Goal: Information Seeking & Learning: Learn about a topic

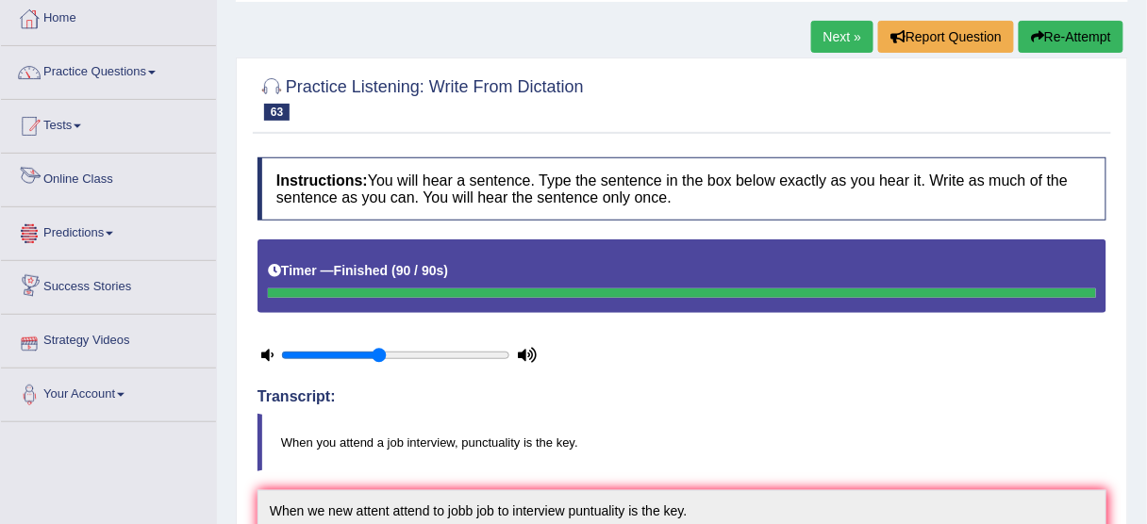
scroll to position [75, 0]
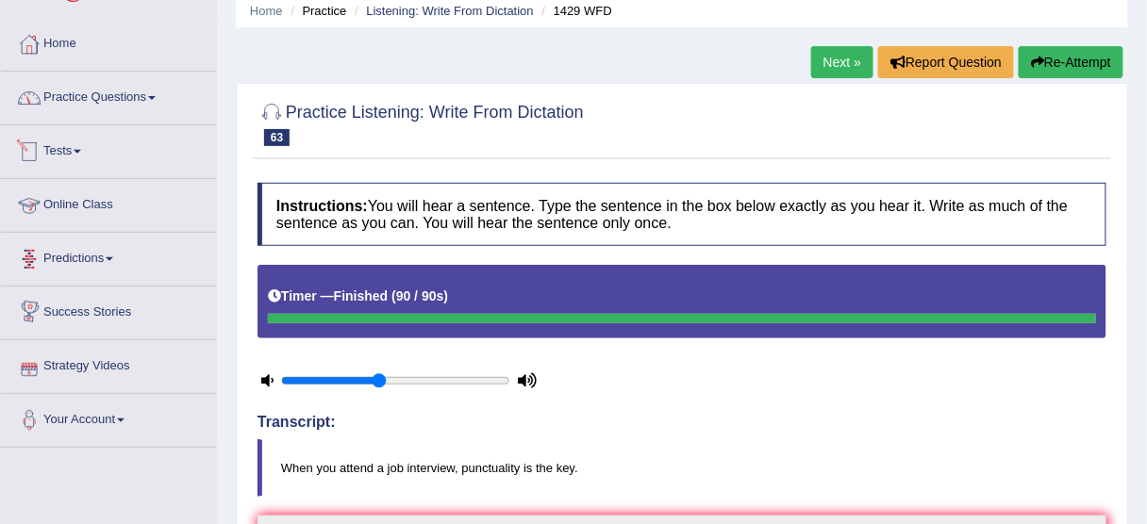
click at [126, 113] on link "Practice Questions" at bounding box center [108, 95] width 215 height 47
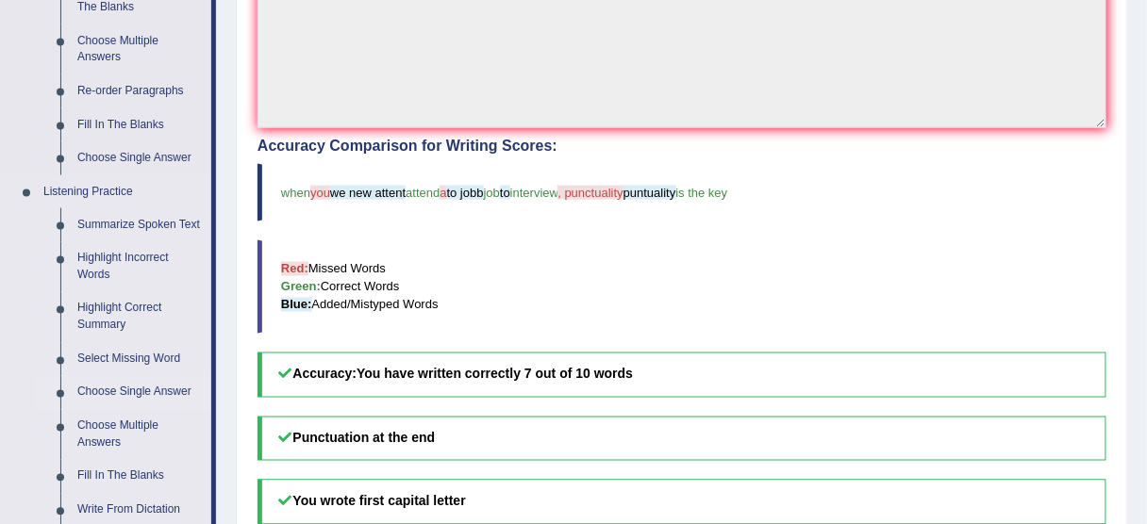
scroll to position [754, 0]
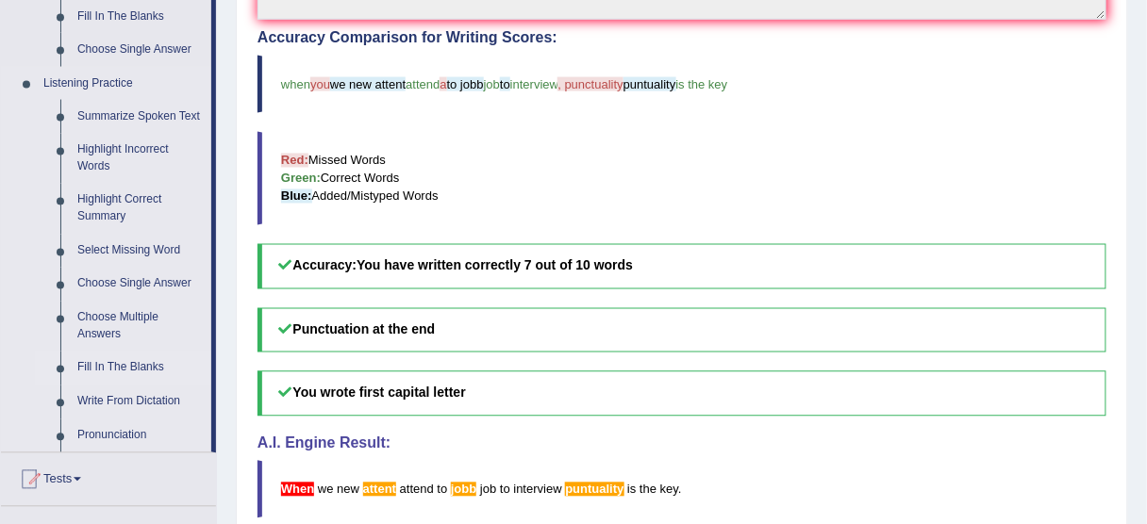
click at [106, 373] on link "Fill In The Blanks" at bounding box center [140, 369] width 142 height 34
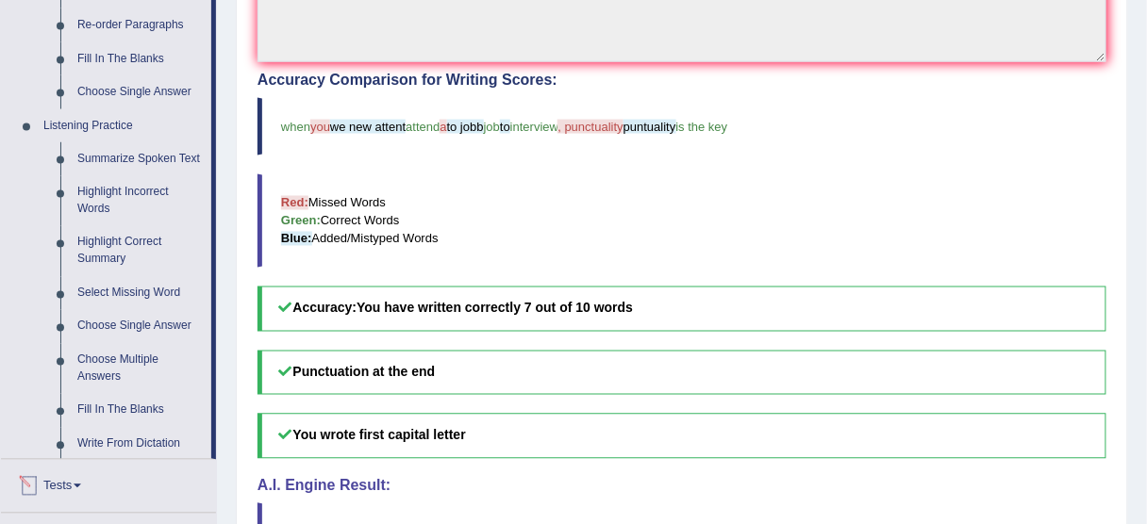
scroll to position [837, 0]
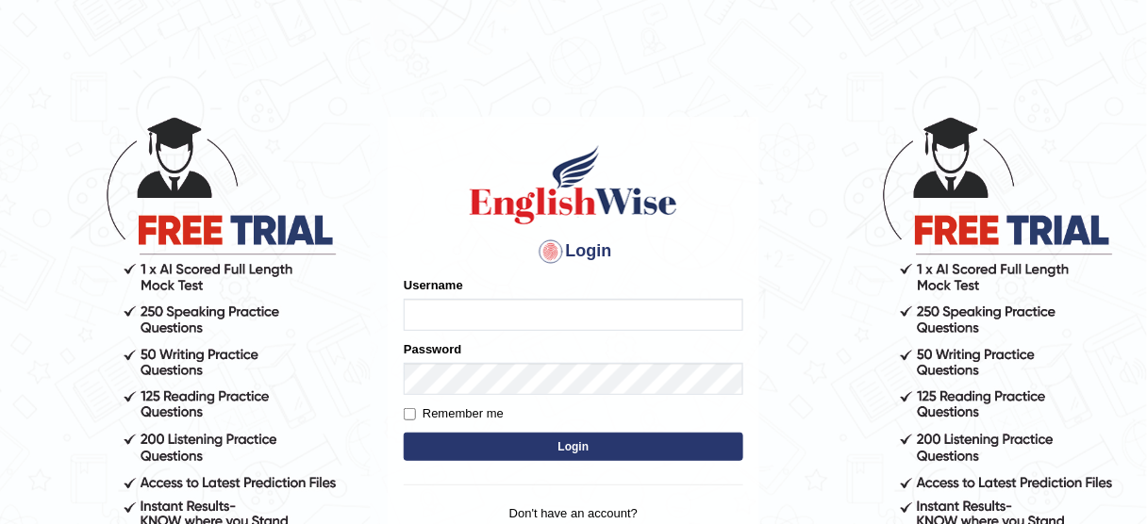
type input "jcaugustoo"
click at [581, 439] on button "Login" at bounding box center [574, 447] width 340 height 28
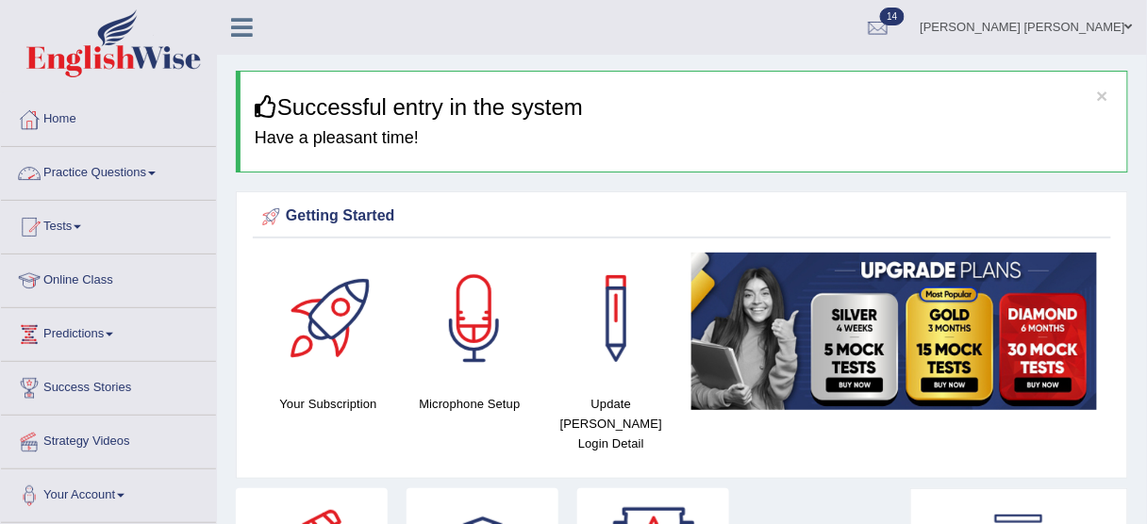
click at [130, 179] on link "Practice Questions" at bounding box center [108, 170] width 215 height 47
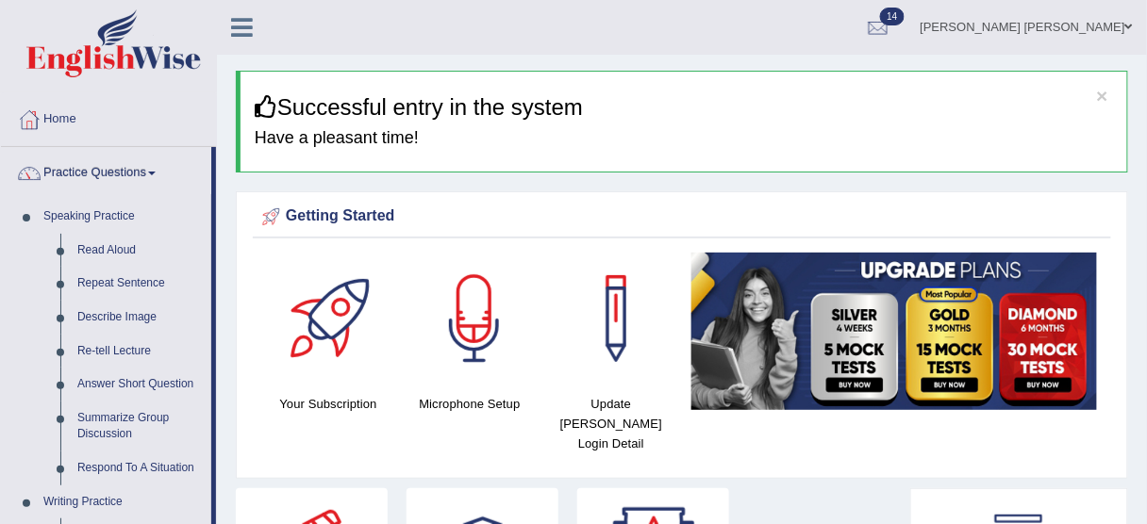
click at [130, 179] on link "Practice Questions" at bounding box center [106, 170] width 210 height 47
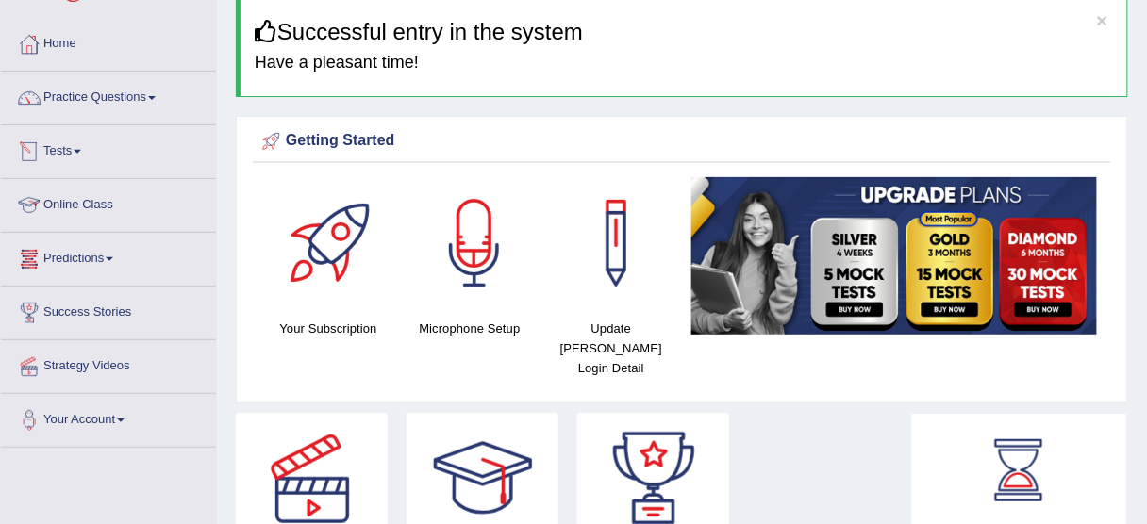
scroll to position [75, 0]
click at [116, 103] on link "Practice Questions" at bounding box center [108, 95] width 215 height 47
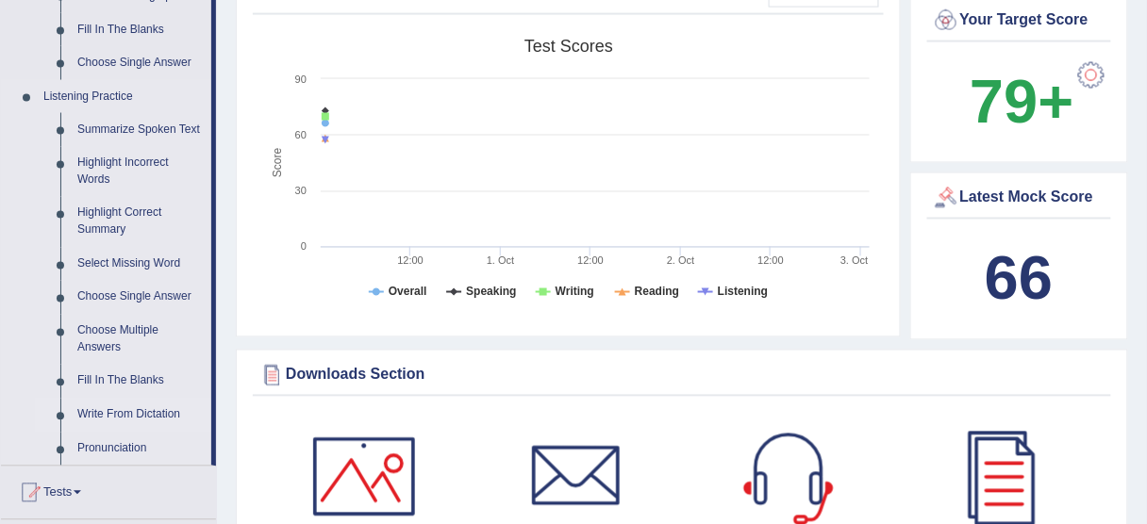
scroll to position [830, 0]
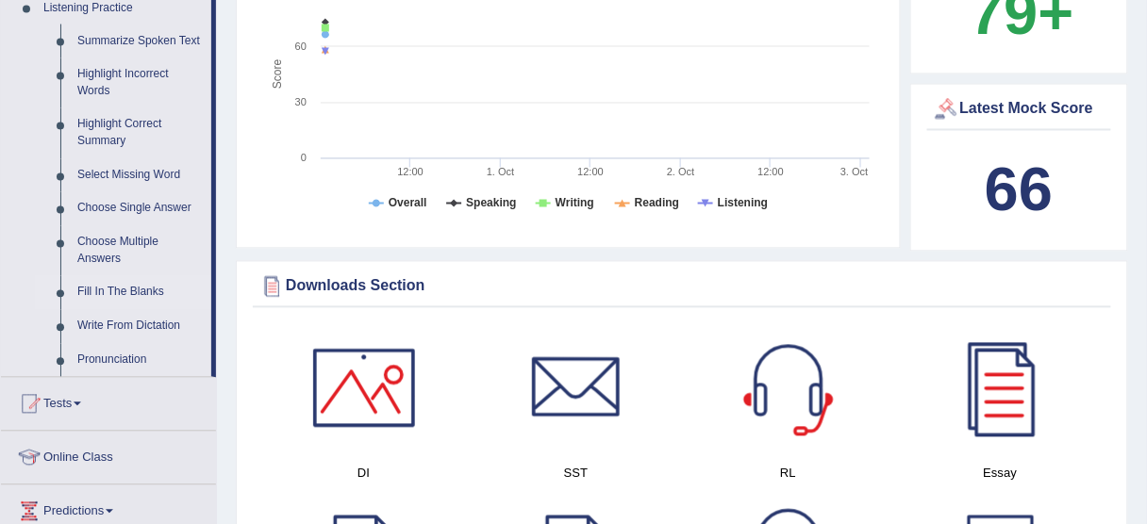
click at [134, 286] on link "Fill In The Blanks" at bounding box center [140, 293] width 142 height 34
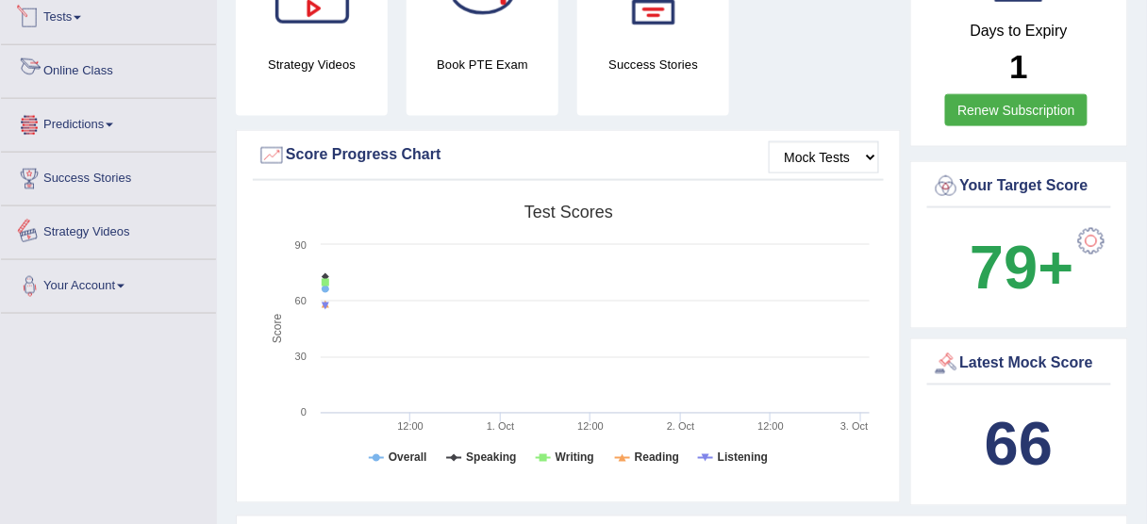
scroll to position [718, 0]
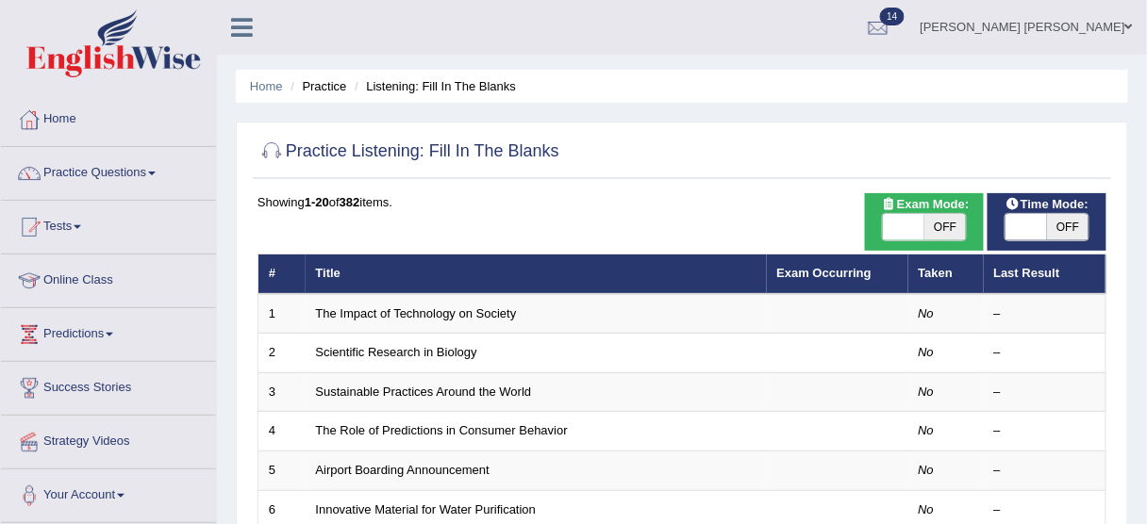
click at [1052, 217] on span "OFF" at bounding box center [1067, 227] width 41 height 26
checkbox input "true"
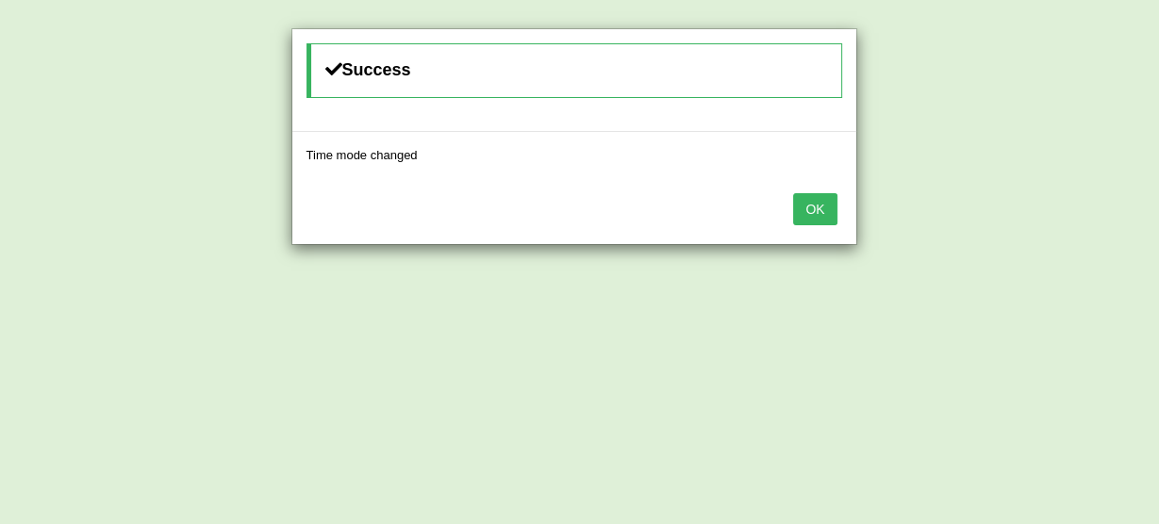
click at [937, 219] on div "Success Time mode changed OK" at bounding box center [579, 262] width 1159 height 524
click at [826, 214] on button "OK" at bounding box center [814, 209] width 43 height 32
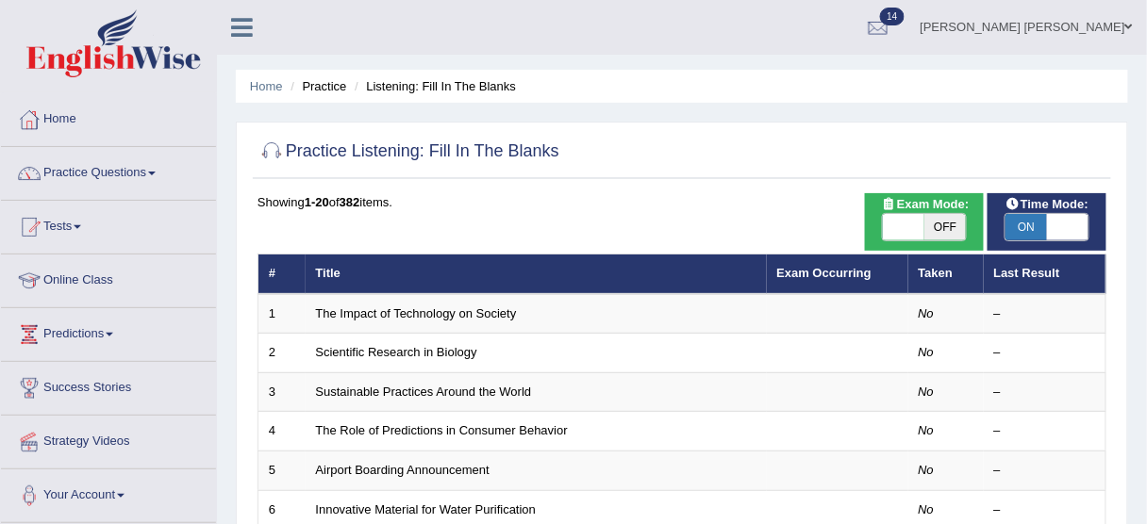
click at [938, 224] on span "OFF" at bounding box center [944, 227] width 41 height 26
checkbox input "true"
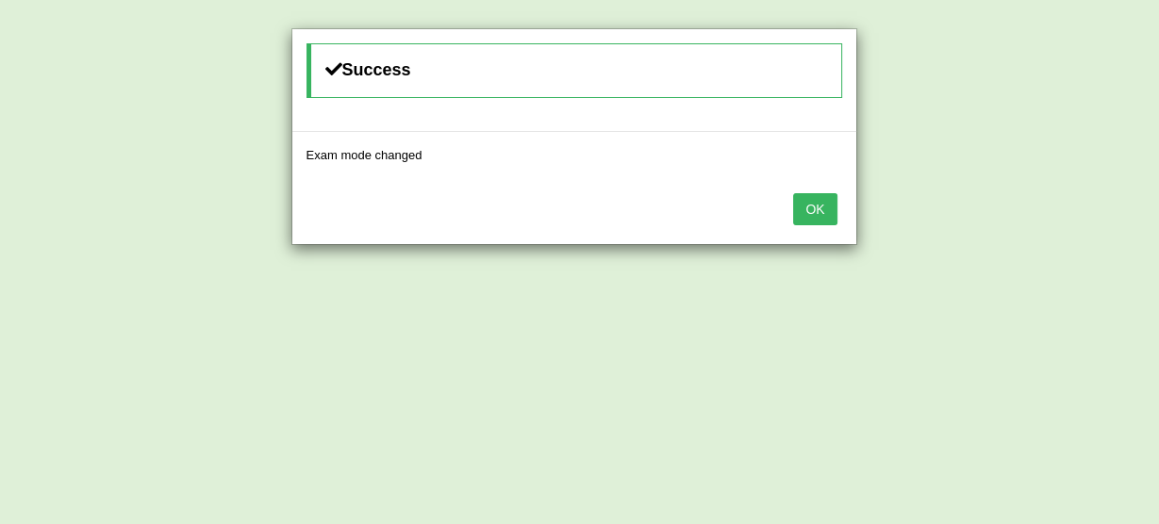
click at [820, 208] on button "OK" at bounding box center [814, 209] width 43 height 32
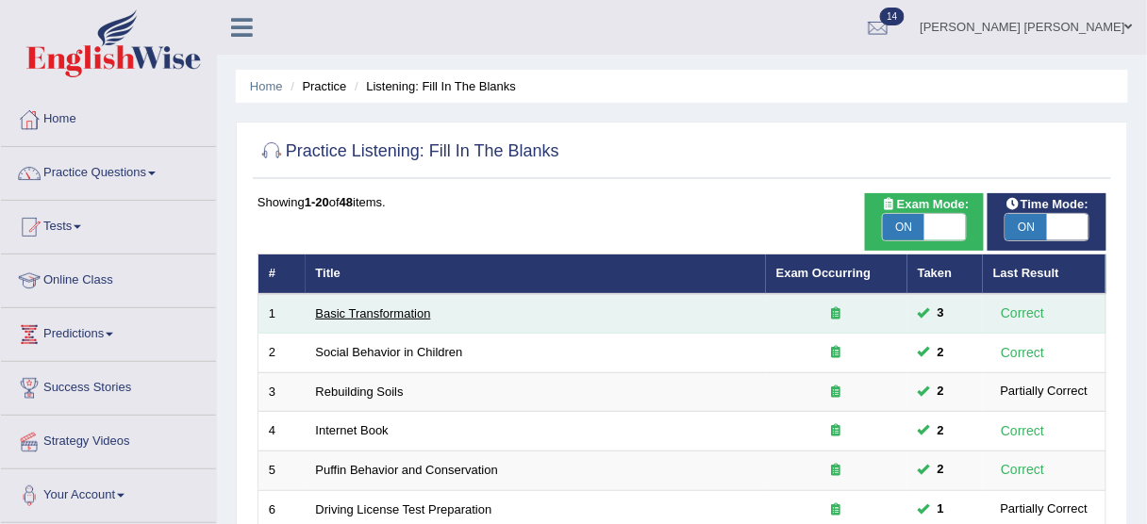
click at [388, 311] on link "Basic Transformation" at bounding box center [373, 314] width 115 height 14
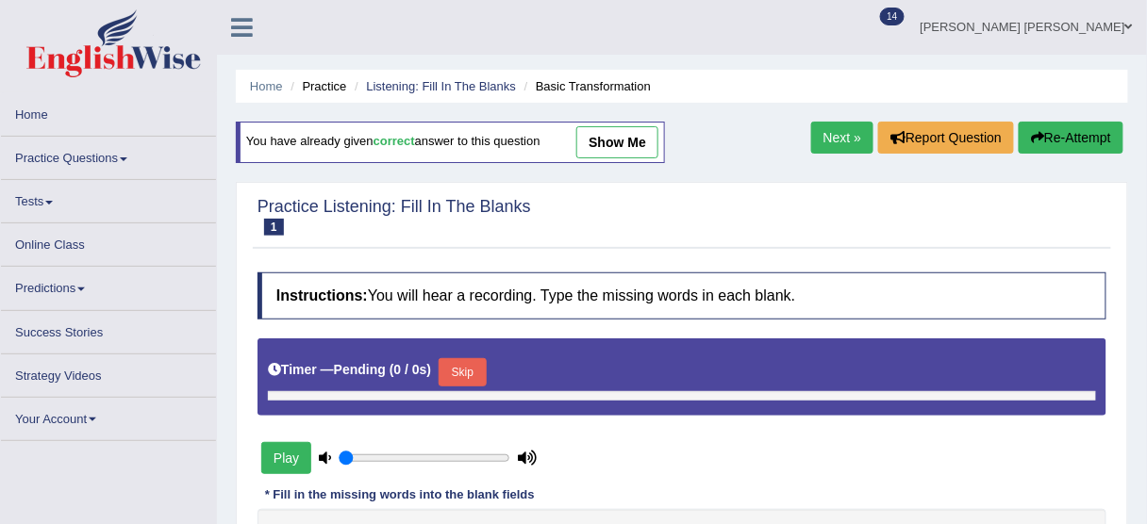
type input "0.45"
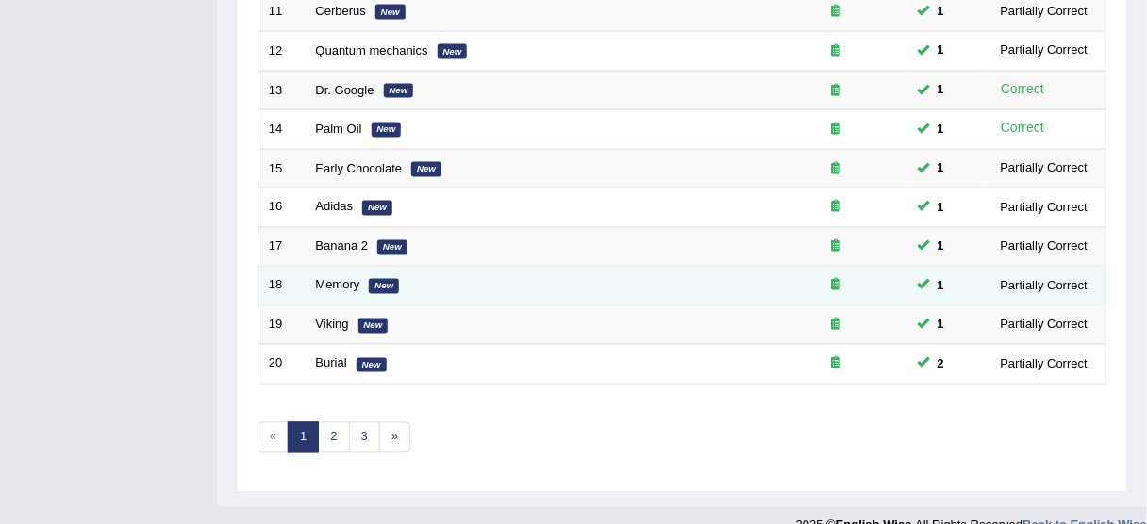
scroll to position [716, 0]
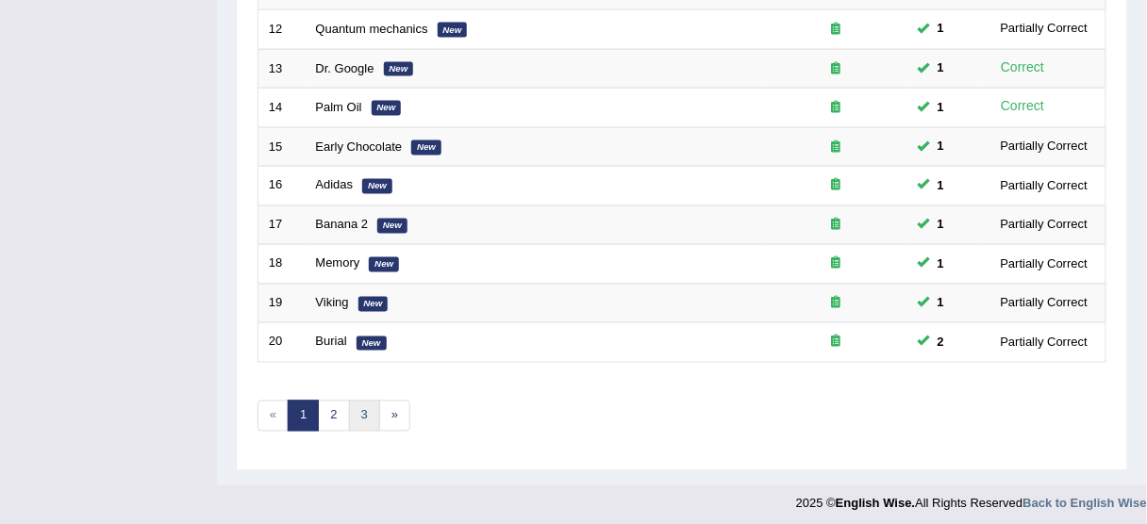
click at [363, 408] on link "3" at bounding box center [364, 416] width 31 height 31
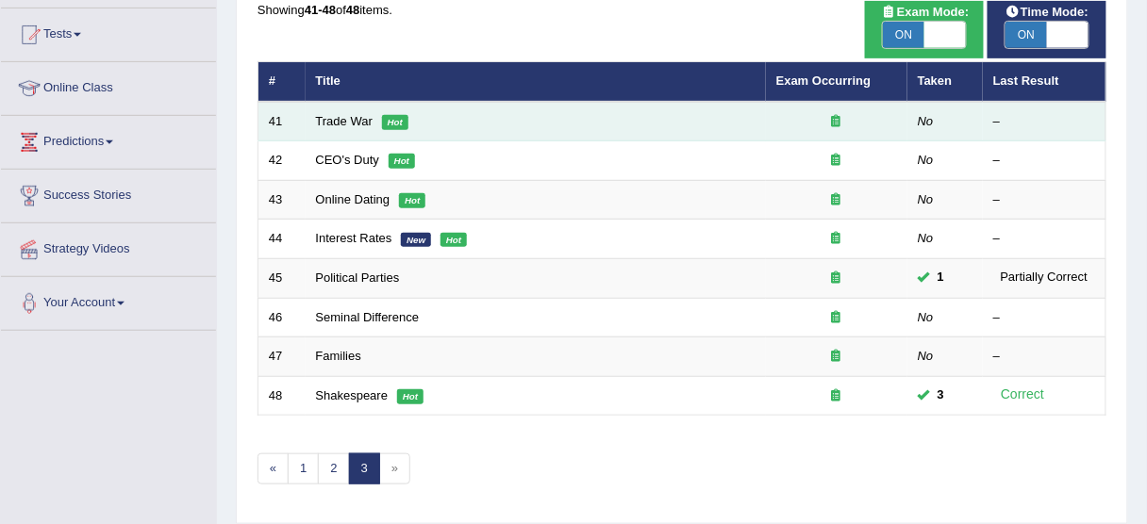
scroll to position [226, 0]
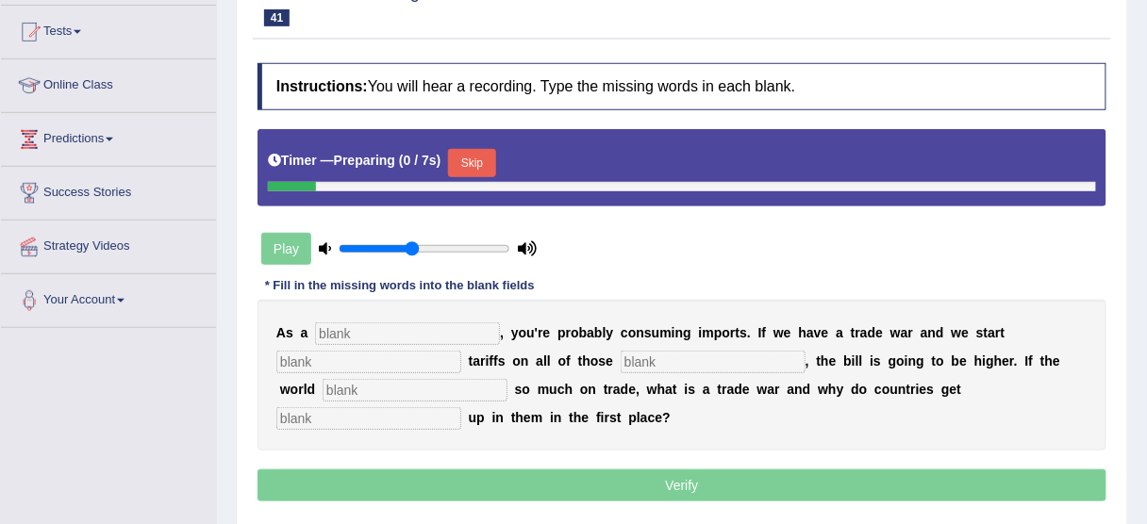
scroll to position [226, 0]
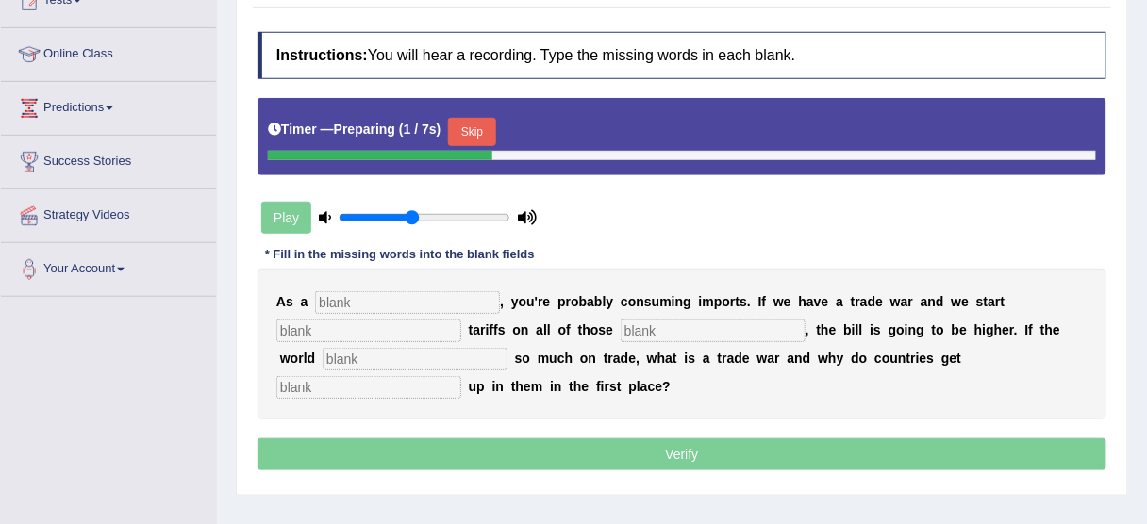
click at [381, 314] on div "A s a , y o u ' r e p r o b a b l y c o n s u m i n g i m p o r t s . I f w e h…" at bounding box center [681, 344] width 849 height 151
click at [423, 269] on div "A s a , y o u ' r e p r o b a b l y c o n s u m i n g i m p o r t s . I f w e h…" at bounding box center [681, 344] width 849 height 151
click at [406, 309] on input "text" at bounding box center [407, 302] width 185 height 23
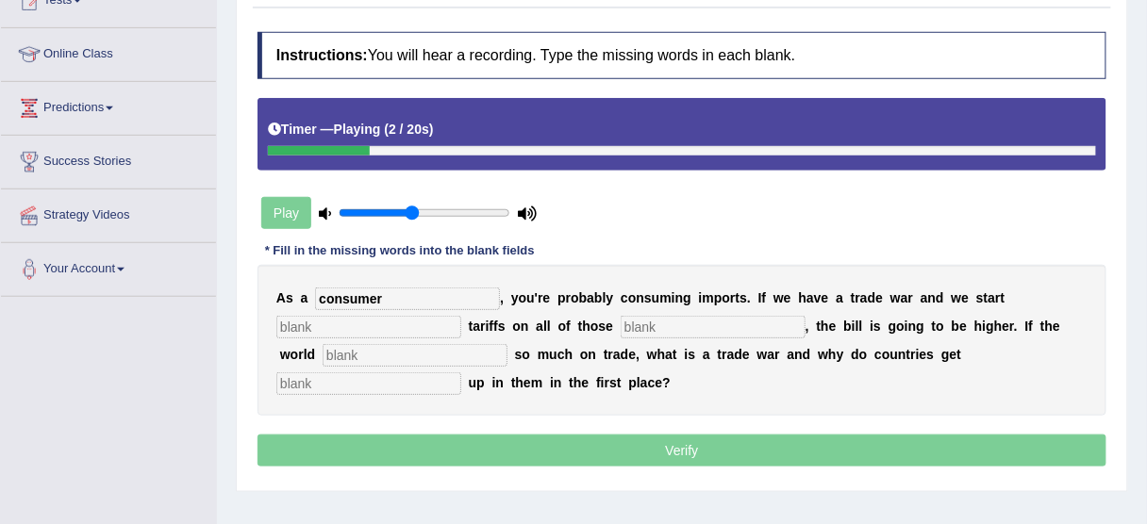
type input "consumer"
type input "slaping"
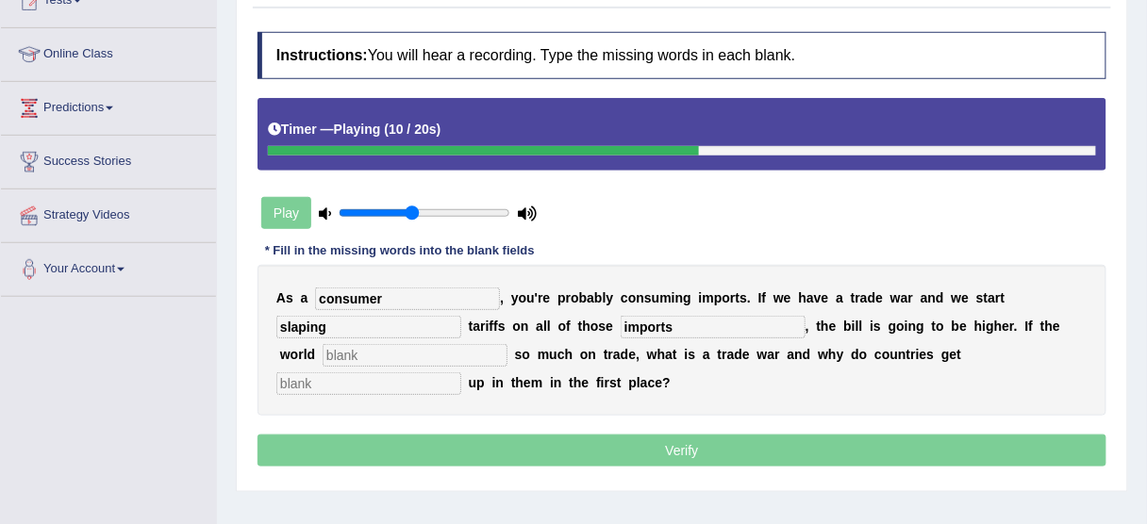
type input "imports"
type input "higher"
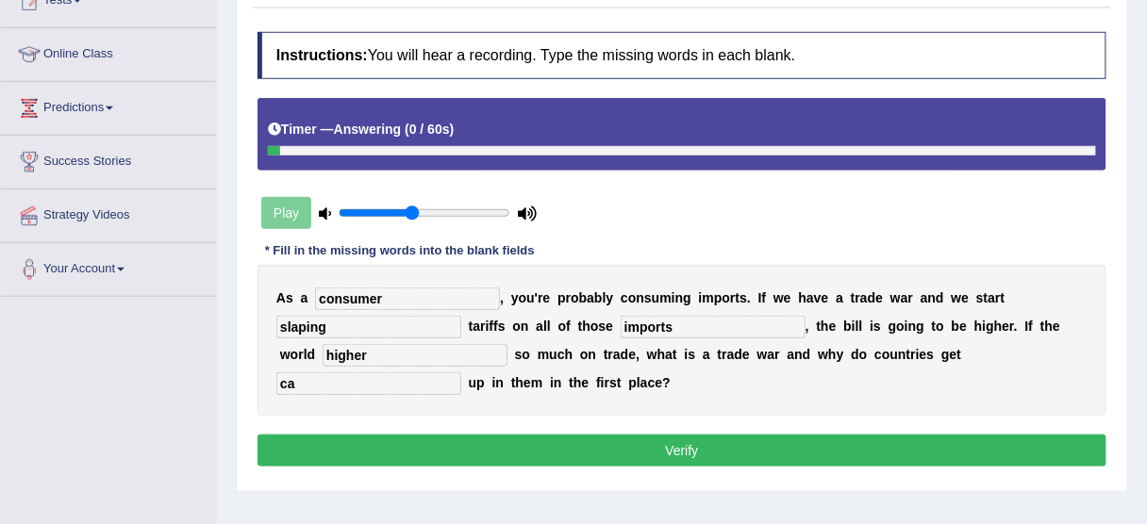
type input "c"
type input "k"
type input "c"
type input "a"
type input "cauth"
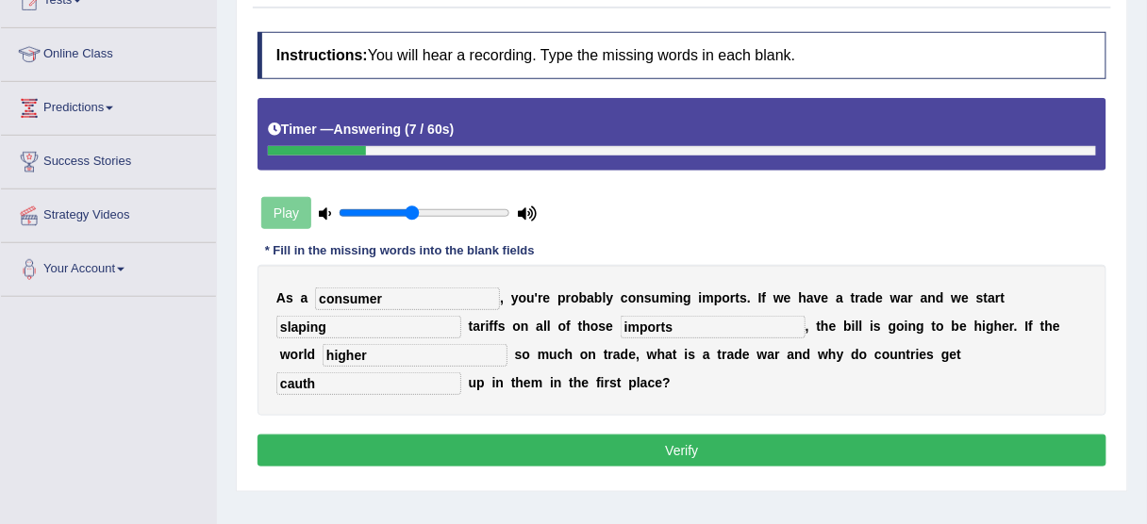
click at [734, 438] on button "Verify" at bounding box center [681, 451] width 849 height 32
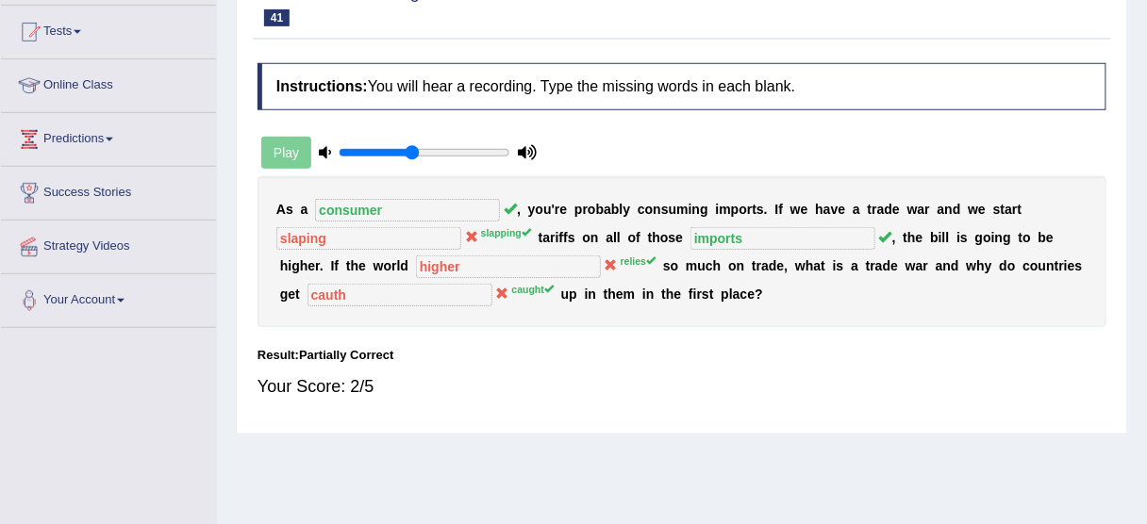
scroll to position [151, 0]
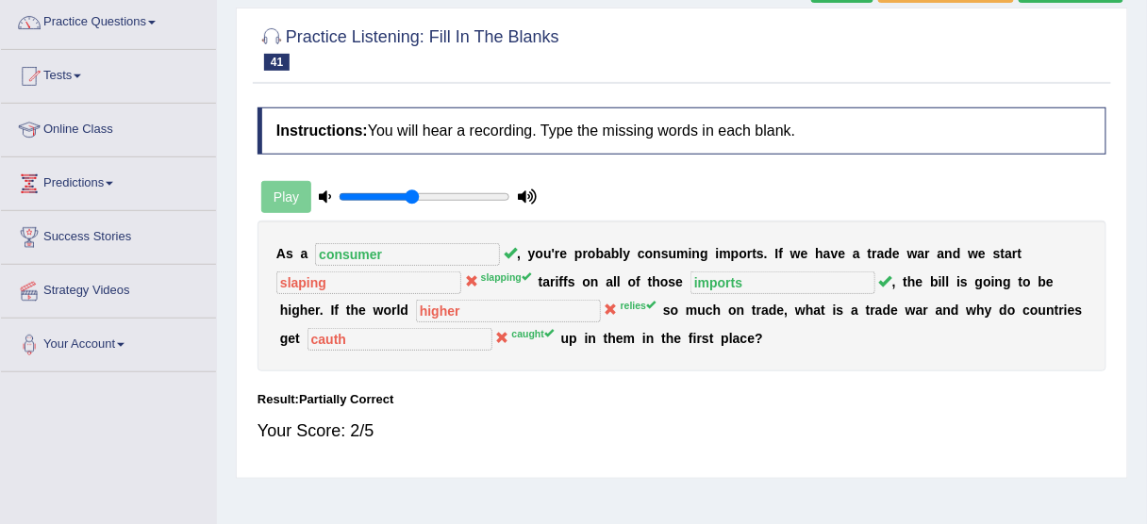
drag, startPoint x: 760, startPoint y: 133, endPoint x: 753, endPoint y: 126, distance: 10.0
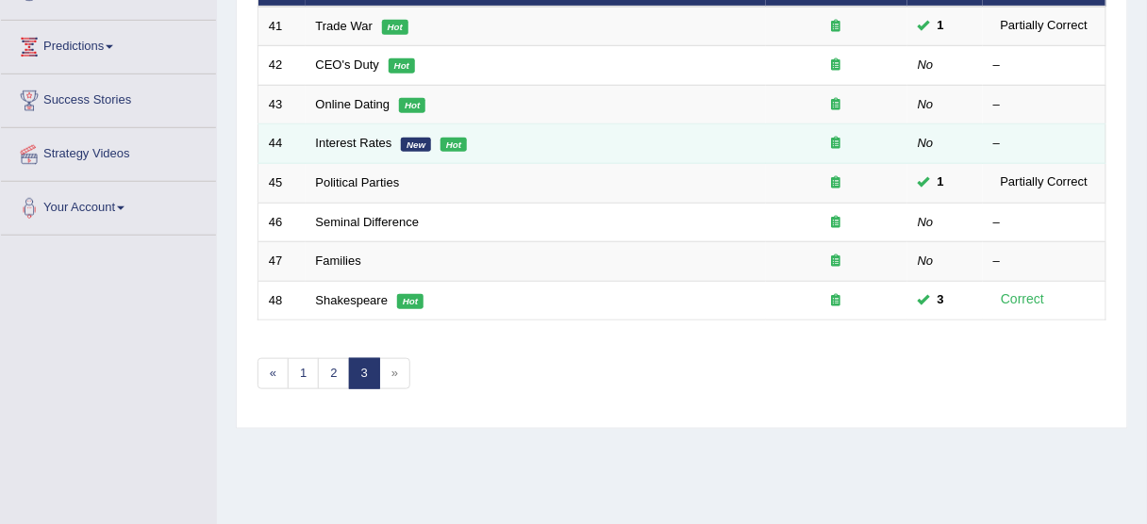
scroll to position [226, 0]
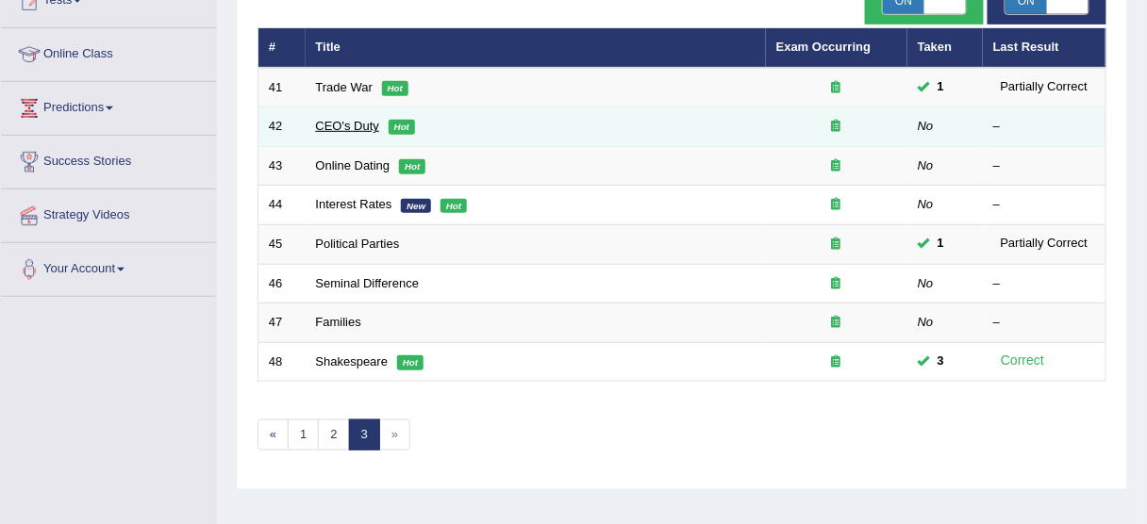
click at [363, 125] on link "CEO's Duty" at bounding box center [348, 126] width 64 height 14
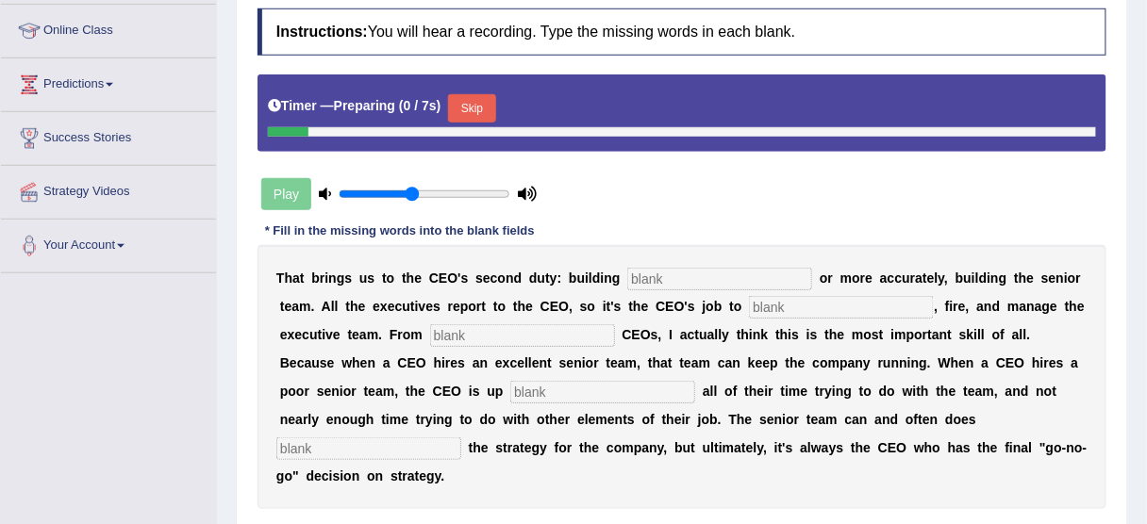
scroll to position [302, 0]
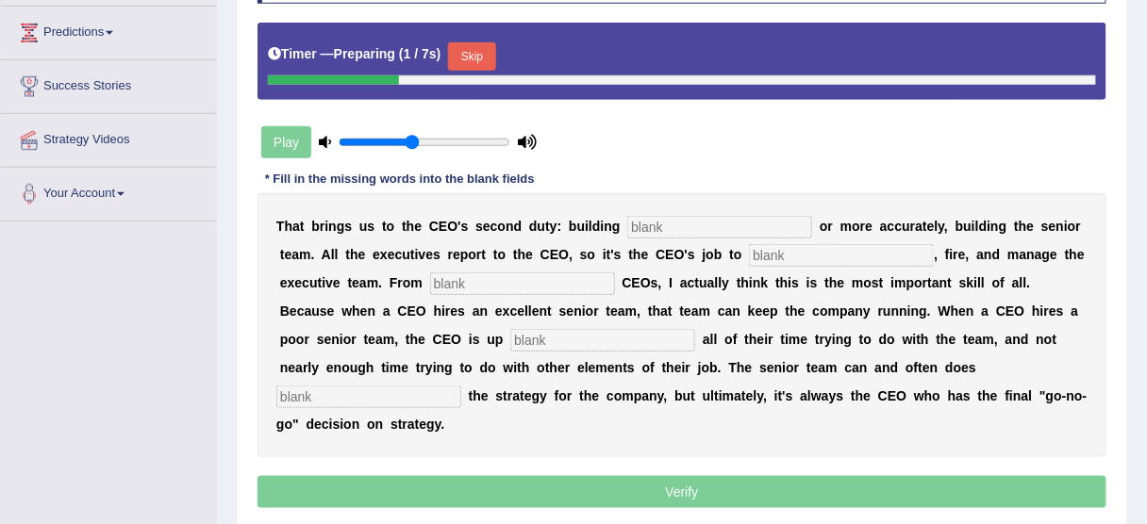
click at [479, 47] on button "Skip" at bounding box center [471, 56] width 47 height 28
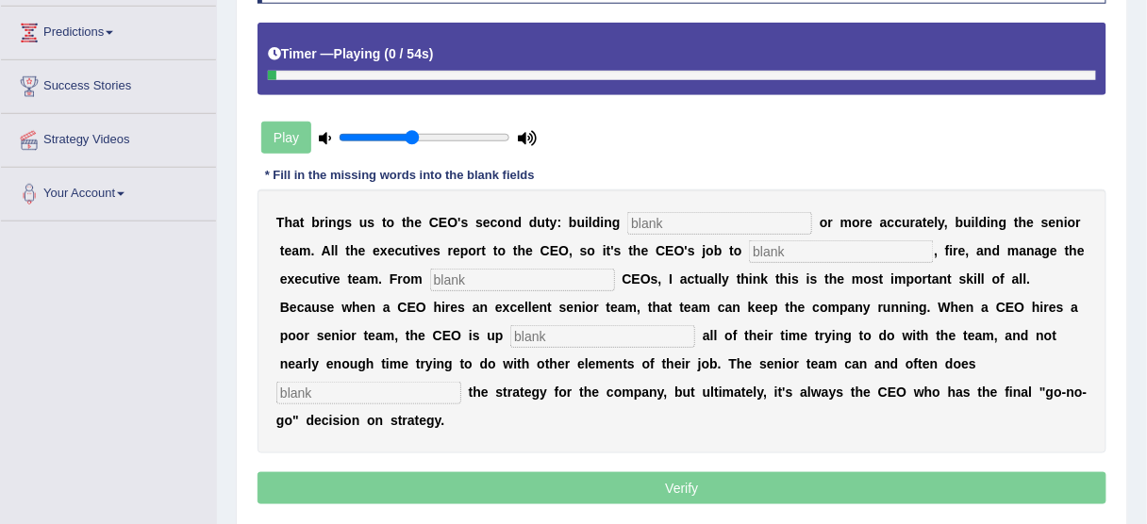
click at [686, 207] on div "T h a t b r i n g s u s t o t h e C E O ' s s e c o n d d u t y : b u i l d i n…" at bounding box center [681, 322] width 849 height 264
click at [689, 218] on input "text" at bounding box center [719, 223] width 185 height 23
type input "everyone"
type input "higher"
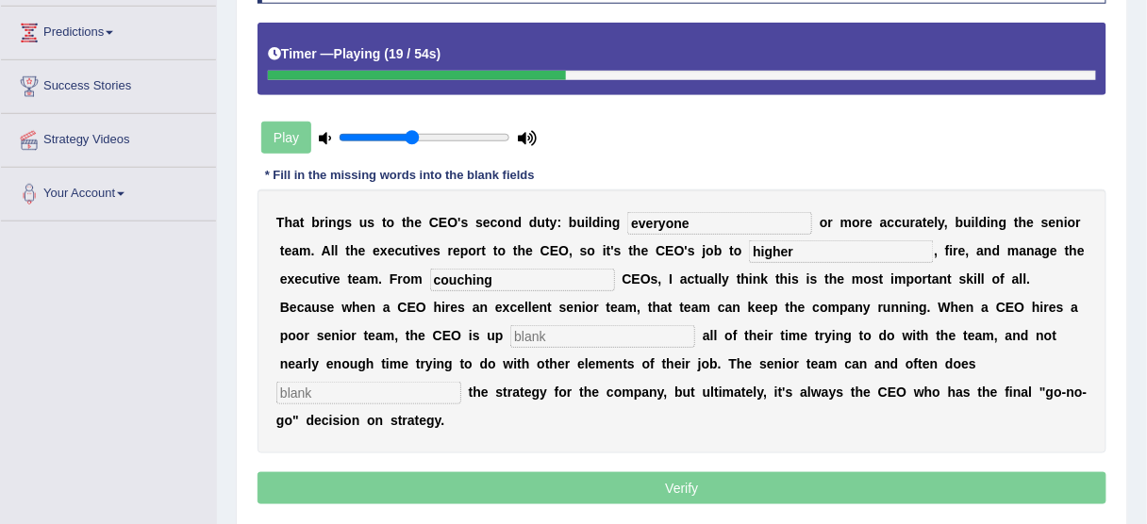
type input "couching"
type input "spending"
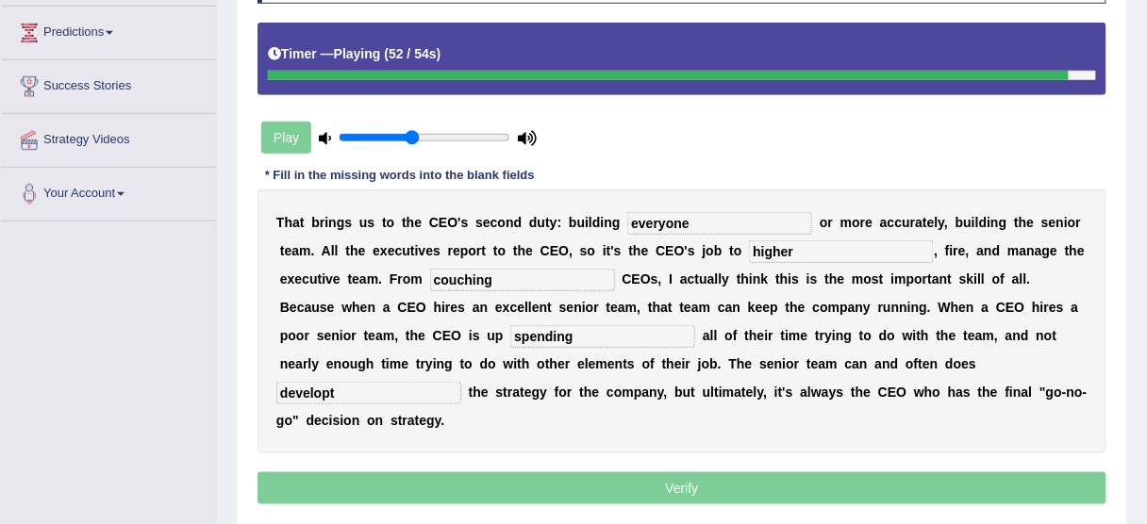
type input "developt"
click at [510, 332] on input "spending" at bounding box center [602, 336] width 185 height 23
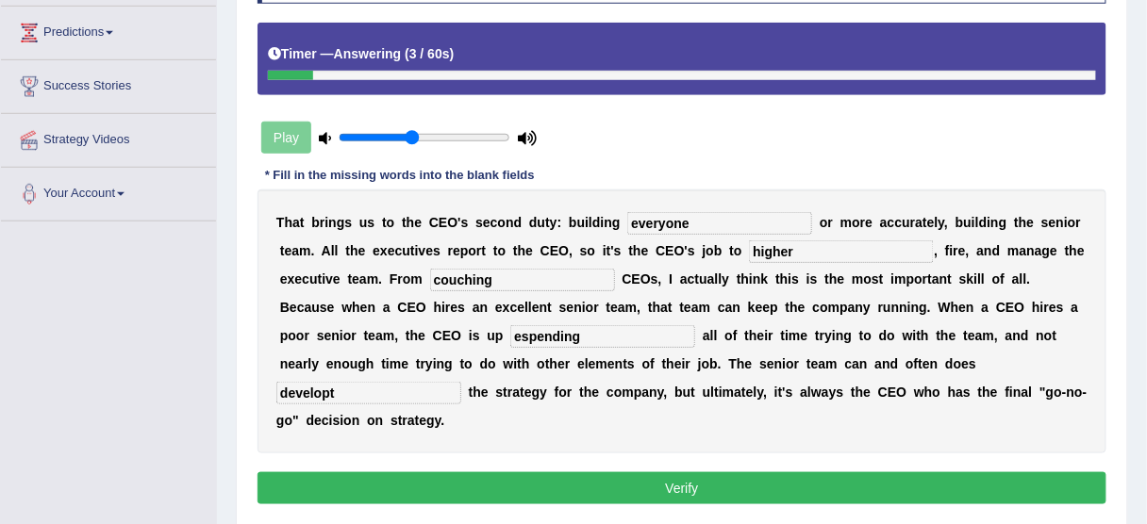
type input "espending"
click at [575, 473] on button "Verify" at bounding box center [681, 488] width 849 height 32
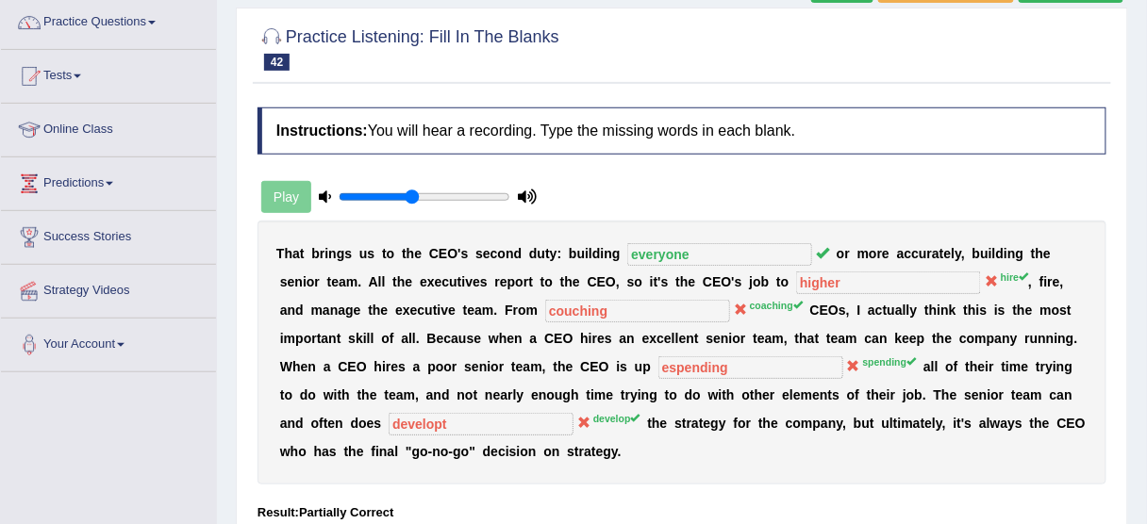
scroll to position [226, 0]
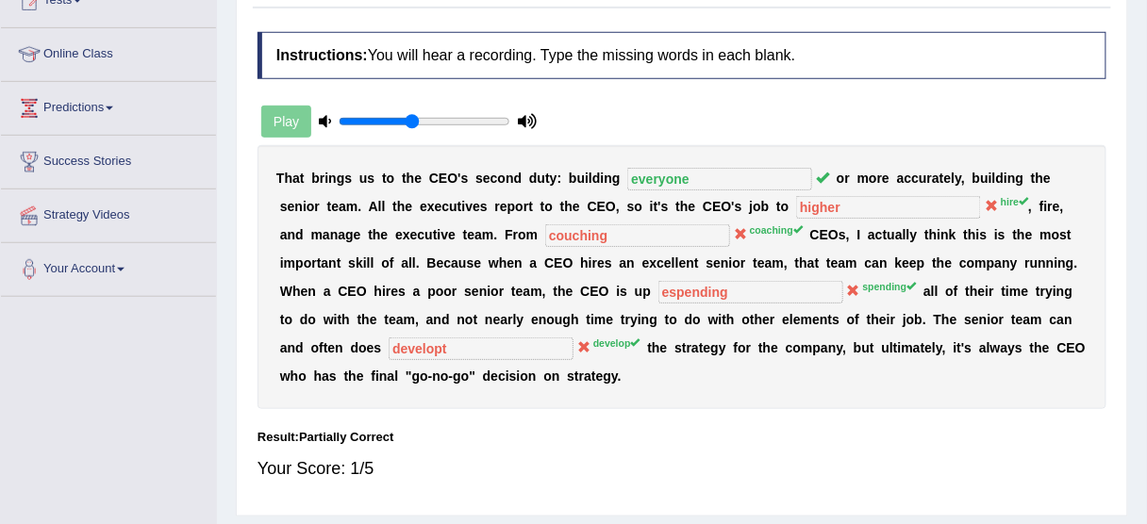
drag, startPoint x: 701, startPoint y: 201, endPoint x: 662, endPoint y: 193, distance: 39.4
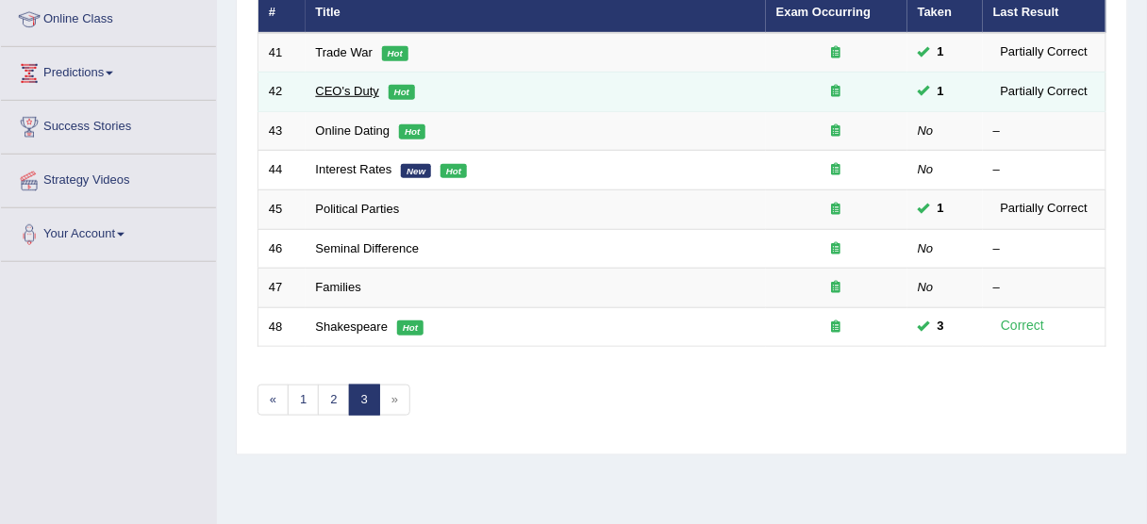
scroll to position [226, 0]
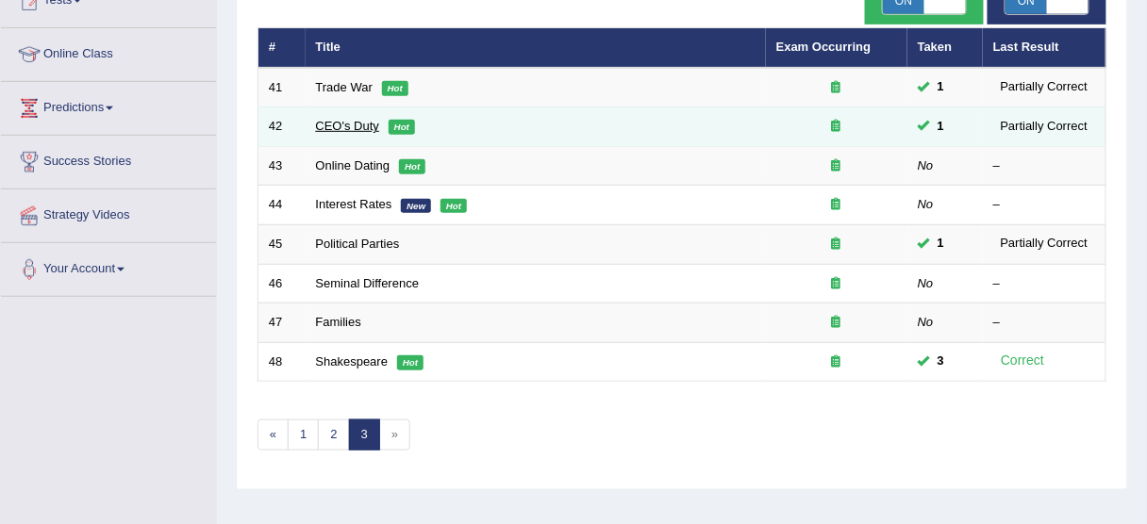
click at [360, 126] on link "CEO's Duty" at bounding box center [348, 126] width 64 height 14
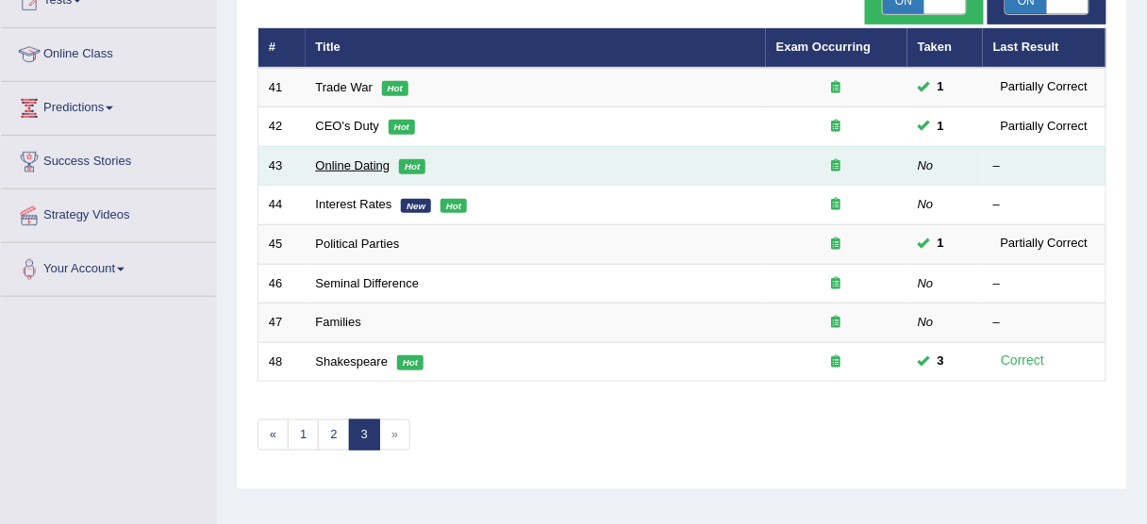
click at [365, 158] on link "Online Dating" at bounding box center [353, 165] width 75 height 14
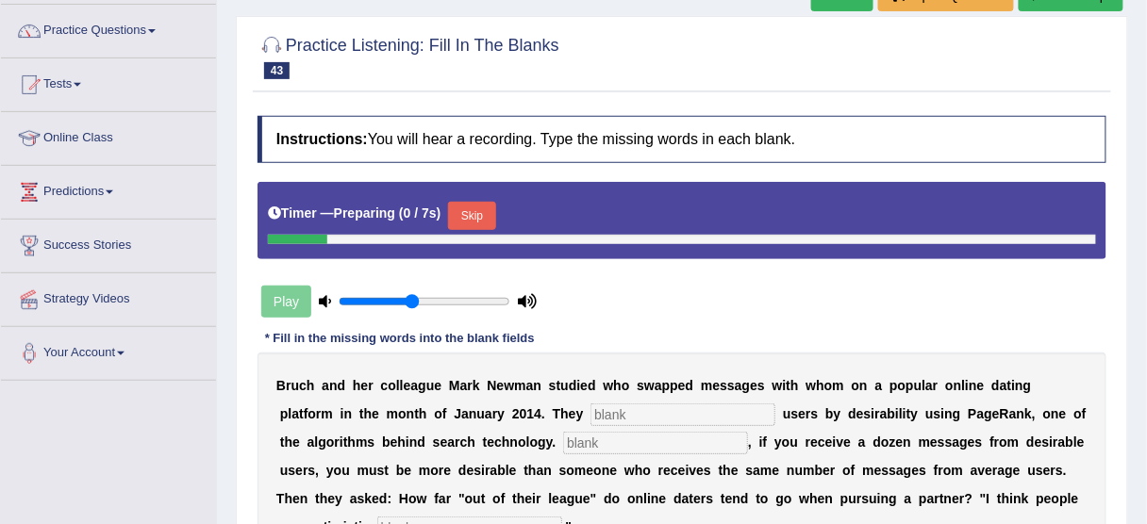
scroll to position [226, 0]
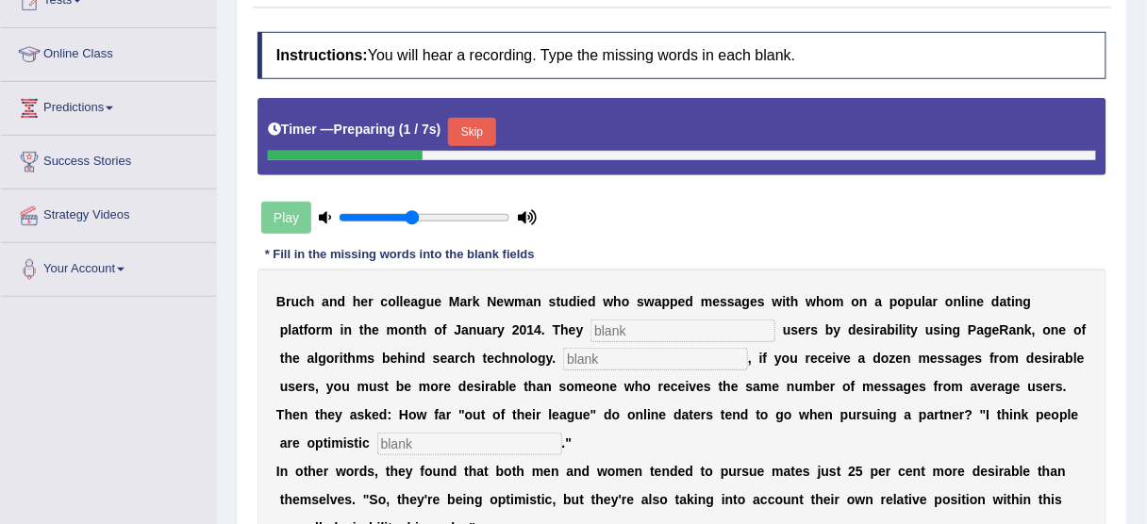
click at [486, 137] on button "Skip" at bounding box center [471, 132] width 47 height 28
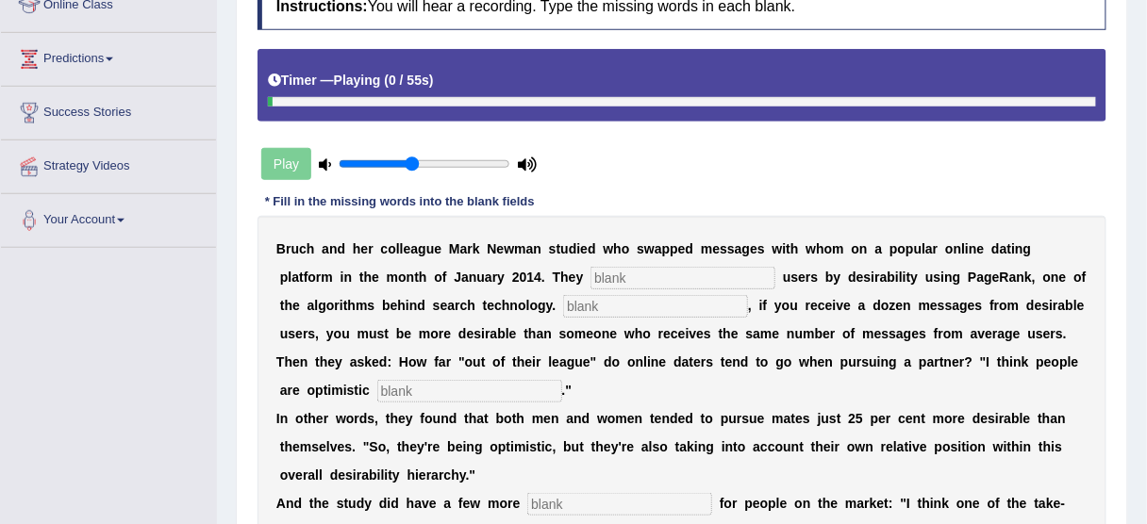
scroll to position [302, 0]
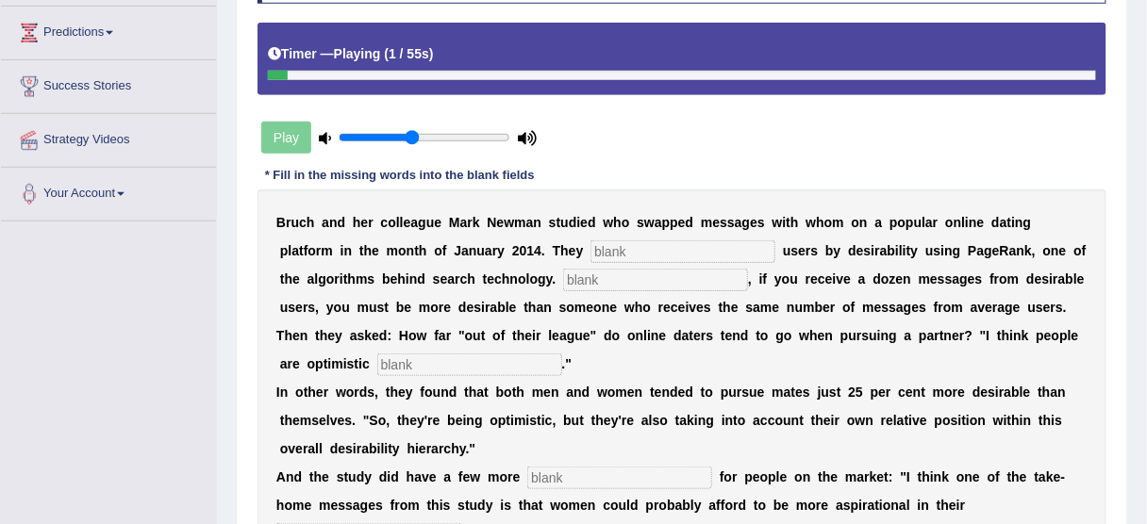
click at [678, 240] on input "text" at bounding box center [682, 251] width 185 height 23
type input "categorized"
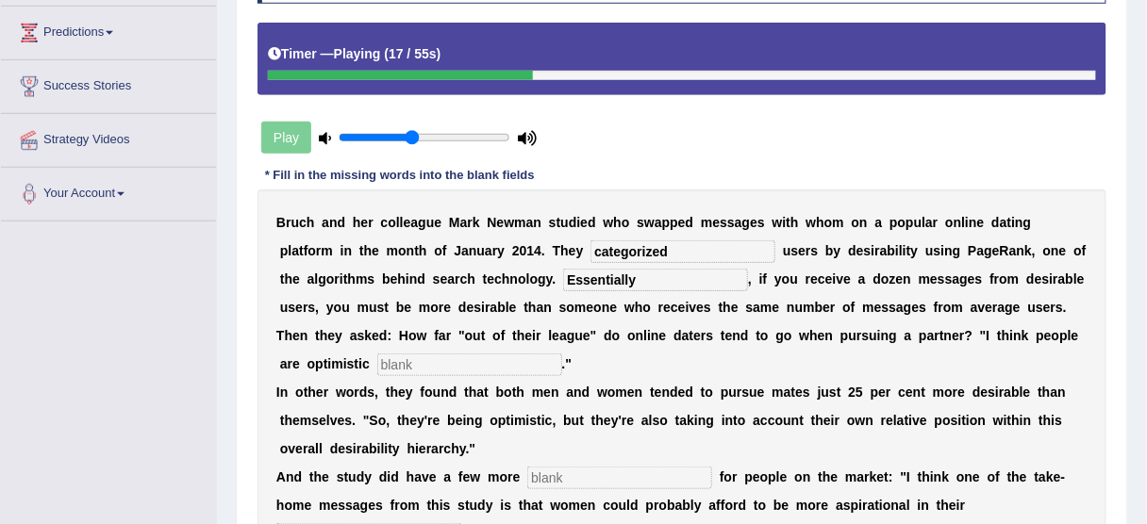
type input "Essentially"
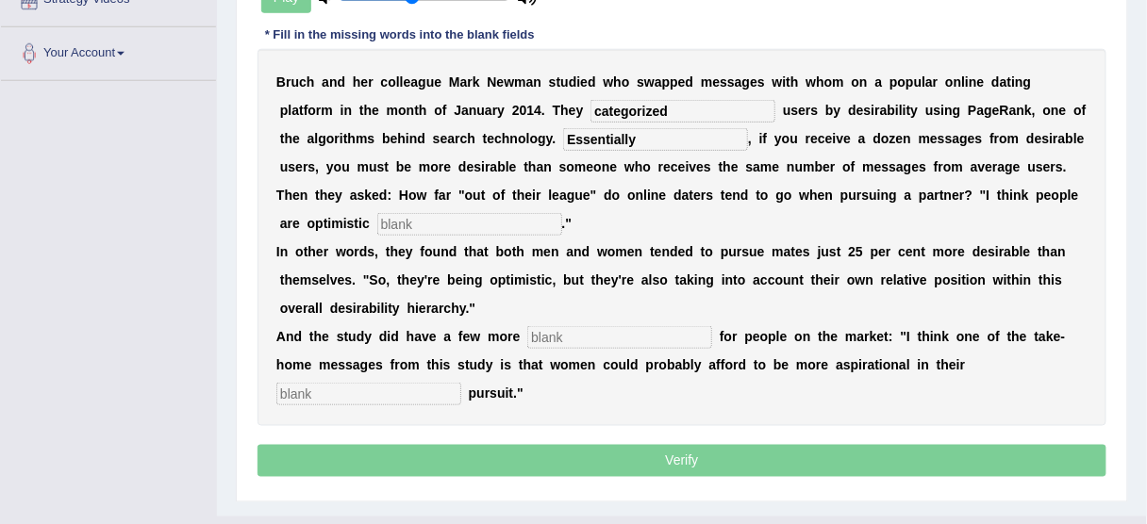
scroll to position [453, 0]
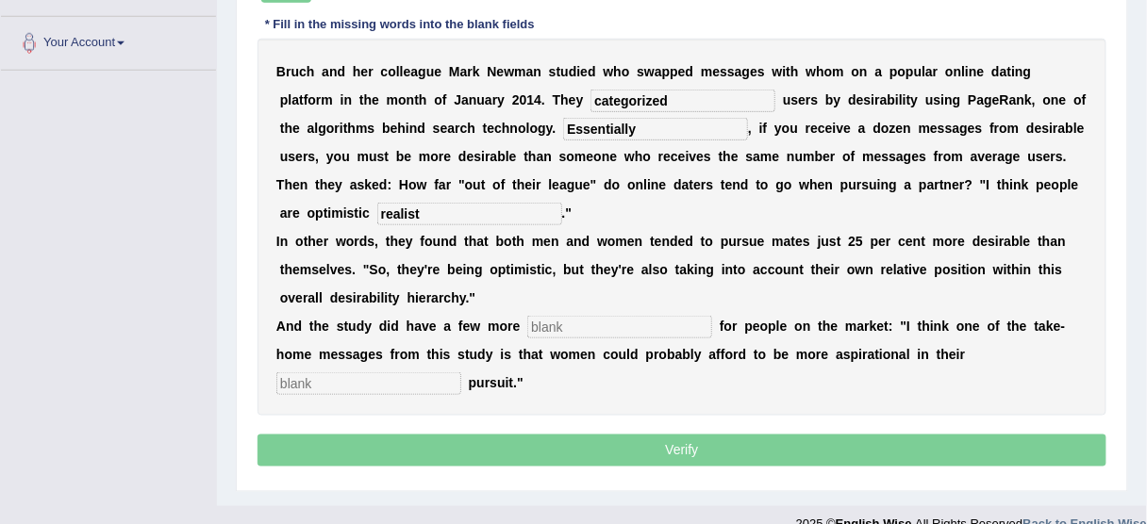
type input "realist"
type input "lessons"
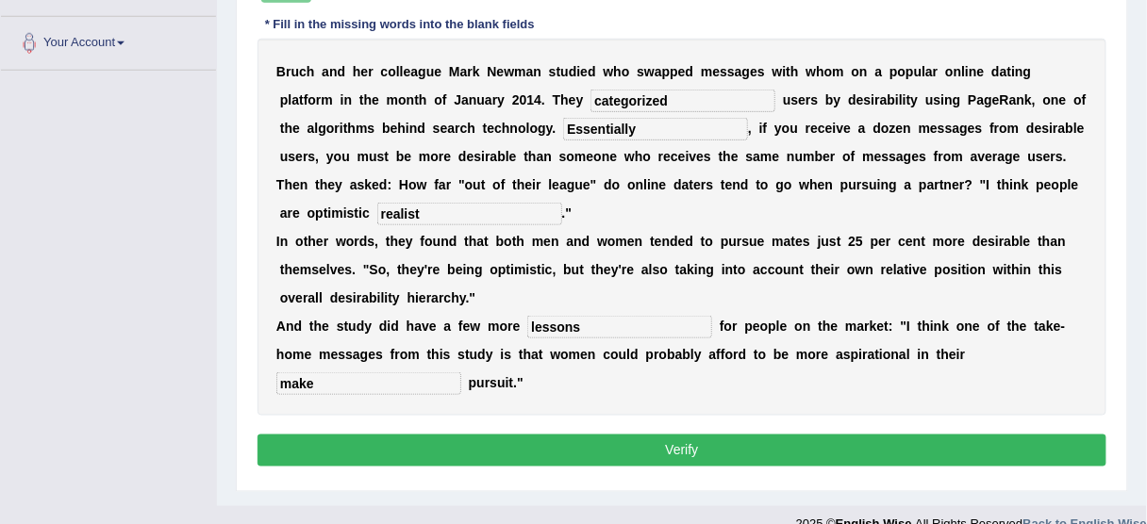
type input "make"
drag, startPoint x: 783, startPoint y: 447, endPoint x: 793, endPoint y: 447, distance: 10.4
click at [786, 447] on button "Verify" at bounding box center [681, 451] width 849 height 32
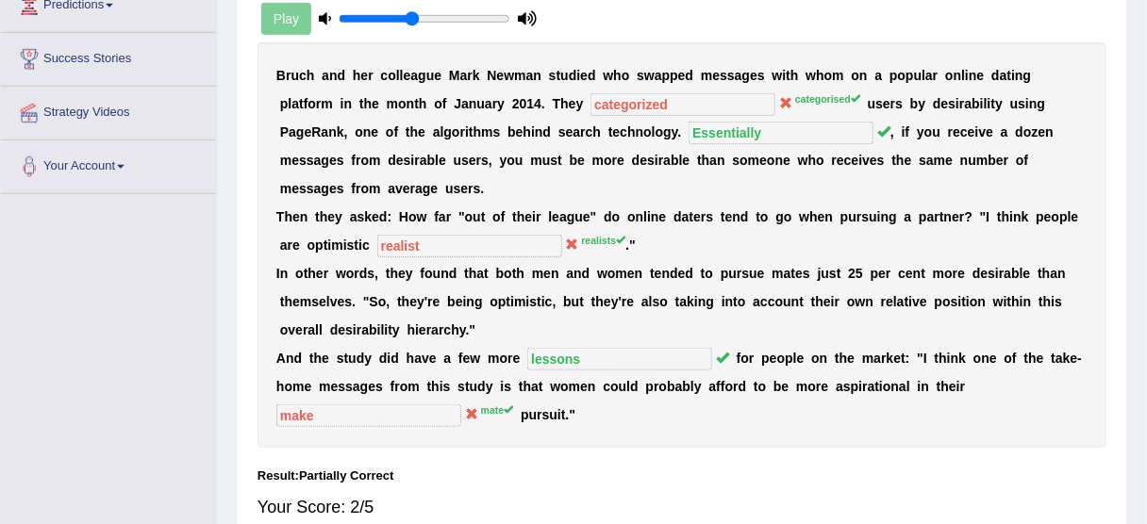
scroll to position [315, 0]
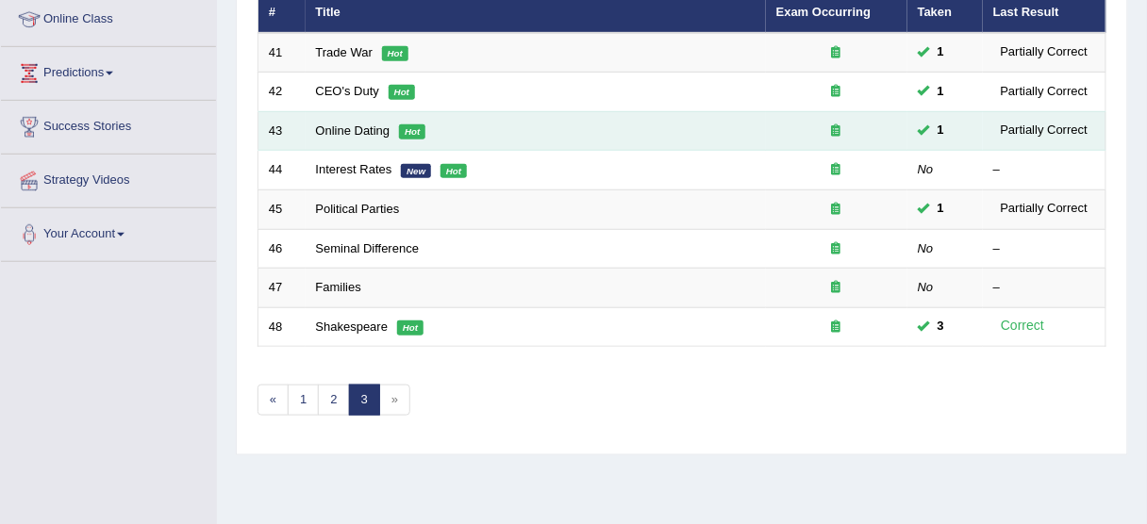
scroll to position [226, 0]
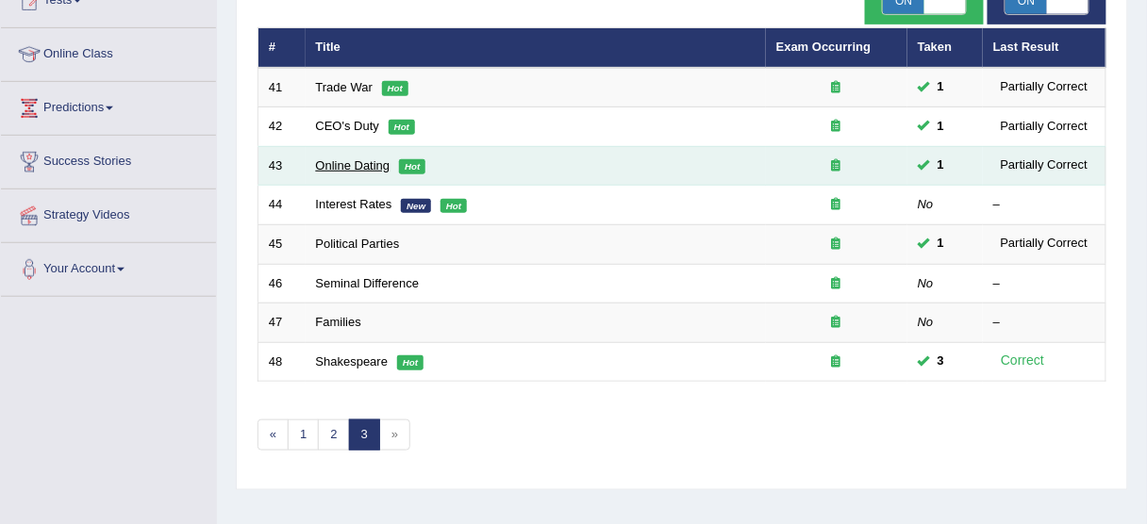
click at [355, 163] on link "Online Dating" at bounding box center [353, 165] width 75 height 14
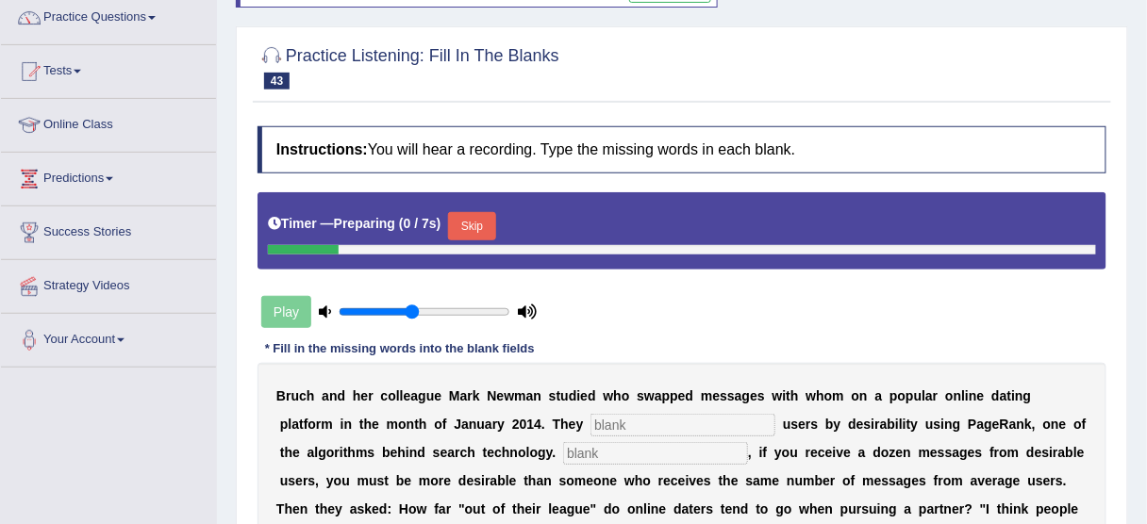
scroll to position [226, 0]
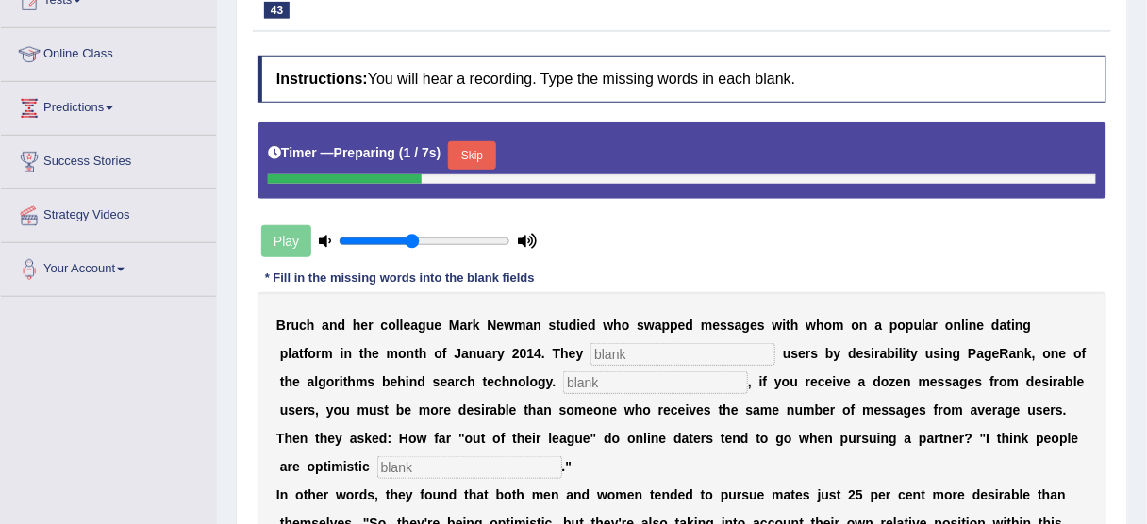
click at [495, 156] on button "Skip" at bounding box center [471, 155] width 47 height 28
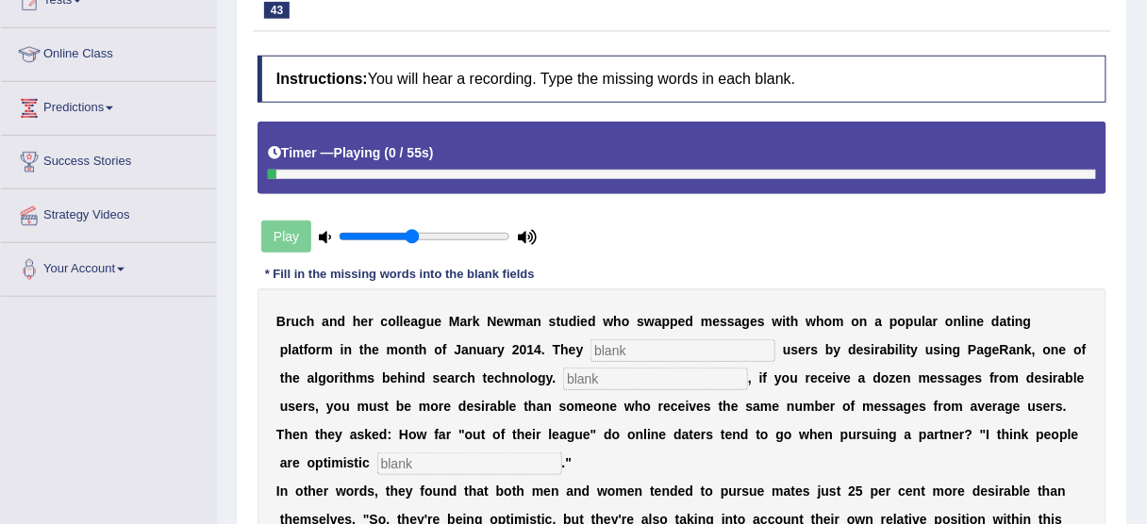
click at [658, 340] on input "text" at bounding box center [682, 351] width 185 height 23
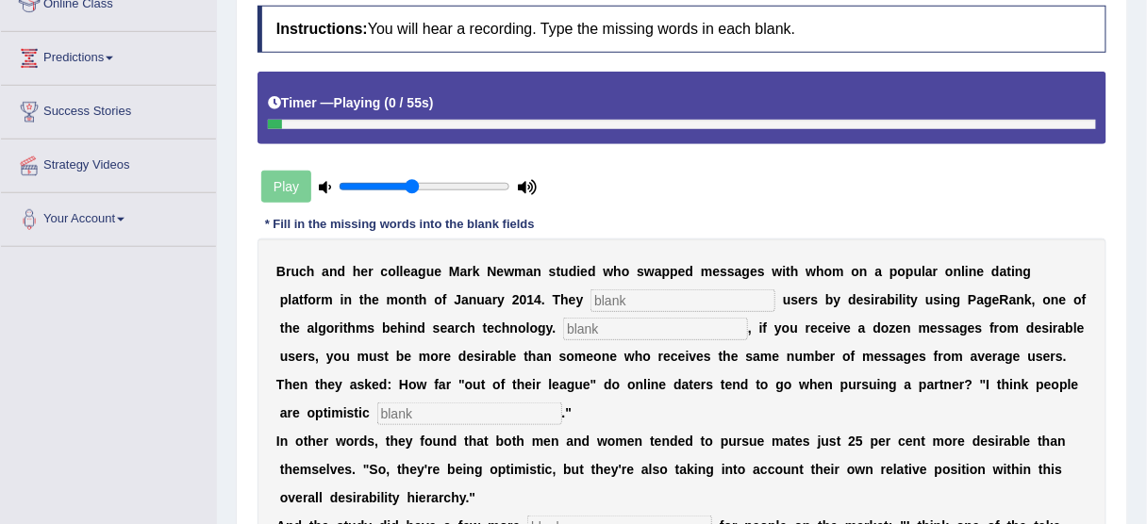
scroll to position [302, 0]
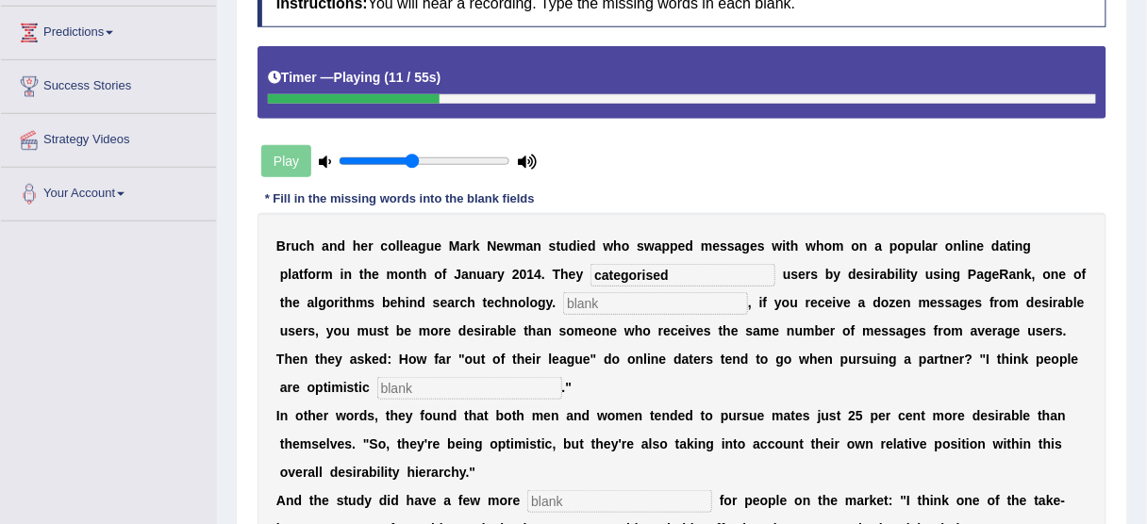
type input "categorised"
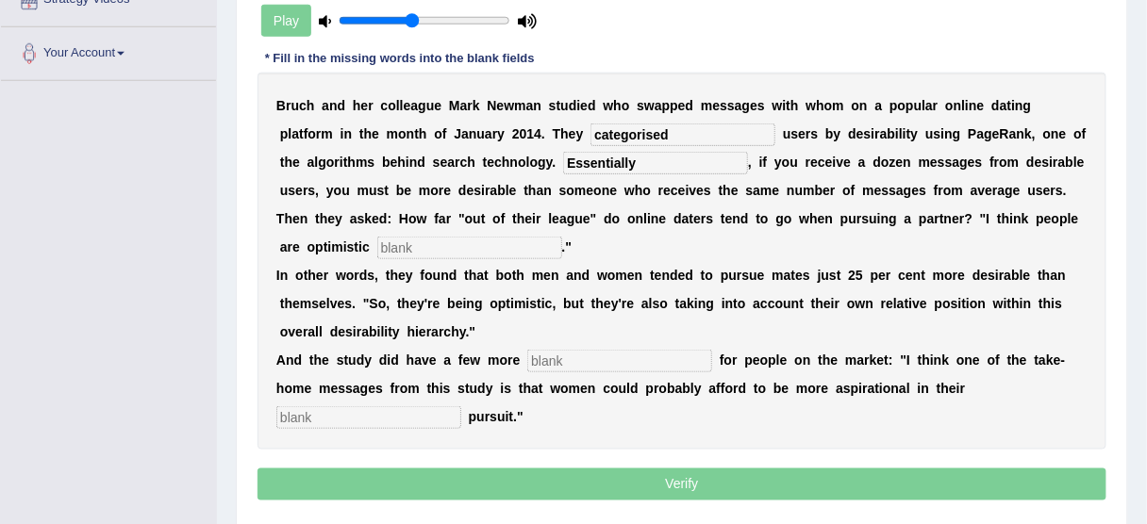
scroll to position [453, 0]
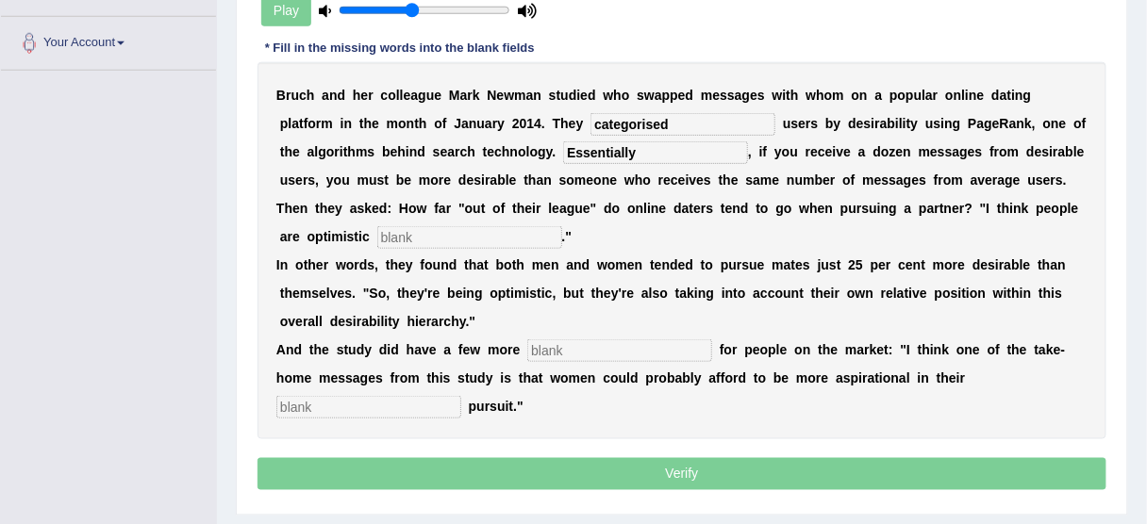
type input "Essentially"
type input "realists"
type input "lessons"
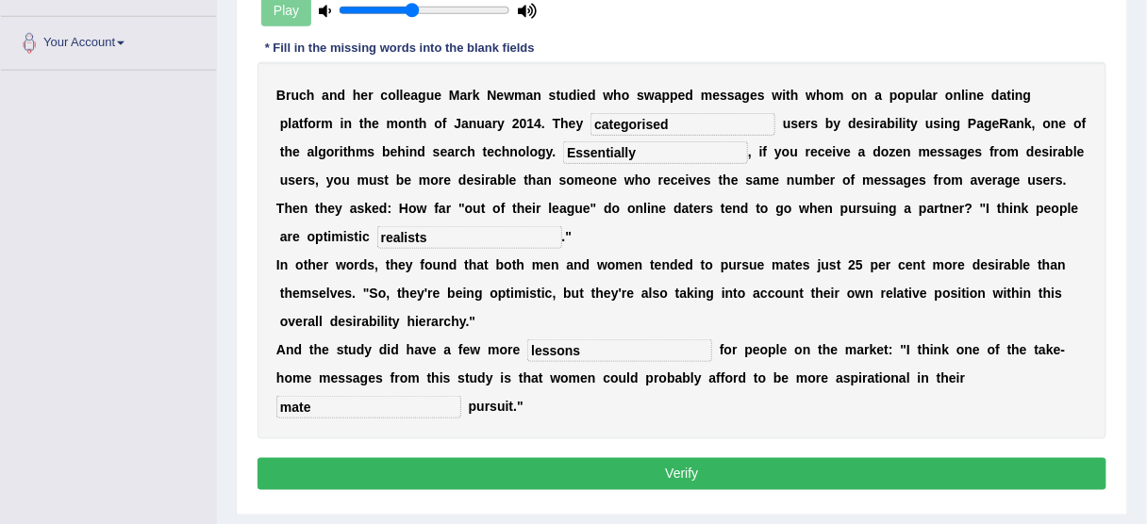
type input "mate"
click at [529, 465] on button "Verify" at bounding box center [681, 474] width 849 height 32
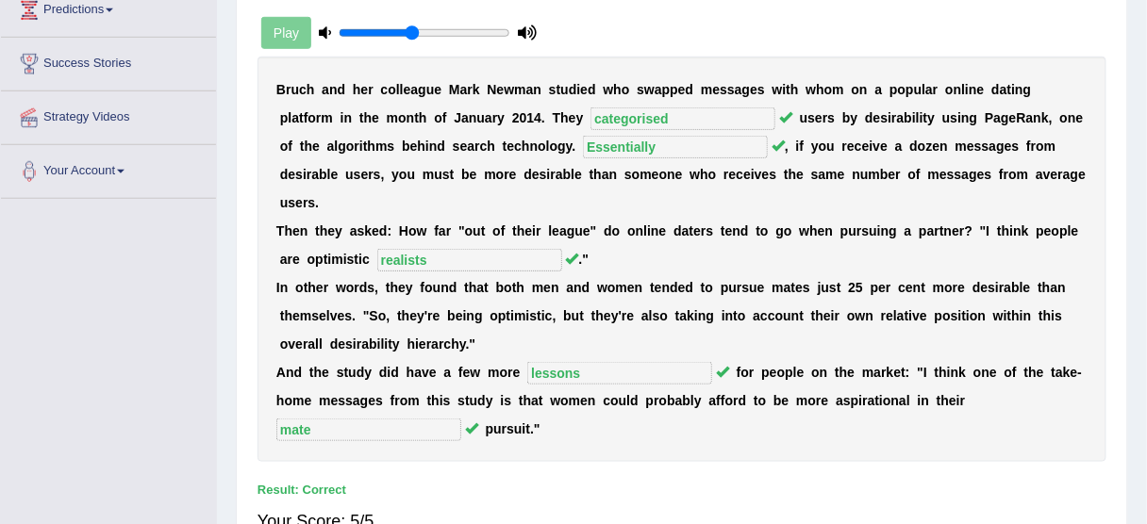
scroll to position [302, 0]
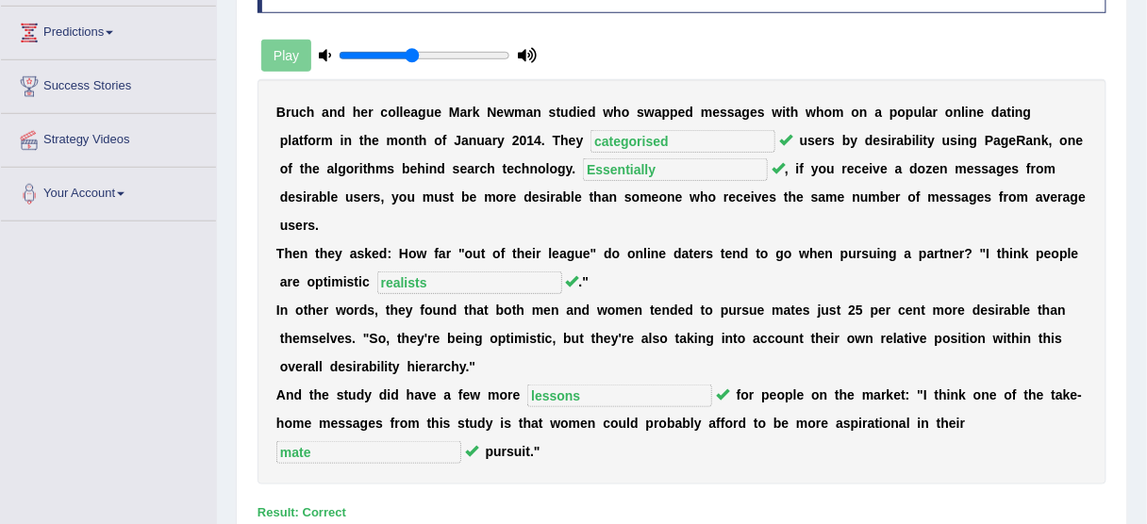
drag, startPoint x: 589, startPoint y: 299, endPoint x: 581, endPoint y: 279, distance: 21.5
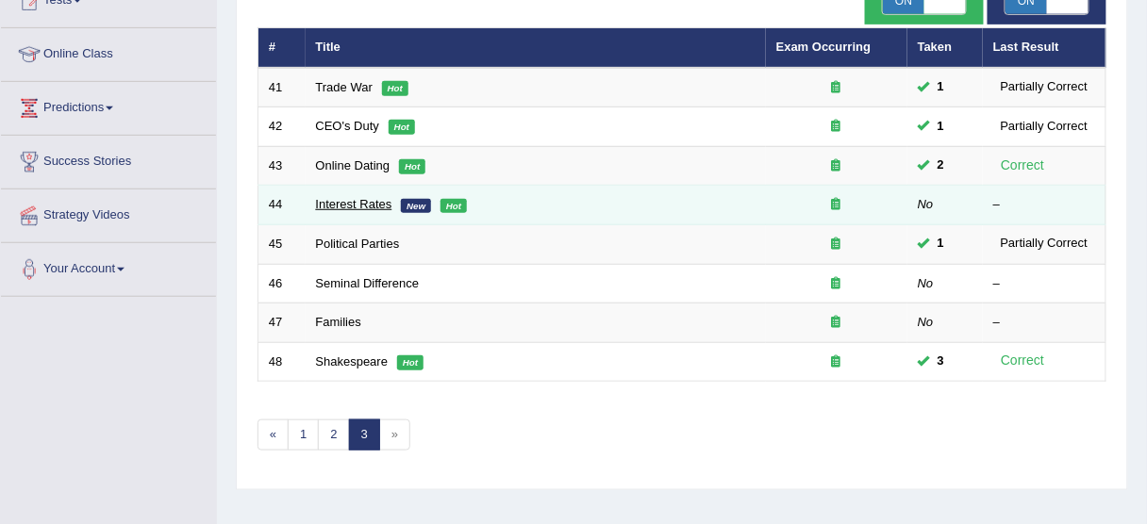
click at [385, 199] on link "Interest Rates" at bounding box center [354, 204] width 76 height 14
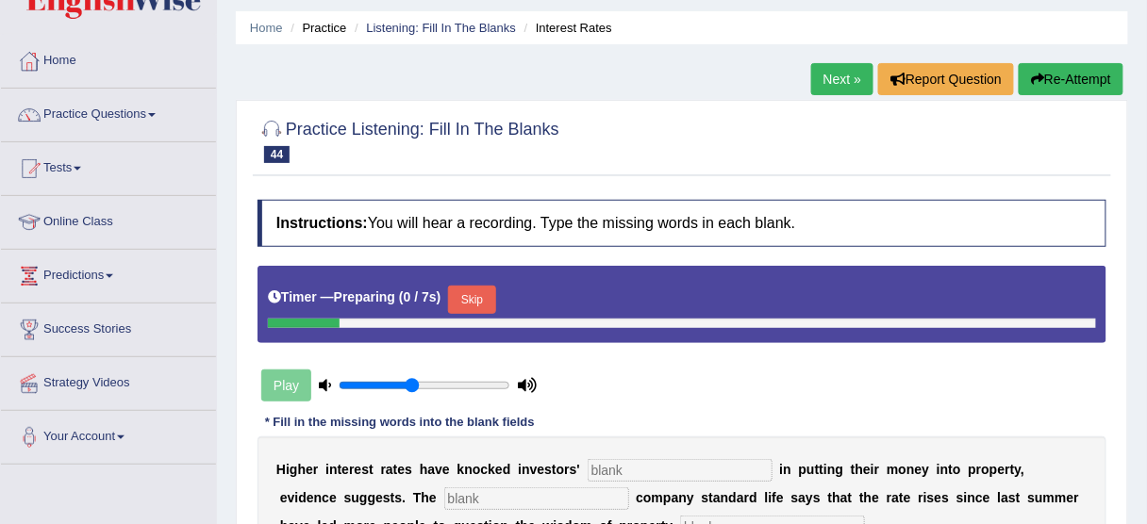
scroll to position [151, 0]
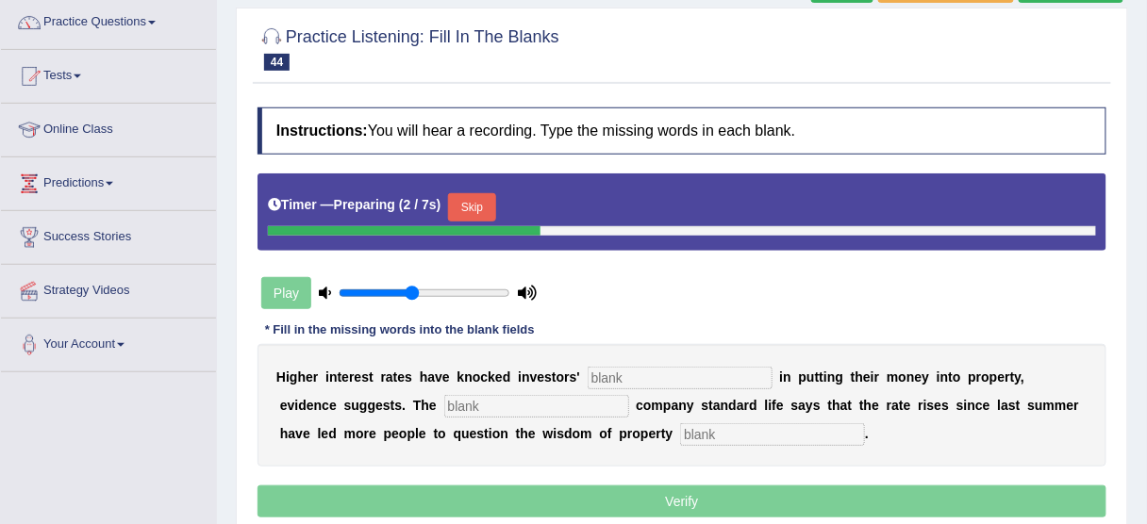
click at [619, 367] on input "text" at bounding box center [680, 378] width 185 height 23
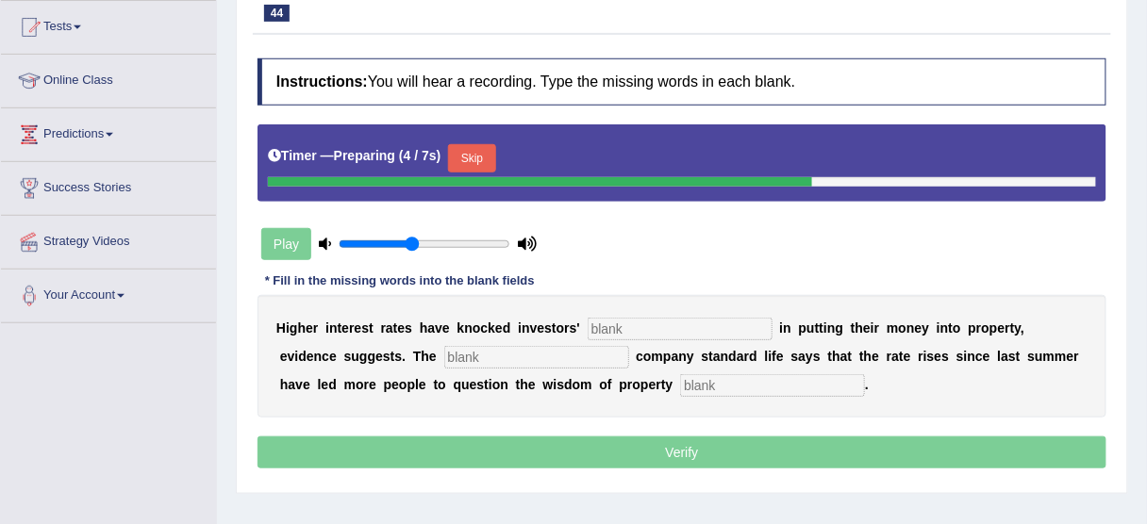
scroll to position [226, 0]
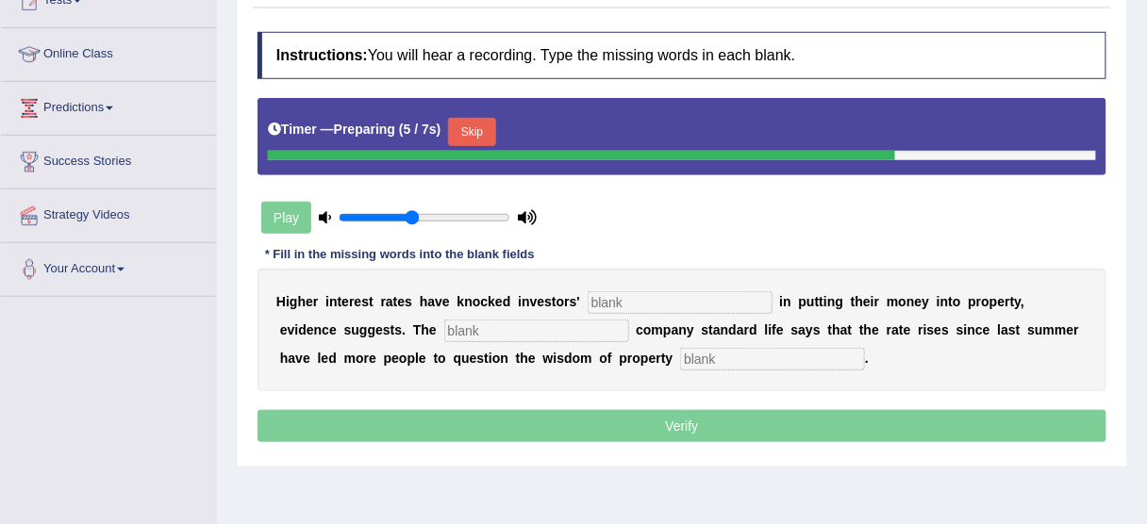
click at [646, 295] on input "text" at bounding box center [680, 302] width 185 height 23
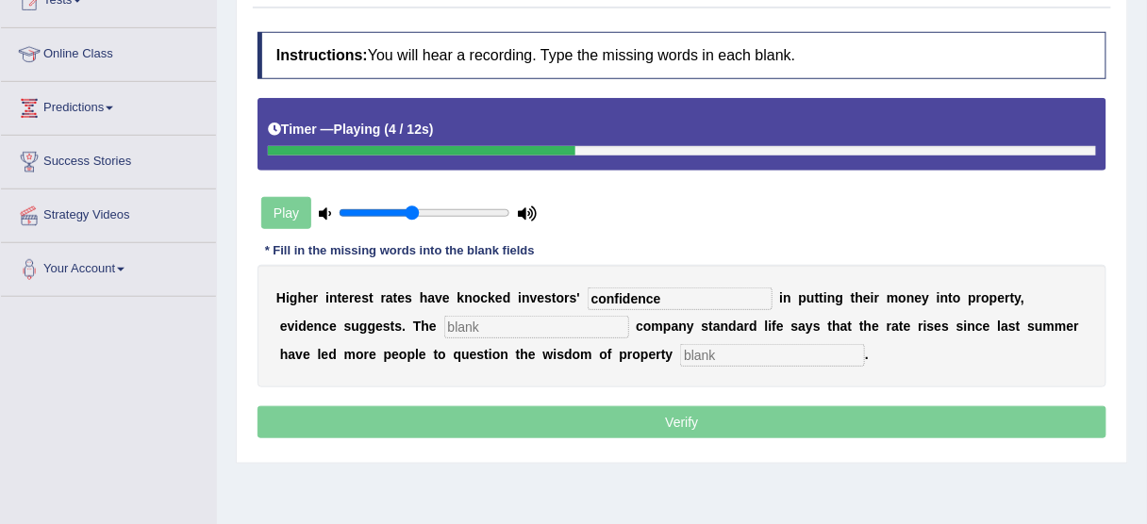
type input "confidence"
type input "ensurance"
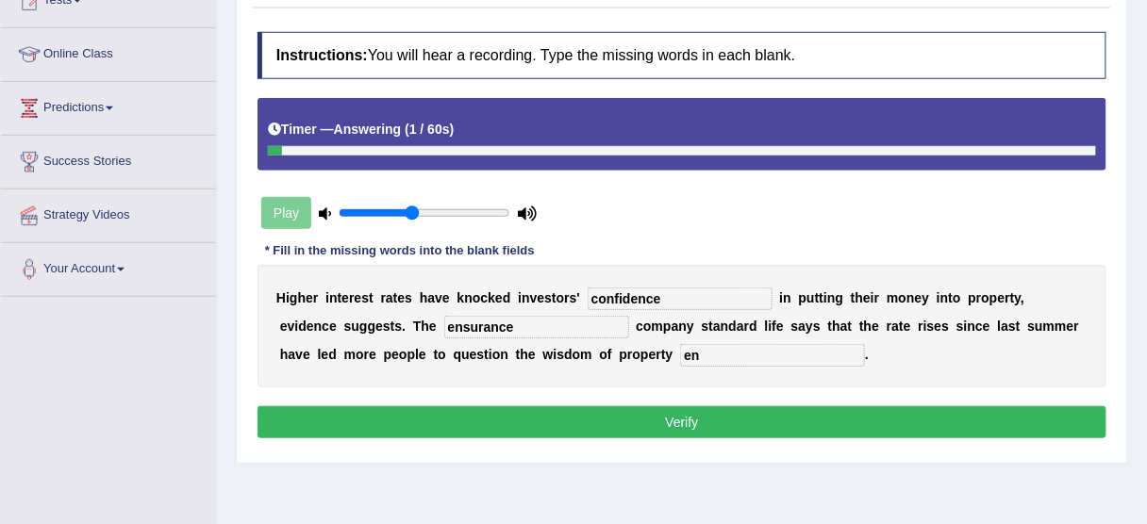
type input "e"
type input "investment"
click at [680, 412] on button "Verify" at bounding box center [681, 422] width 849 height 32
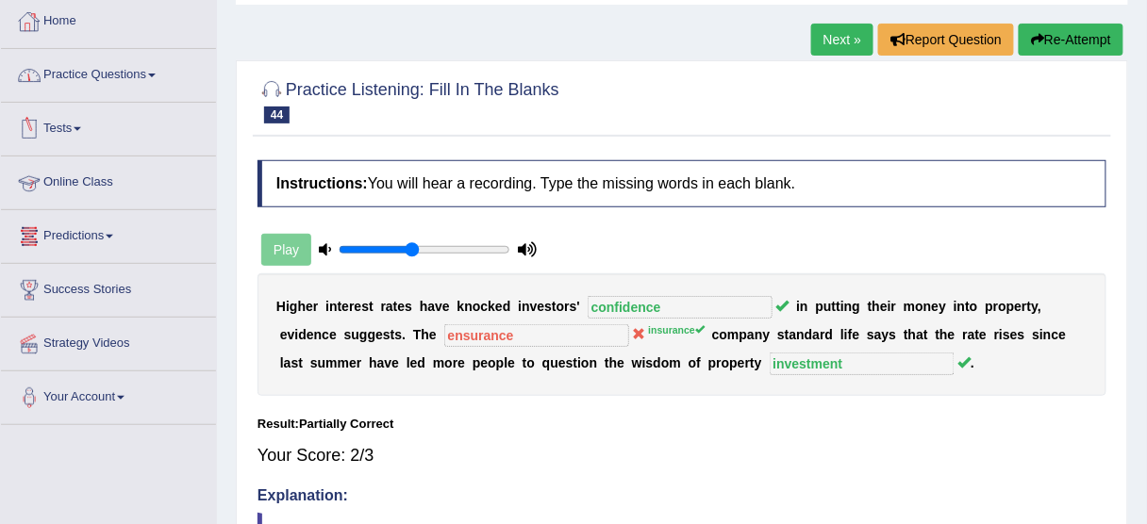
scroll to position [75, 0]
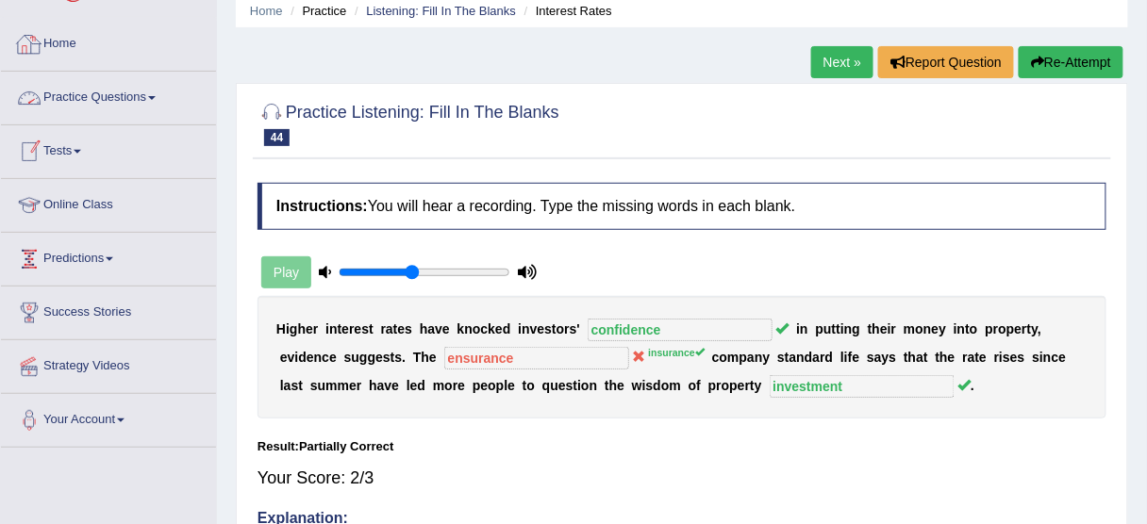
click at [149, 99] on link "Practice Questions" at bounding box center [108, 95] width 215 height 47
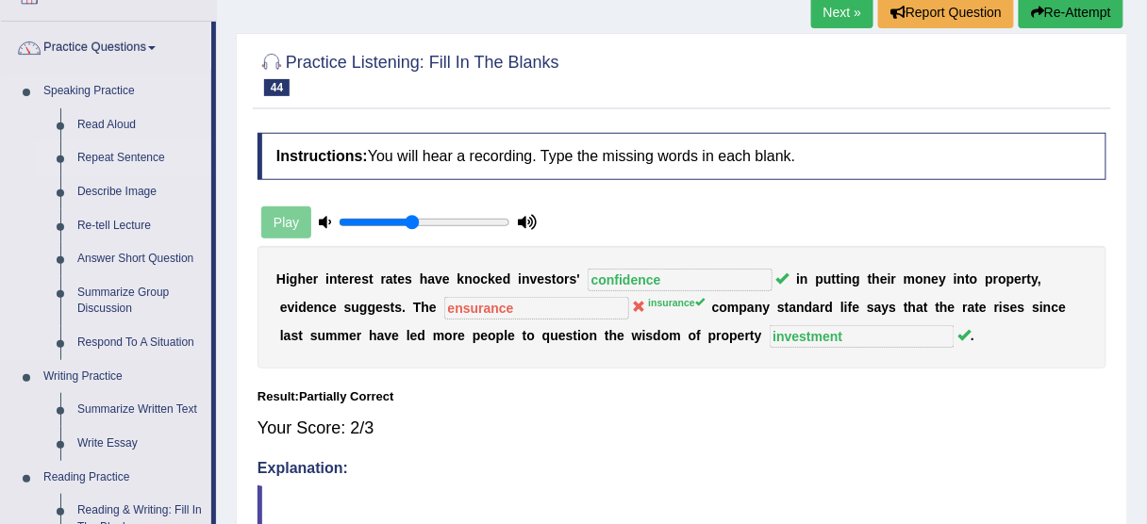
scroll to position [151, 0]
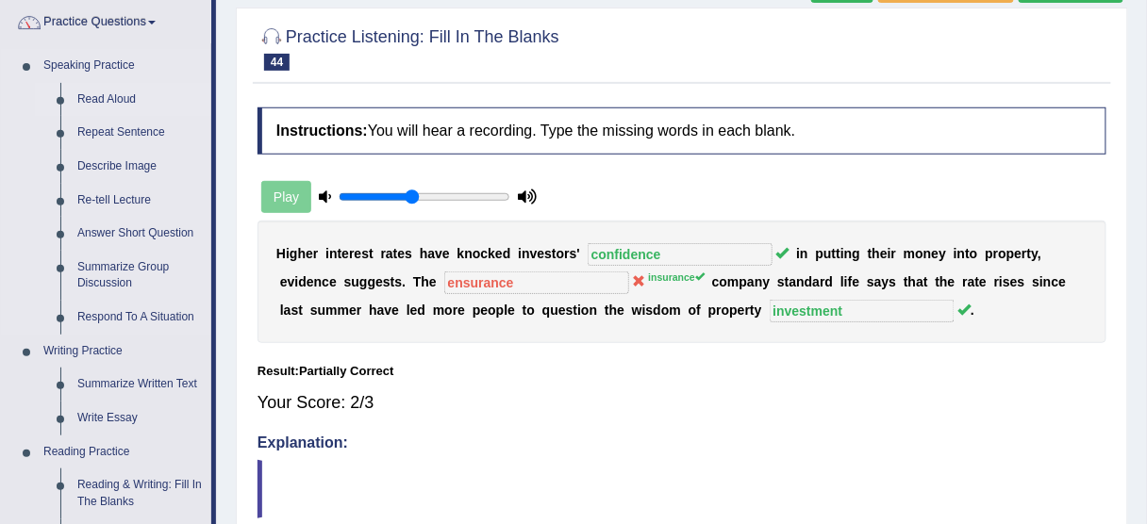
click at [122, 102] on link "Read Aloud" at bounding box center [140, 100] width 142 height 34
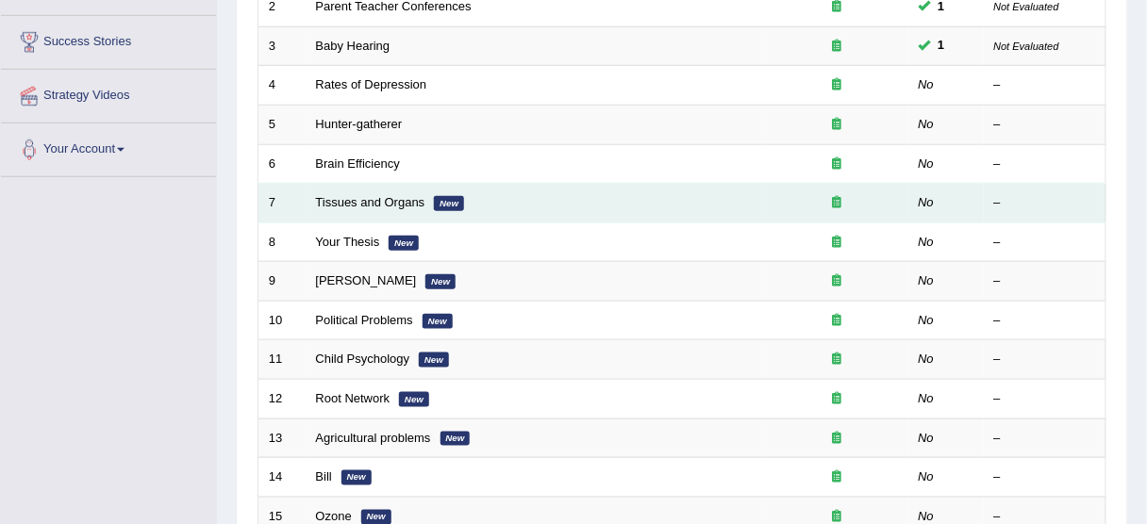
scroll to position [377, 0]
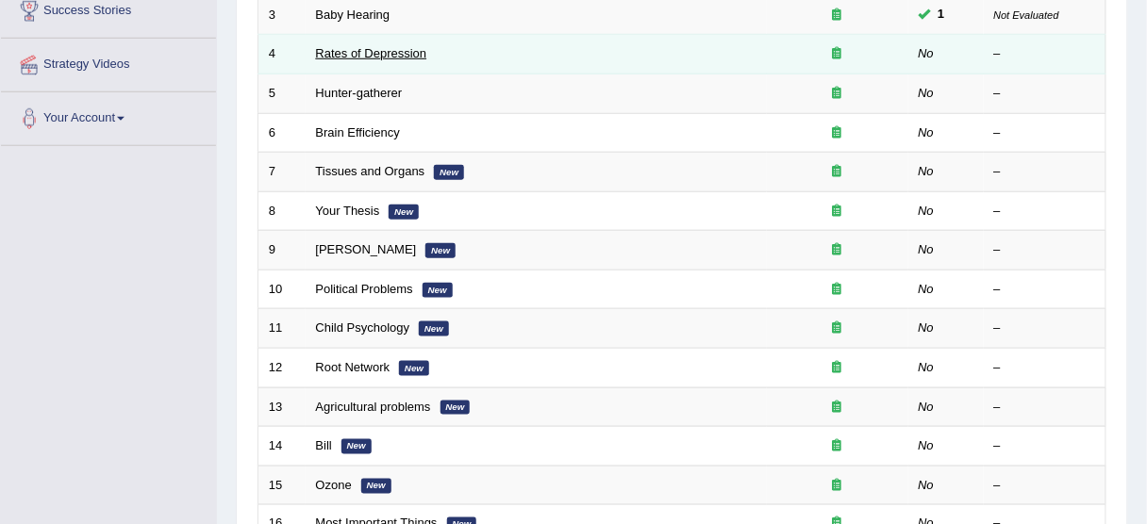
click at [420, 52] on link "Rates of Depression" at bounding box center [371, 53] width 111 height 14
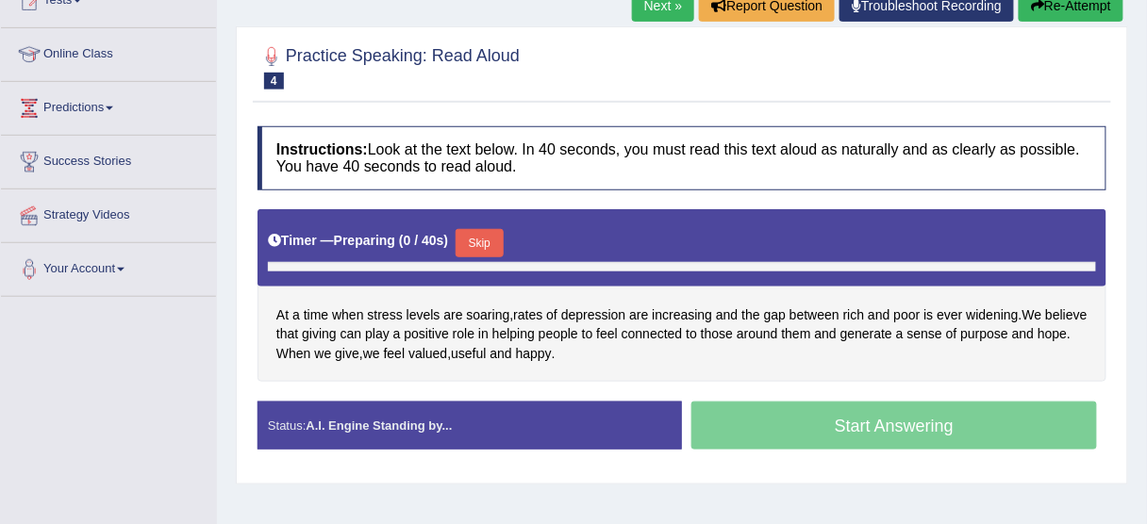
scroll to position [261, 0]
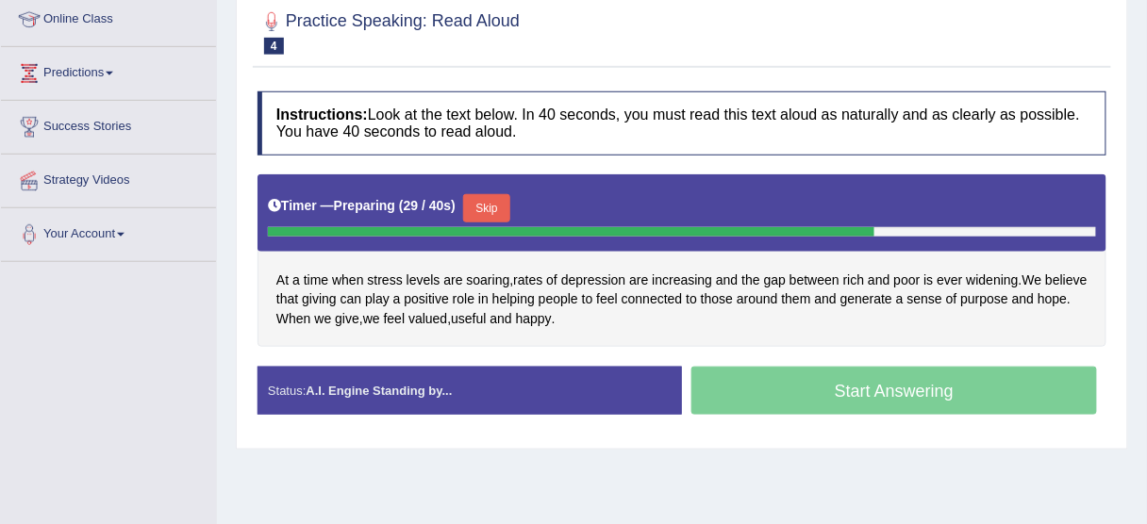
click at [499, 203] on button "Skip" at bounding box center [486, 208] width 47 height 28
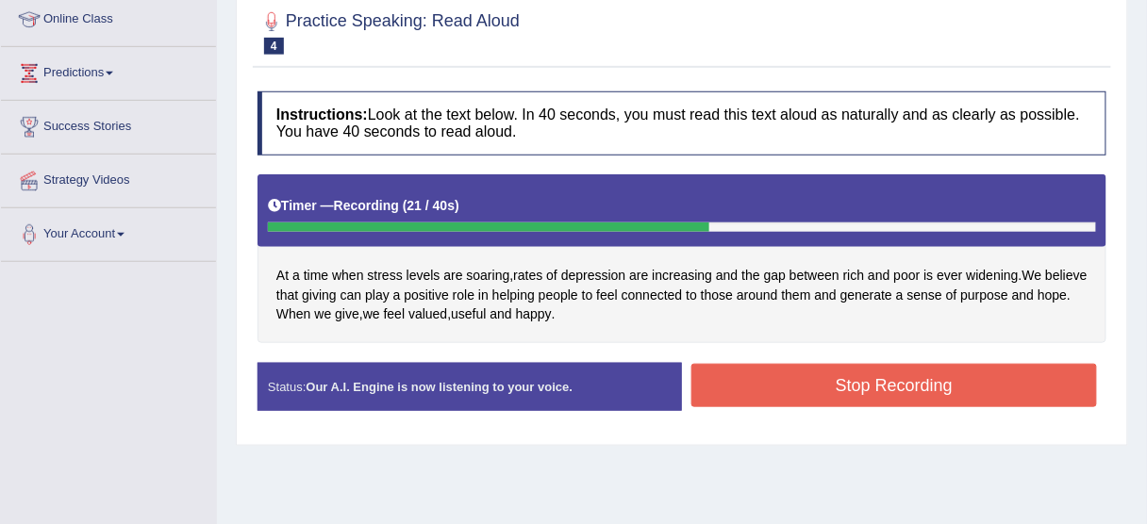
click at [814, 389] on button "Stop Recording" at bounding box center [894, 385] width 406 height 43
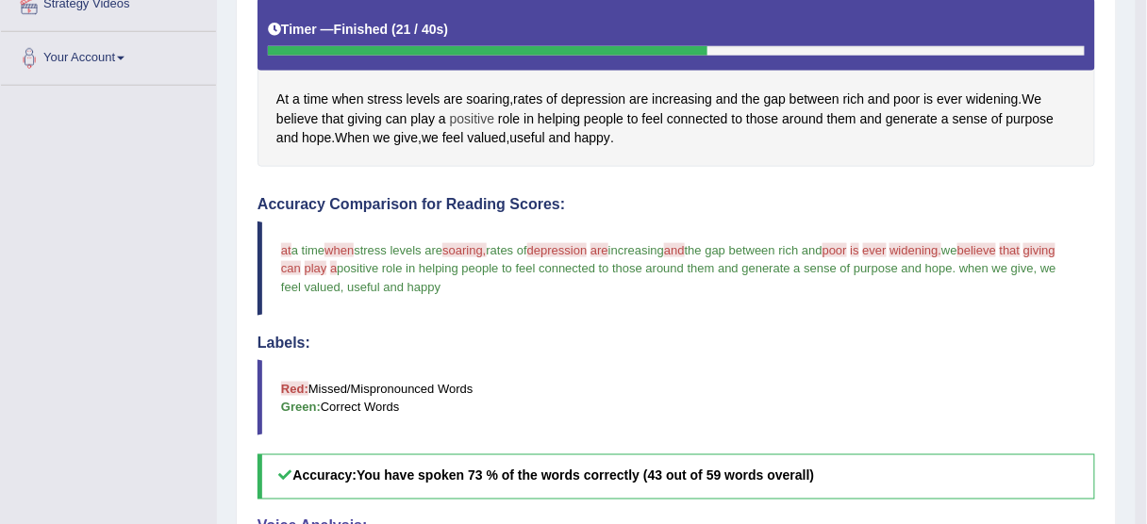
scroll to position [412, 0]
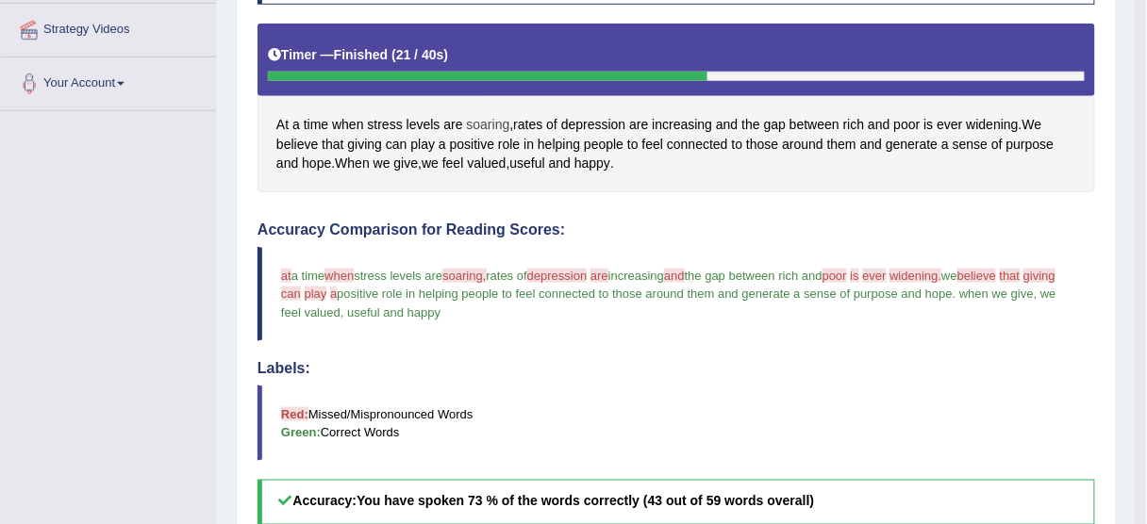
click at [486, 121] on span "soaring" at bounding box center [488, 125] width 43 height 20
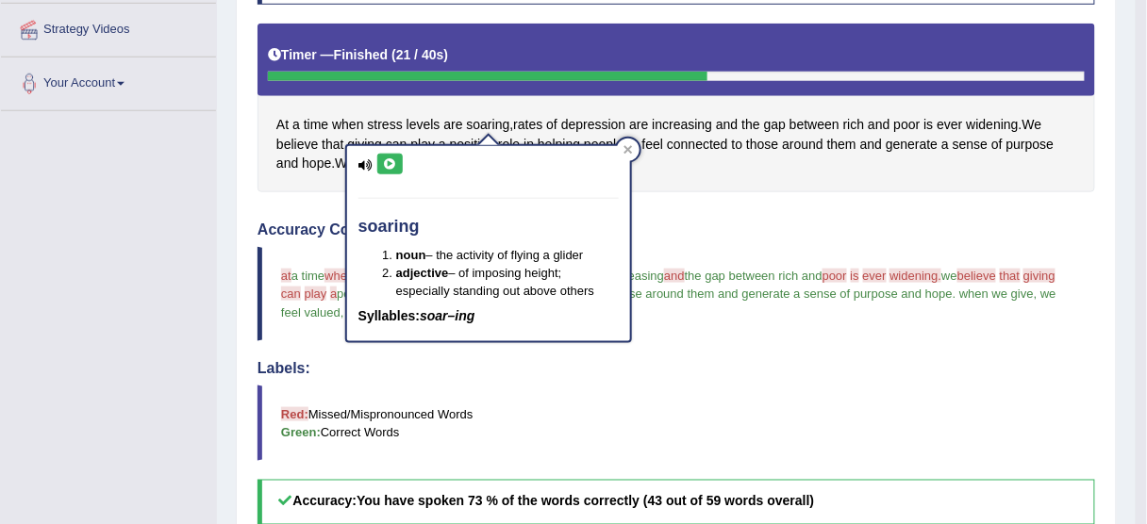
click at [392, 173] on div "soaring noun – the activity of flying a glider adjective – of imposing height; …" at bounding box center [488, 243] width 283 height 195
click at [392, 165] on icon at bounding box center [390, 163] width 14 height 11
click at [393, 158] on icon at bounding box center [390, 163] width 14 height 11
click at [392, 158] on icon at bounding box center [390, 163] width 14 height 11
click at [637, 147] on div at bounding box center [628, 150] width 23 height 23
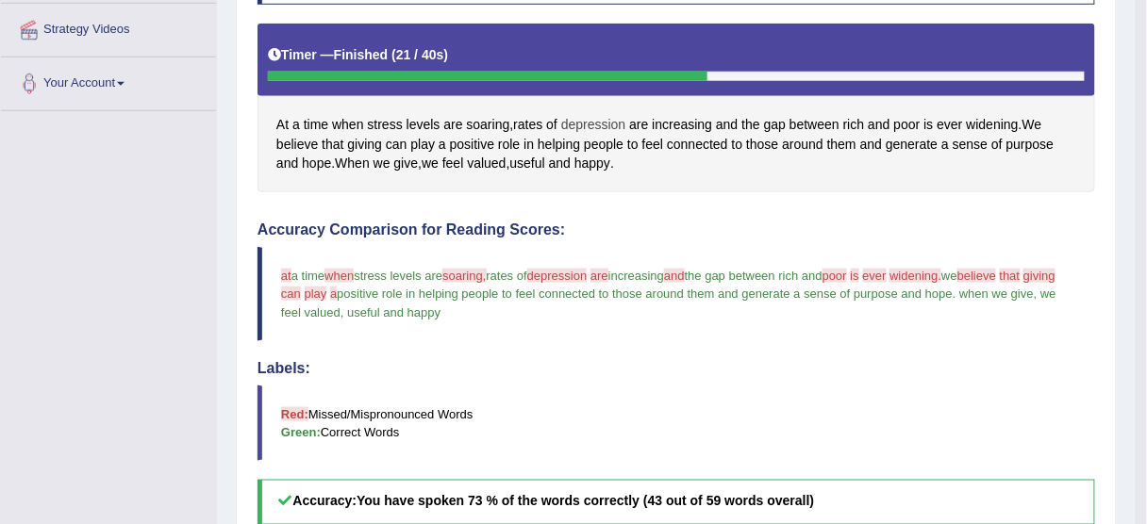
click at [604, 118] on span "depression" at bounding box center [593, 125] width 65 height 20
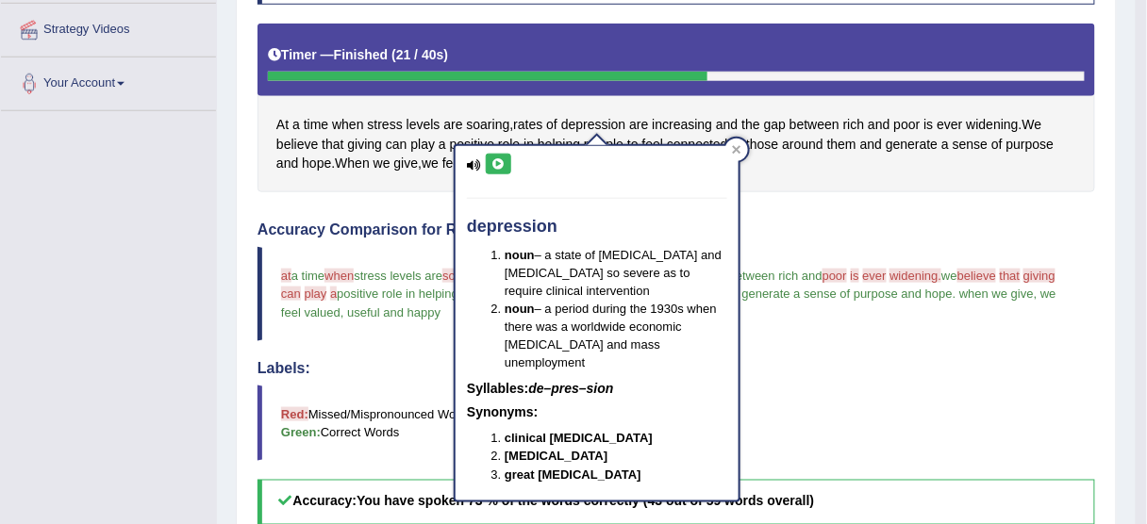
click at [507, 154] on button at bounding box center [498, 164] width 25 height 21
click at [501, 158] on icon at bounding box center [498, 163] width 14 height 11
click at [735, 150] on icon at bounding box center [737, 150] width 8 height 8
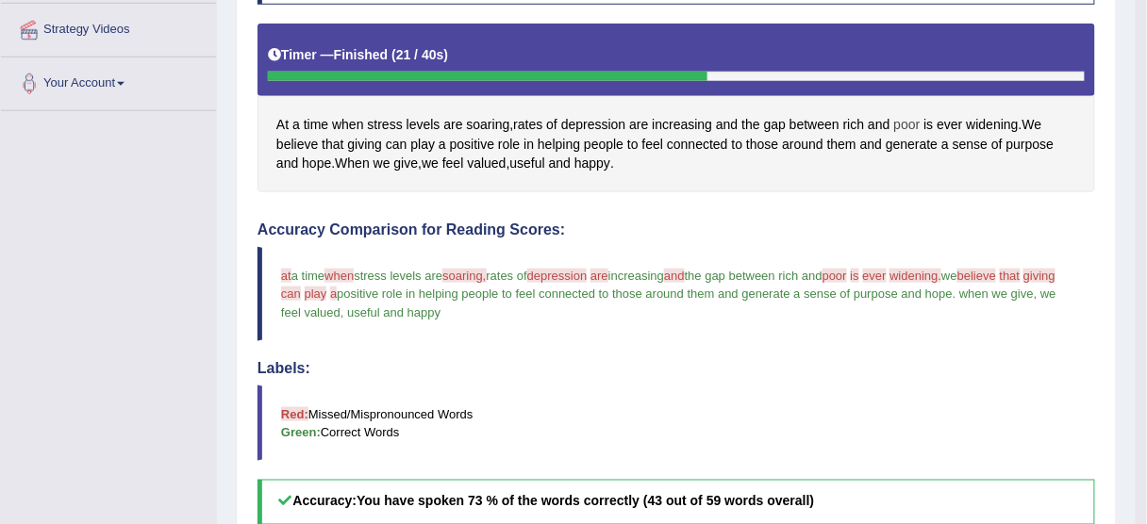
click at [906, 125] on span "poor" at bounding box center [907, 125] width 26 height 20
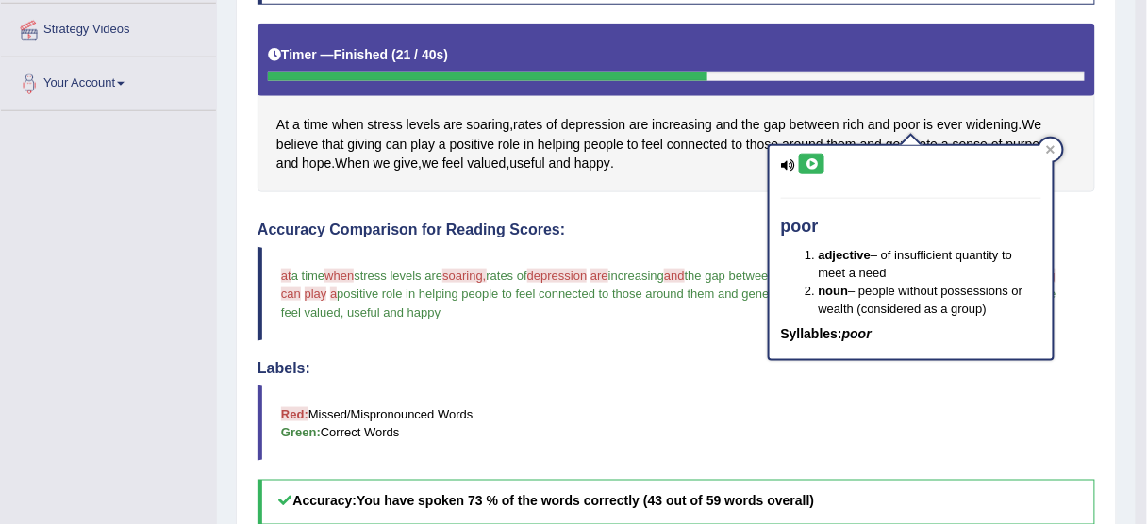
click at [815, 154] on button at bounding box center [811, 164] width 25 height 21
click at [818, 166] on icon at bounding box center [811, 163] width 14 height 11
click at [1054, 151] on div at bounding box center [1050, 150] width 23 height 23
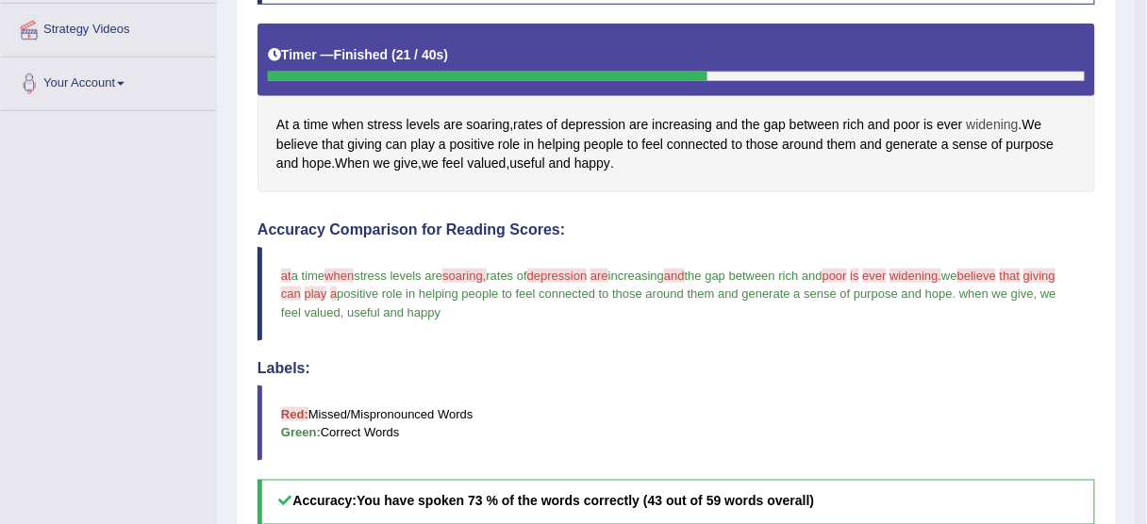
click at [972, 122] on span "widening" at bounding box center [993, 125] width 52 height 20
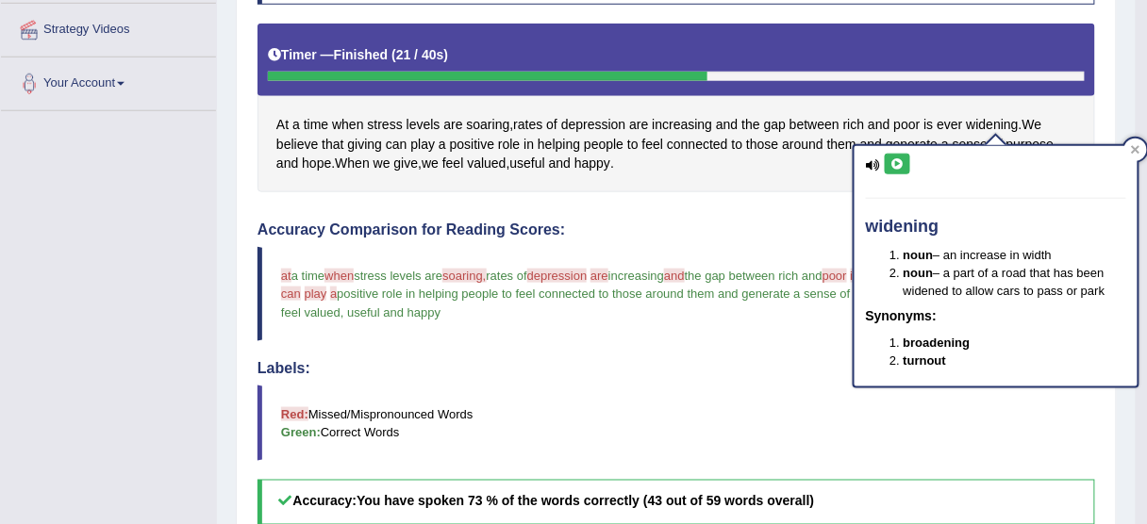
click at [897, 158] on icon at bounding box center [897, 163] width 14 height 11
click at [890, 158] on icon at bounding box center [897, 163] width 14 height 11
click at [898, 162] on icon at bounding box center [897, 163] width 14 height 11
click at [1131, 148] on icon at bounding box center [1135, 149] width 9 height 9
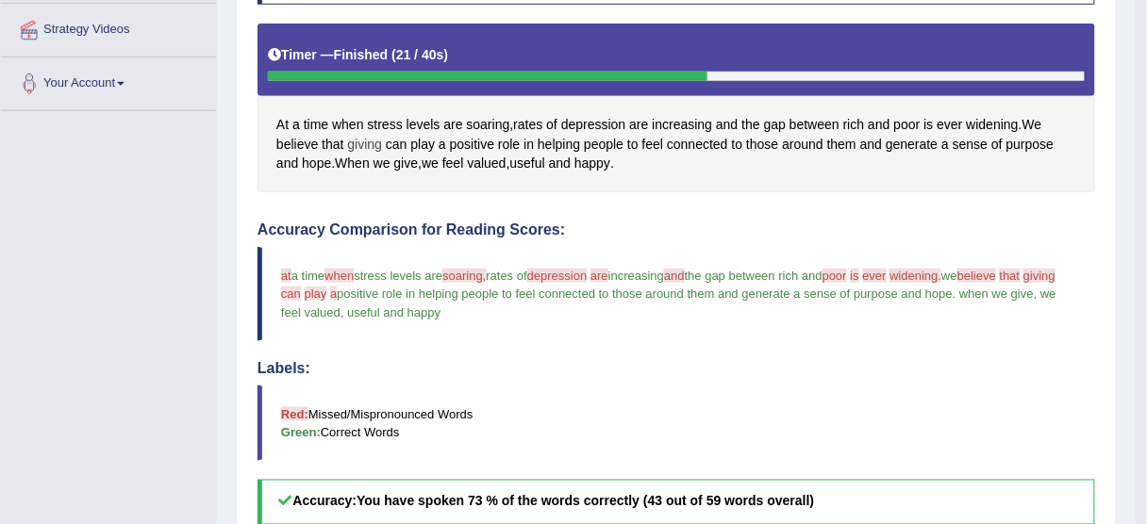
click at [364, 135] on span "giving" at bounding box center [365, 145] width 35 height 20
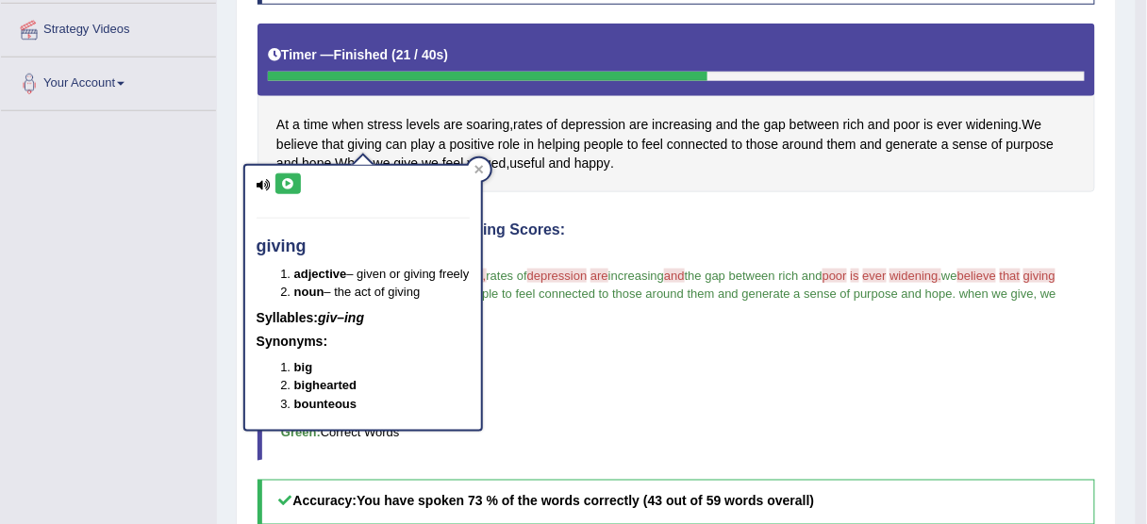
click at [275, 176] on button at bounding box center [287, 184] width 25 height 21
click at [290, 184] on icon at bounding box center [288, 183] width 14 height 11
click at [481, 168] on icon at bounding box center [478, 169] width 8 height 8
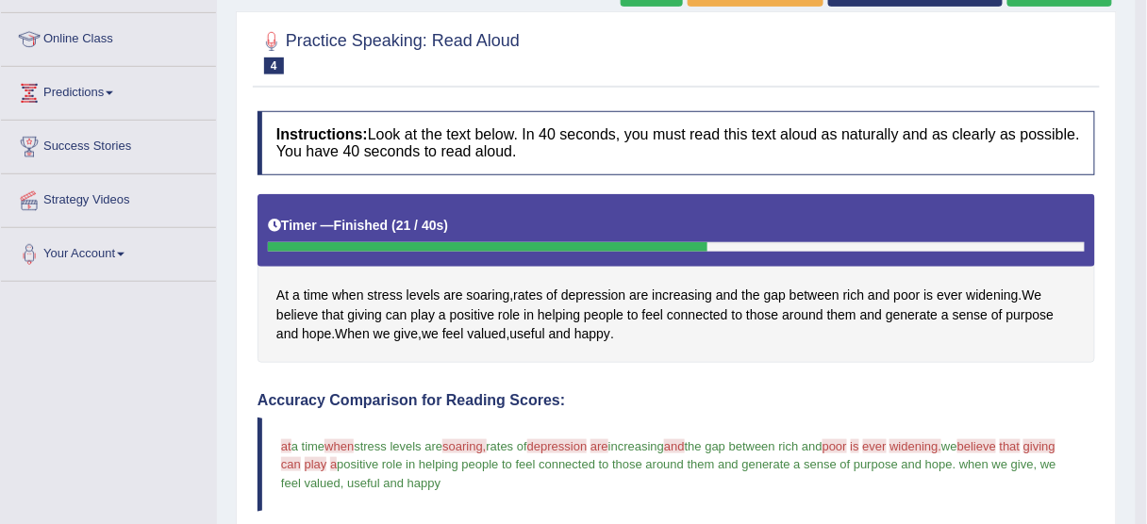
scroll to position [77, 0]
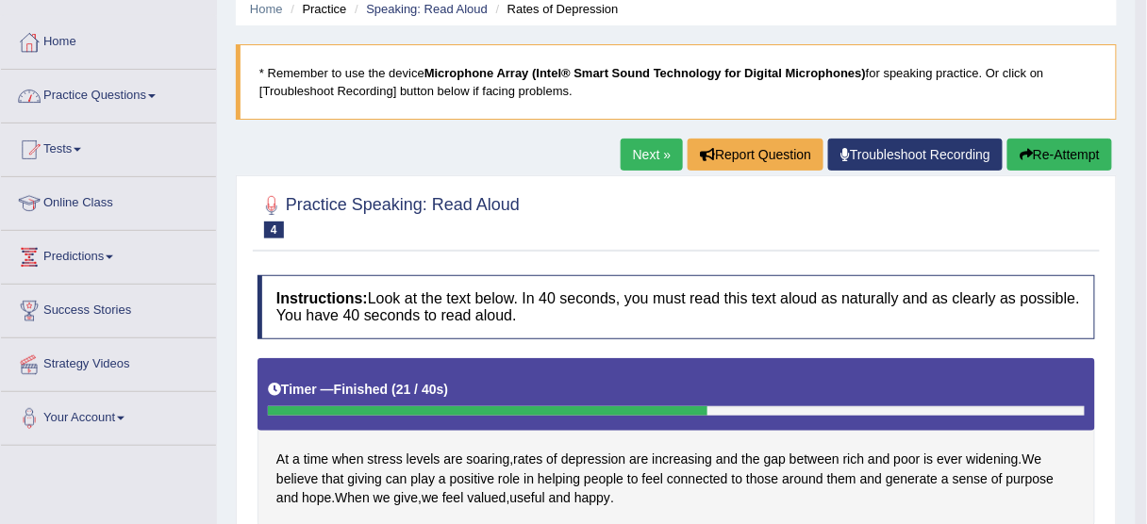
click at [145, 103] on link "Practice Questions" at bounding box center [108, 93] width 215 height 47
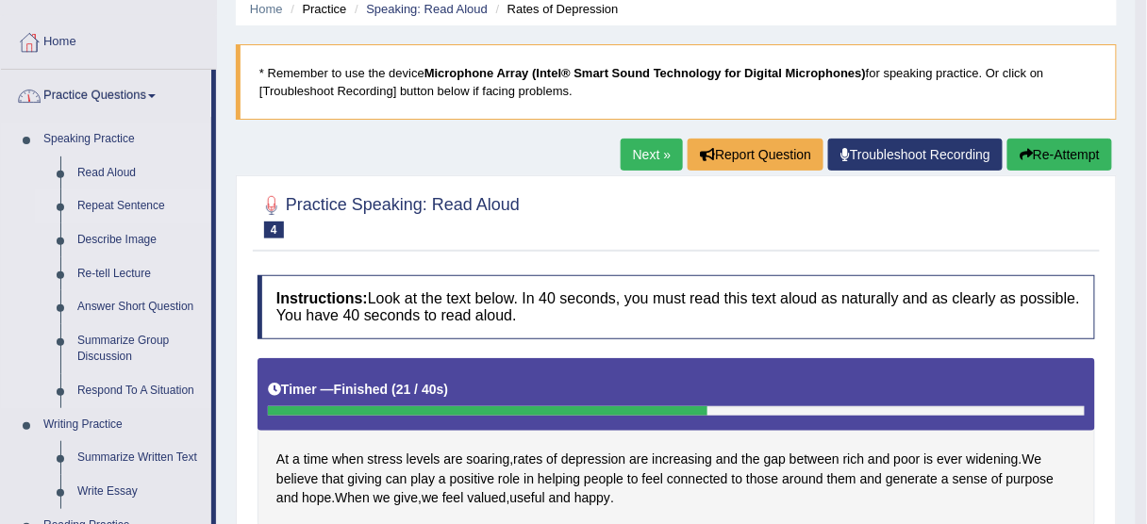
click at [124, 199] on link "Repeat Sentence" at bounding box center [140, 207] width 142 height 34
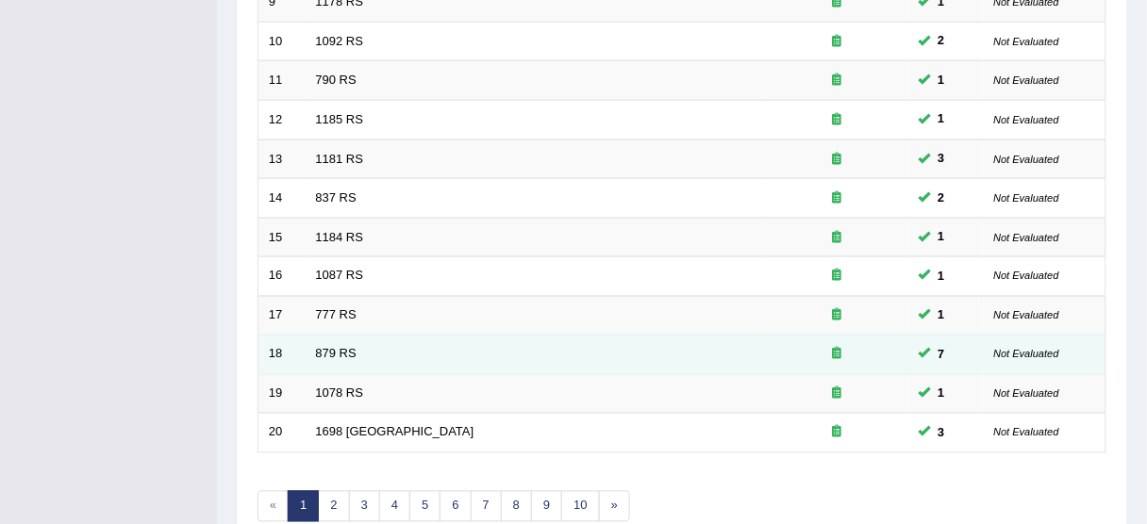
scroll to position [716, 0]
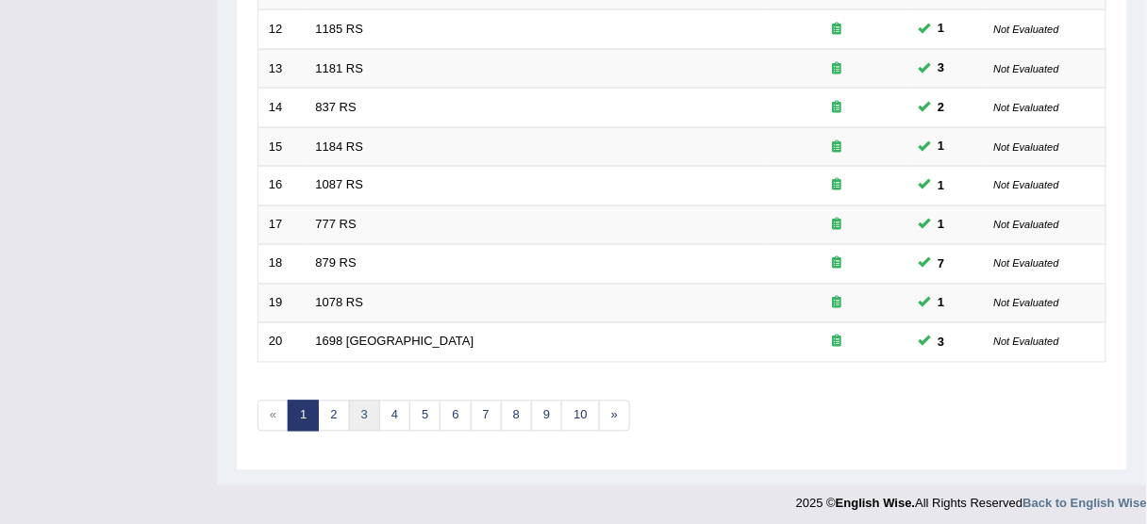
click at [360, 411] on link "3" at bounding box center [364, 416] width 31 height 31
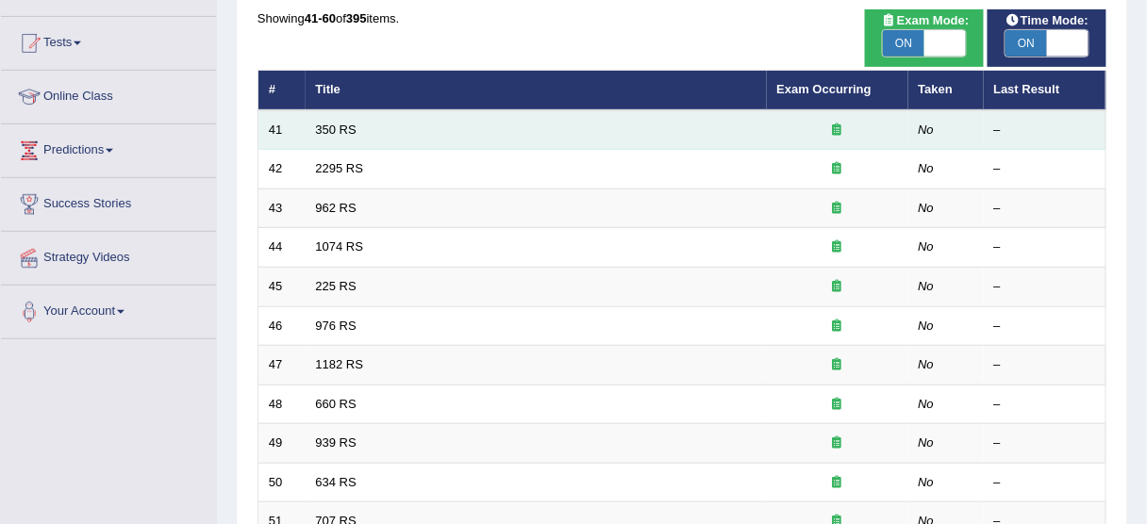
scroll to position [151, 0]
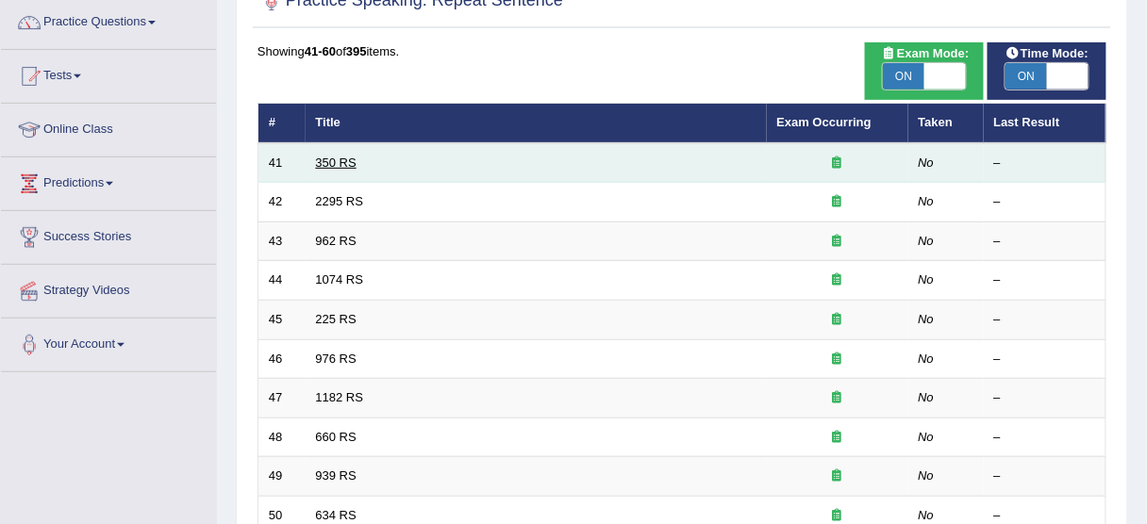
click at [329, 158] on link "350 RS" at bounding box center [336, 163] width 41 height 14
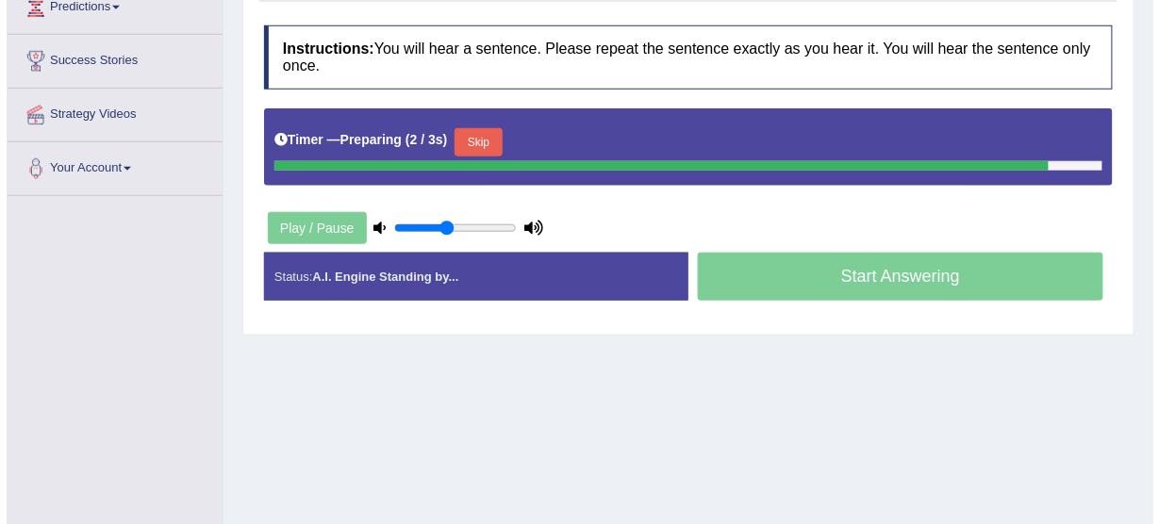
scroll to position [302, 0]
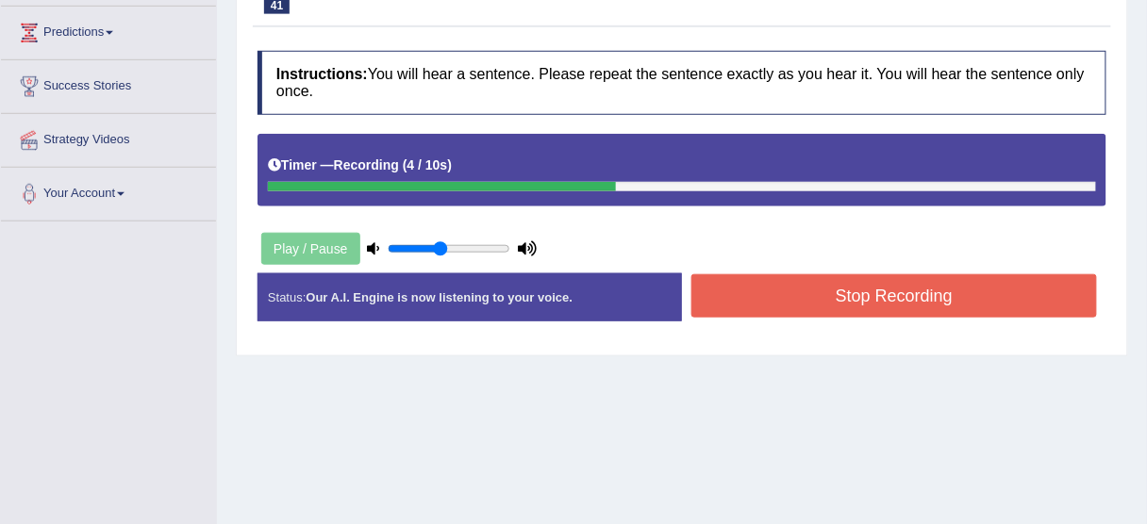
click at [881, 290] on button "Stop Recording" at bounding box center [894, 295] width 406 height 43
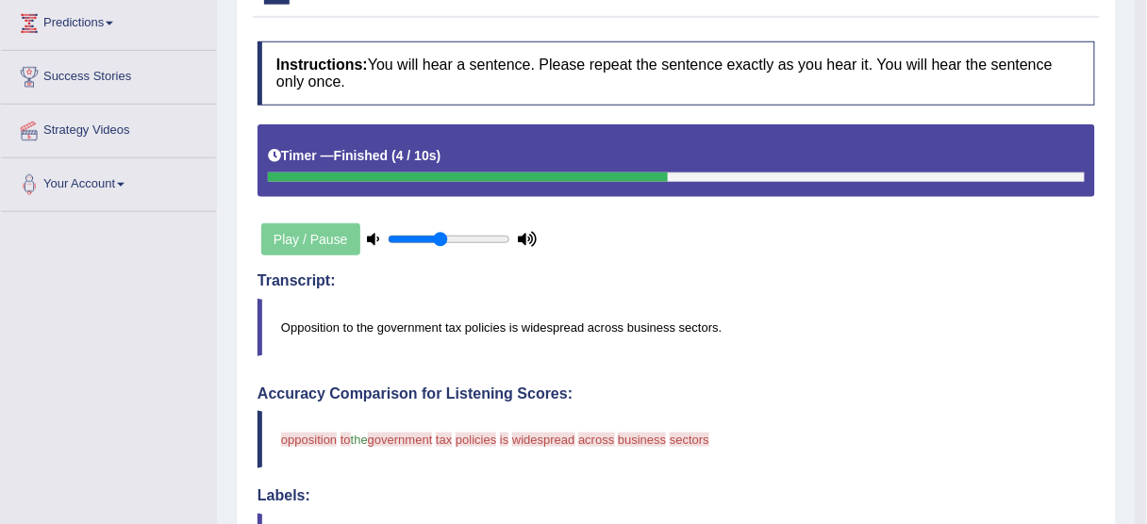
scroll to position [226, 0]
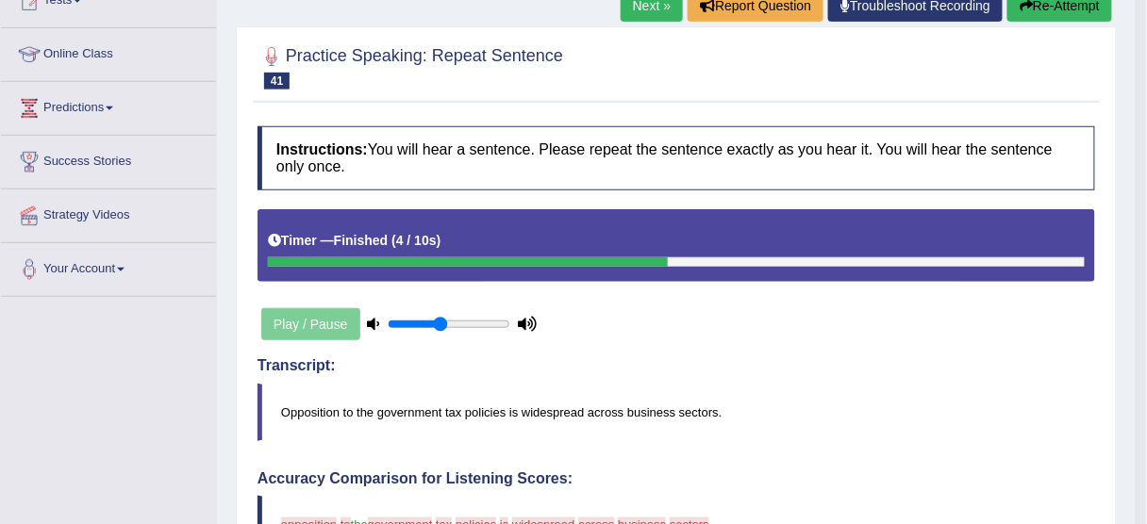
click at [1070, 10] on button "Re-Attempt" at bounding box center [1059, 6] width 105 height 32
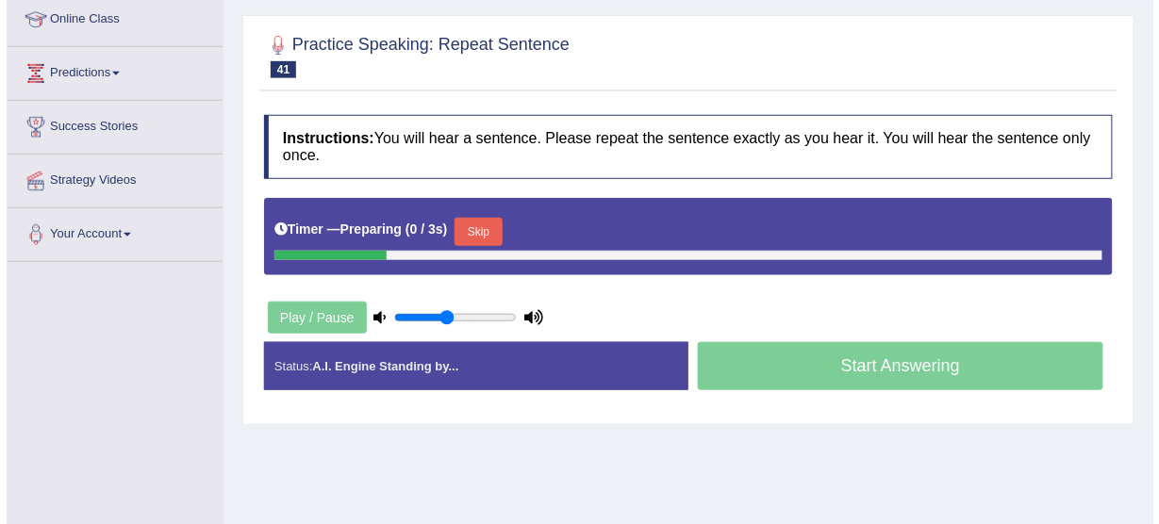
scroll to position [226, 0]
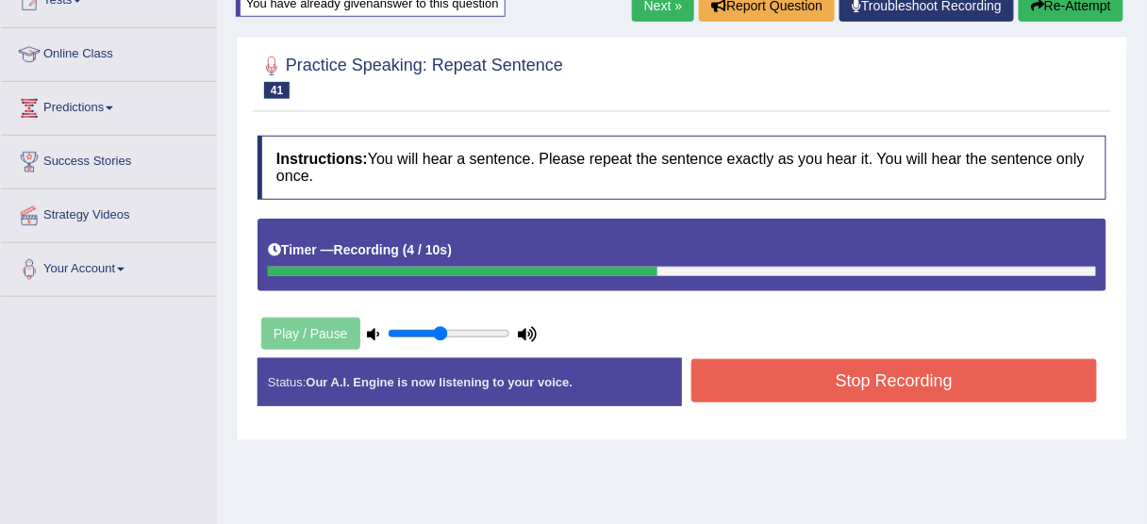
click at [773, 389] on button "Stop Recording" at bounding box center [894, 380] width 406 height 43
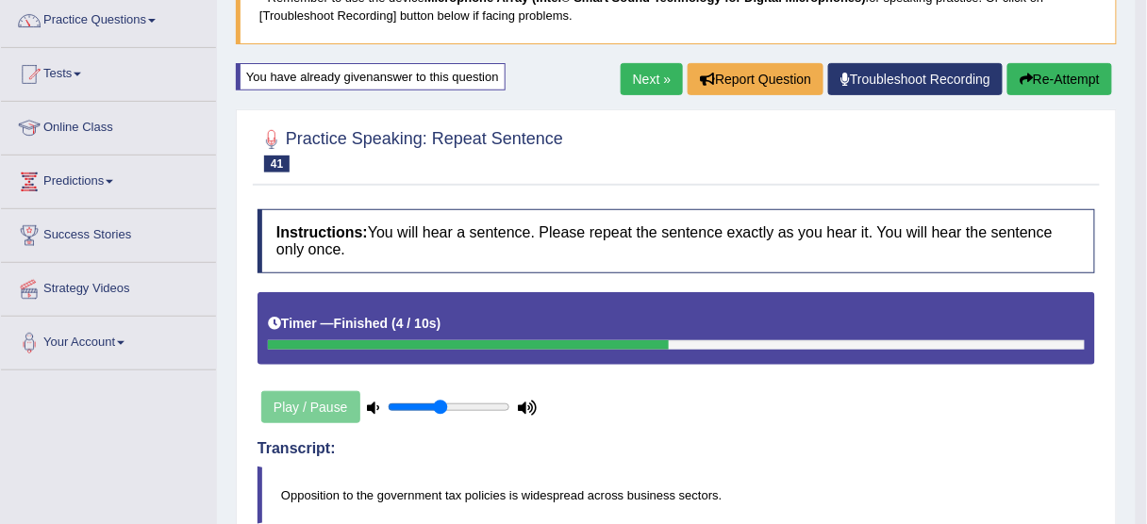
scroll to position [151, 0]
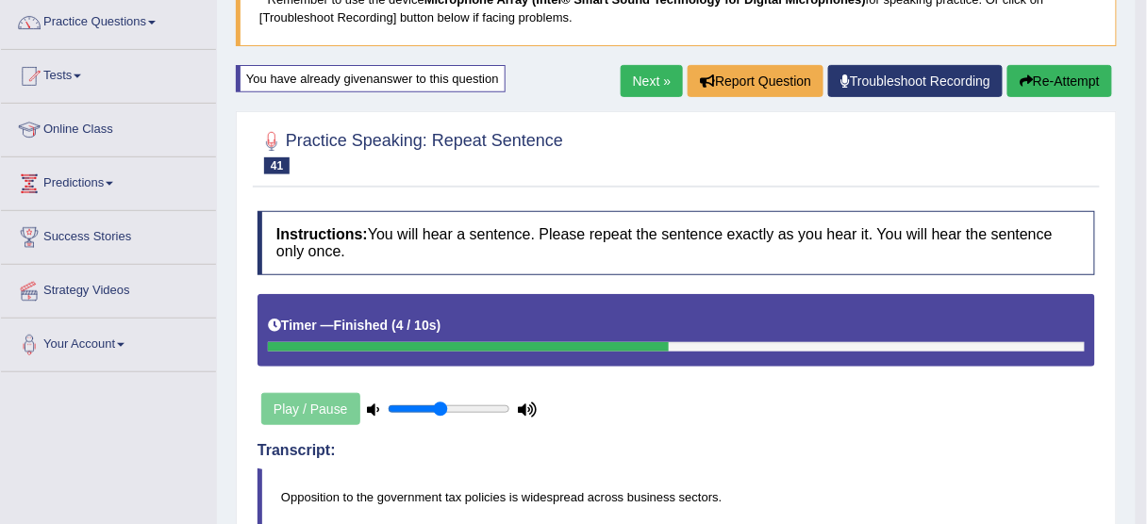
click at [1068, 72] on button "Re-Attempt" at bounding box center [1059, 81] width 105 height 32
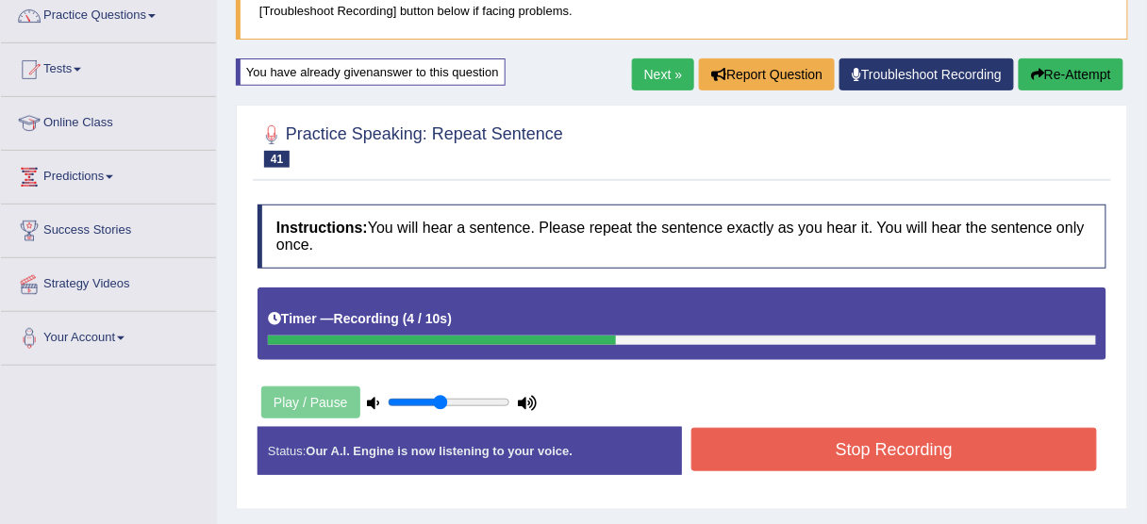
click at [1084, 61] on button "Re-Attempt" at bounding box center [1071, 74] width 105 height 32
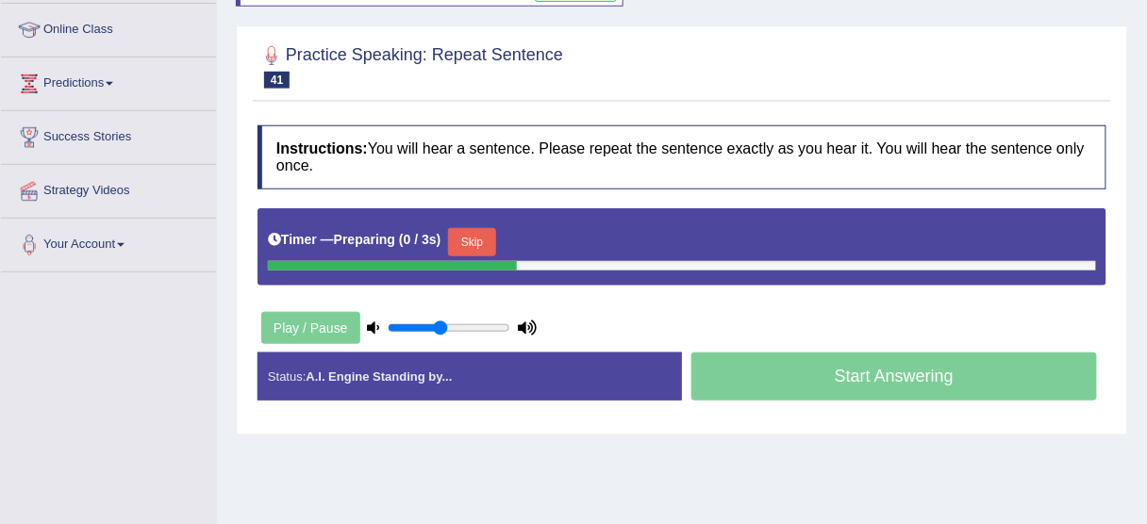
scroll to position [315, 0]
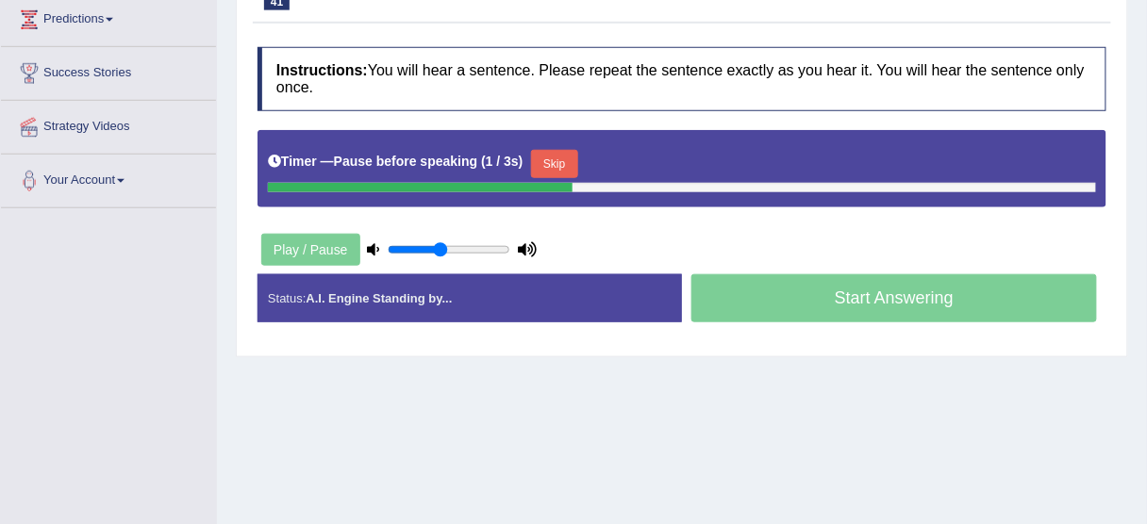
click at [570, 145] on div "Timer — Pause before speaking ( 1 / 3s ) Skip" at bounding box center [682, 164] width 828 height 38
click at [572, 154] on button "Skip" at bounding box center [554, 164] width 47 height 28
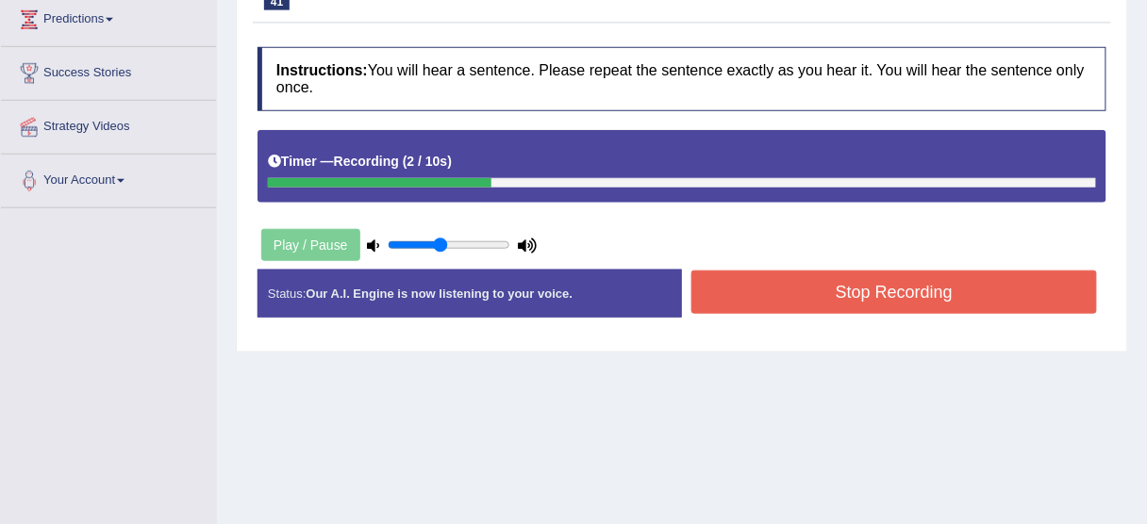
click at [865, 288] on button "Stop Recording" at bounding box center [894, 292] width 406 height 43
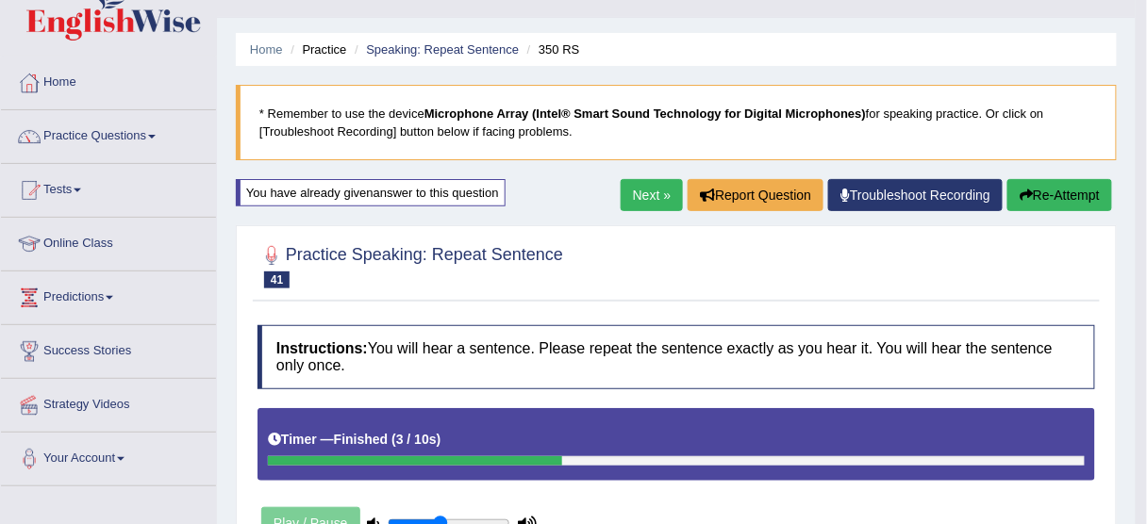
scroll to position [13, 0]
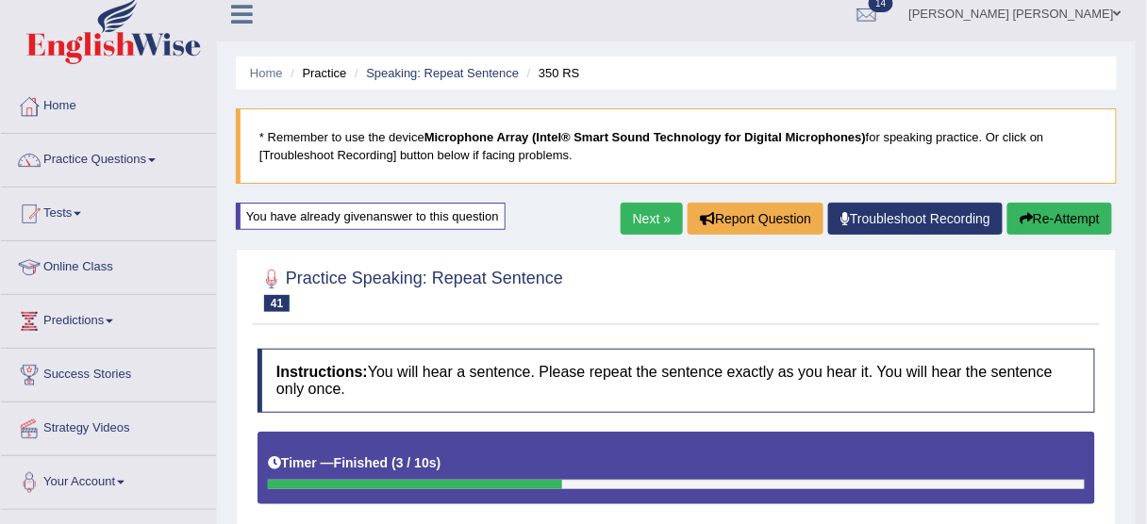
click at [1042, 204] on button "Re-Attempt" at bounding box center [1059, 219] width 105 height 32
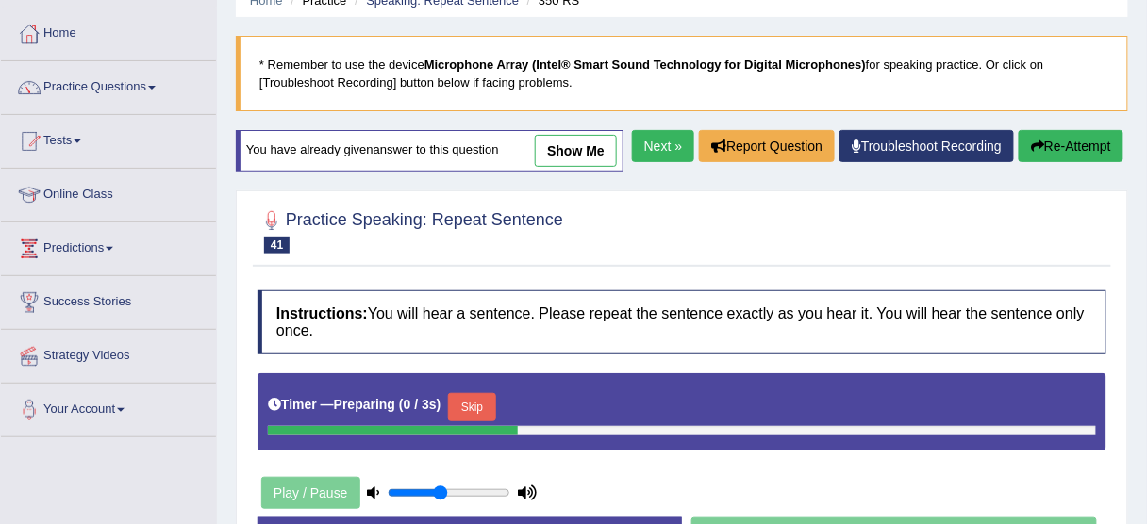
scroll to position [240, 0]
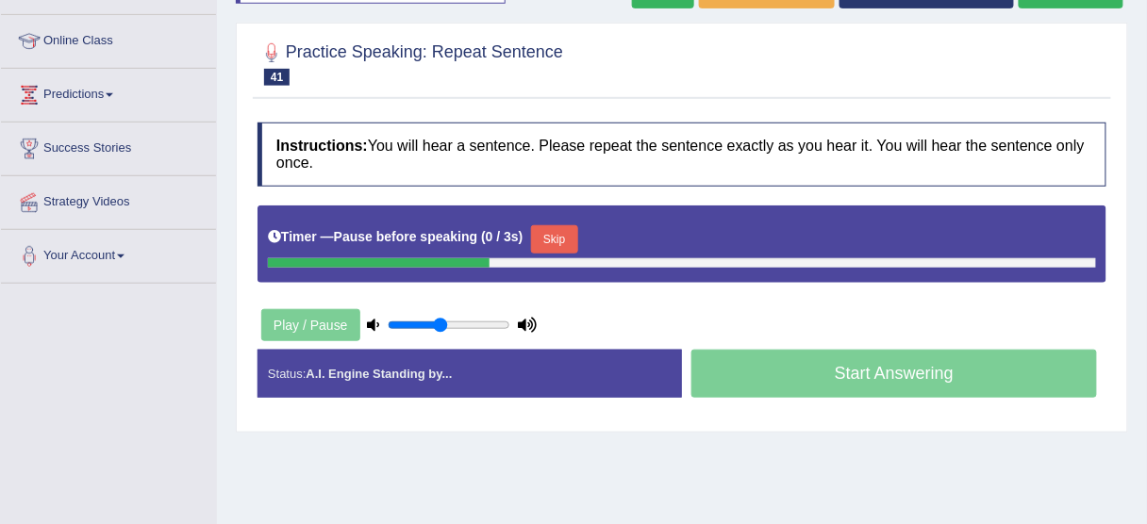
click at [561, 221] on div "Timer — Pause before speaking ( 0 / 3s ) Skip" at bounding box center [682, 240] width 828 height 38
click at [561, 225] on button "Skip" at bounding box center [554, 239] width 47 height 28
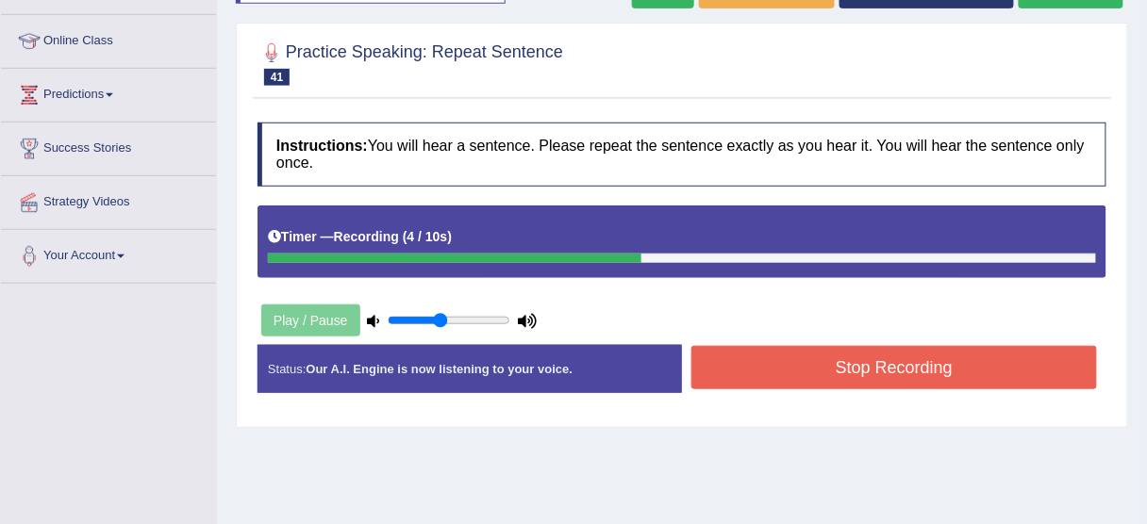
click at [893, 366] on button "Stop Recording" at bounding box center [894, 367] width 406 height 43
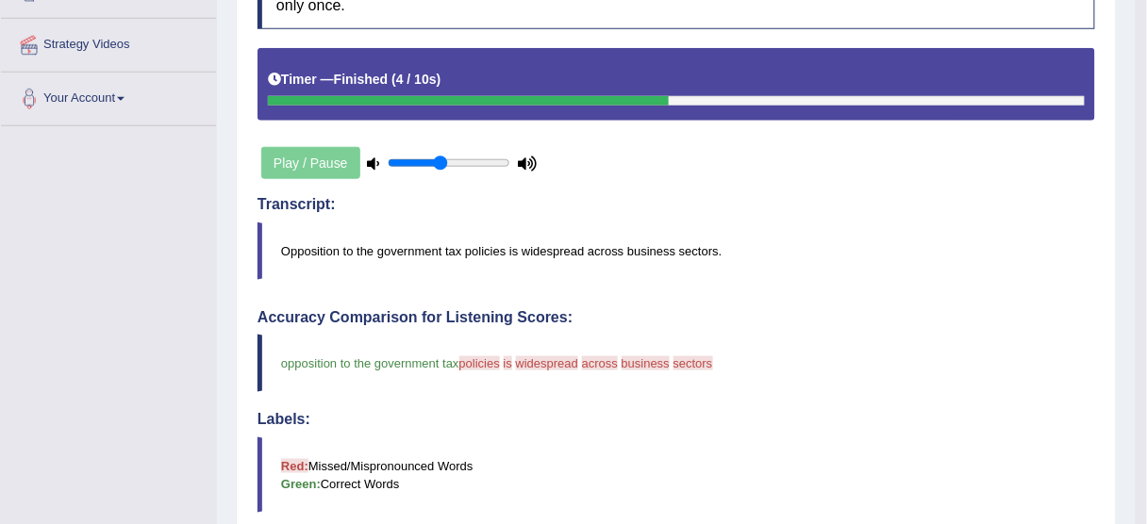
scroll to position [390, 0]
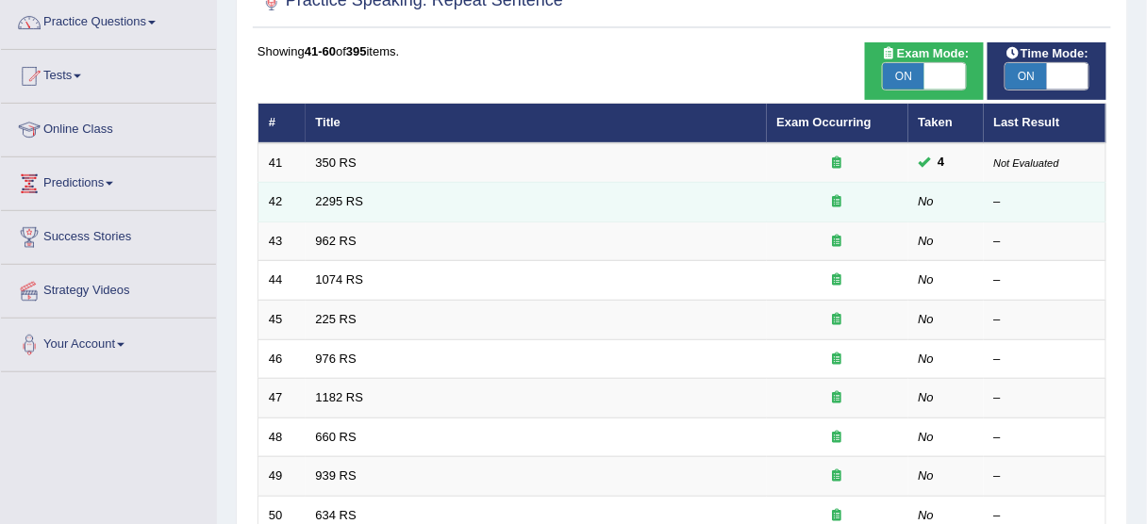
click at [356, 191] on td "2295 RS" at bounding box center [536, 203] width 461 height 40
click at [356, 198] on link "2295 RS" at bounding box center [340, 201] width 48 height 14
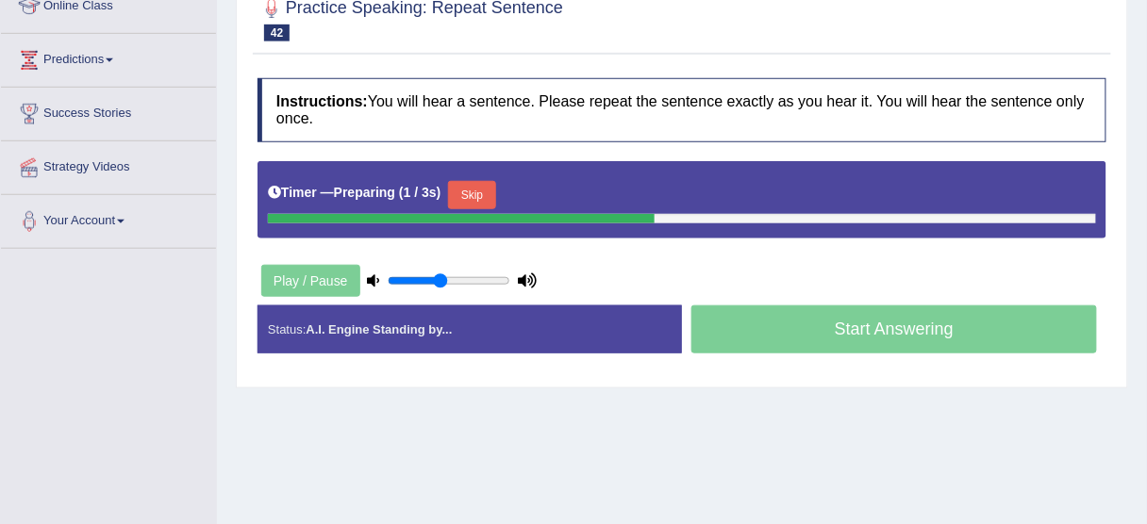
scroll to position [302, 0]
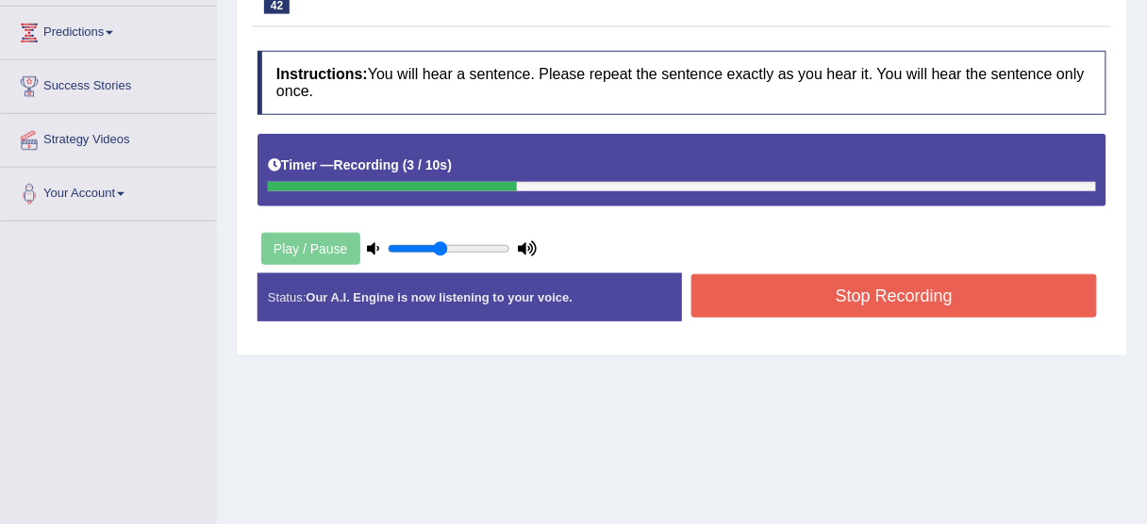
click at [763, 290] on button "Stop Recording" at bounding box center [894, 295] width 406 height 43
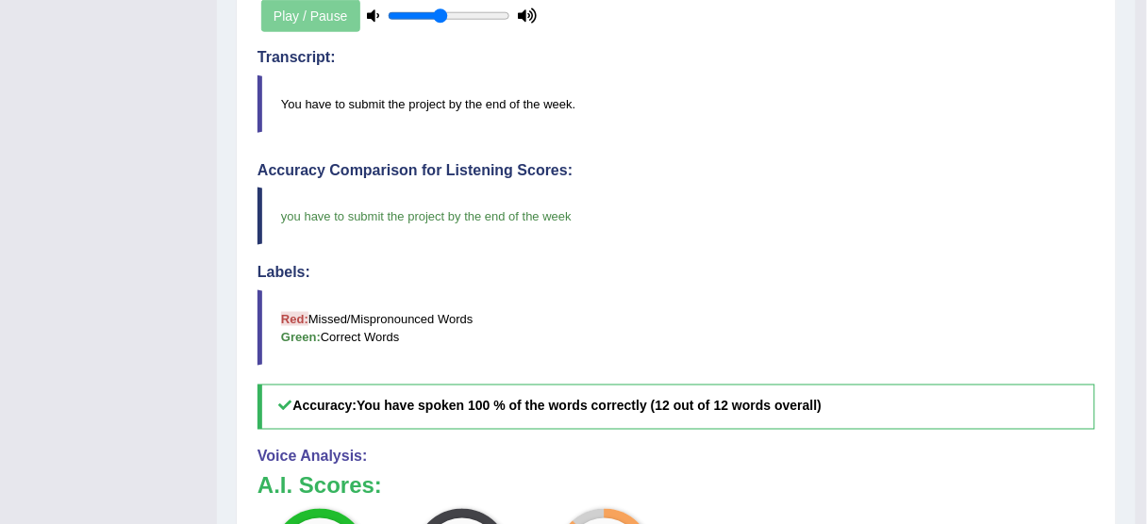
scroll to position [528, 0]
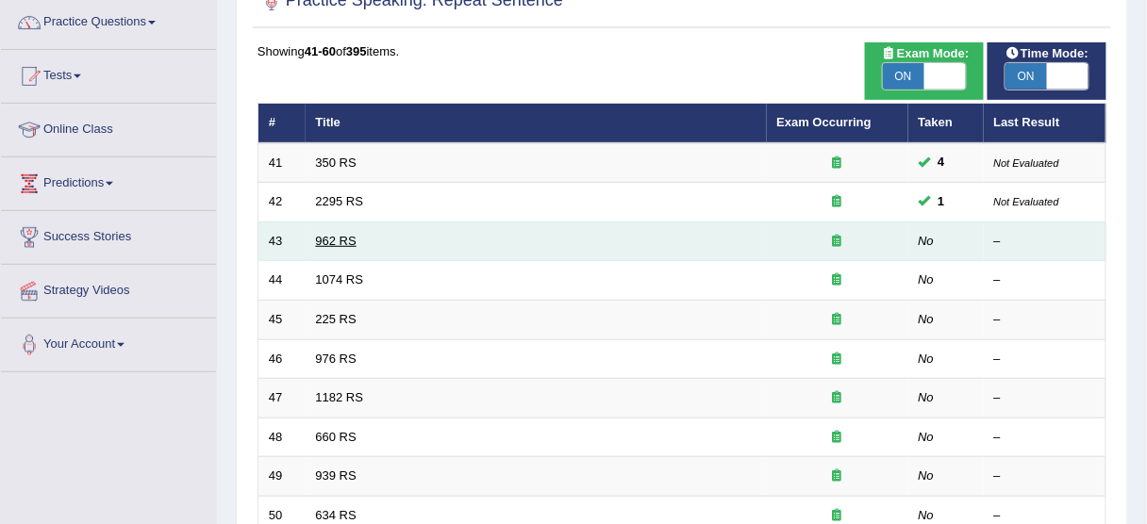
click at [341, 234] on link "962 RS" at bounding box center [336, 241] width 41 height 14
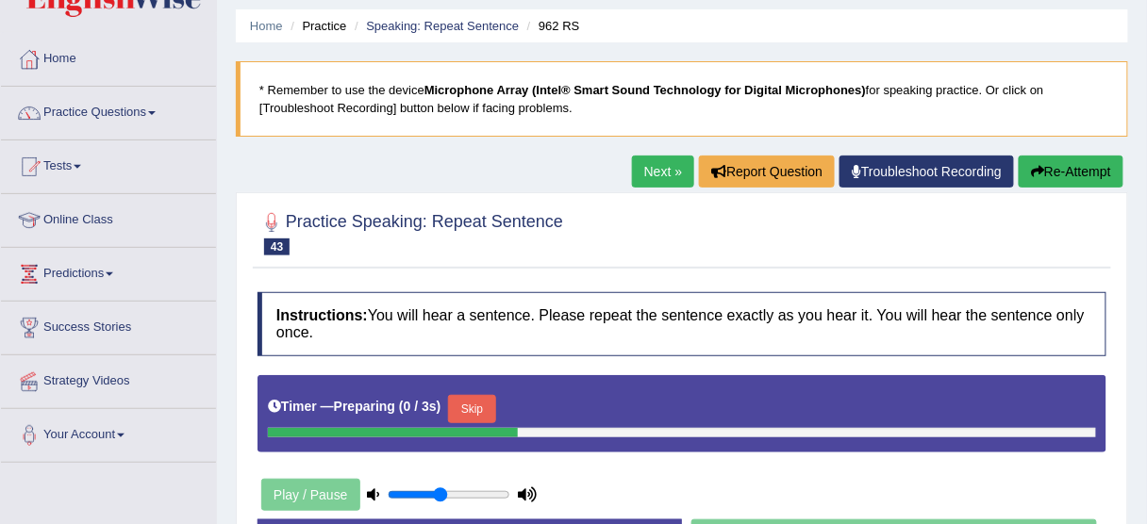
scroll to position [151, 0]
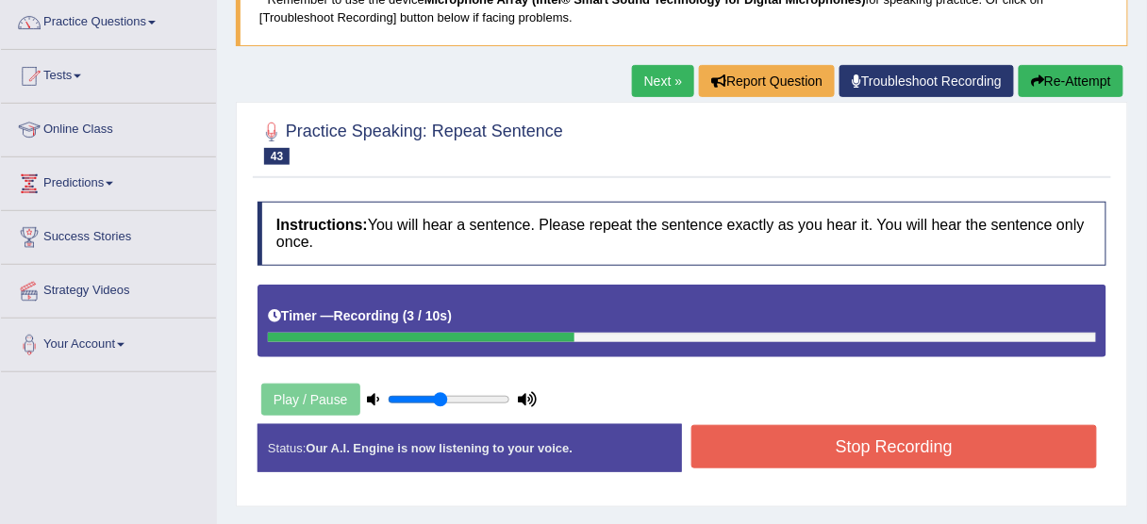
click at [798, 432] on button "Stop Recording" at bounding box center [894, 446] width 406 height 43
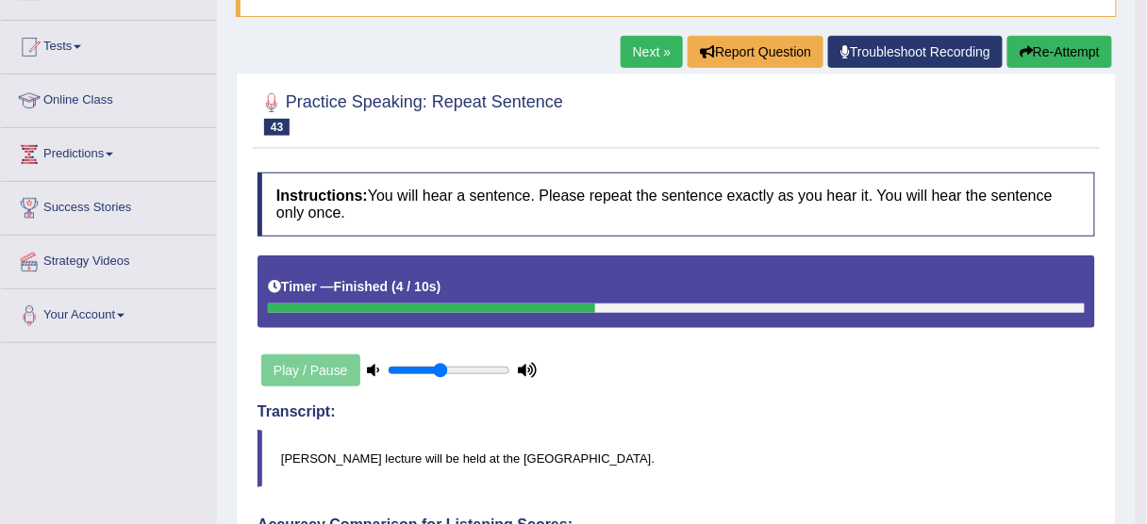
scroll to position [179, 0]
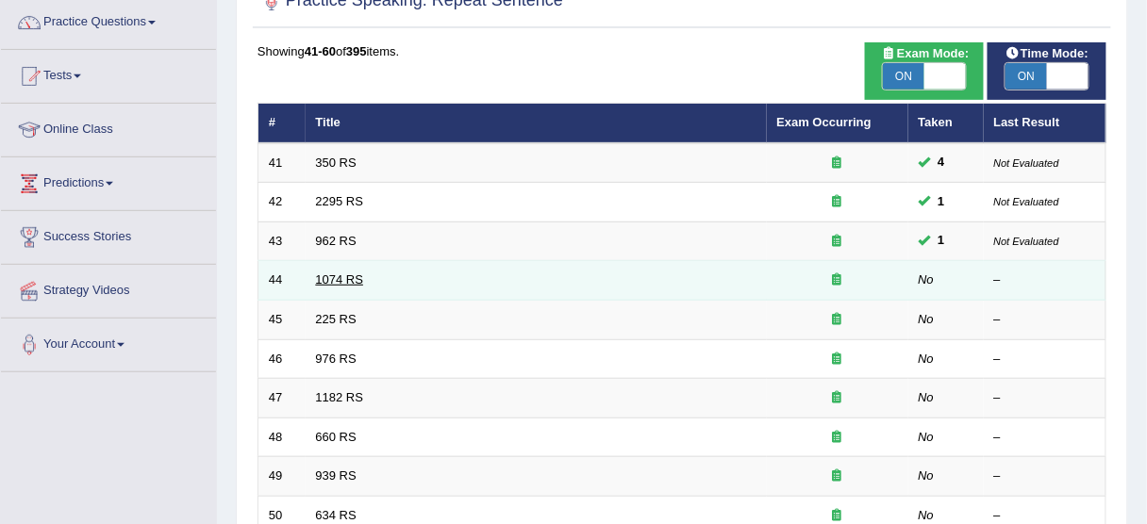
click at [352, 280] on link "1074 RS" at bounding box center [340, 280] width 48 height 14
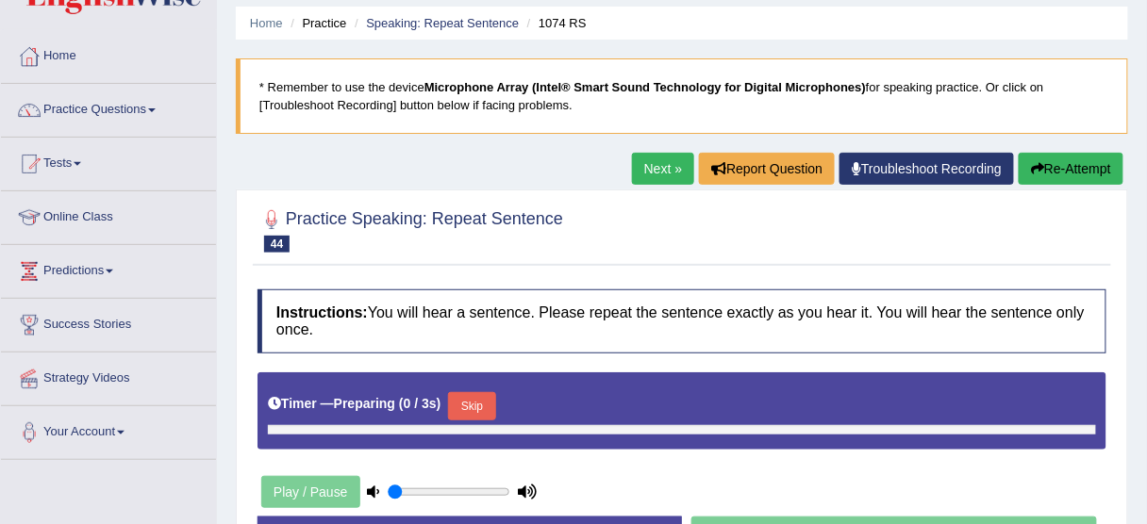
type input "0.45"
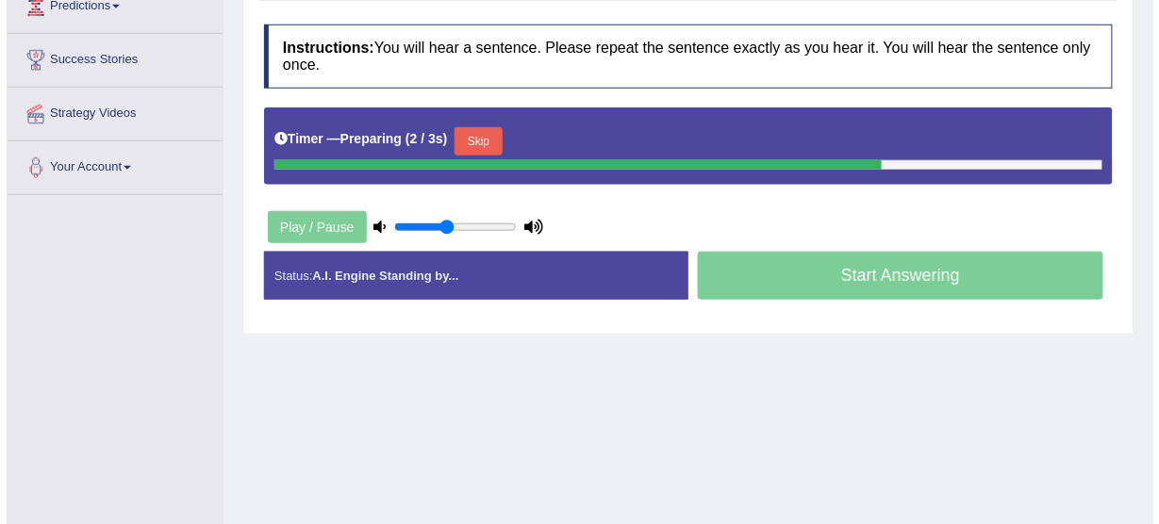
scroll to position [302, 0]
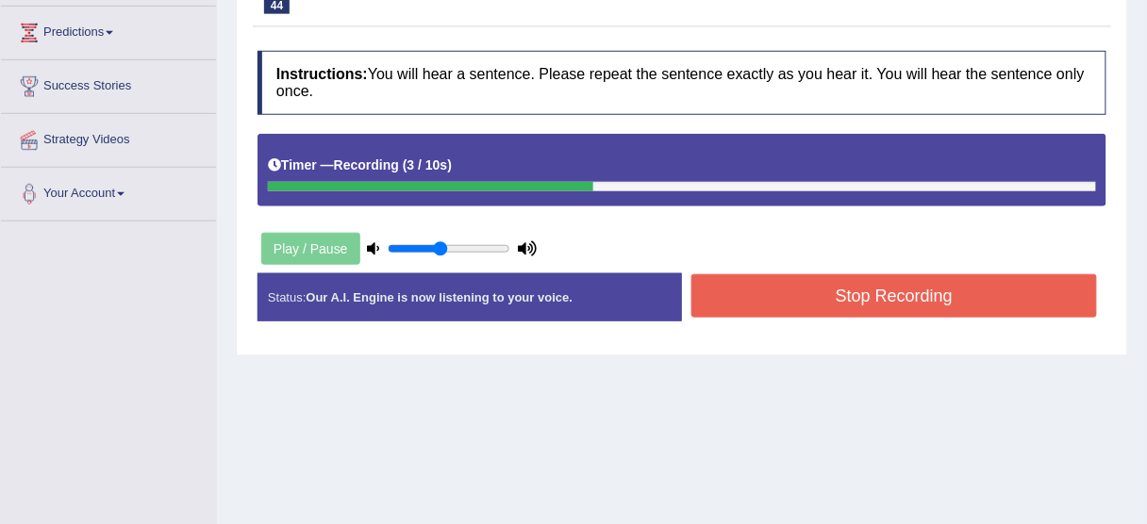
click at [827, 279] on button "Stop Recording" at bounding box center [894, 295] width 406 height 43
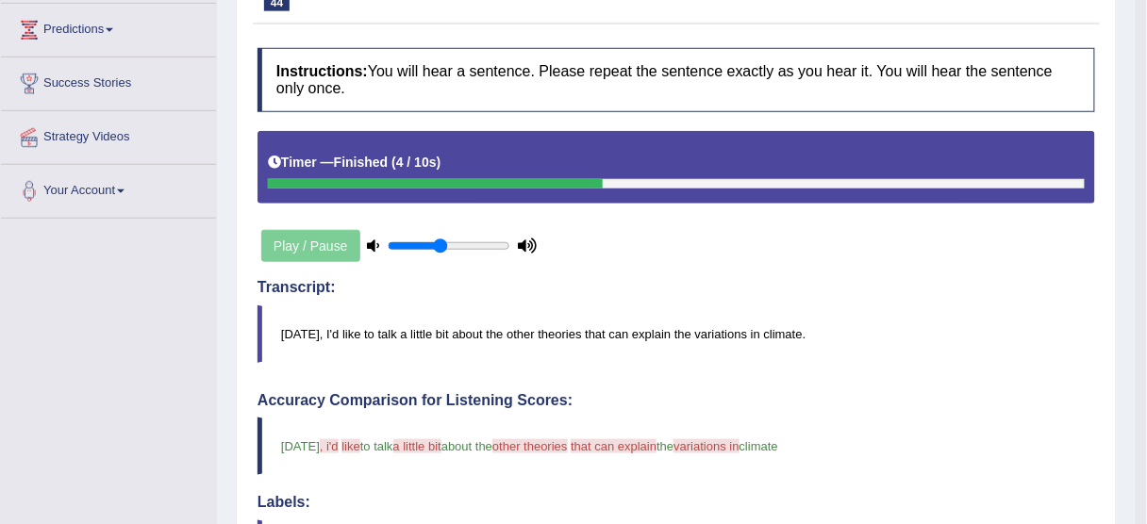
scroll to position [179, 0]
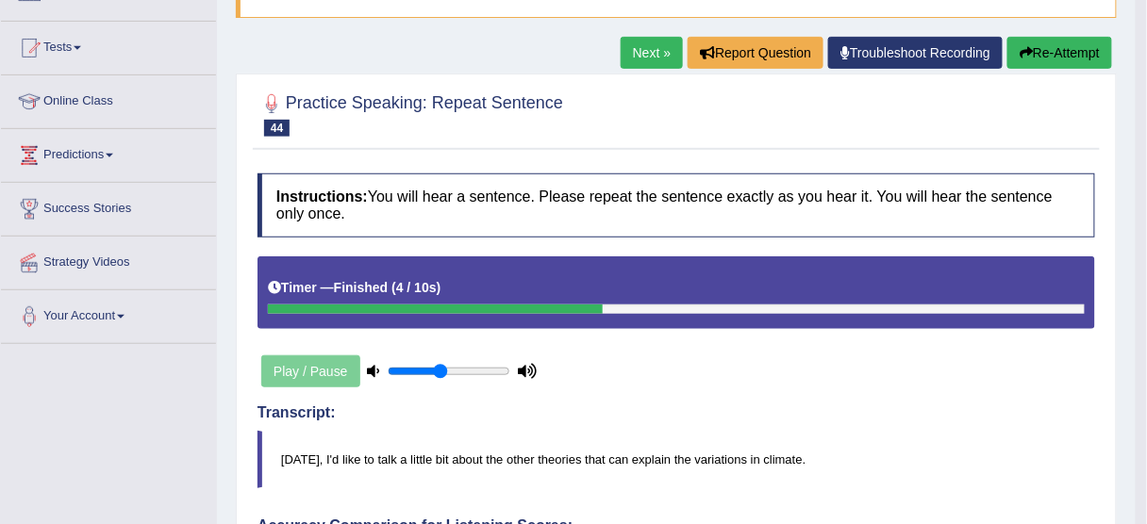
click at [1058, 59] on button "Re-Attempt" at bounding box center [1059, 53] width 105 height 32
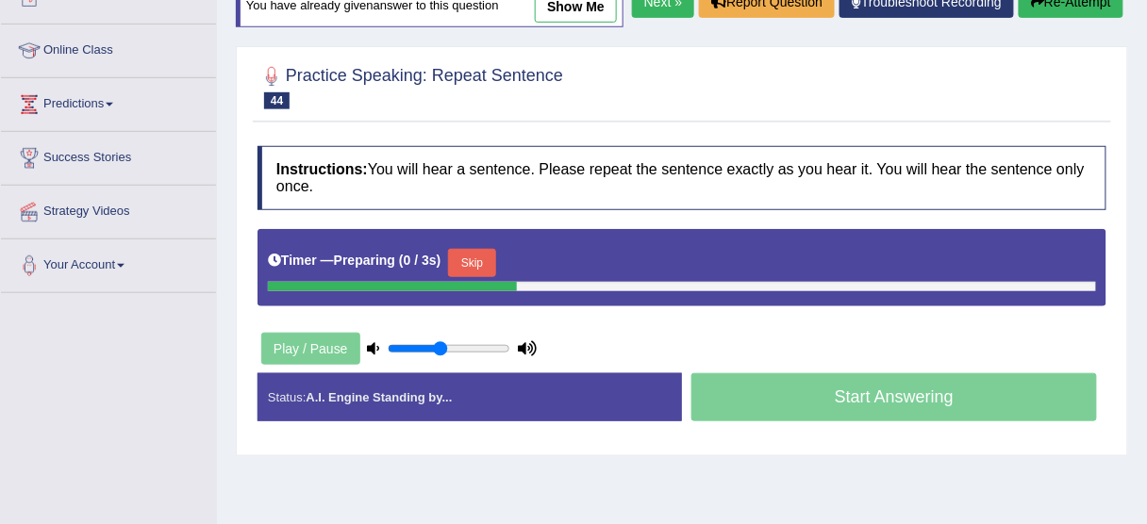
scroll to position [255, 0]
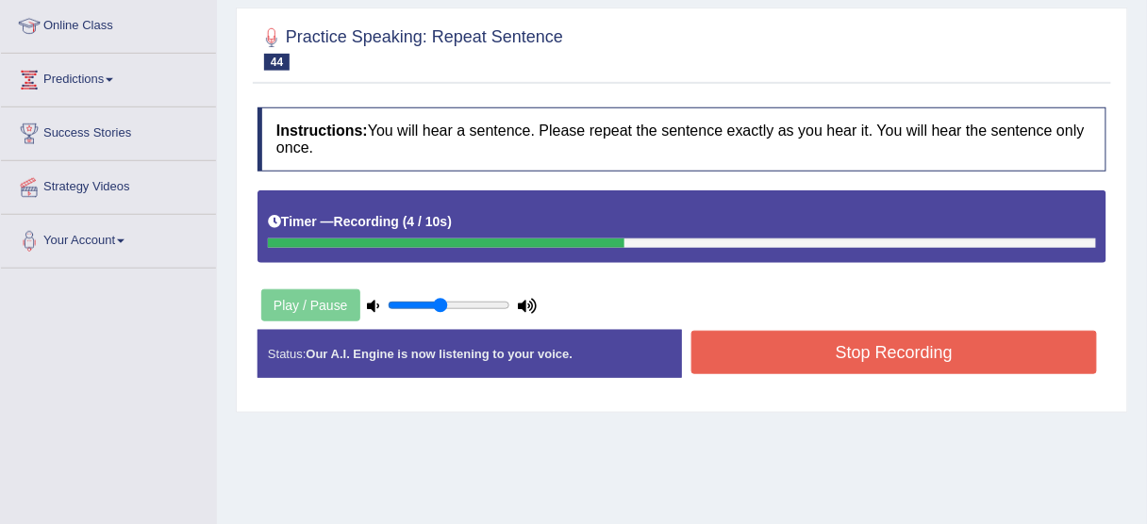
click at [839, 323] on div "Instructions: You will hear a sentence. Please repeat the sentence exactly as y…" at bounding box center [682, 250] width 858 height 305
click at [843, 350] on button "Stop Recording" at bounding box center [894, 352] width 406 height 43
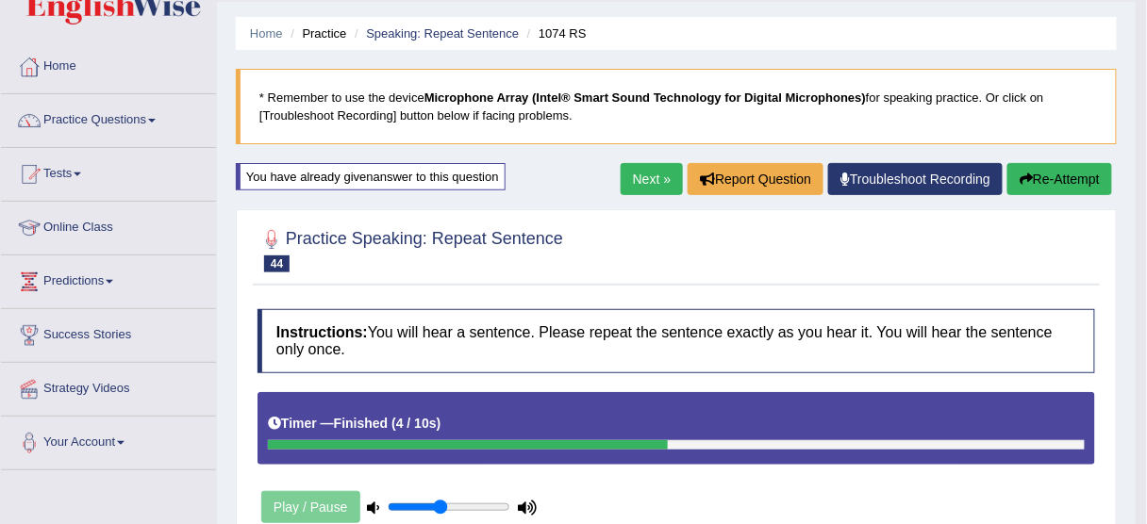
scroll to position [0, 0]
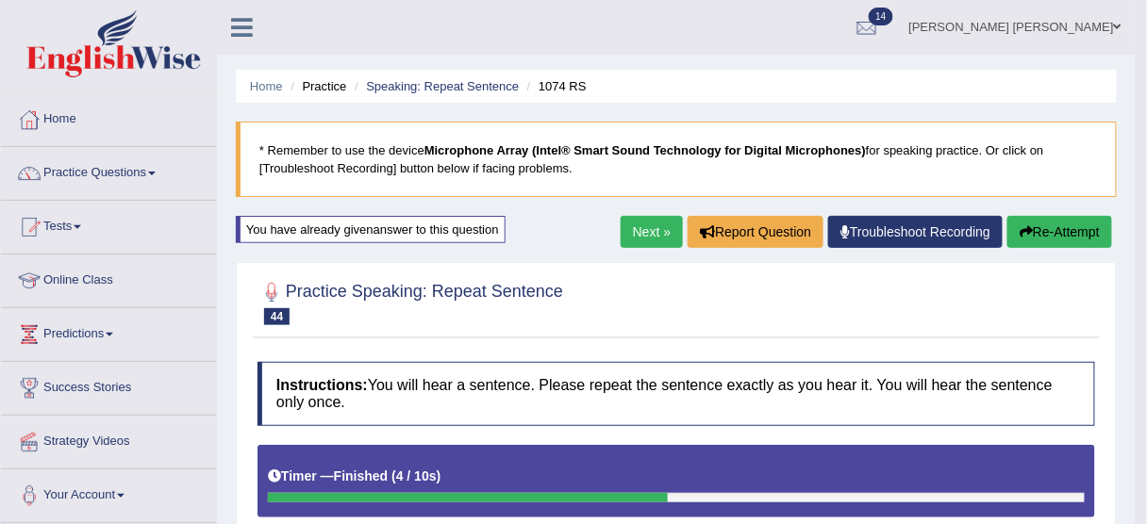
click at [1026, 219] on button "Re-Attempt" at bounding box center [1059, 232] width 105 height 32
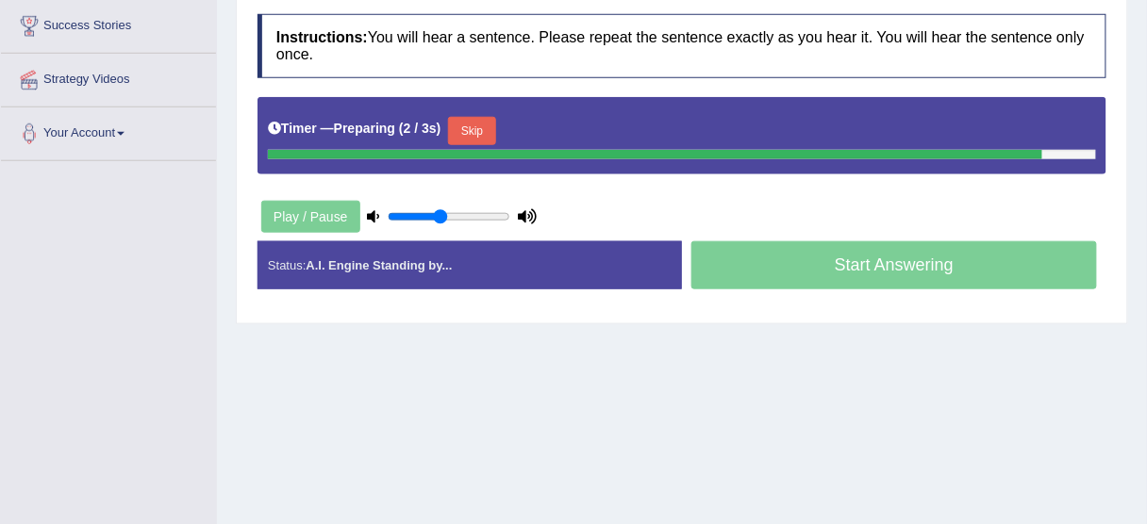
scroll to position [377, 0]
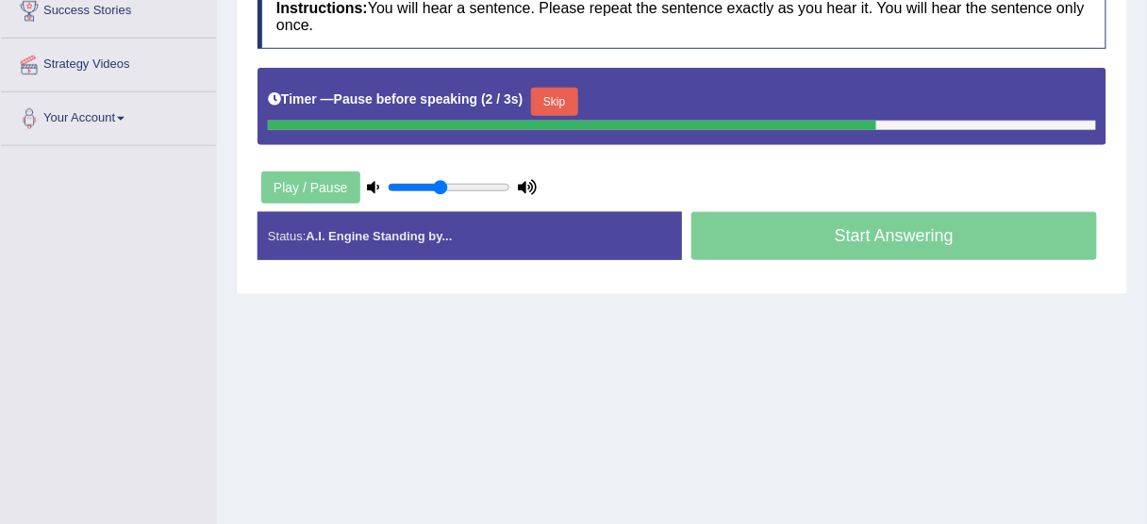
click at [546, 104] on button "Skip" at bounding box center [554, 102] width 47 height 28
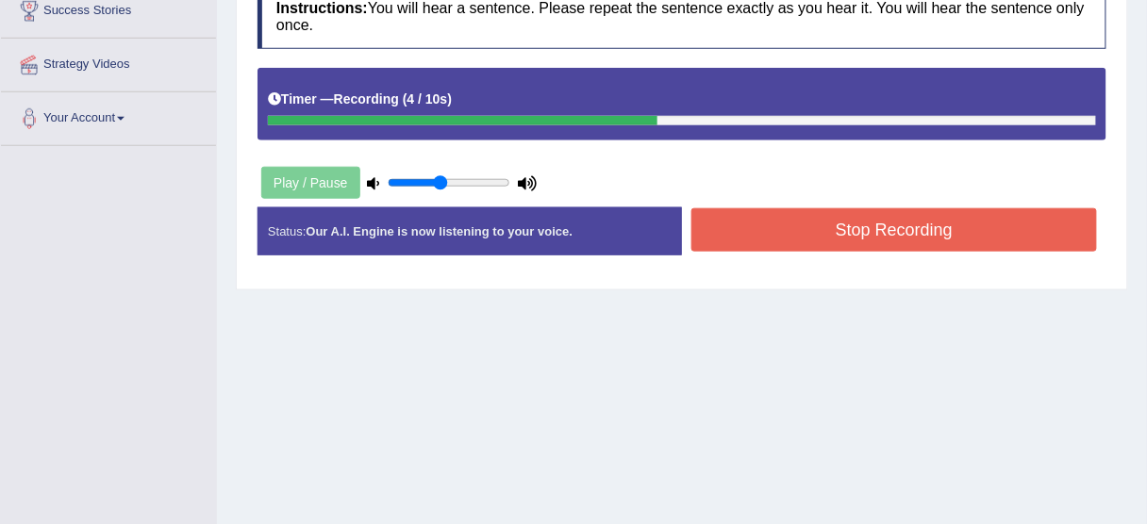
click at [801, 224] on button "Stop Recording" at bounding box center [894, 229] width 406 height 43
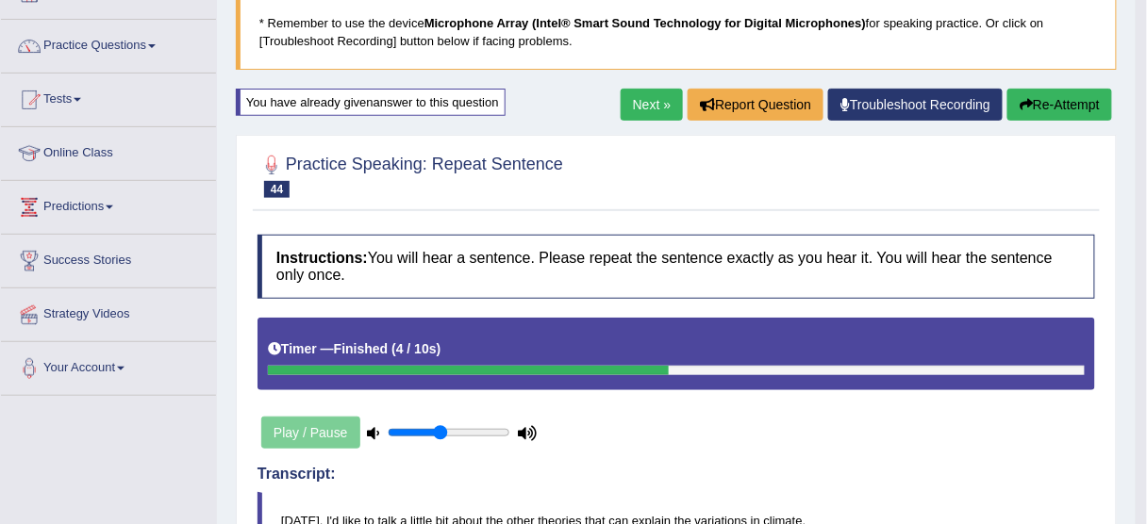
scroll to position [38, 0]
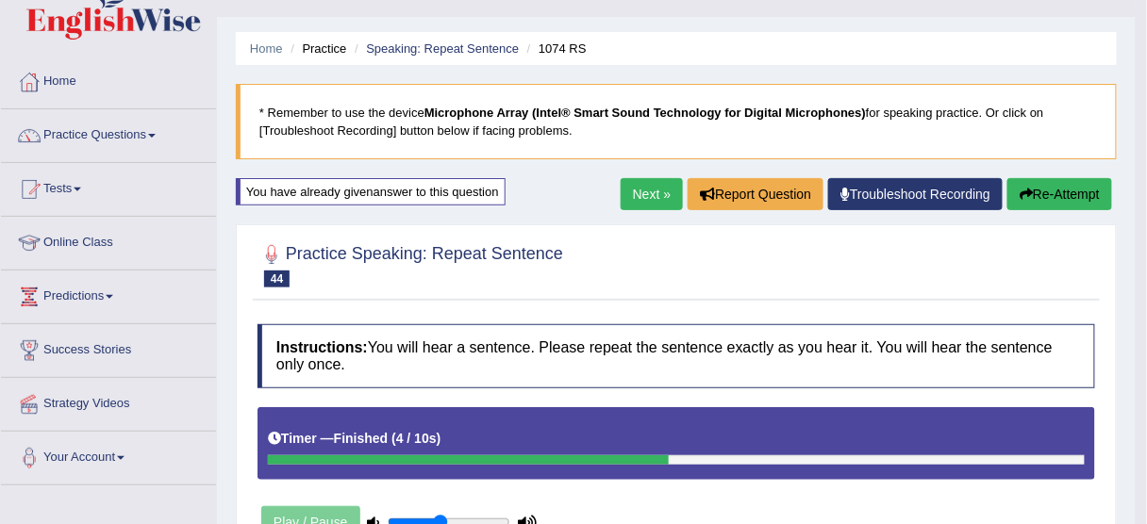
click at [1046, 189] on button "Re-Attempt" at bounding box center [1059, 194] width 105 height 32
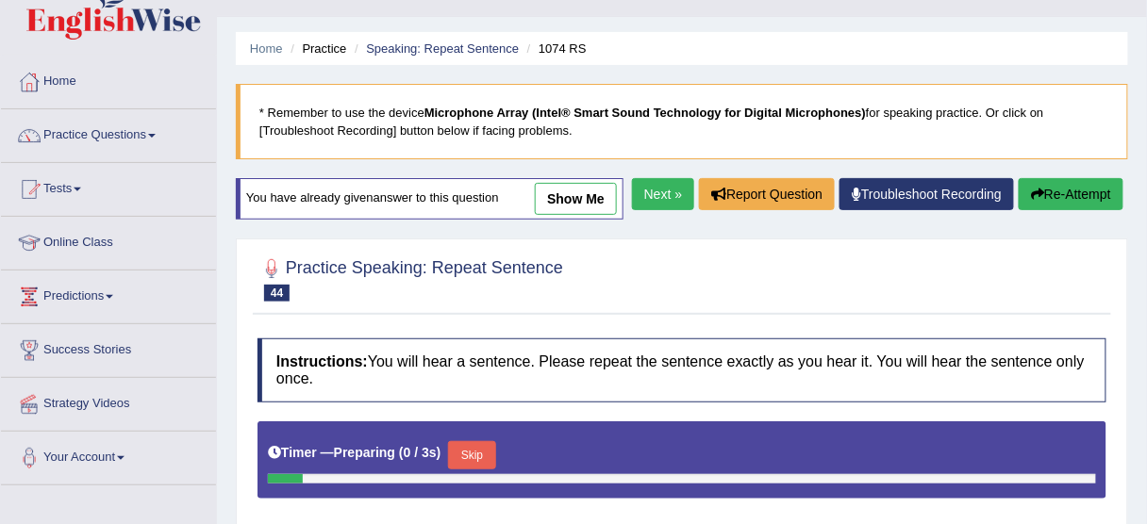
scroll to position [38, 0]
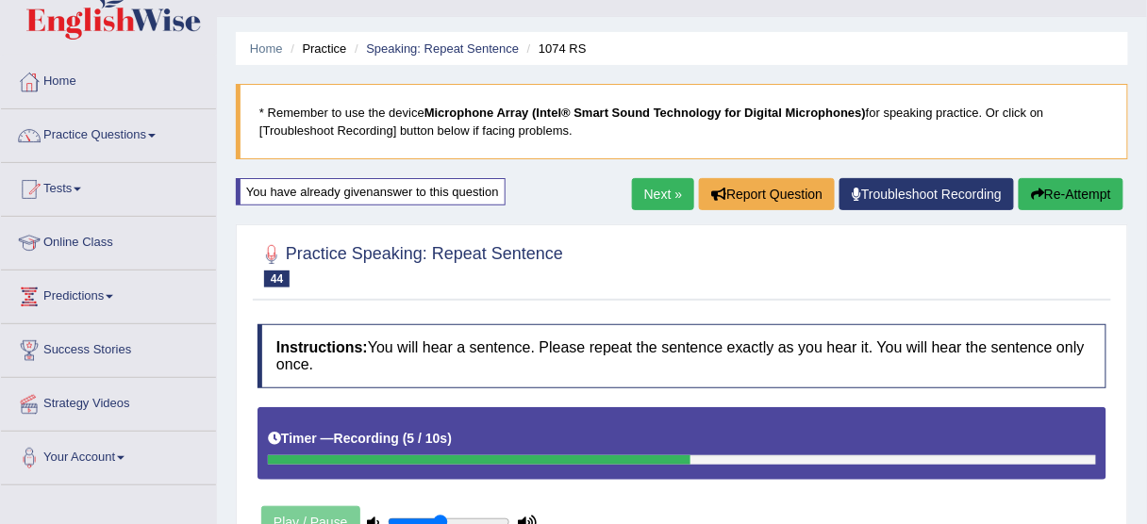
click at [1035, 180] on button "Re-Attempt" at bounding box center [1071, 194] width 105 height 32
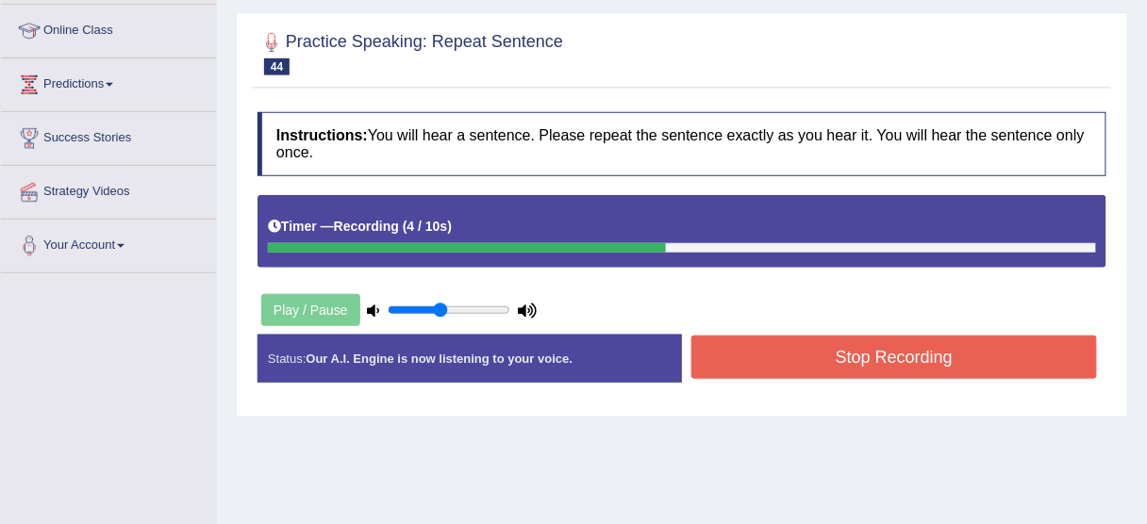
scroll to position [264, 0]
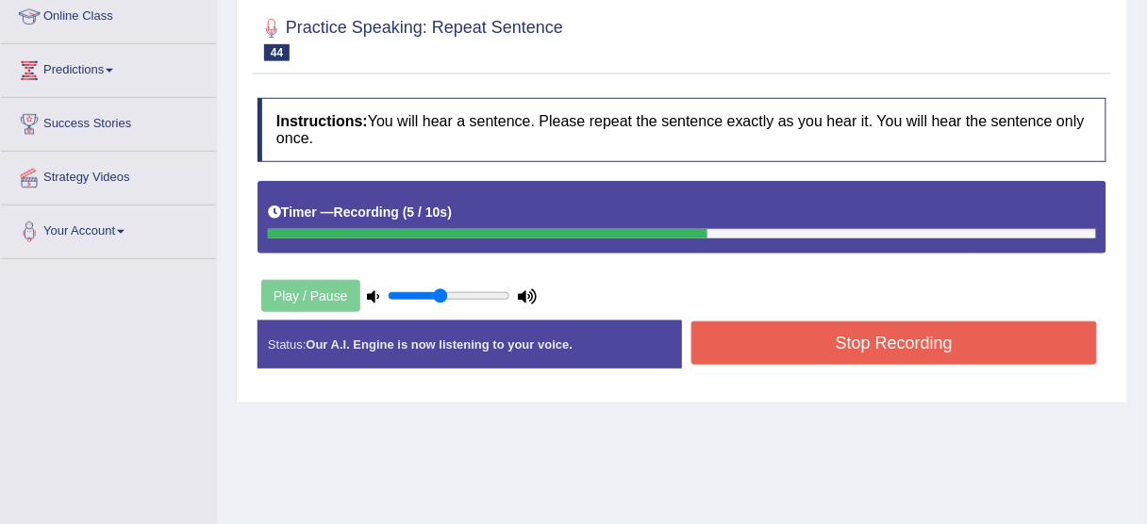
click at [838, 340] on button "Stop Recording" at bounding box center [894, 343] width 406 height 43
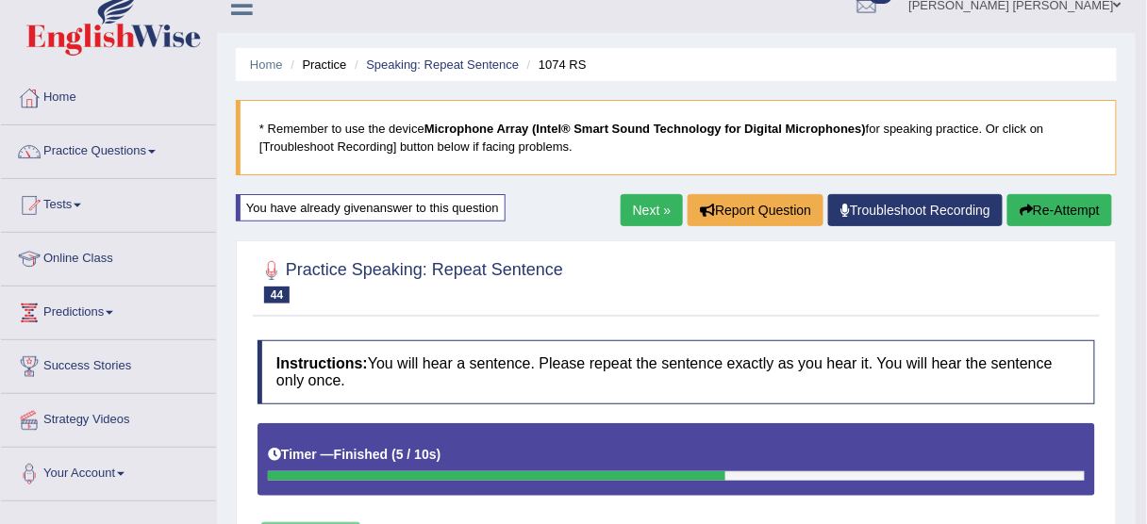
scroll to position [0, 0]
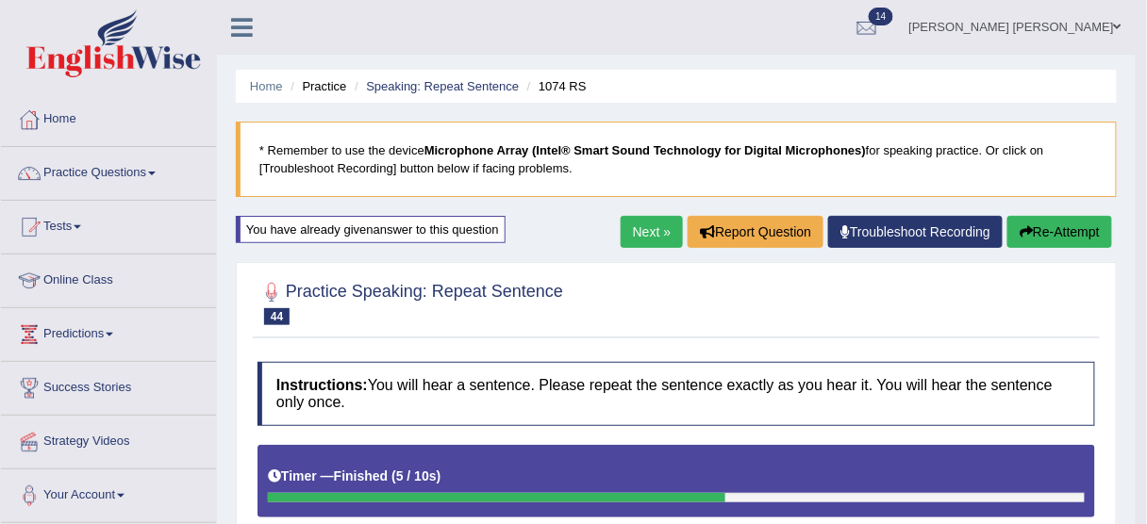
click at [1054, 223] on button "Re-Attempt" at bounding box center [1059, 232] width 105 height 32
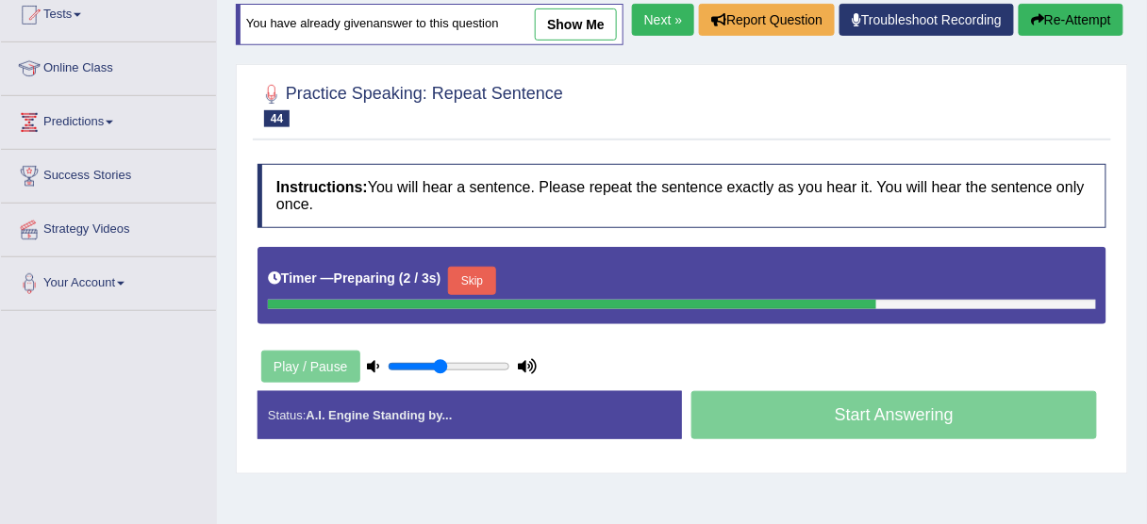
scroll to position [302, 0]
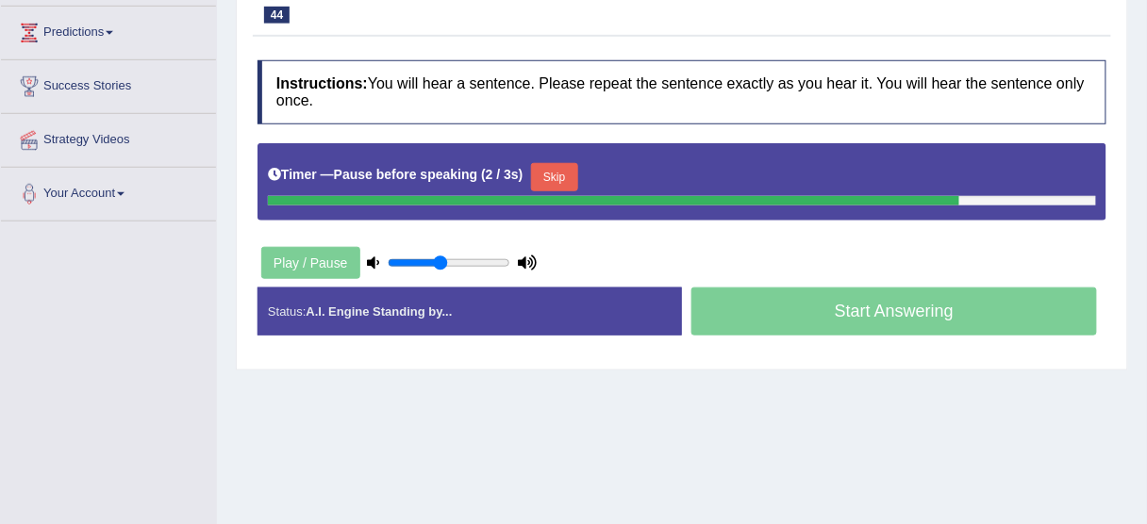
click at [563, 167] on button "Skip" at bounding box center [554, 177] width 47 height 28
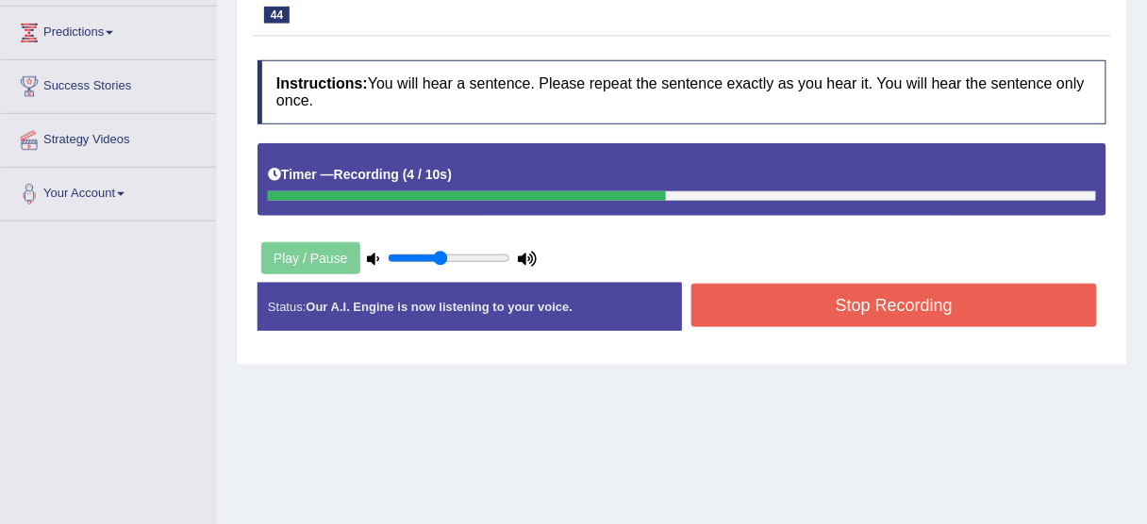
click at [766, 290] on button "Stop Recording" at bounding box center [894, 305] width 406 height 43
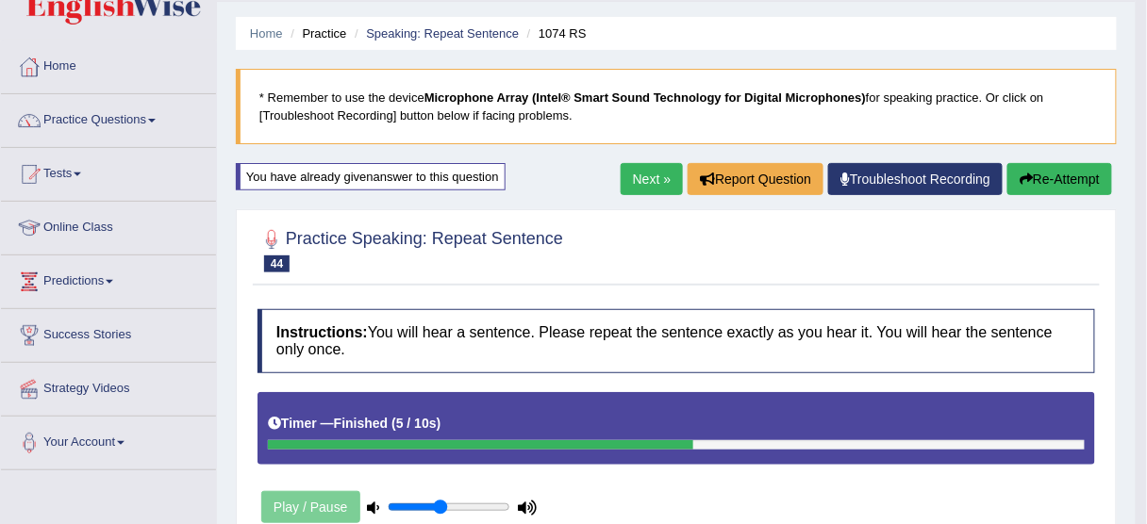
scroll to position [0, 0]
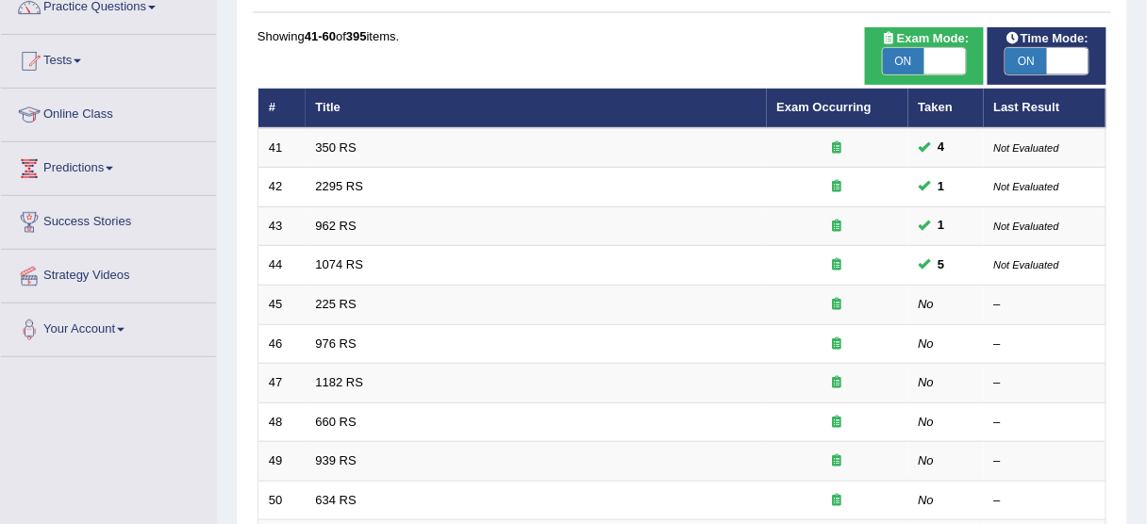
scroll to position [151, 0]
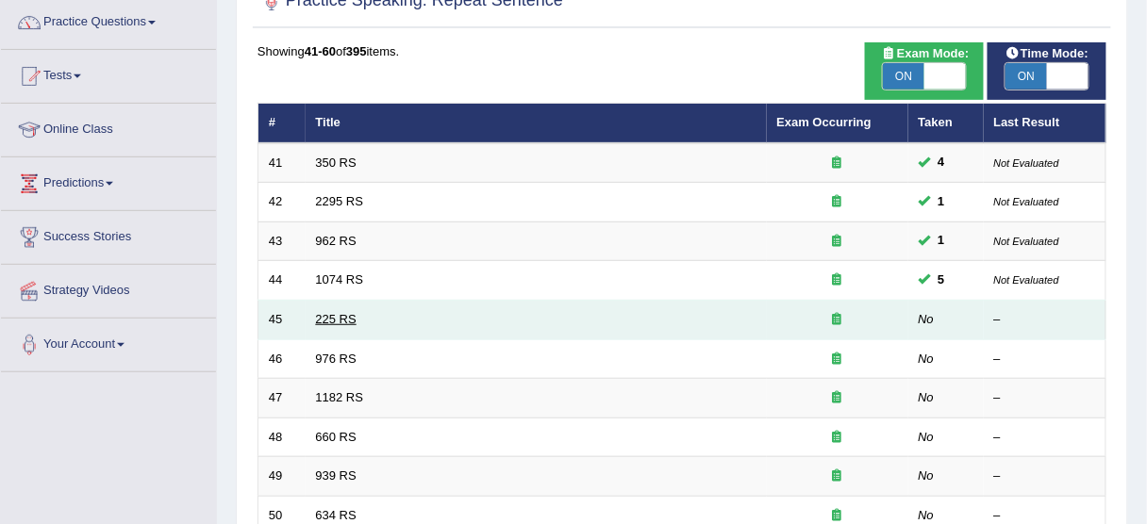
click at [333, 315] on link "225 RS" at bounding box center [336, 319] width 41 height 14
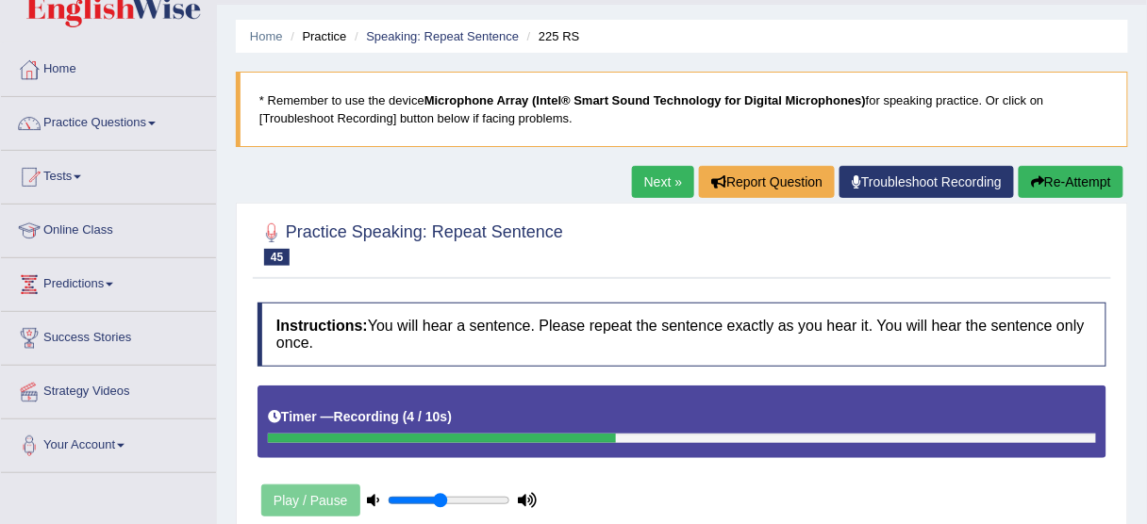
scroll to position [151, 0]
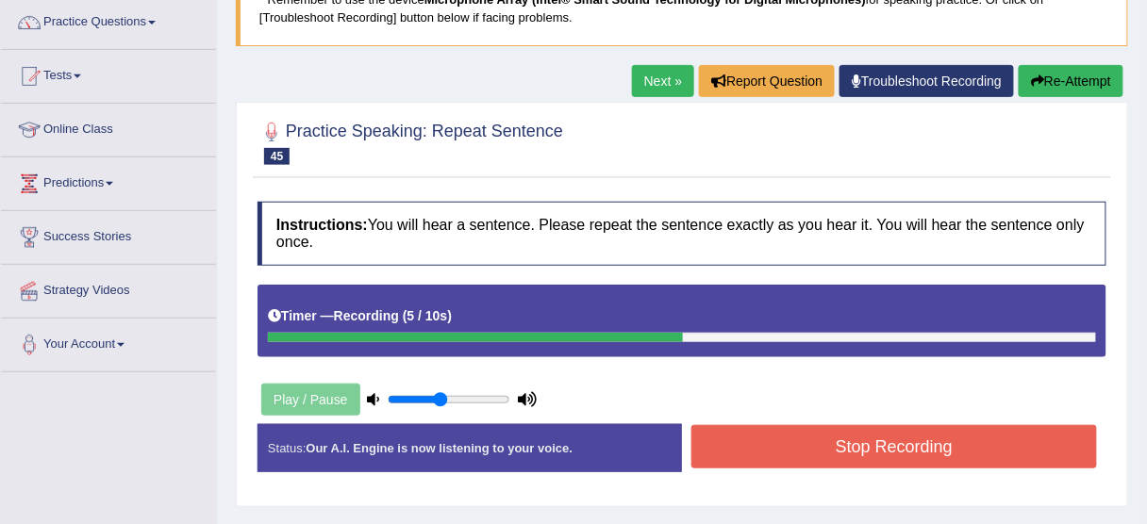
click at [896, 439] on button "Stop Recording" at bounding box center [894, 446] width 406 height 43
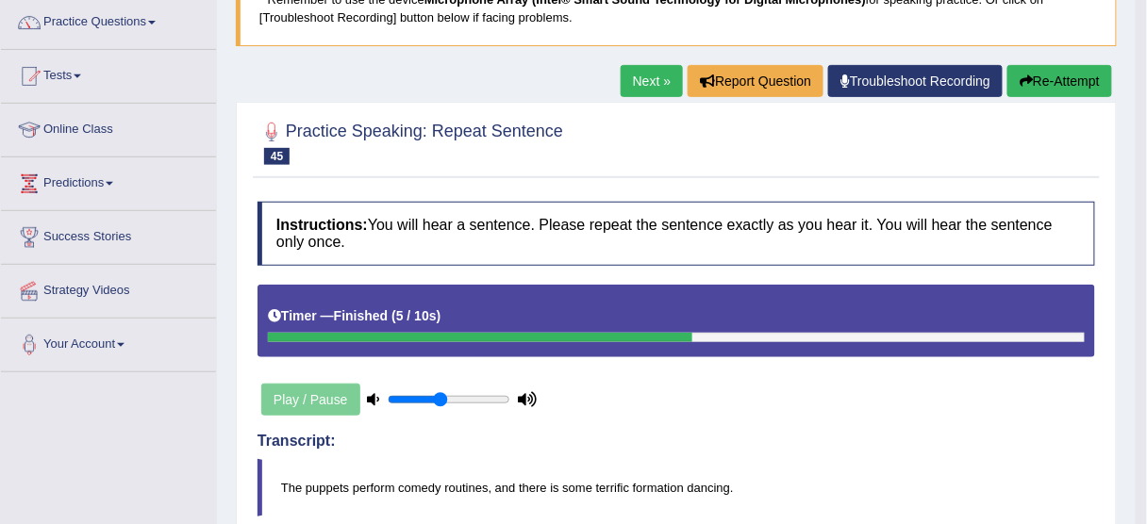
click at [1069, 81] on button "Re-Attempt" at bounding box center [1059, 81] width 105 height 32
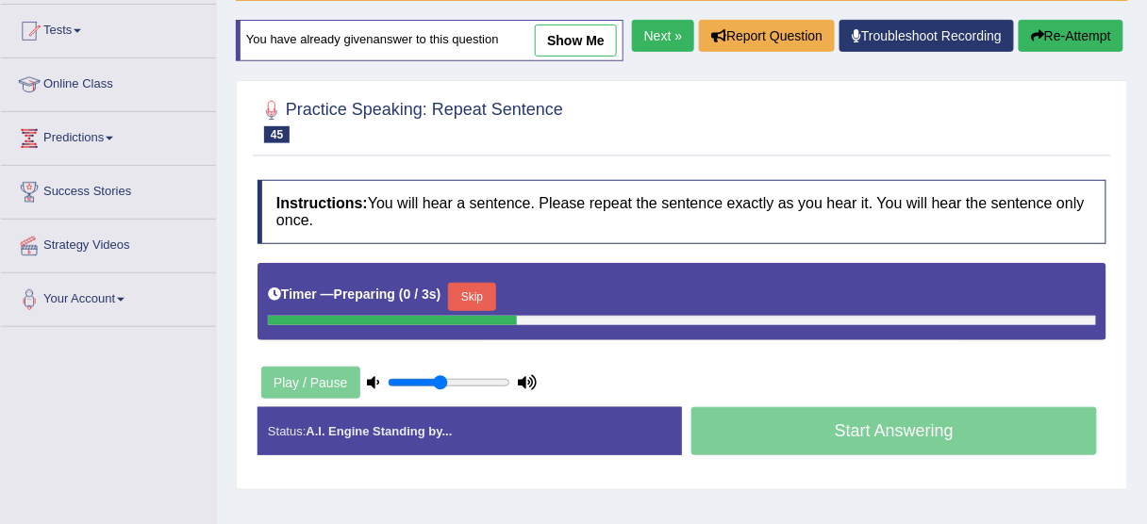
scroll to position [233, 0]
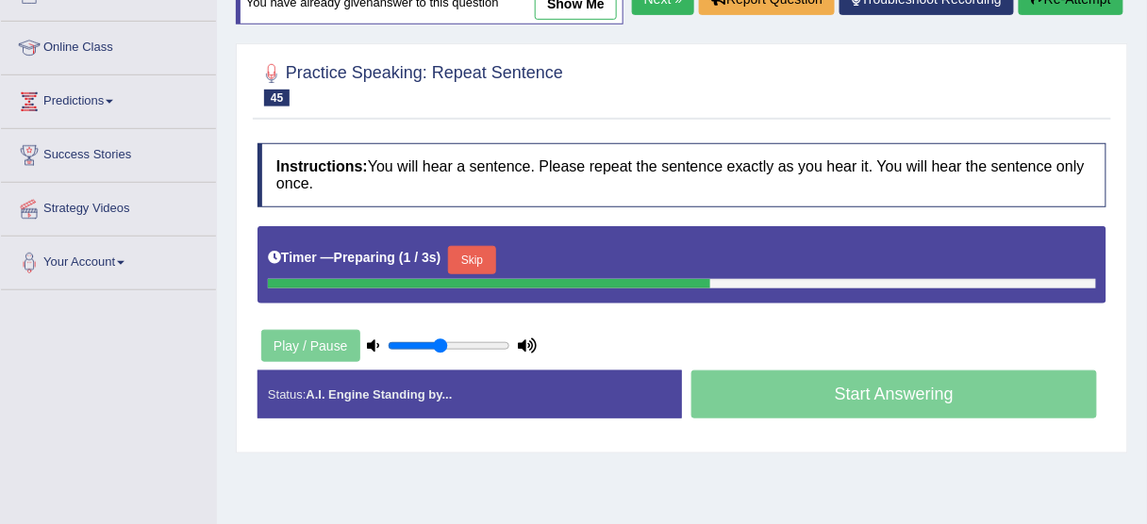
click at [472, 274] on button "Skip" at bounding box center [471, 260] width 47 height 28
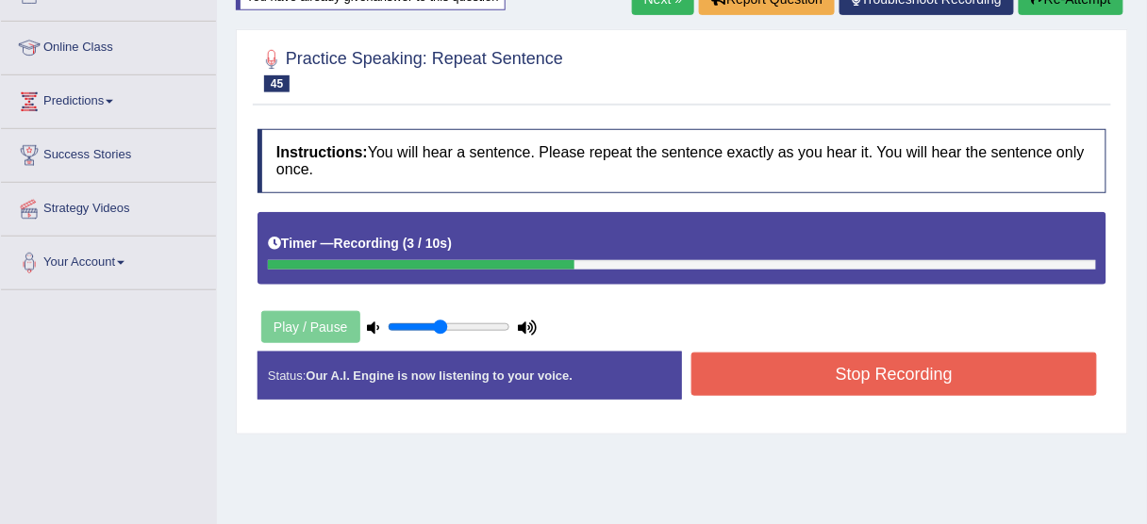
click at [796, 373] on button "Stop Recording" at bounding box center [894, 374] width 406 height 43
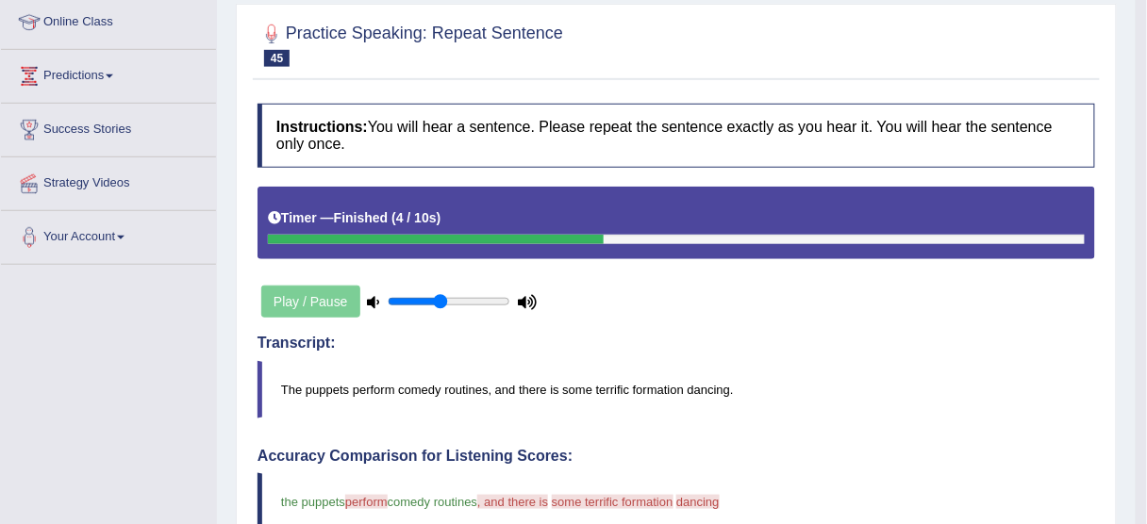
scroll to position [157, 0]
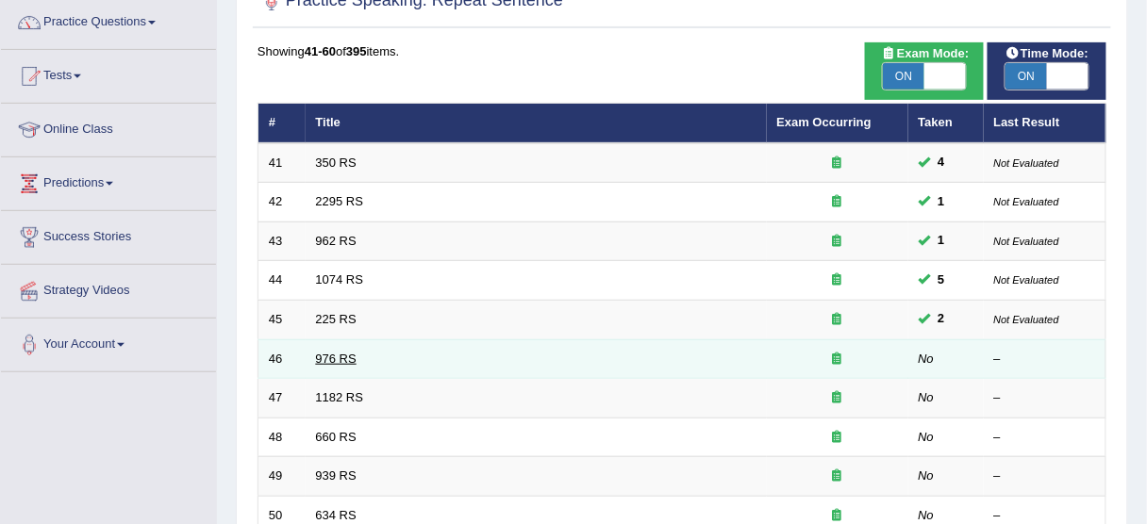
click at [341, 352] on link "976 RS" at bounding box center [336, 359] width 41 height 14
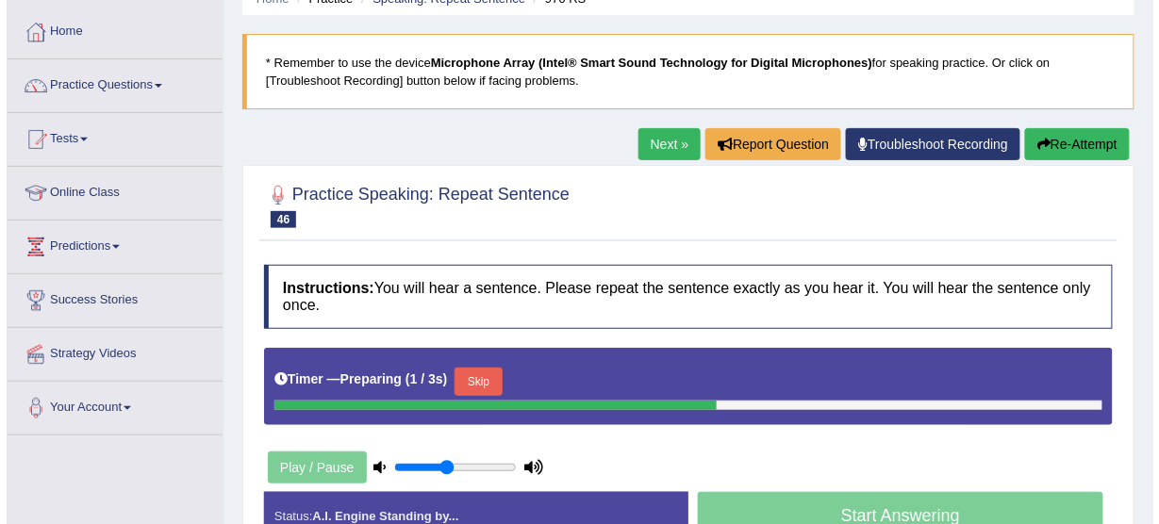
scroll to position [226, 0]
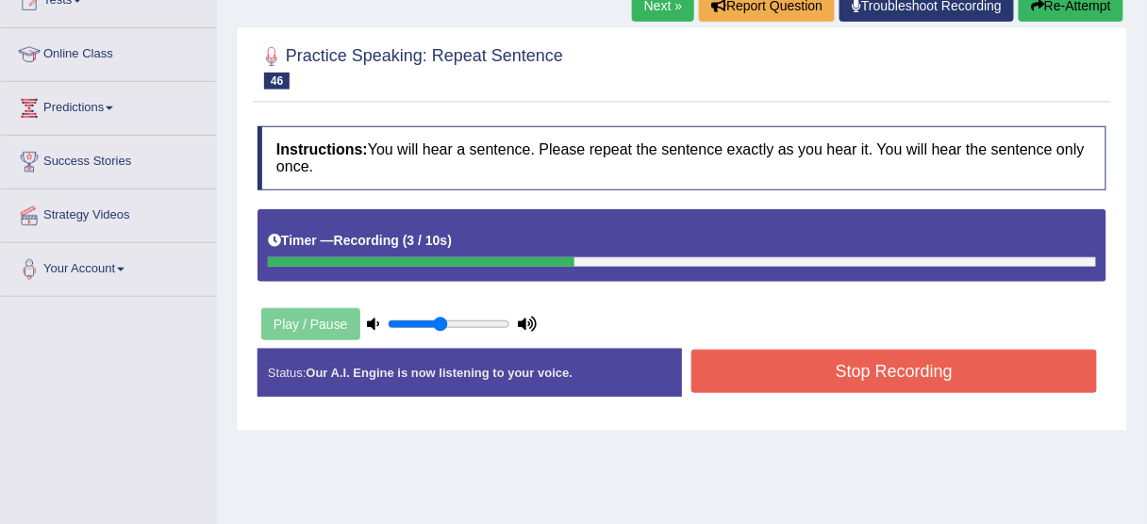
click at [801, 359] on button "Stop Recording" at bounding box center [894, 371] width 406 height 43
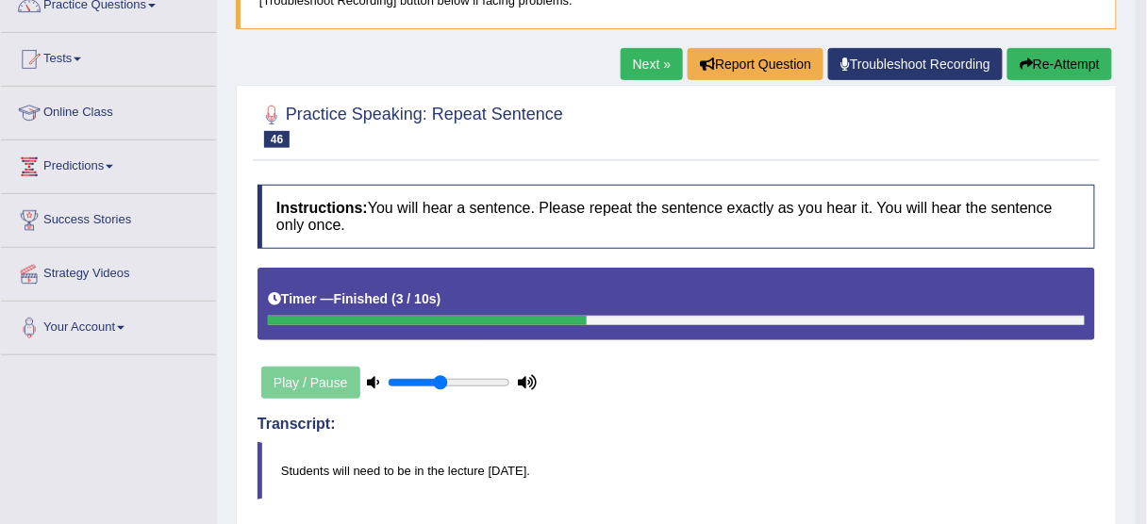
scroll to position [75, 0]
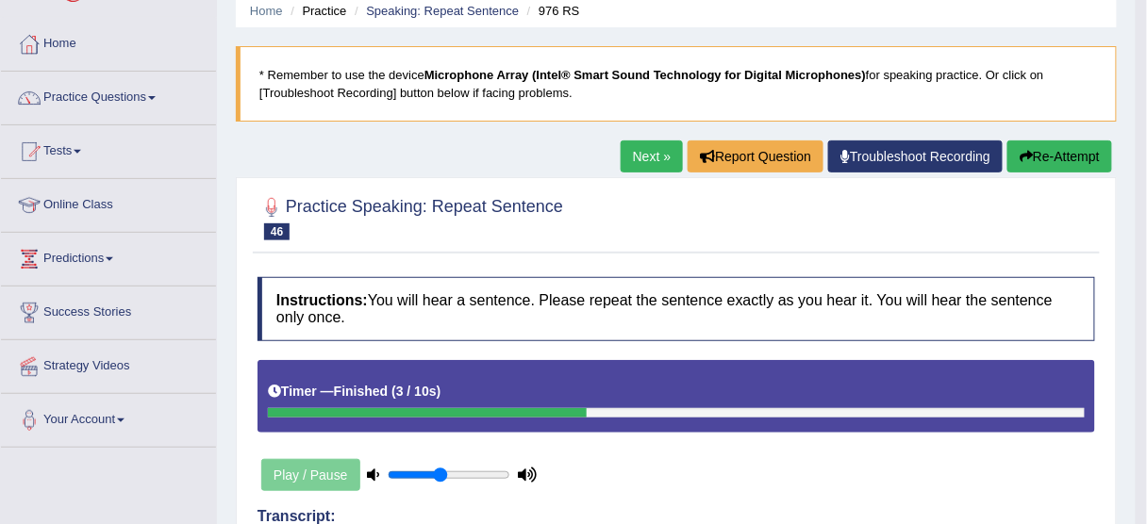
click at [1066, 157] on button "Re-Attempt" at bounding box center [1059, 157] width 105 height 32
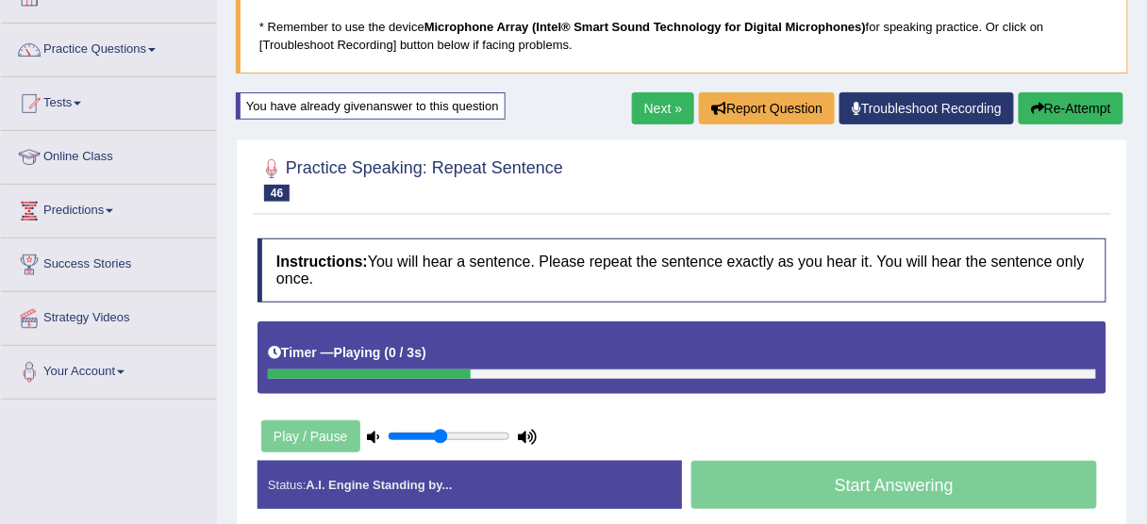
scroll to position [151, 0]
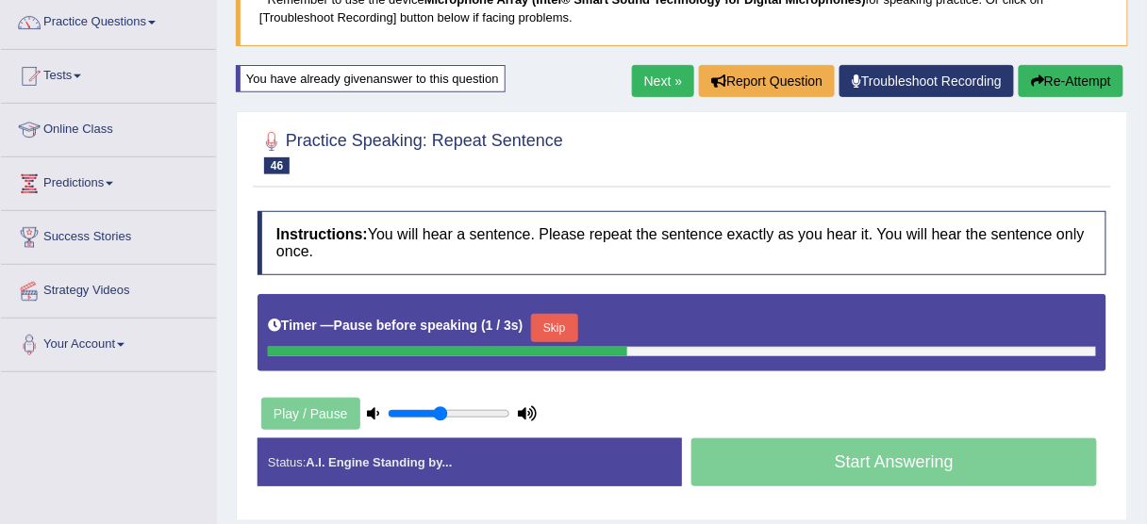
click at [566, 323] on button "Skip" at bounding box center [554, 328] width 47 height 28
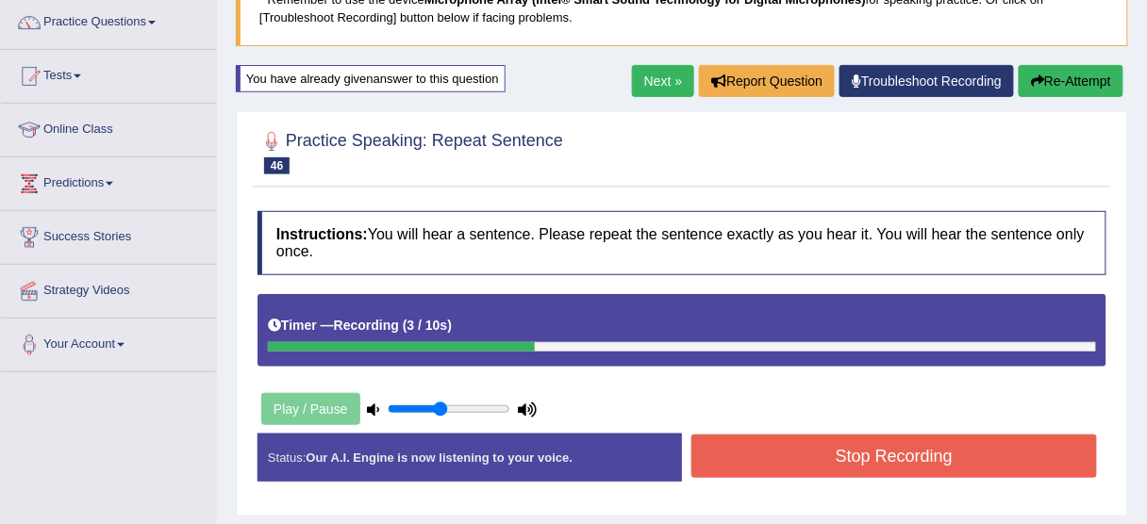
click at [781, 456] on button "Stop Recording" at bounding box center [894, 456] width 406 height 43
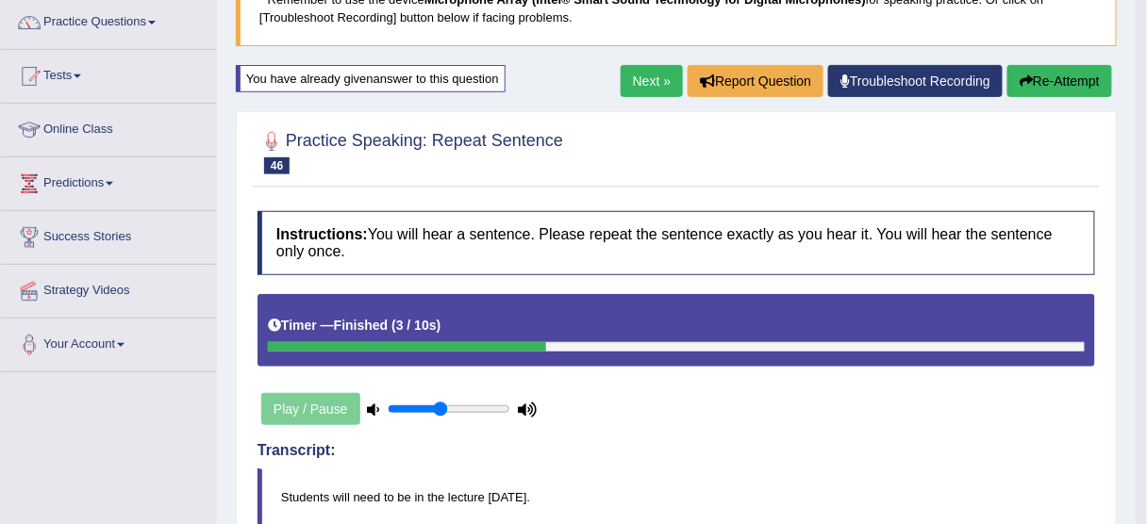
click at [614, 164] on div at bounding box center [675, 152] width 837 height 58
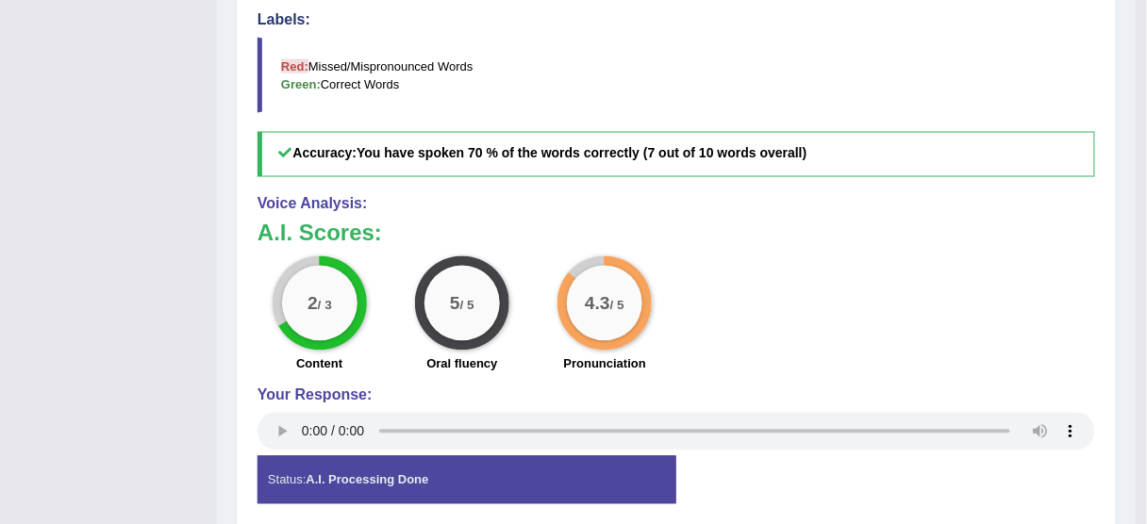
scroll to position [717, 0]
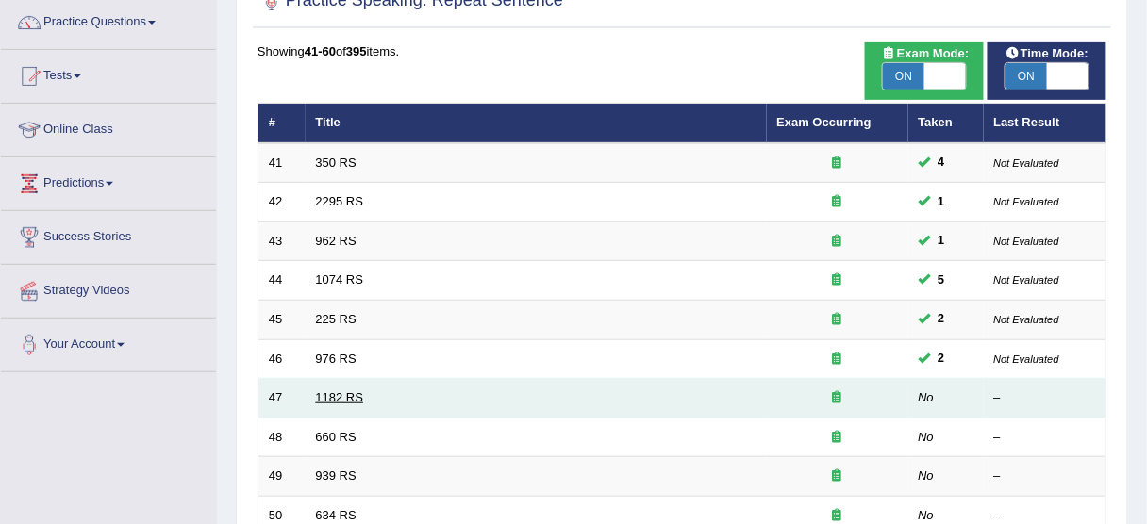
click at [347, 390] on link "1182 RS" at bounding box center [340, 397] width 48 height 14
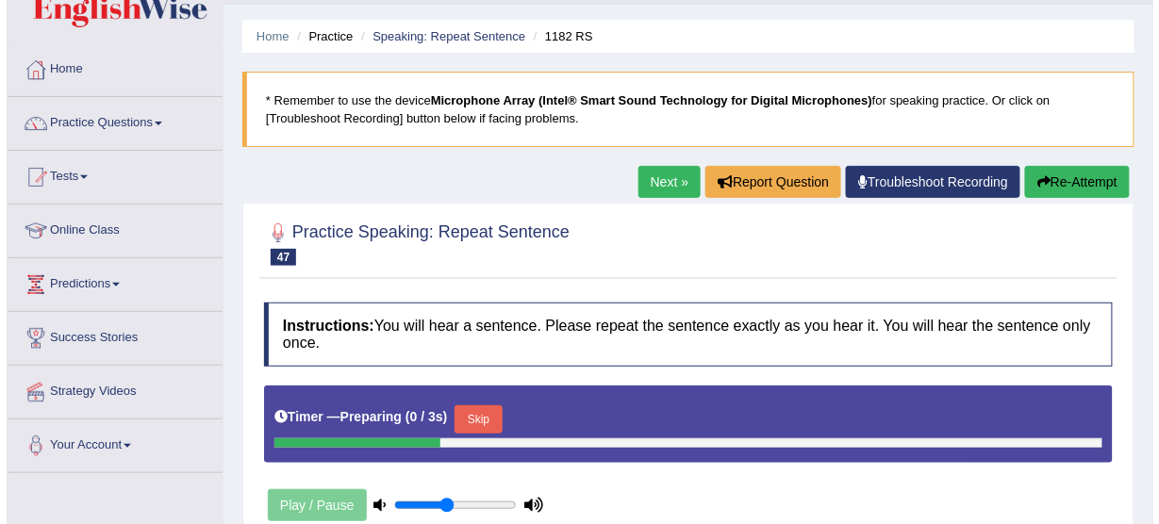
scroll to position [151, 0]
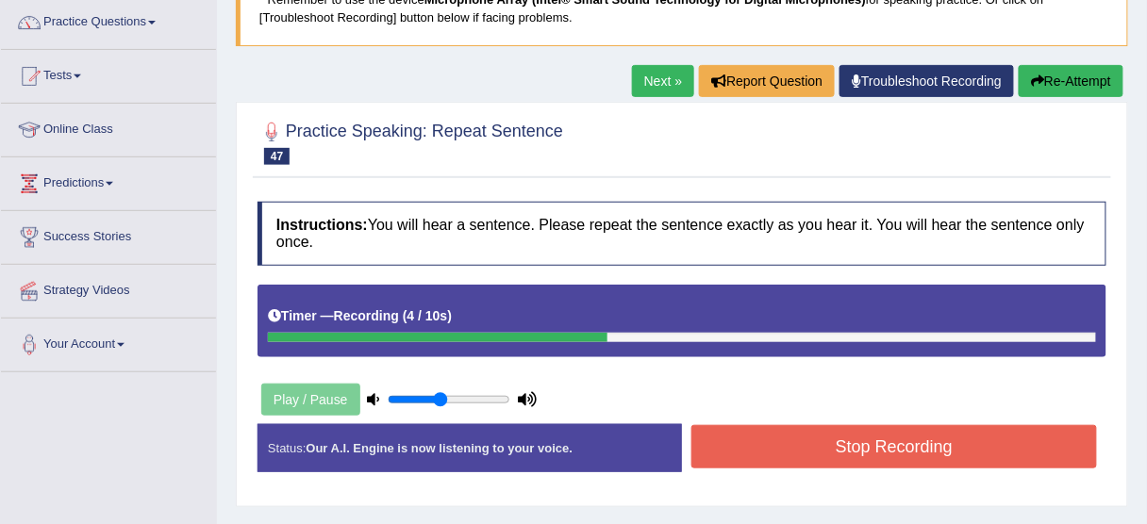
click at [779, 437] on button "Stop Recording" at bounding box center [894, 446] width 406 height 43
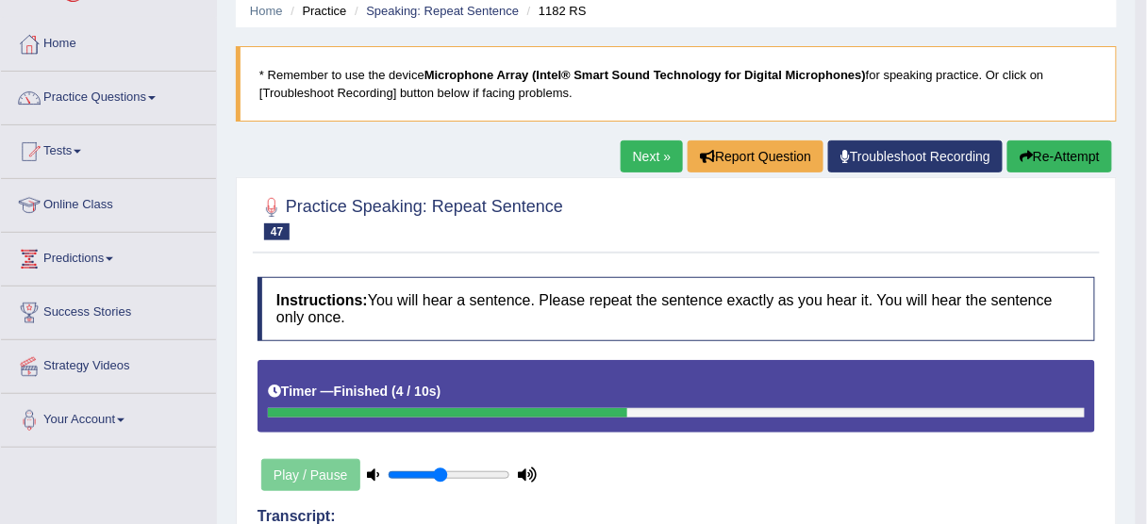
scroll to position [0, 0]
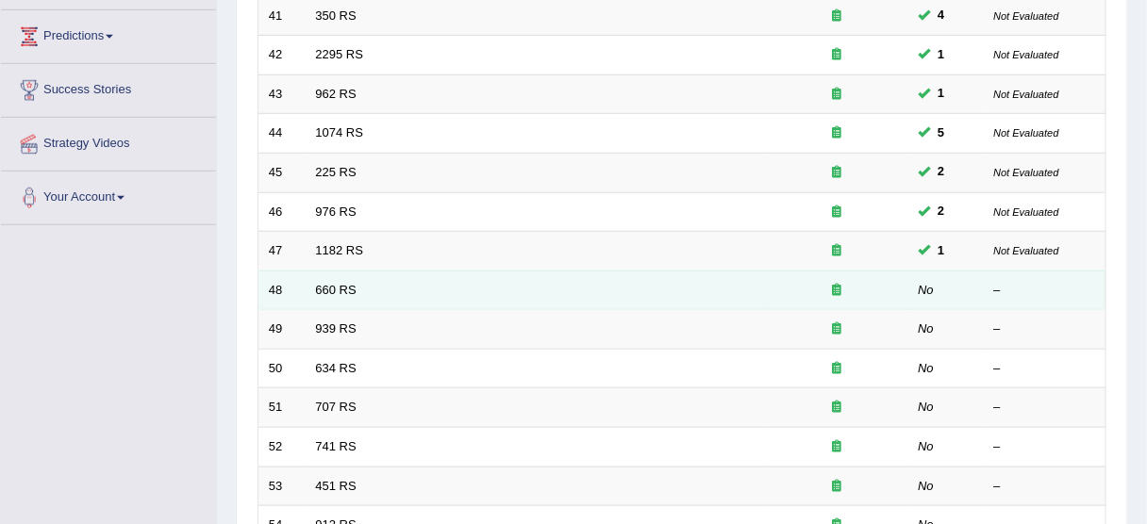
scroll to position [302, 0]
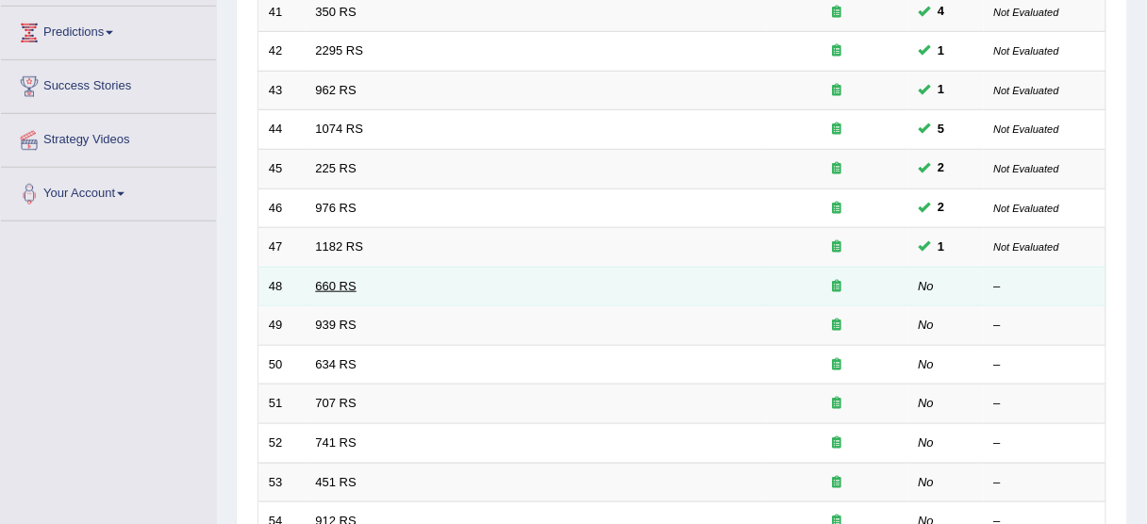
click at [351, 281] on link "660 RS" at bounding box center [336, 286] width 41 height 14
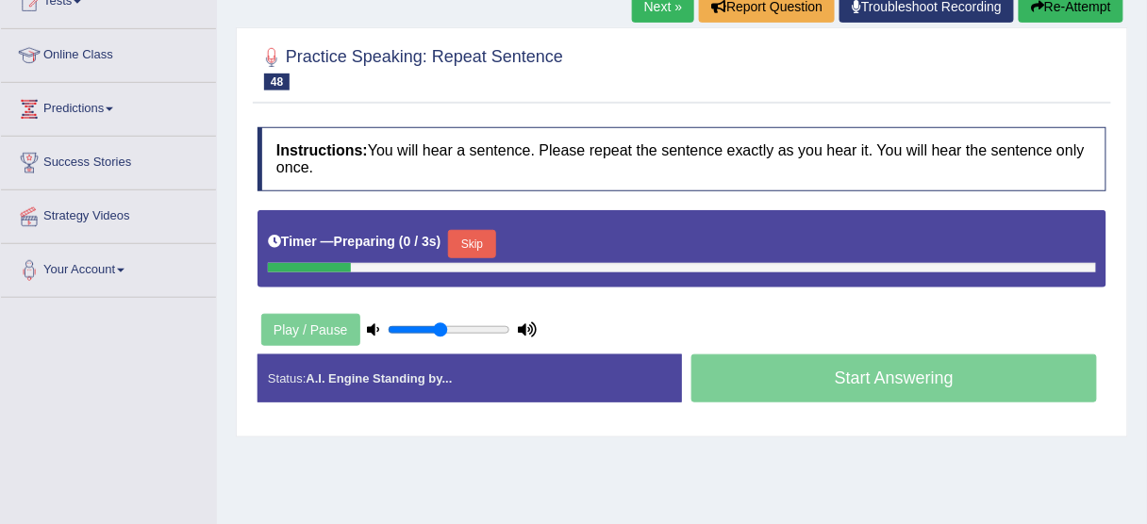
scroll to position [226, 0]
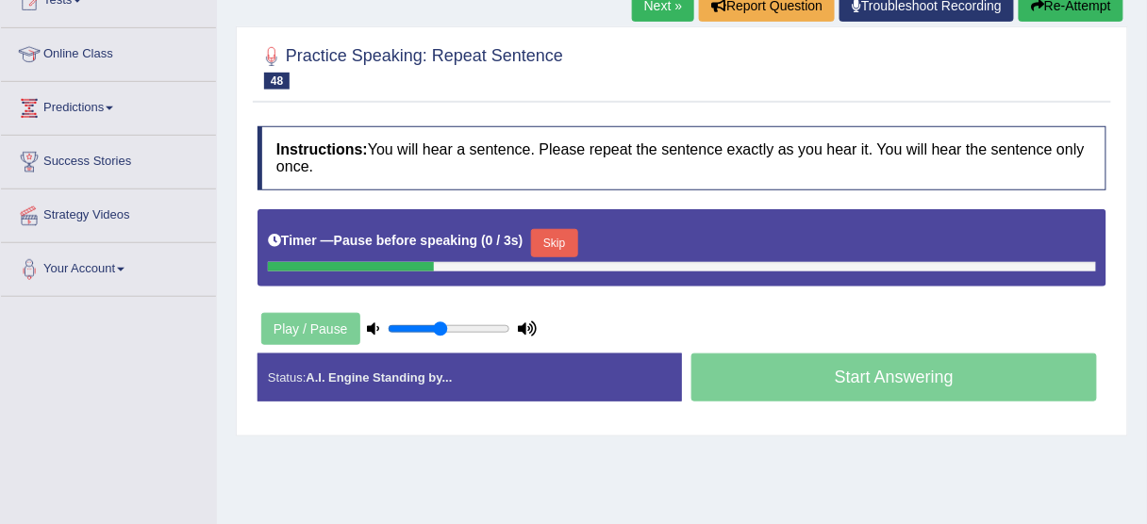
click at [555, 237] on button "Skip" at bounding box center [554, 243] width 47 height 28
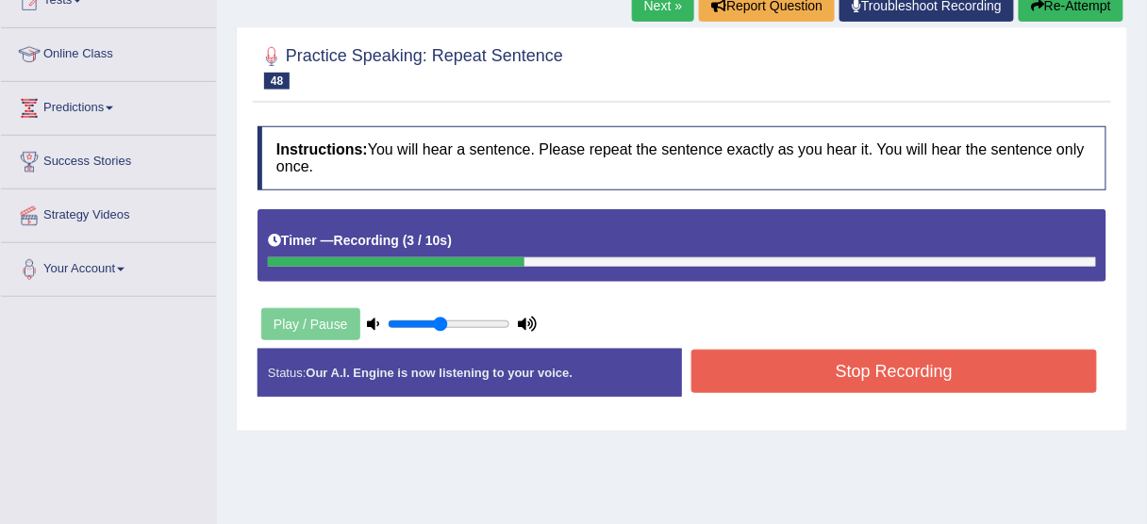
click at [816, 374] on button "Stop Recording" at bounding box center [894, 371] width 406 height 43
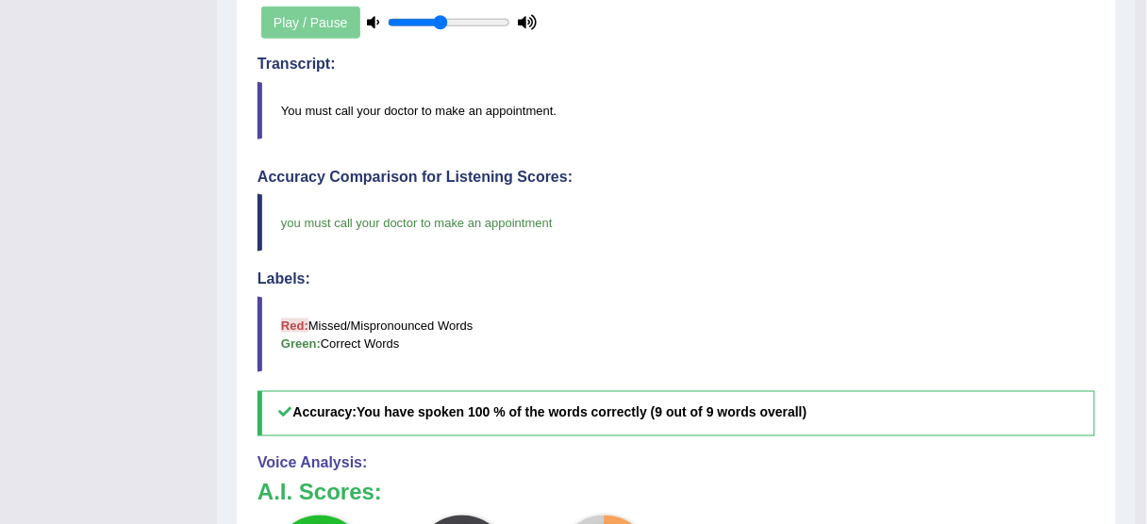
scroll to position [754, 0]
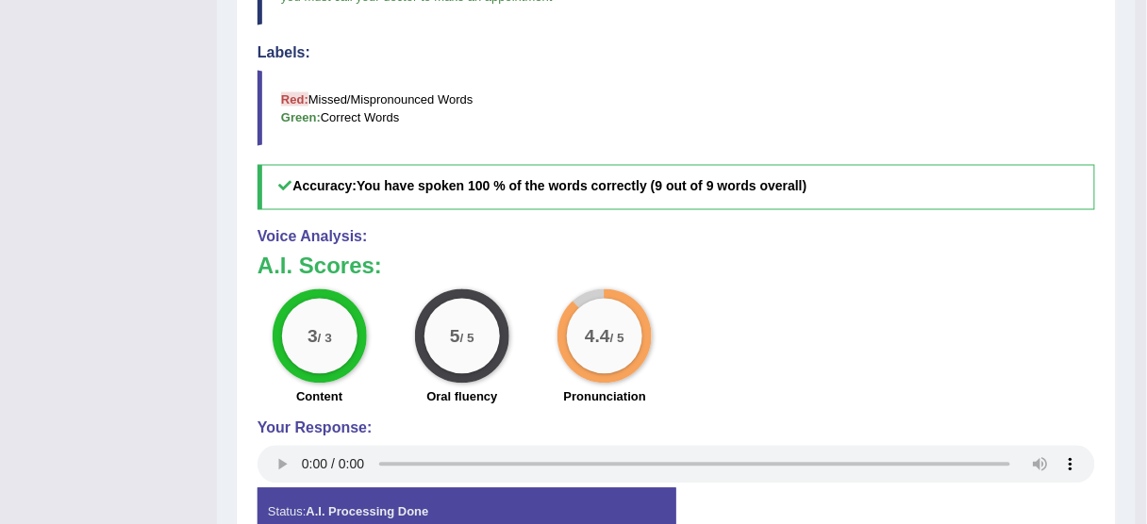
drag, startPoint x: 721, startPoint y: 314, endPoint x: 631, endPoint y: 281, distance: 95.5
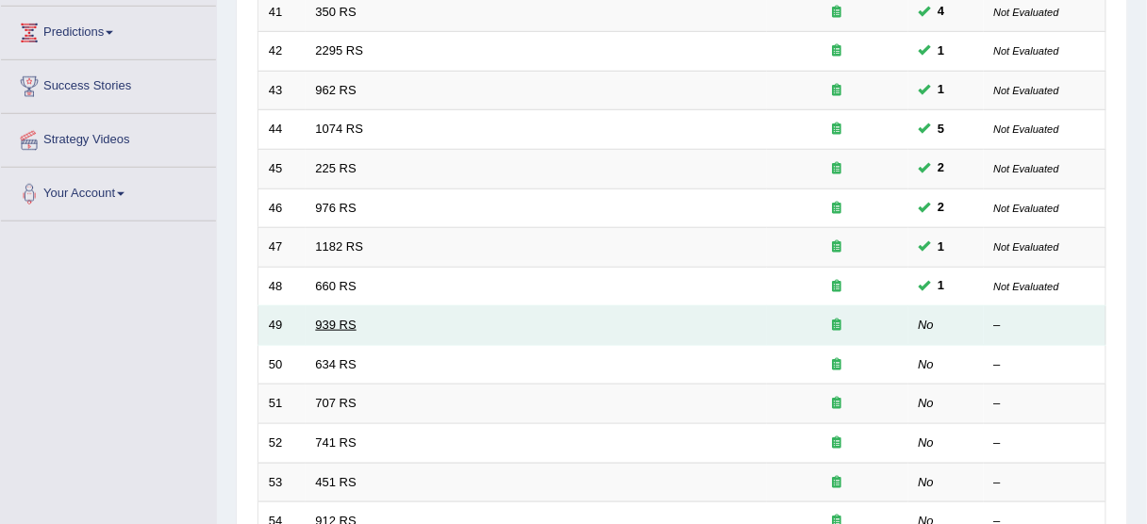
click at [335, 324] on link "939 RS" at bounding box center [336, 325] width 41 height 14
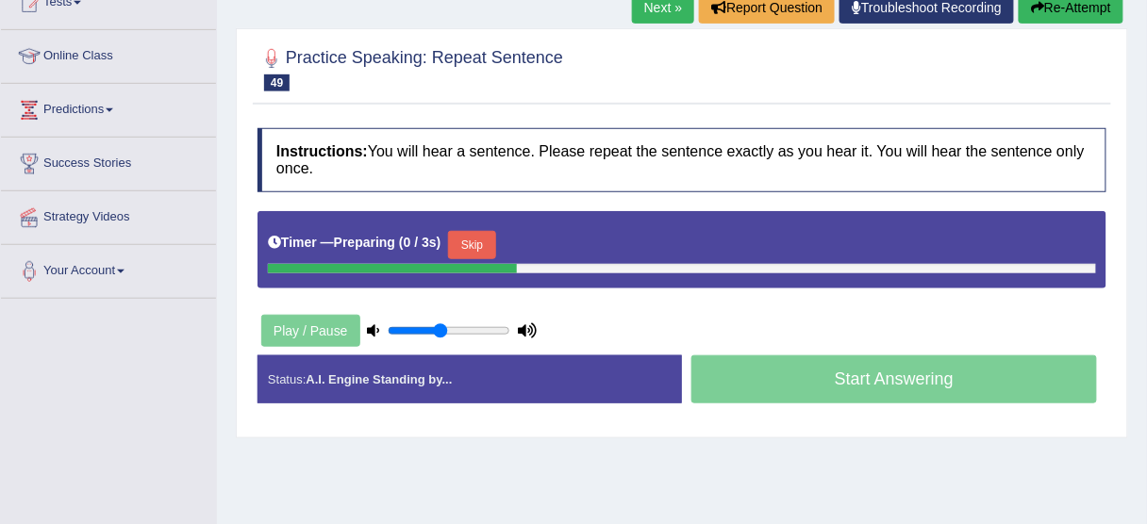
scroll to position [226, 0]
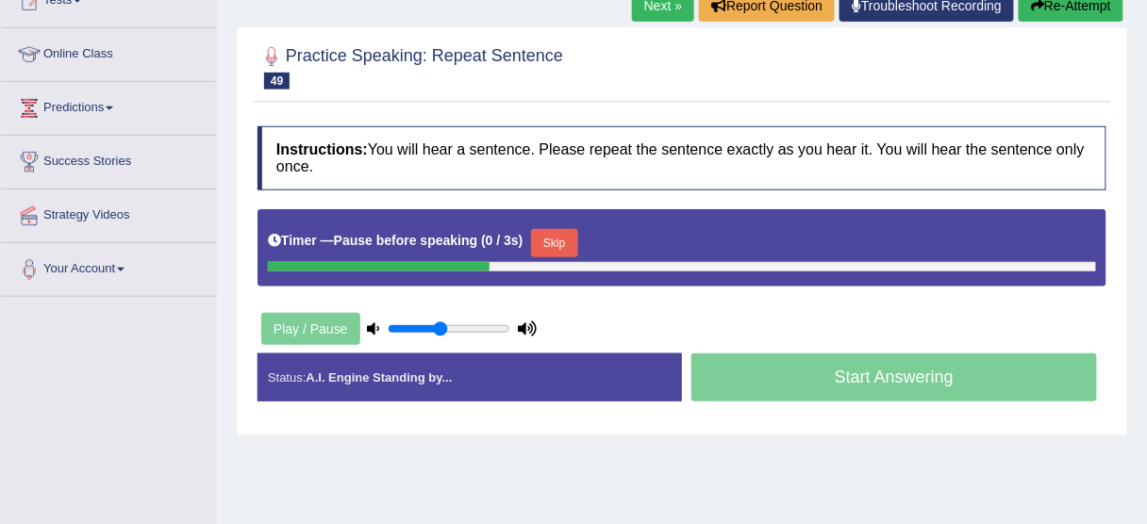
click at [551, 243] on button "Skip" at bounding box center [554, 243] width 47 height 28
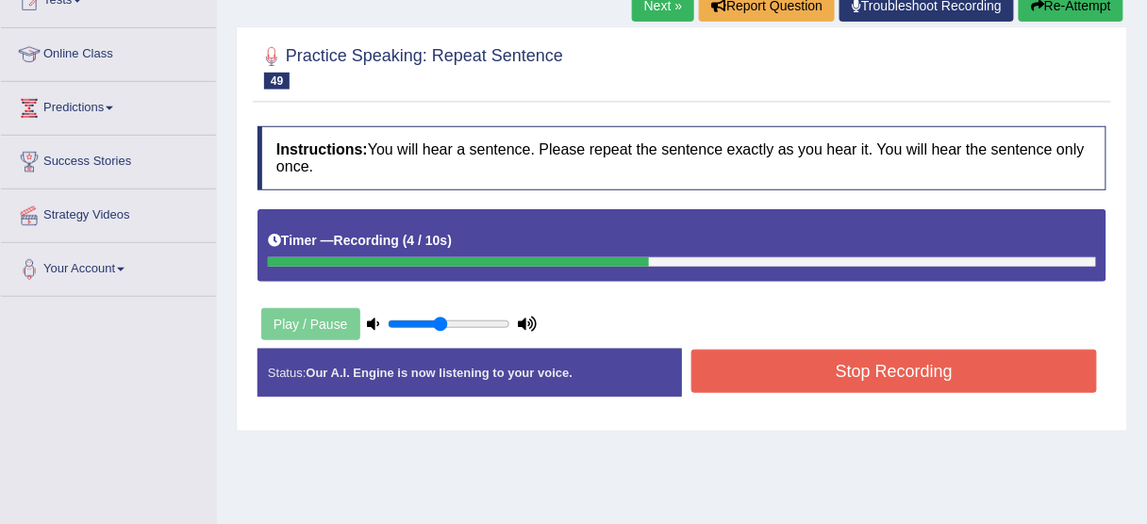
click at [826, 369] on button "Stop Recording" at bounding box center [894, 371] width 406 height 43
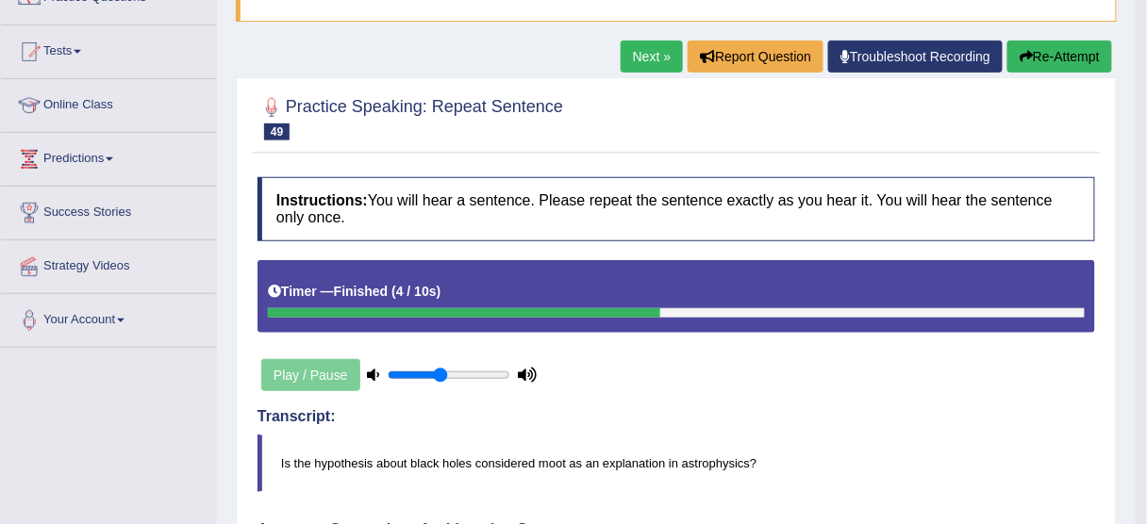
scroll to position [151, 0]
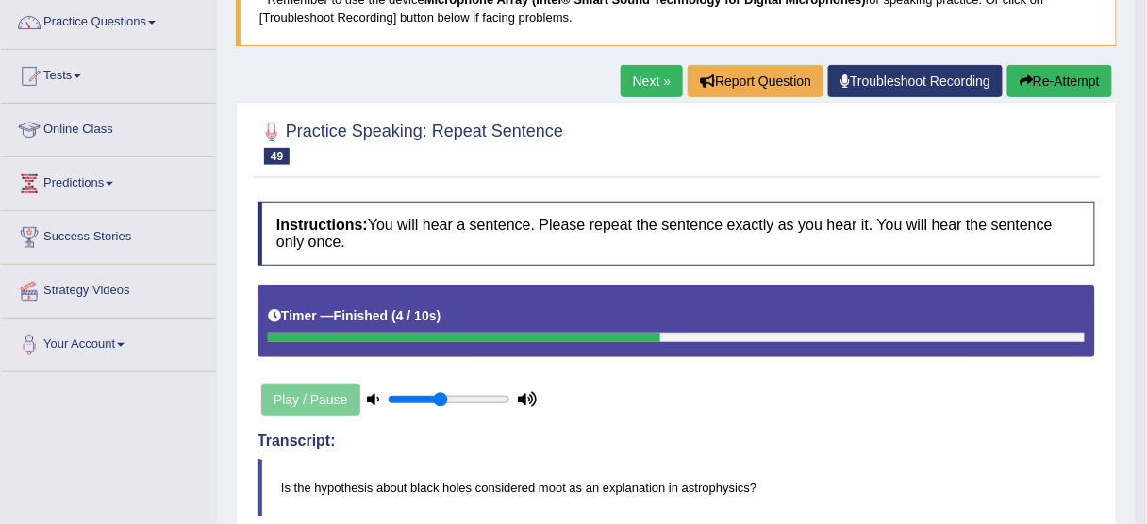
click at [1068, 81] on button "Re-Attempt" at bounding box center [1059, 81] width 105 height 32
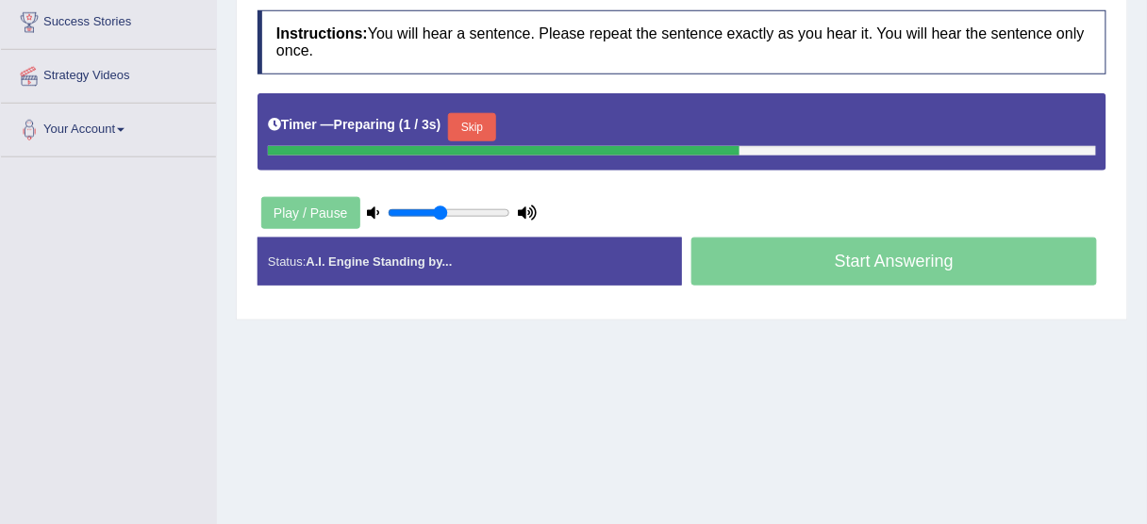
scroll to position [459, 0]
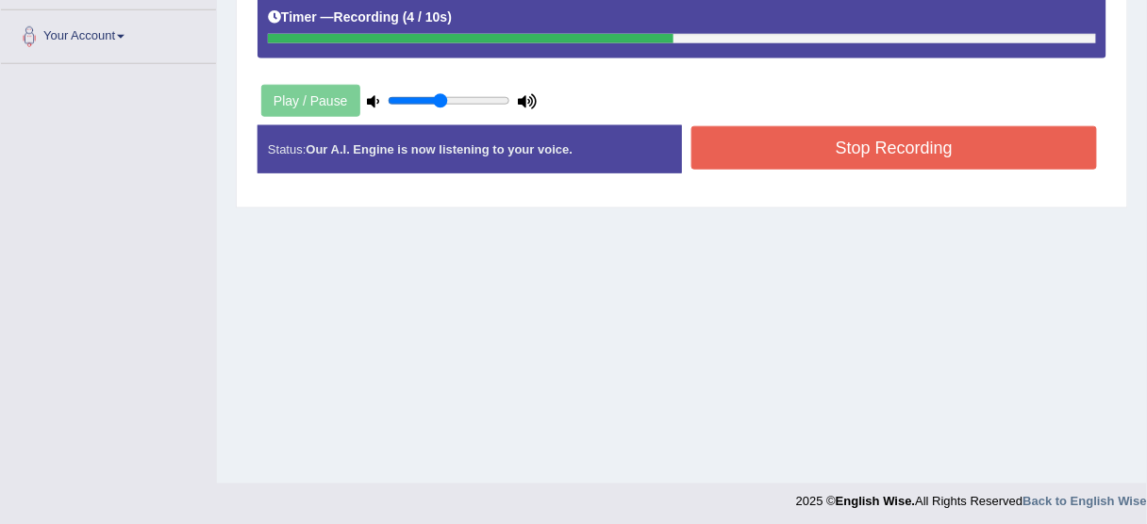
click at [803, 147] on button "Stop Recording" at bounding box center [894, 147] width 406 height 43
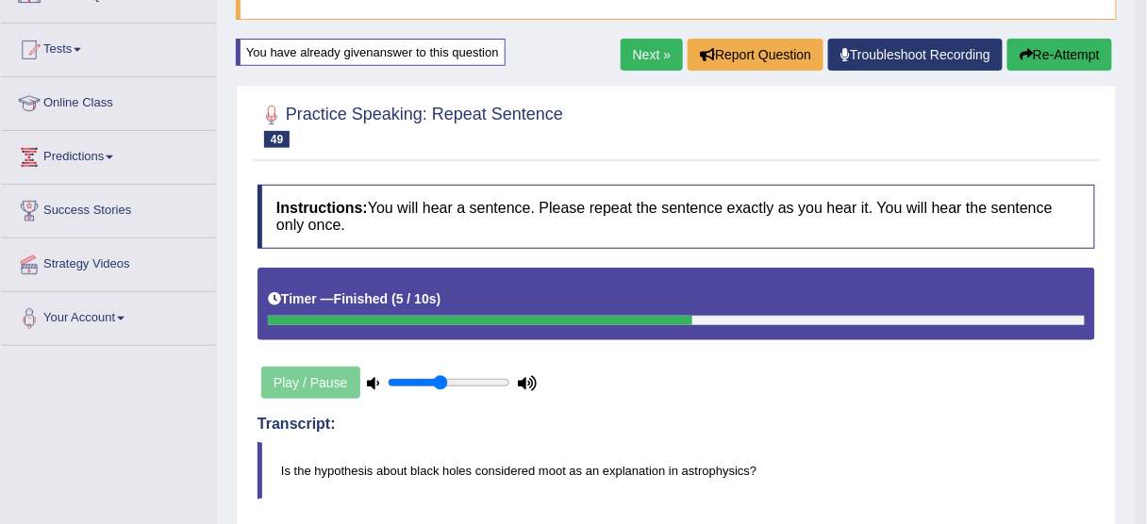
scroll to position [7, 0]
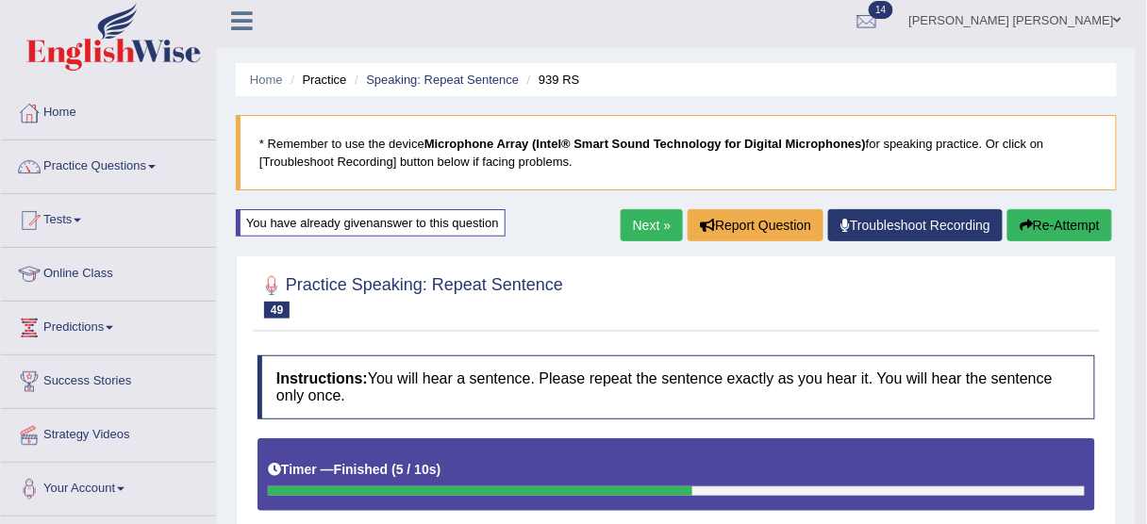
click at [1055, 220] on button "Re-Attempt" at bounding box center [1059, 225] width 105 height 32
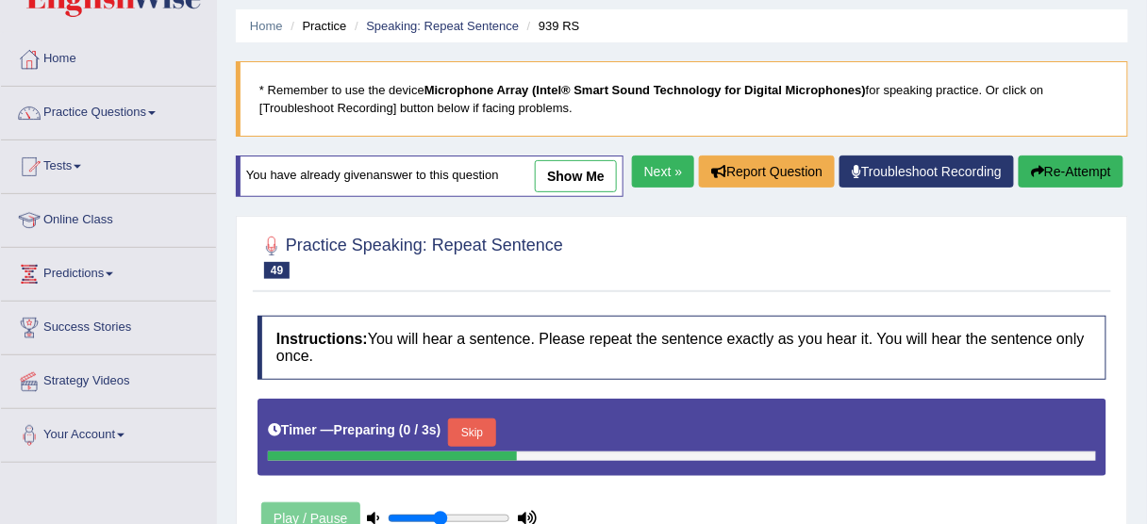
scroll to position [157, 0]
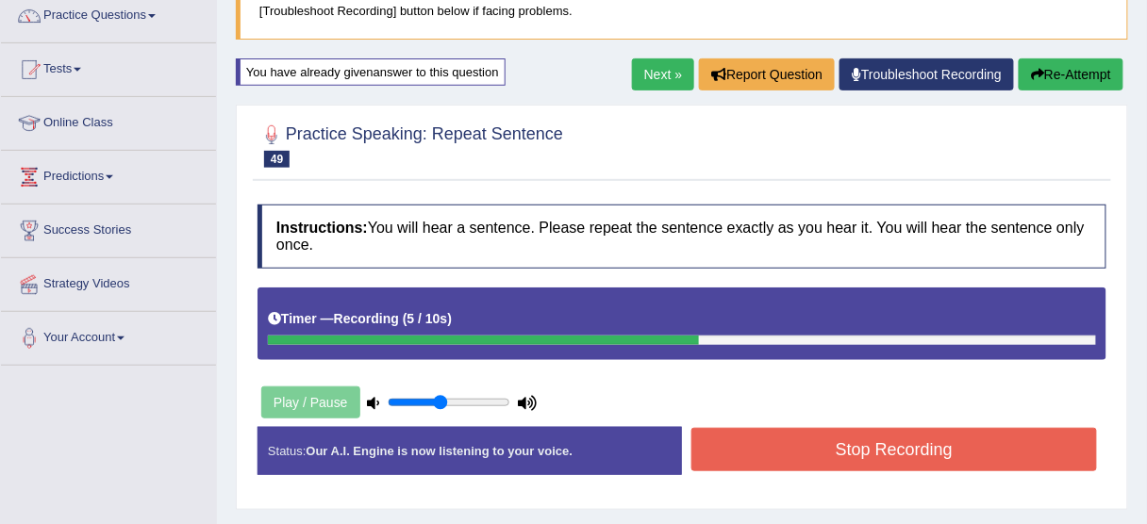
drag, startPoint x: 729, startPoint y: 417, endPoint x: 731, endPoint y: 430, distance: 13.3
click at [729, 419] on div "Instructions: You will hear a sentence. Please repeat the sentence exactly as y…" at bounding box center [682, 347] width 858 height 305
click at [731, 430] on button "Stop Recording" at bounding box center [894, 449] width 406 height 43
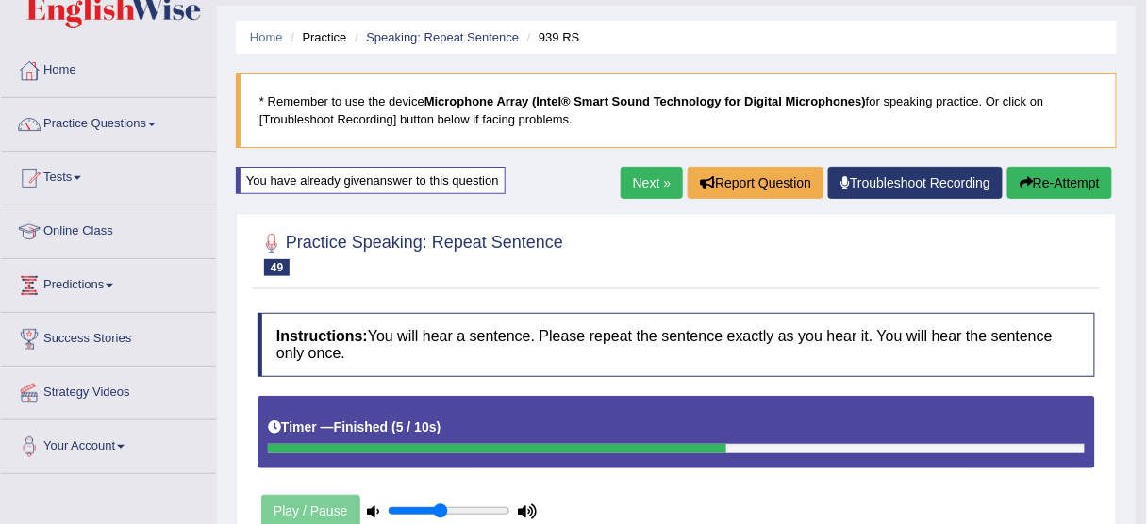
scroll to position [75, 0]
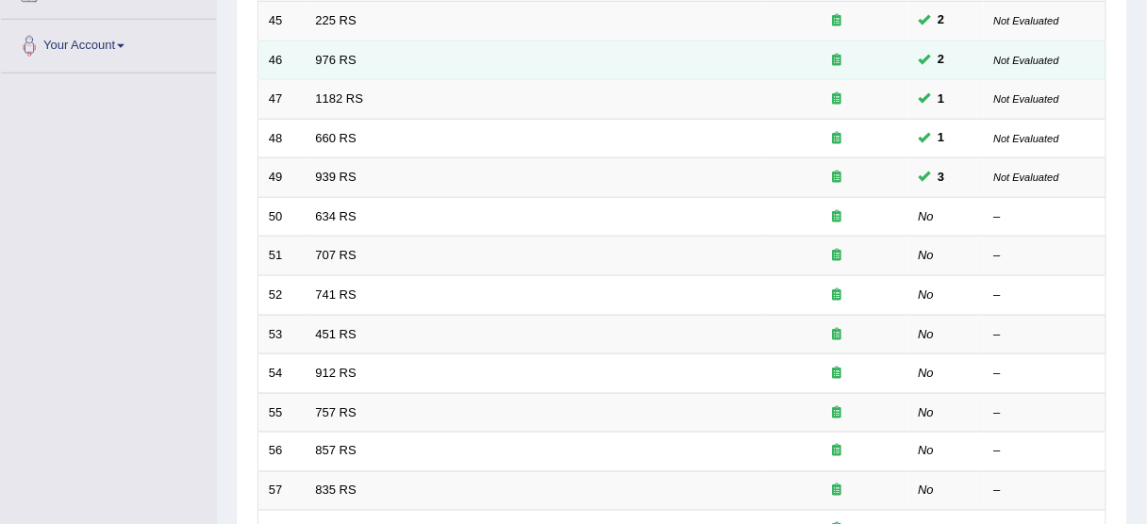
scroll to position [453, 0]
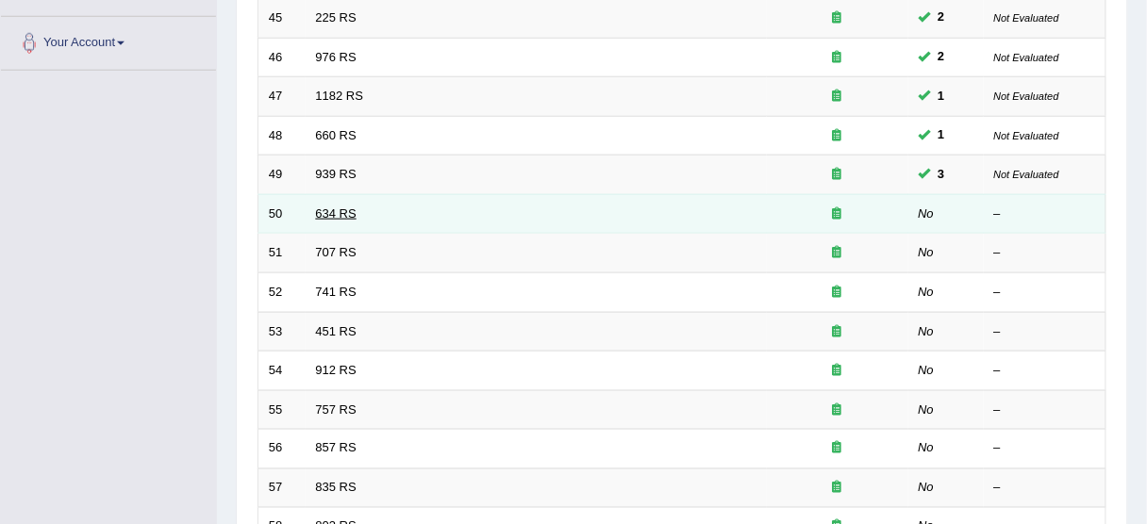
click at [323, 210] on link "634 RS" at bounding box center [336, 214] width 41 height 14
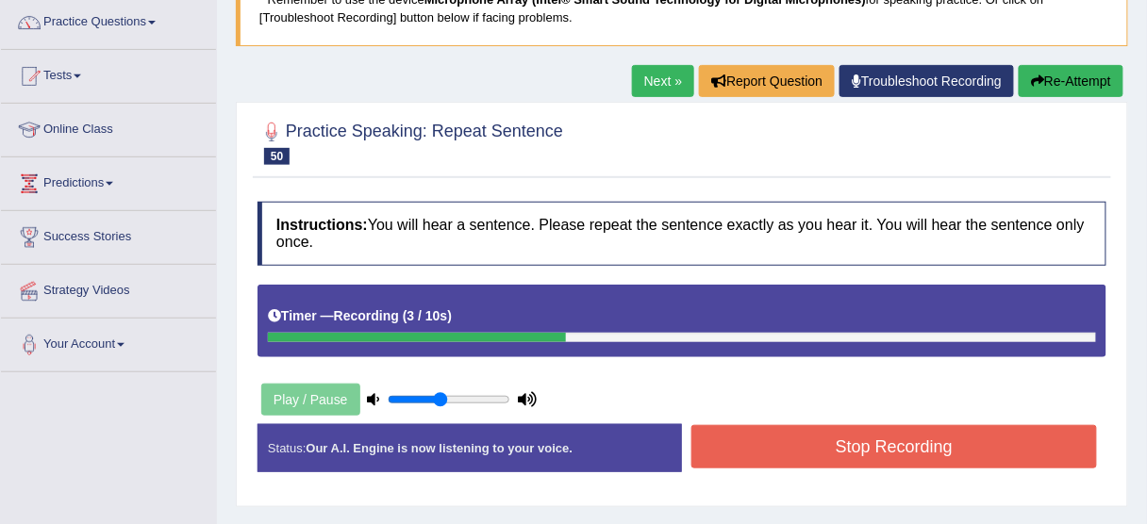
click at [811, 448] on button "Stop Recording" at bounding box center [894, 446] width 406 height 43
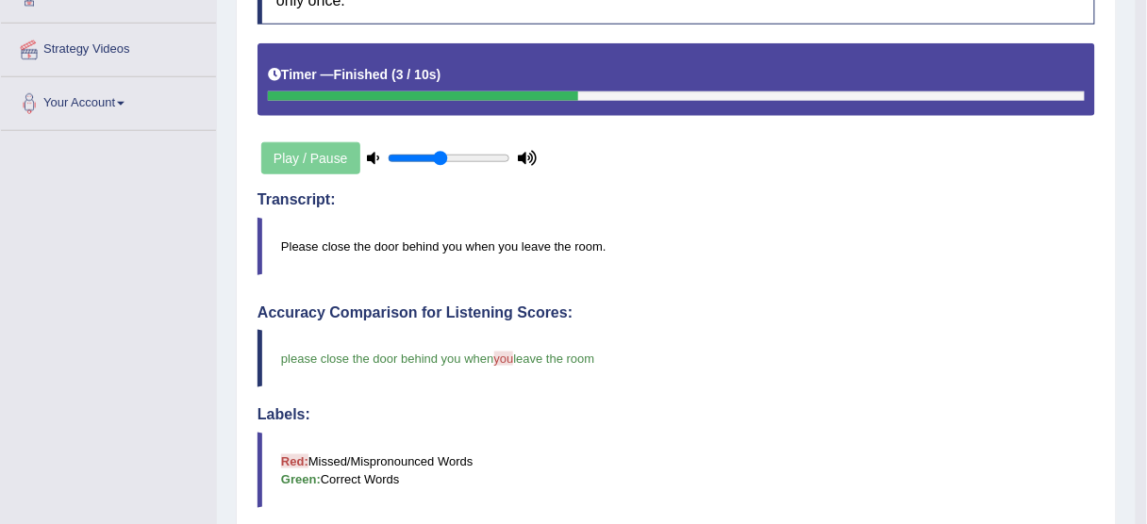
scroll to position [377, 0]
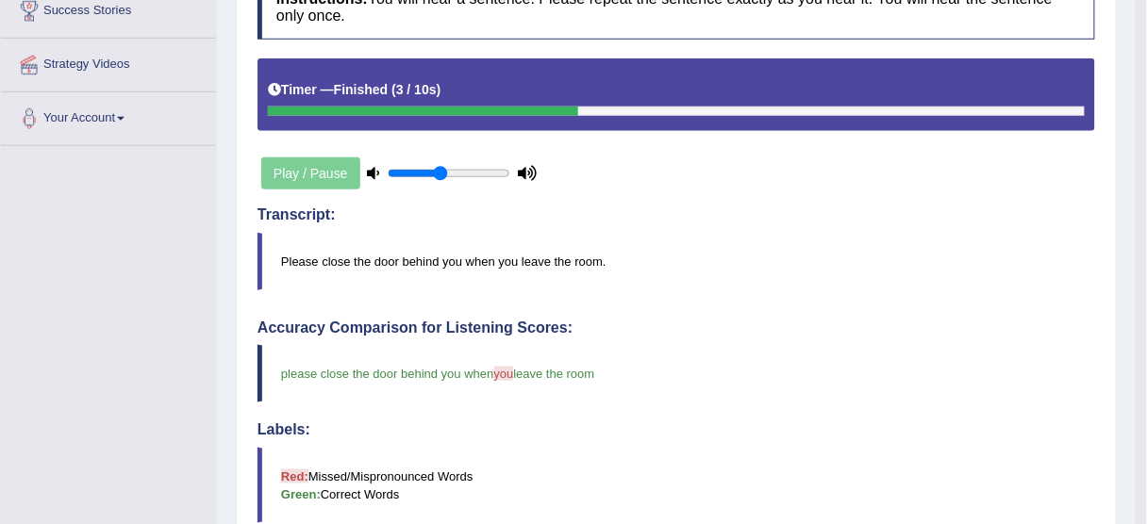
drag, startPoint x: 693, startPoint y: 423, endPoint x: 654, endPoint y: 378, distance: 59.4
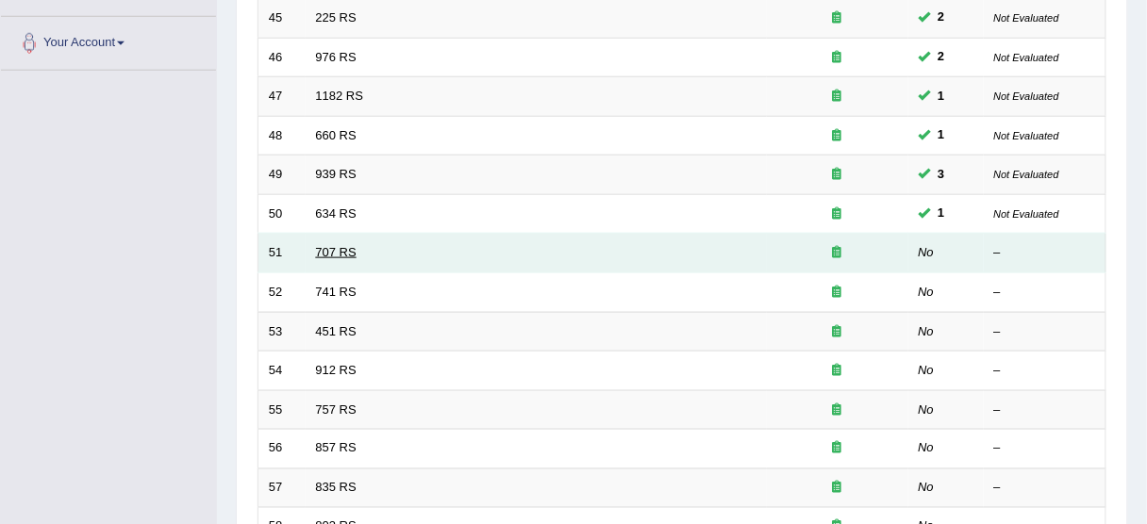
click at [345, 251] on link "707 RS" at bounding box center [336, 252] width 41 height 14
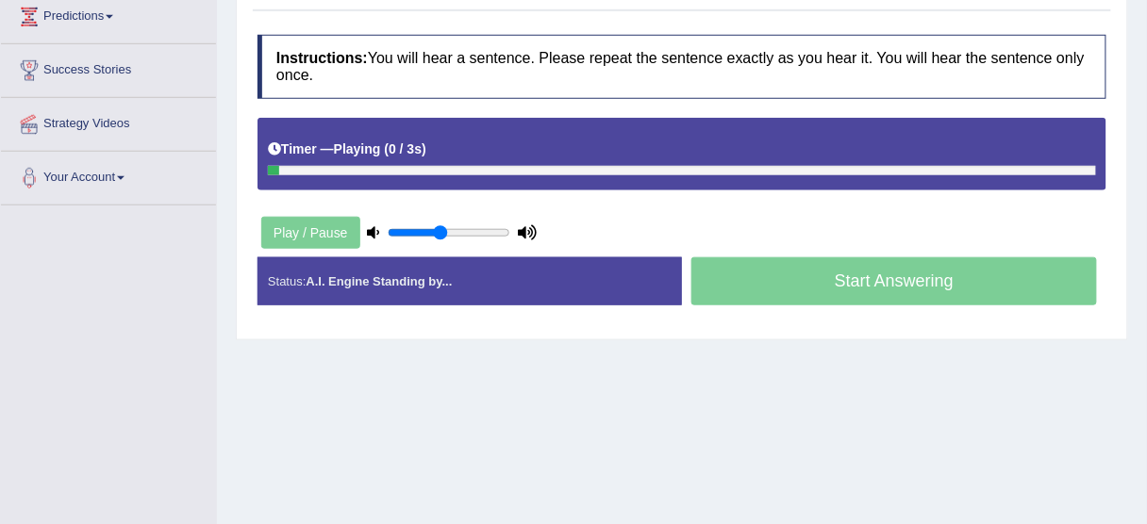
scroll to position [302, 0]
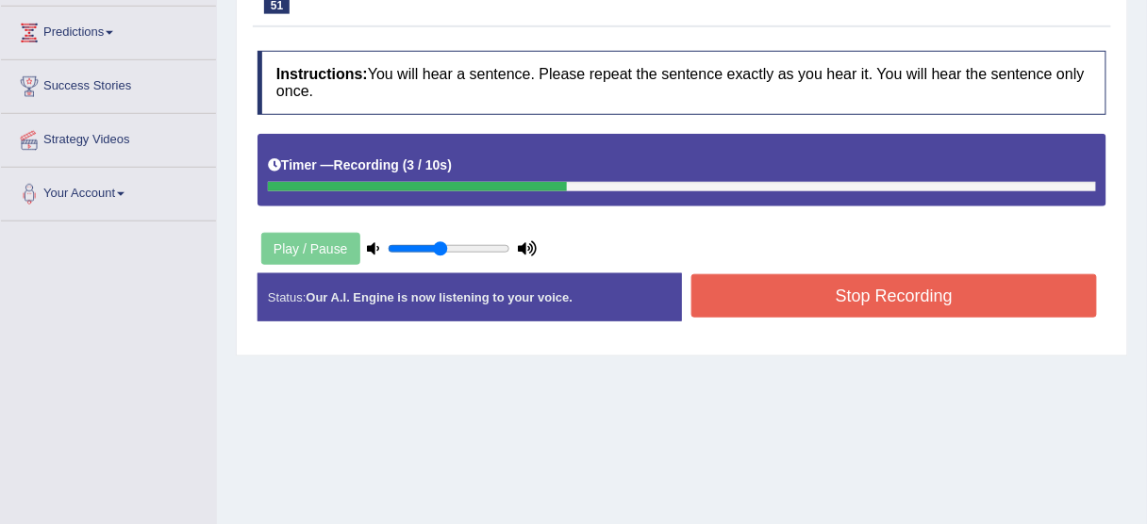
click at [799, 285] on button "Stop Recording" at bounding box center [894, 295] width 406 height 43
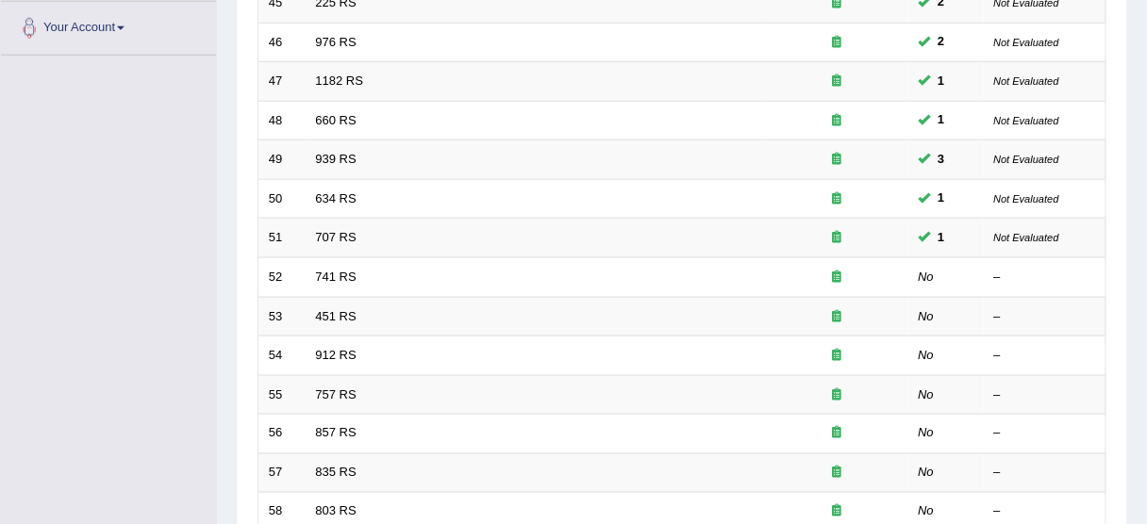
scroll to position [453, 0]
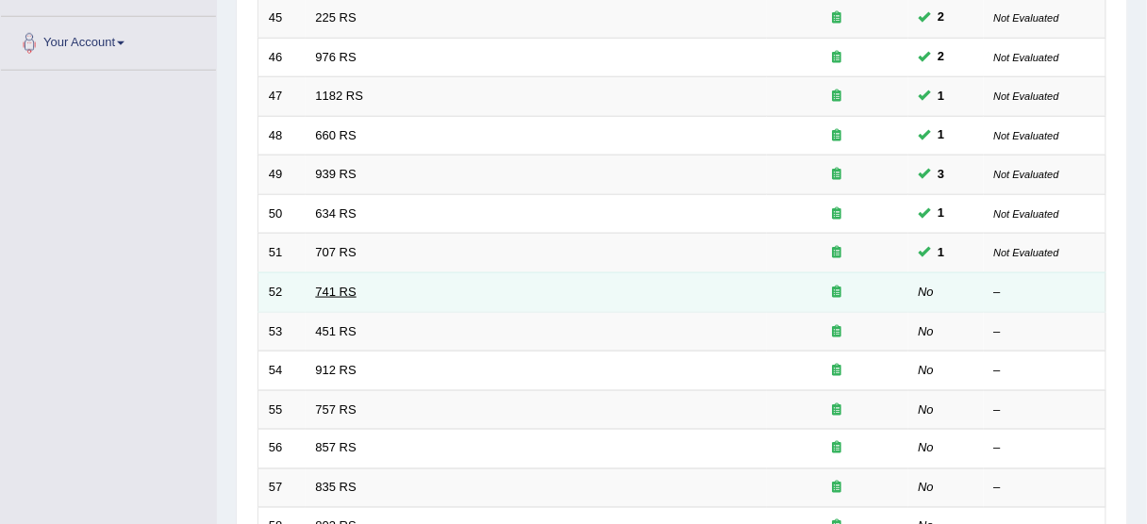
click at [340, 289] on link "741 RS" at bounding box center [336, 292] width 41 height 14
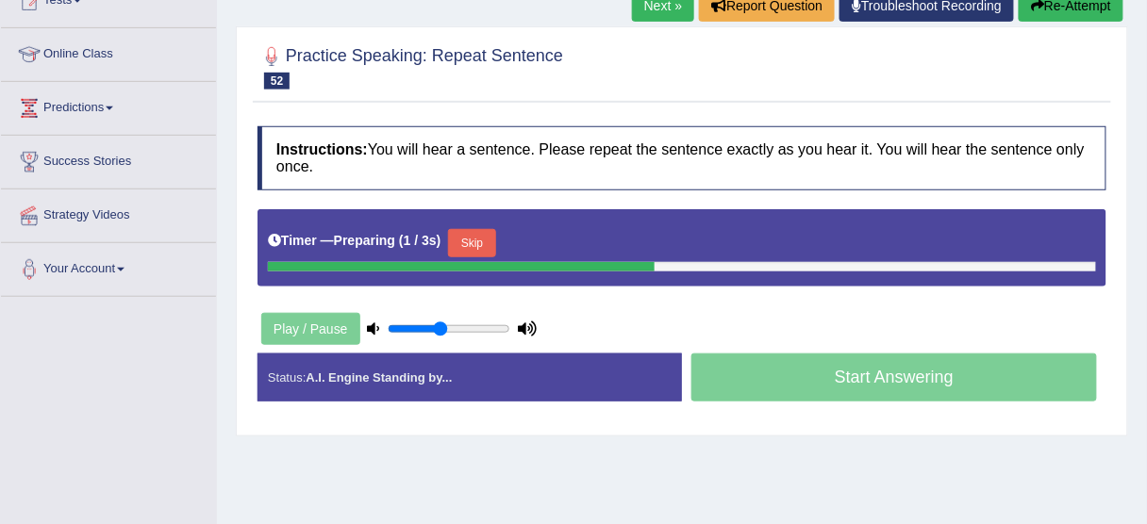
scroll to position [302, 0]
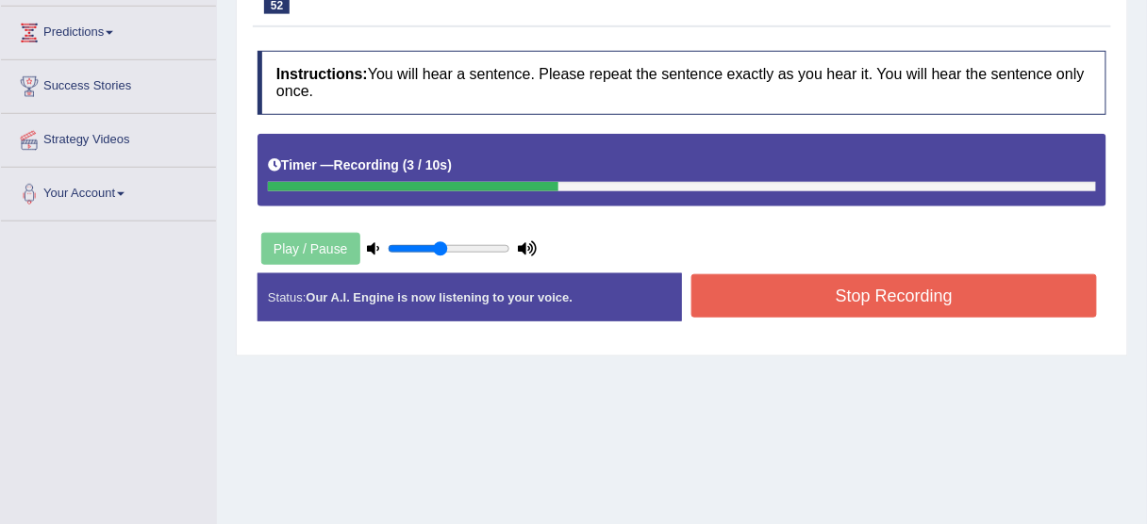
click at [804, 299] on button "Stop Recording" at bounding box center [894, 295] width 406 height 43
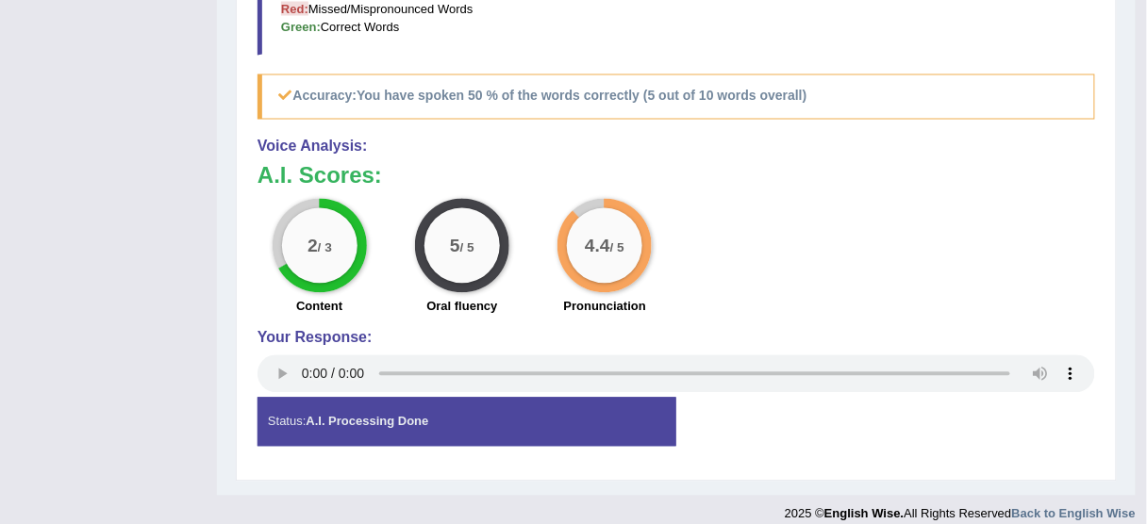
scroll to position [858, 0]
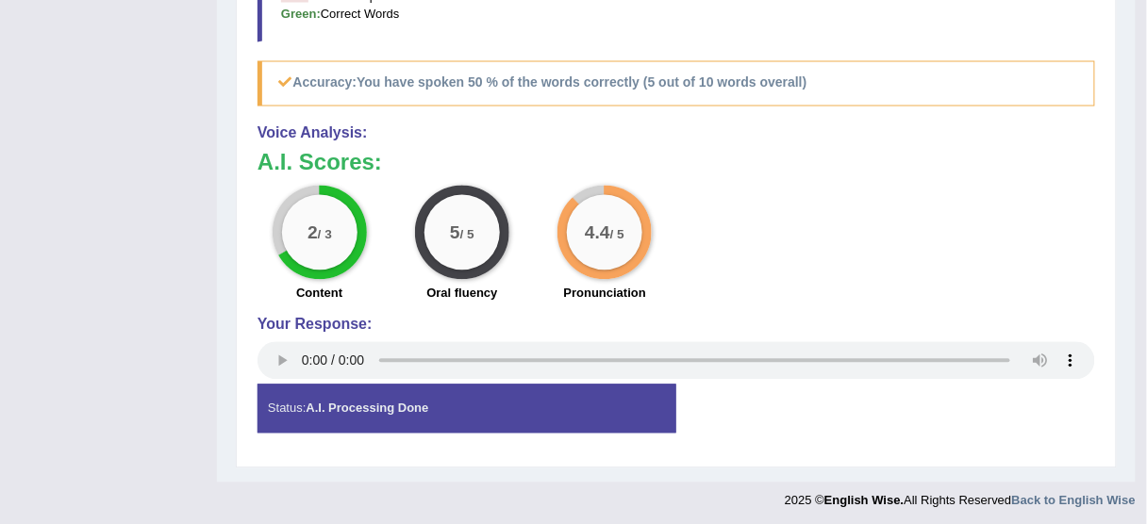
drag, startPoint x: 637, startPoint y: 208, endPoint x: 620, endPoint y: 197, distance: 20.4
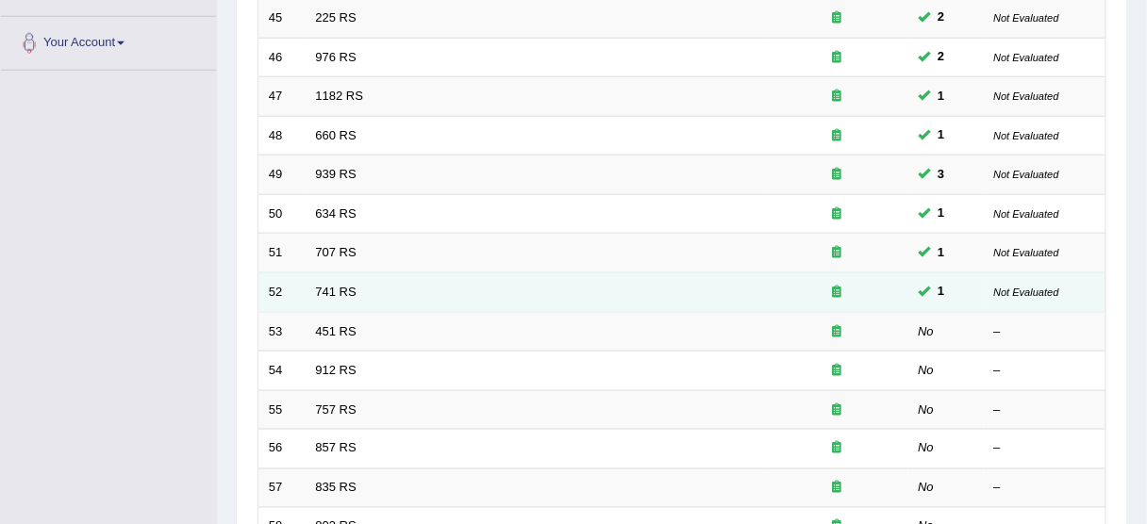
scroll to position [528, 0]
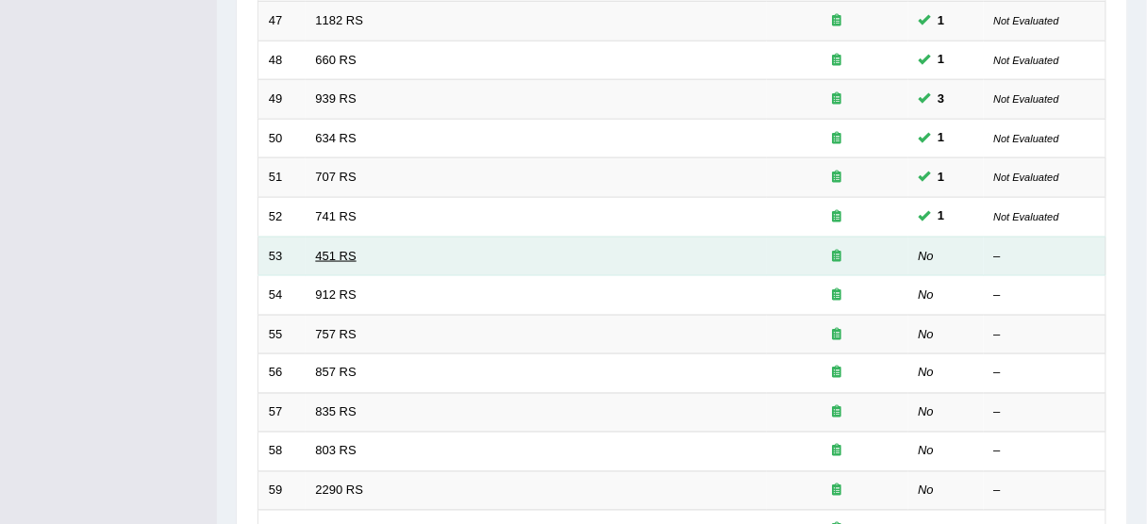
click at [320, 249] on link "451 RS" at bounding box center [336, 256] width 41 height 14
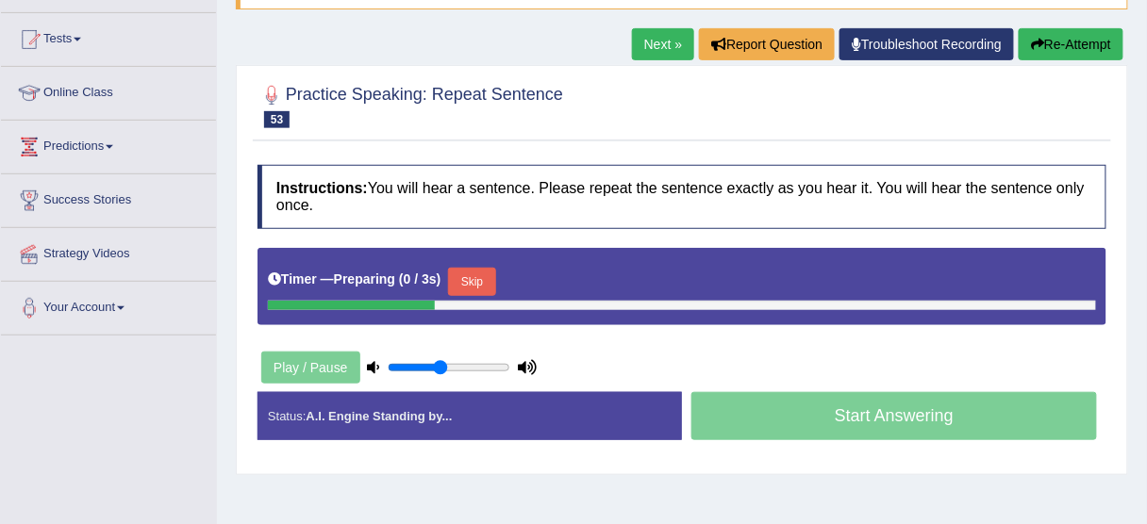
scroll to position [226, 0]
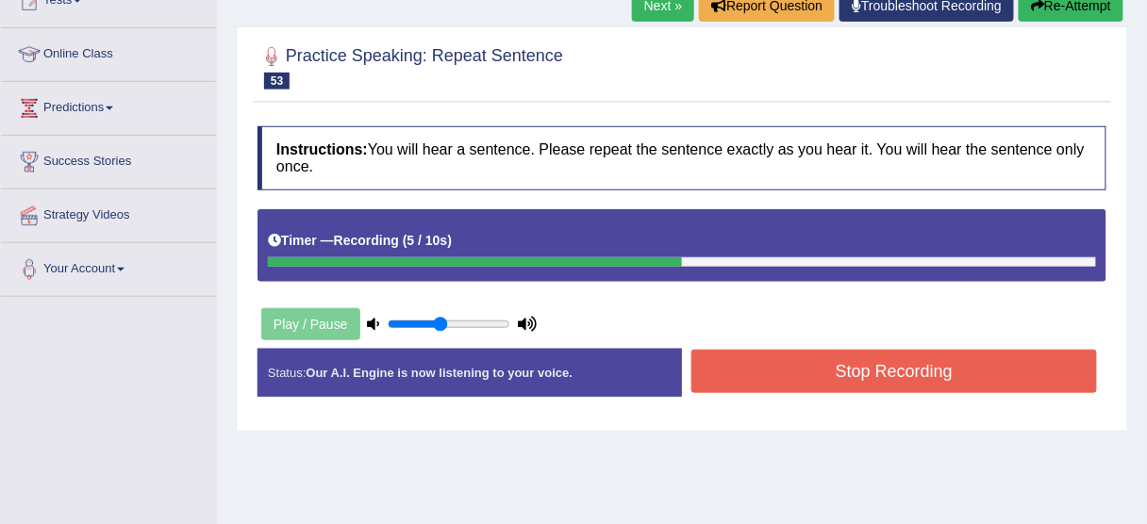
click at [791, 356] on button "Stop Recording" at bounding box center [894, 371] width 406 height 43
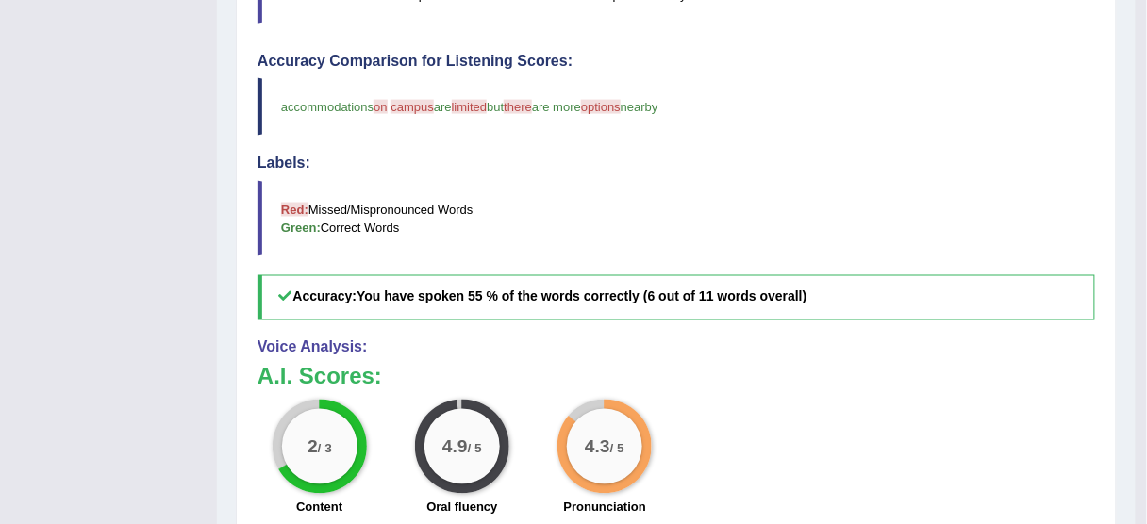
scroll to position [679, 0]
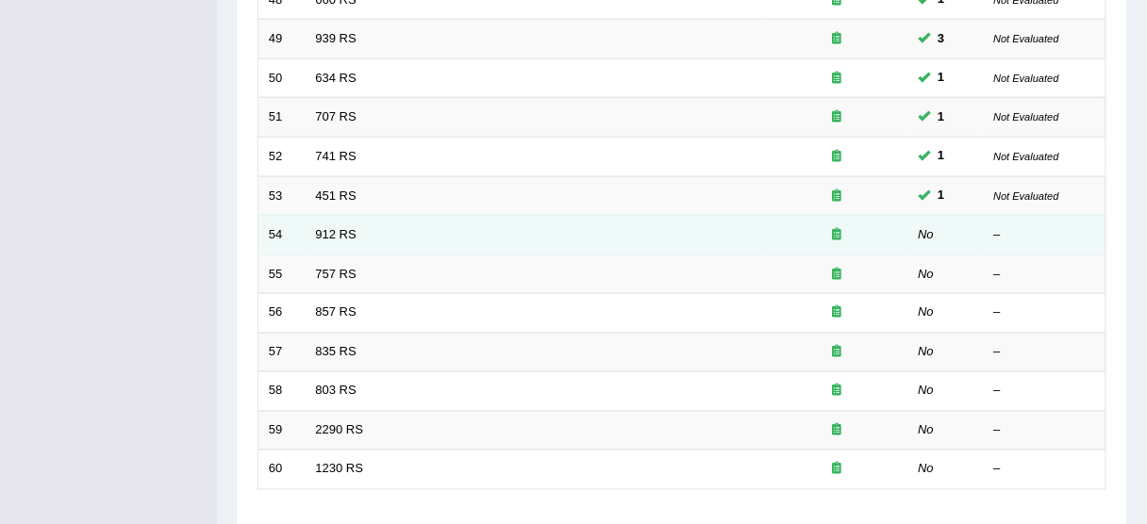
scroll to position [591, 0]
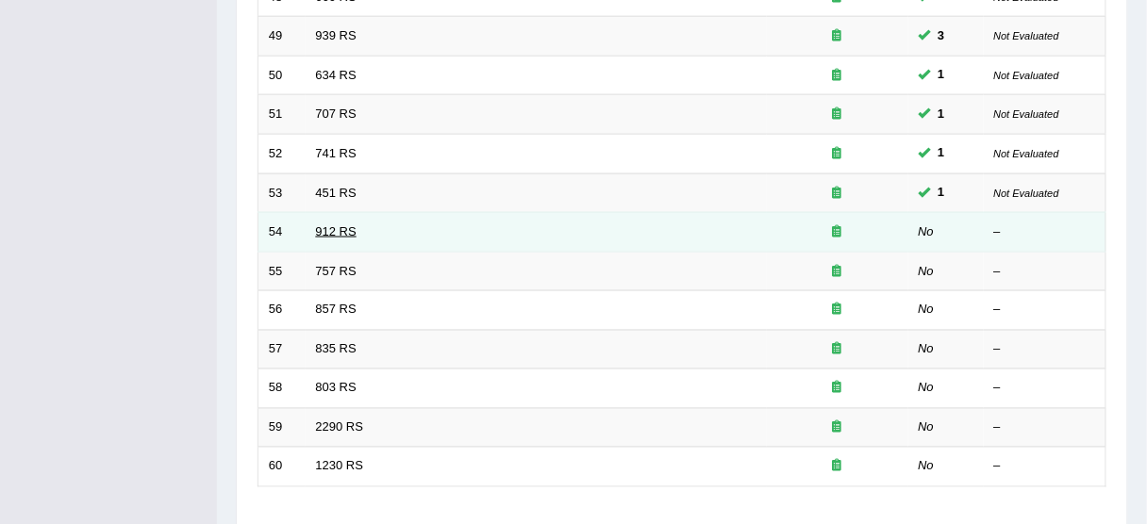
click at [348, 228] on link "912 RS" at bounding box center [336, 231] width 41 height 14
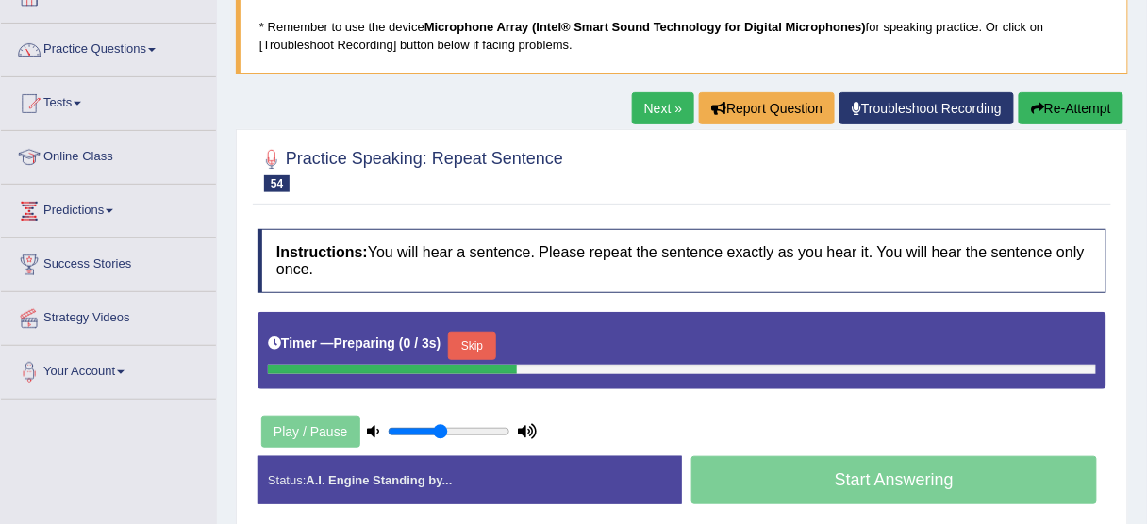
scroll to position [151, 0]
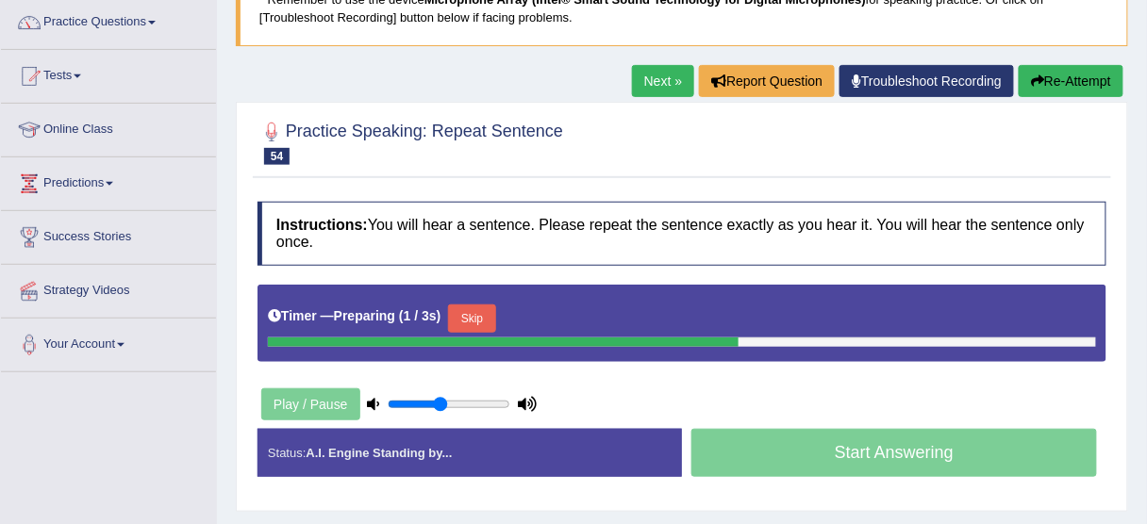
click at [483, 305] on button "Skip" at bounding box center [471, 319] width 47 height 28
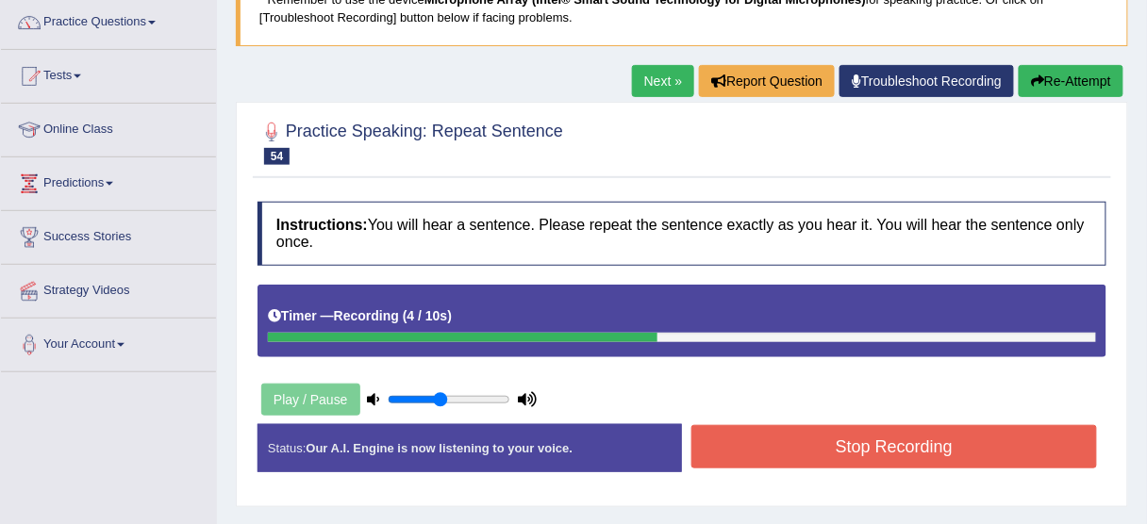
click at [821, 441] on button "Stop Recording" at bounding box center [894, 446] width 406 height 43
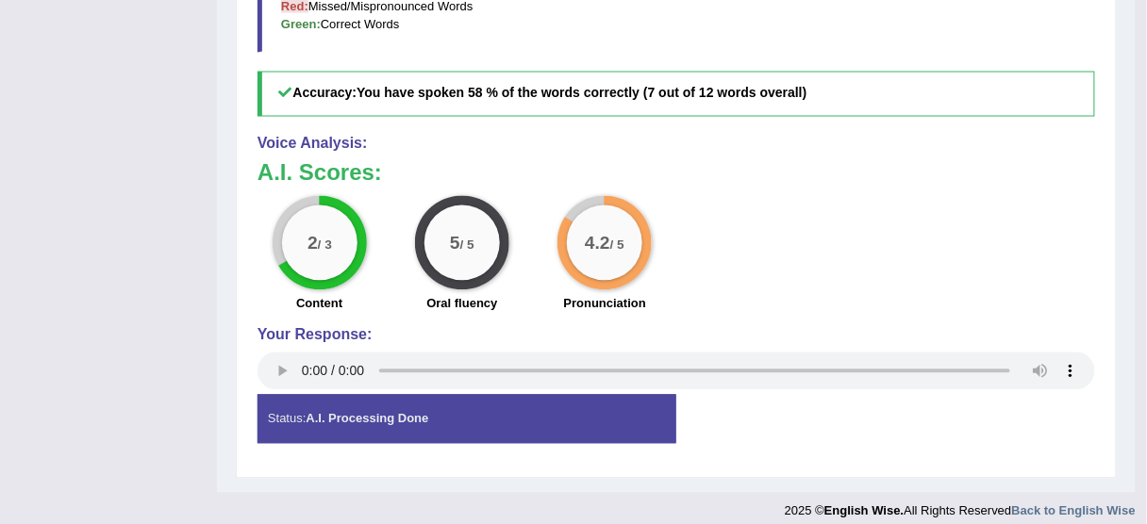
scroll to position [858, 0]
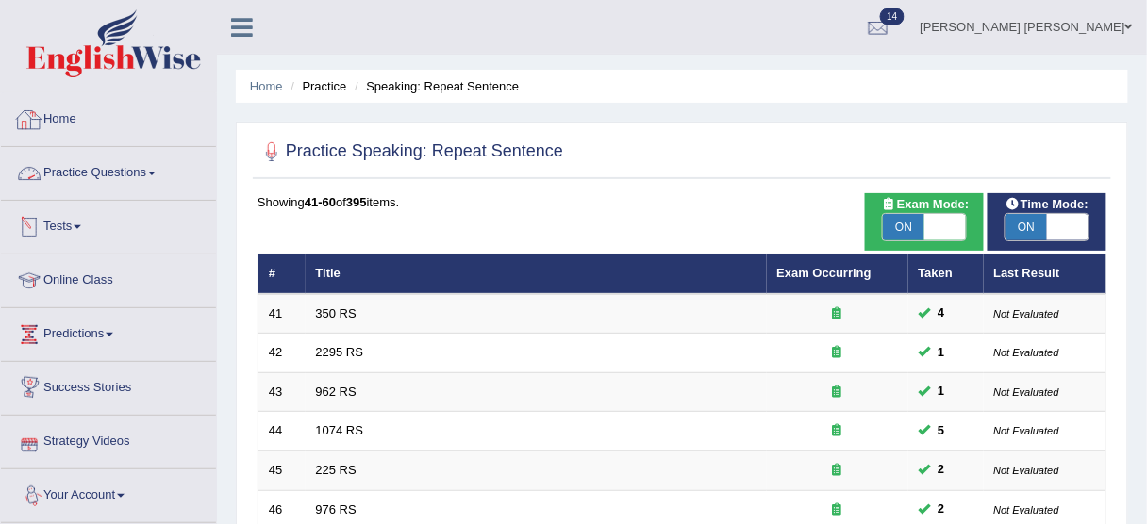
click at [110, 167] on link "Practice Questions" at bounding box center [108, 170] width 215 height 47
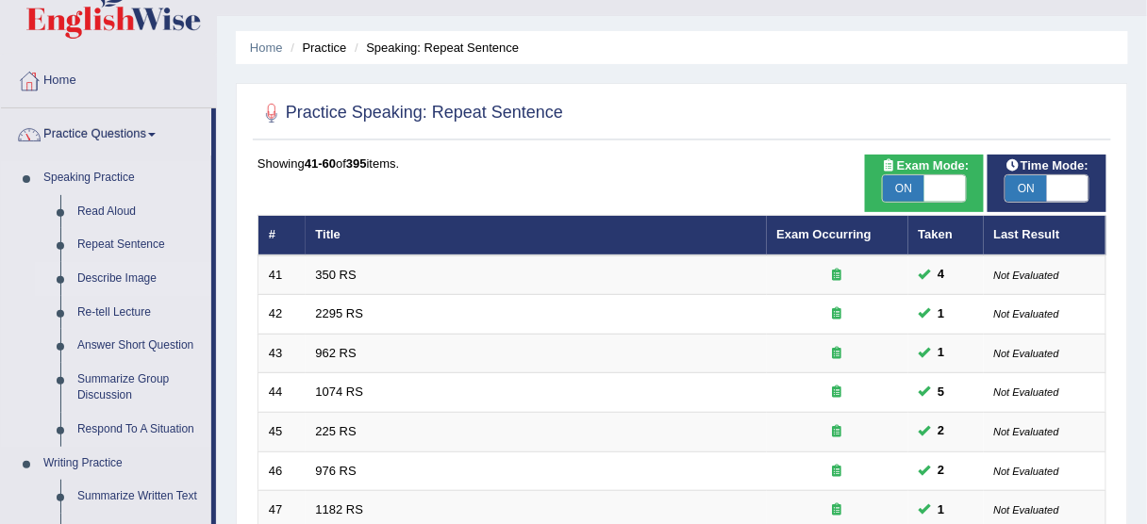
scroll to position [75, 0]
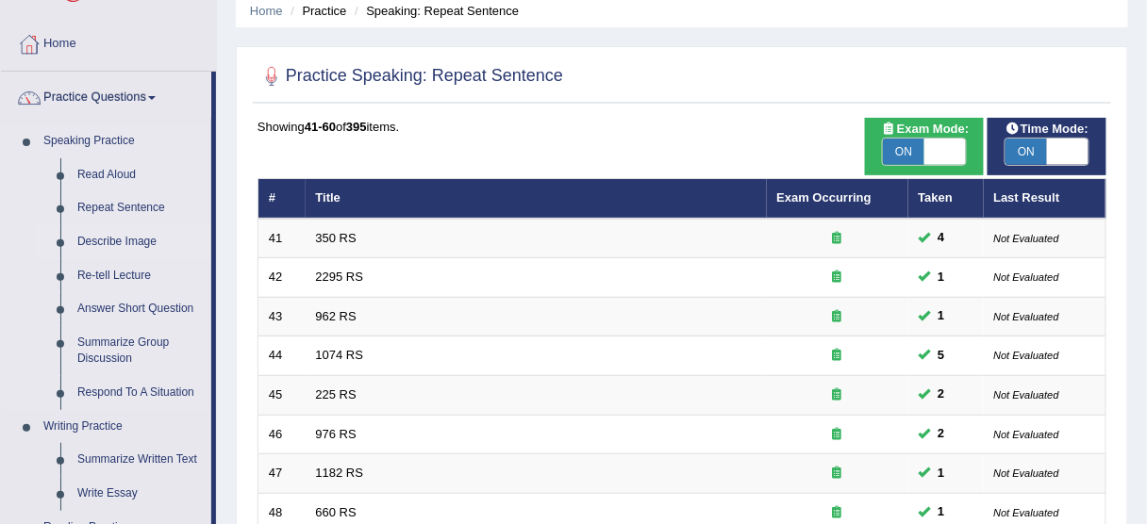
click at [131, 240] on link "Describe Image" at bounding box center [140, 242] width 142 height 34
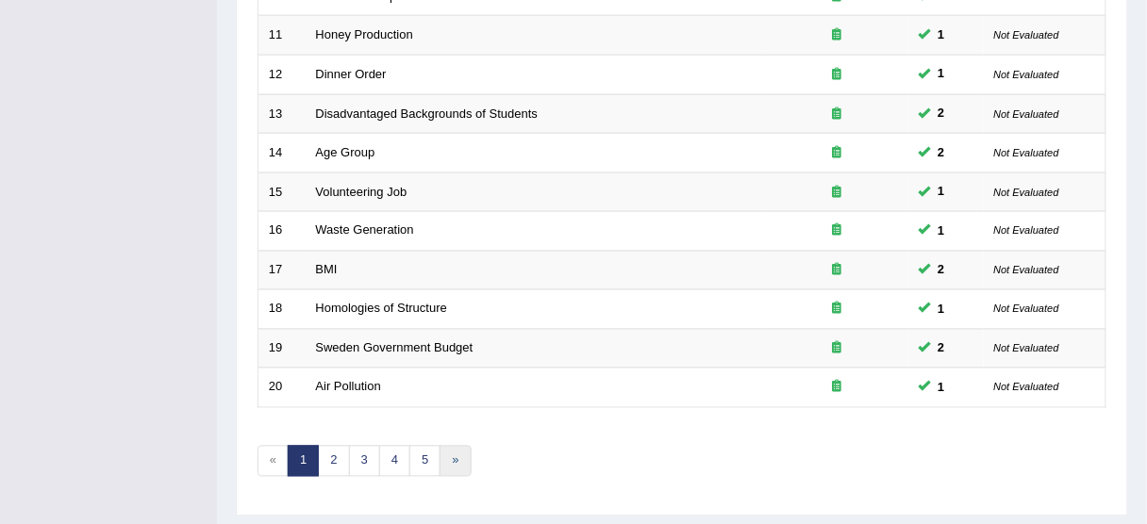
scroll to position [716, 0]
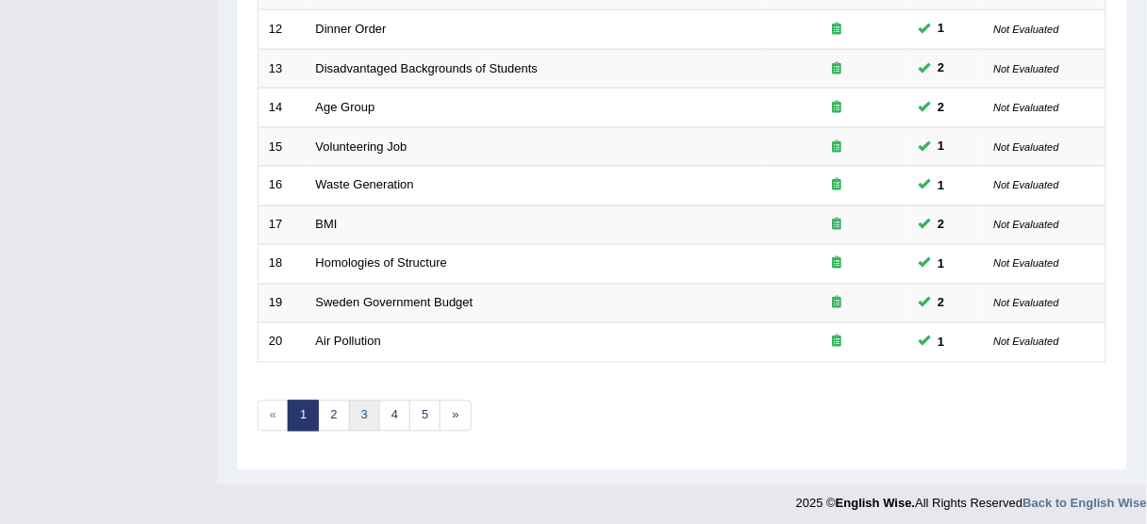
click at [356, 412] on link "3" at bounding box center [364, 416] width 31 height 31
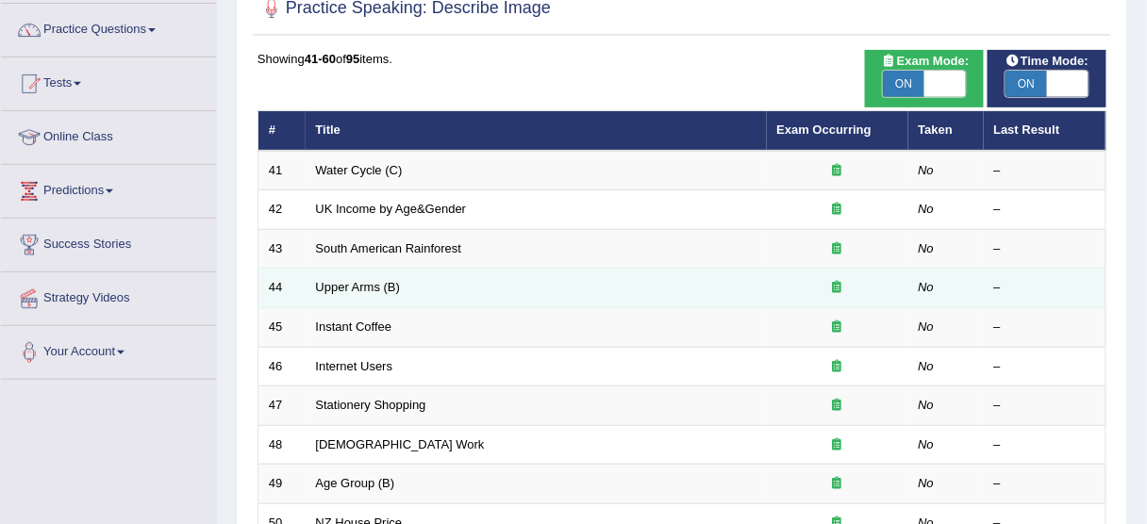
scroll to position [151, 0]
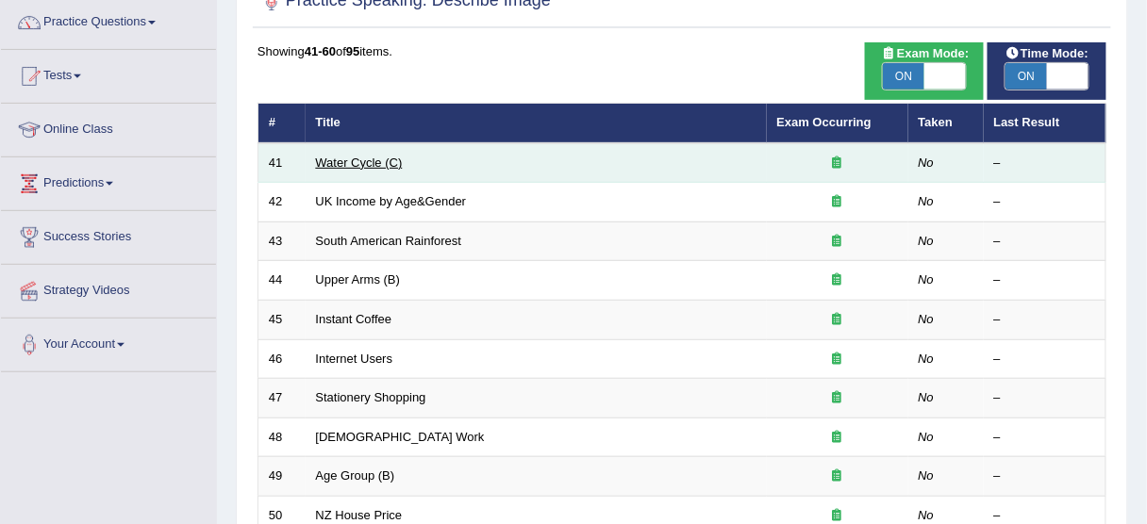
click at [352, 158] on link "Water Cycle (C)" at bounding box center [359, 163] width 87 height 14
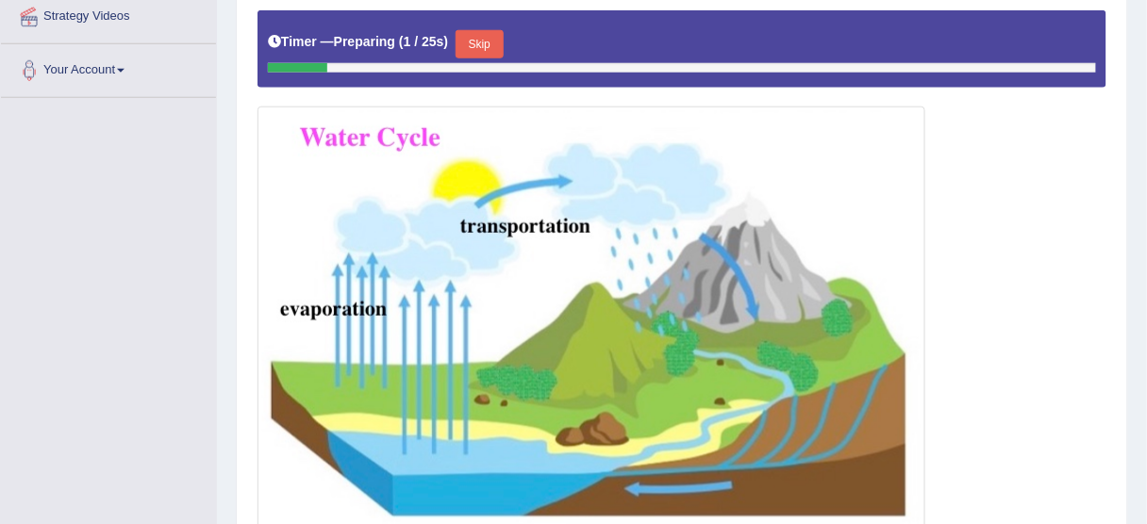
scroll to position [453, 0]
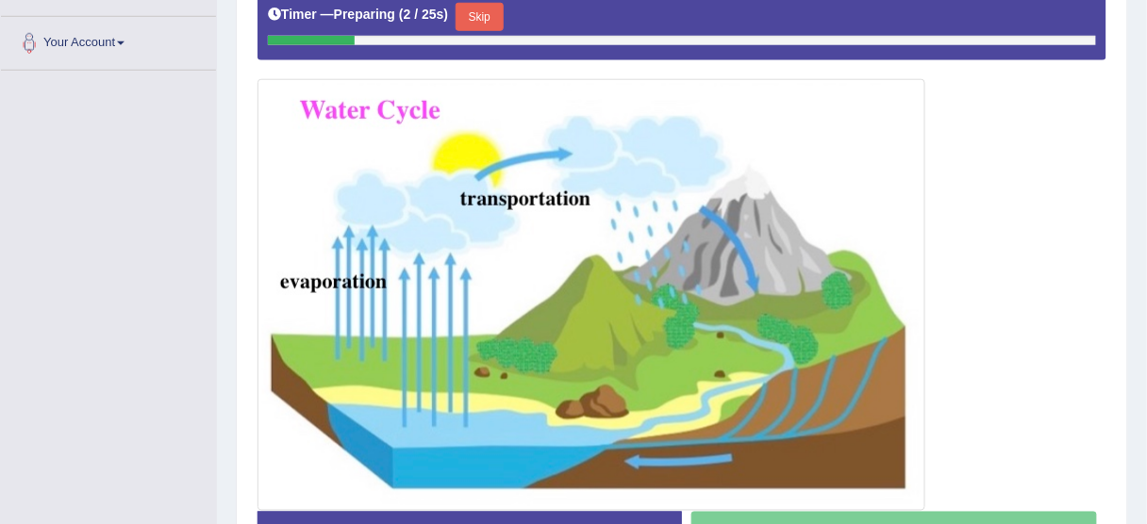
click at [494, 14] on button "Skip" at bounding box center [479, 17] width 47 height 28
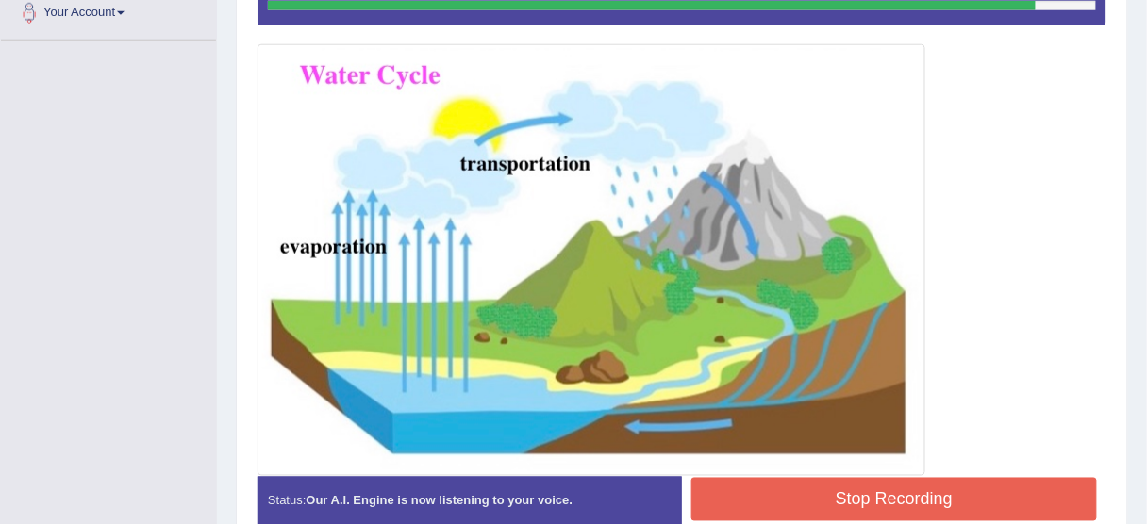
scroll to position [576, 0]
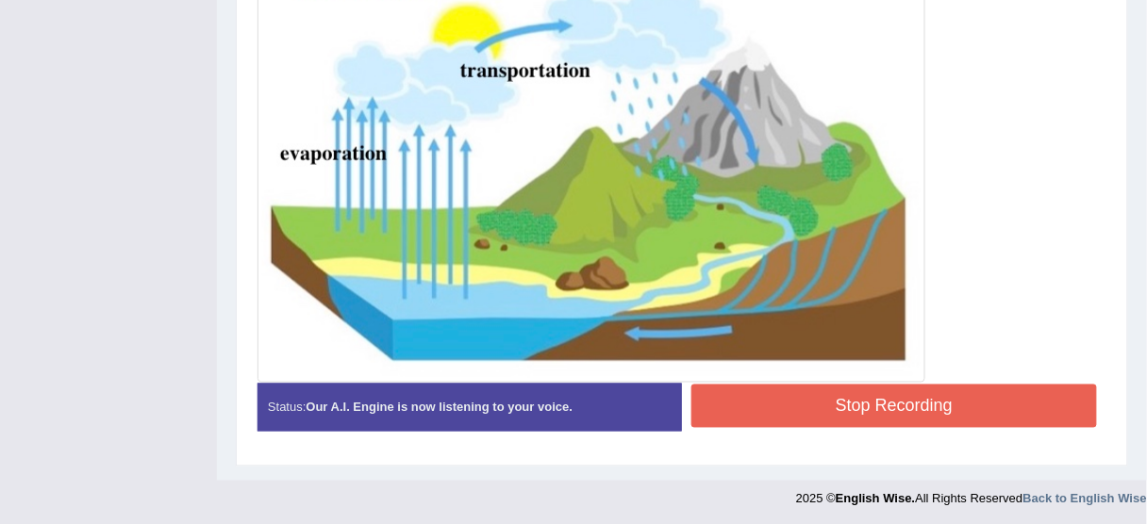
click at [798, 394] on button "Stop Recording" at bounding box center [894, 406] width 406 height 43
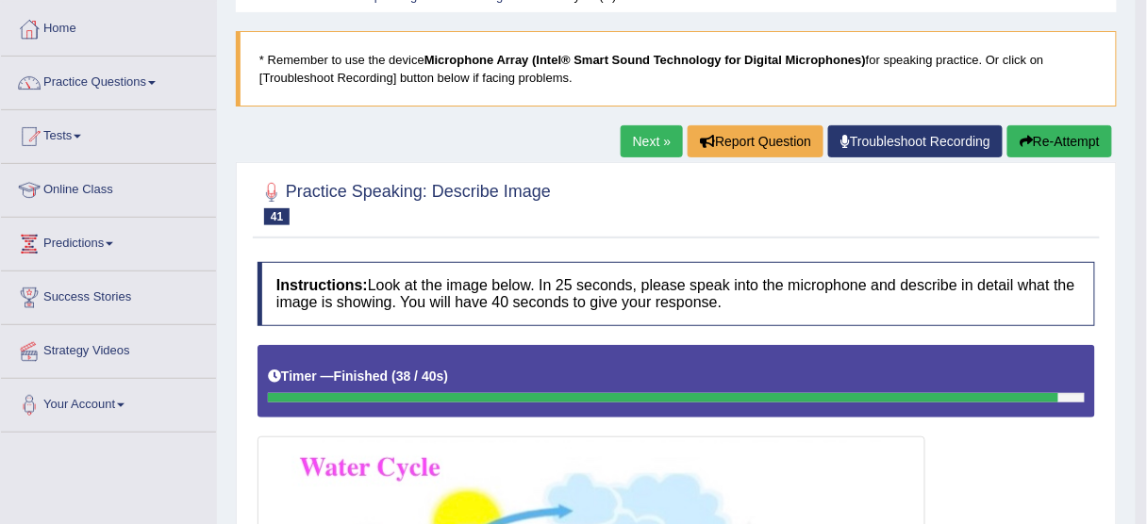
scroll to position [0, 0]
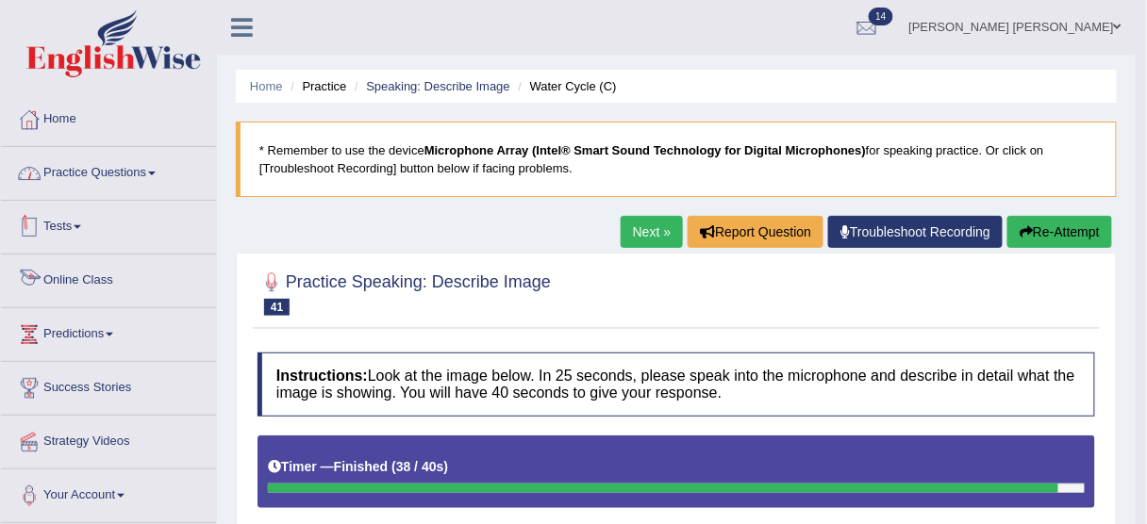
click at [97, 175] on link "Practice Questions" at bounding box center [108, 170] width 215 height 47
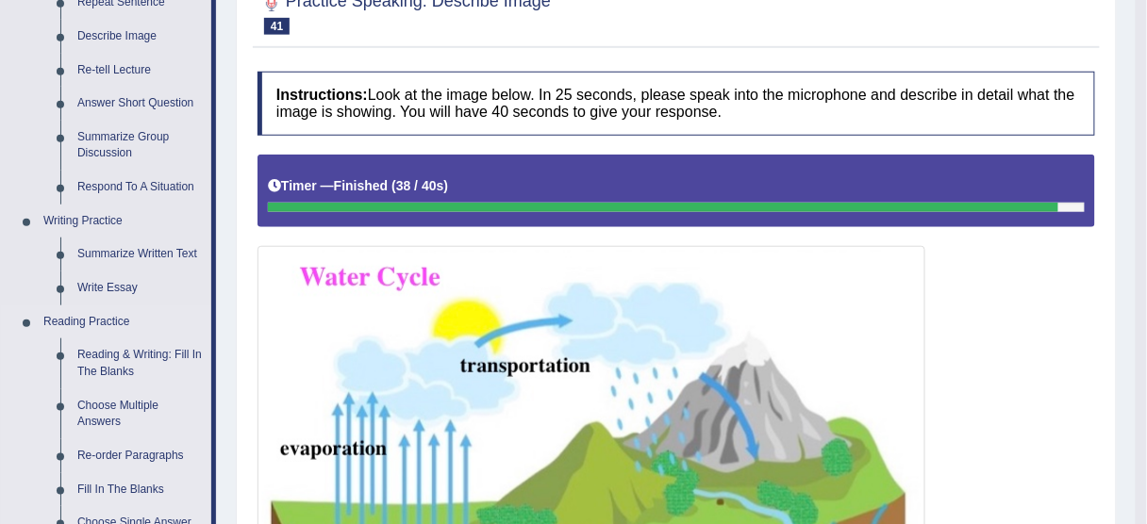
scroll to position [151, 0]
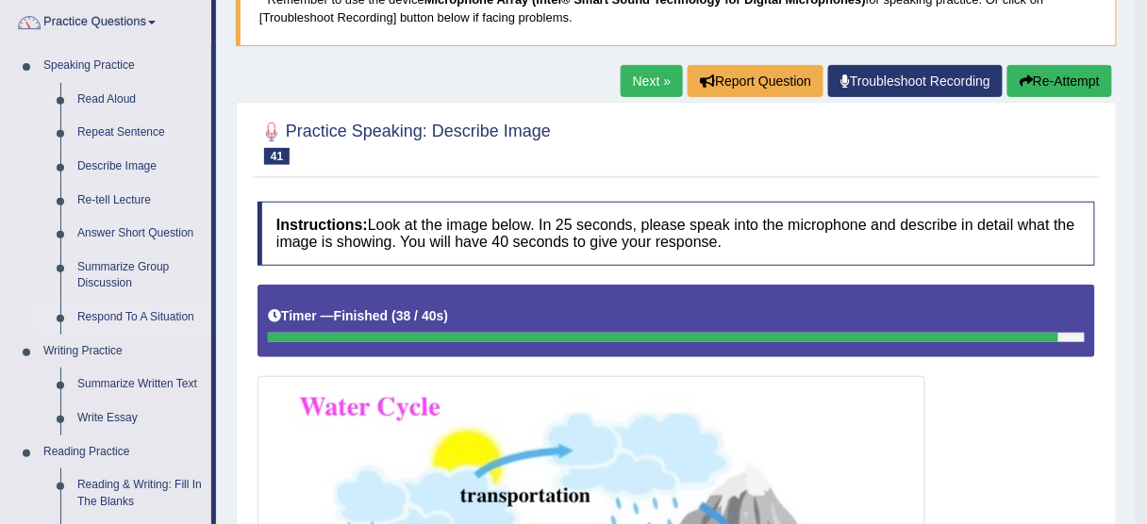
click at [150, 307] on link "Respond To A Situation" at bounding box center [140, 318] width 142 height 34
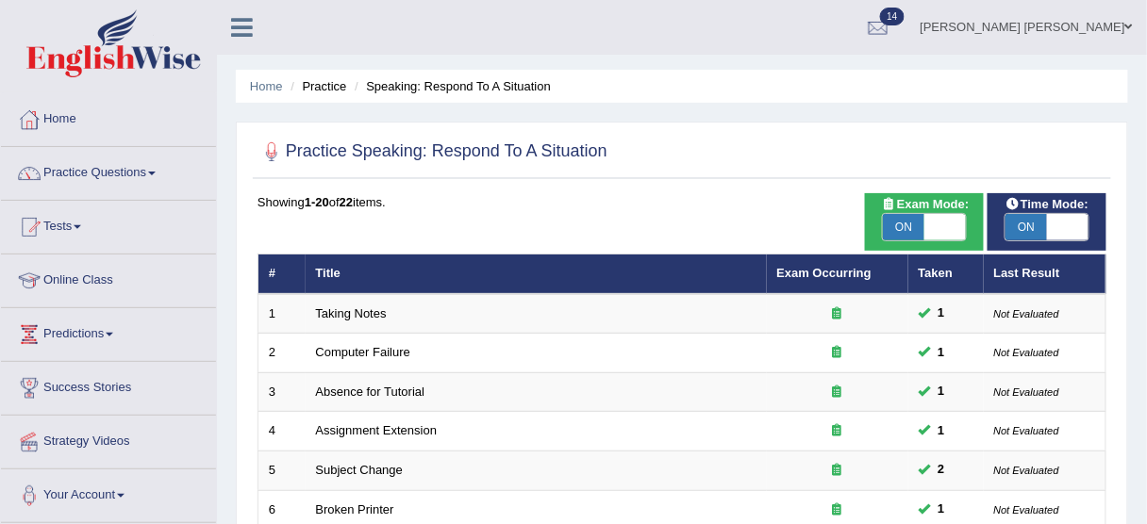
click at [1022, 210] on span "Time Mode:" at bounding box center [1047, 205] width 98 height 20
click at [1012, 216] on span "ON" at bounding box center [1025, 227] width 41 height 26
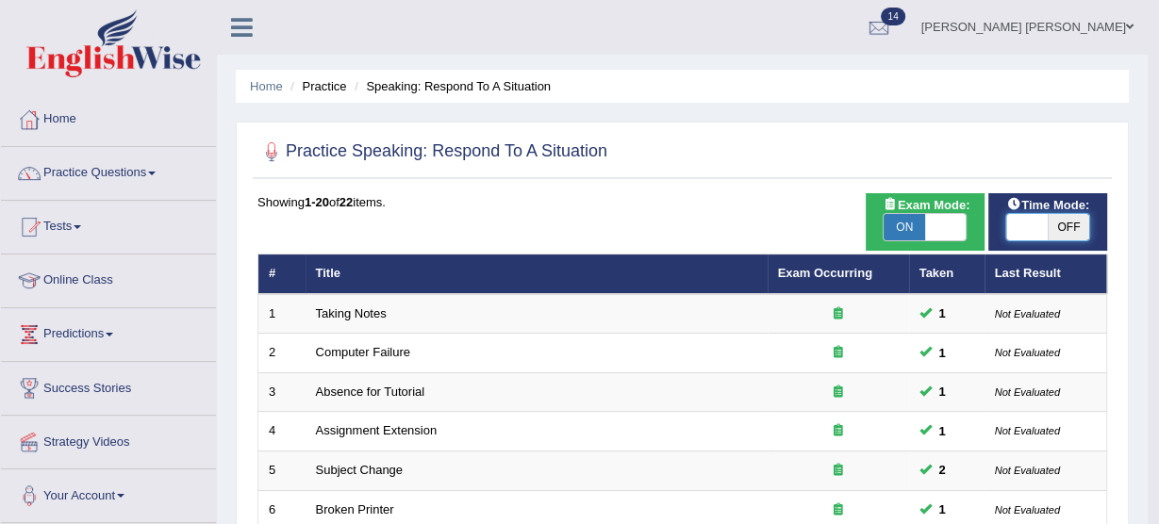
click at [0, 0] on div "Success Time mode changed OK" at bounding box center [0, 0] width 0 height 0
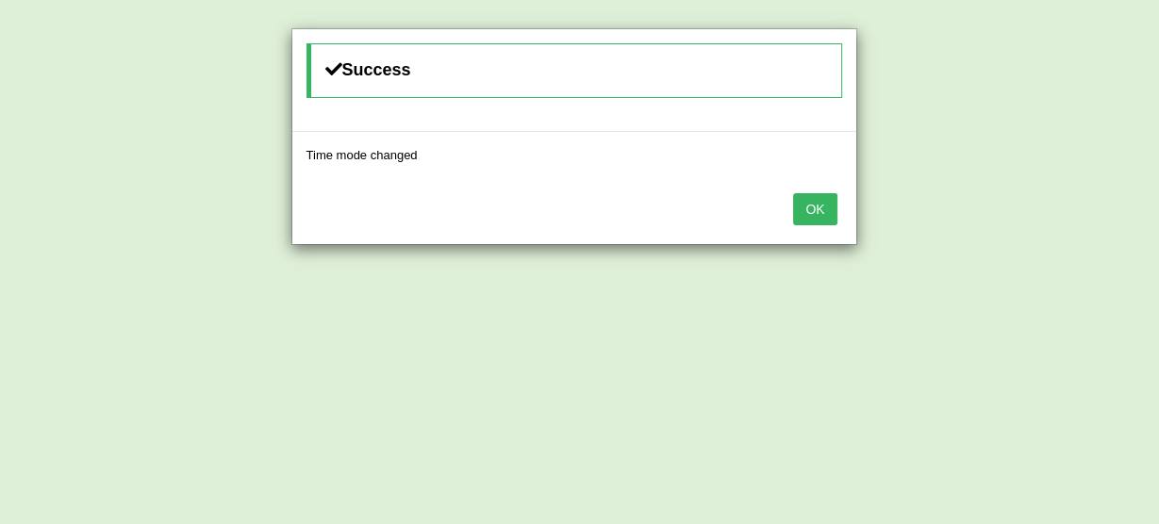
click at [826, 206] on button "OK" at bounding box center [814, 209] width 43 height 32
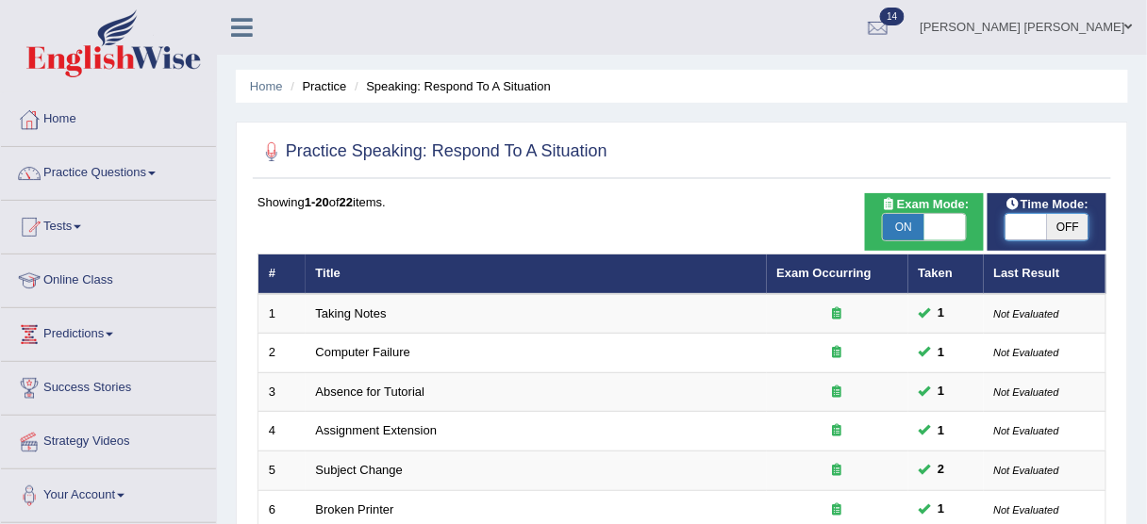
click at [1035, 223] on span at bounding box center [1025, 227] width 41 height 26
click at [1059, 219] on span "OFF" at bounding box center [1067, 227] width 41 height 26
checkbox input "true"
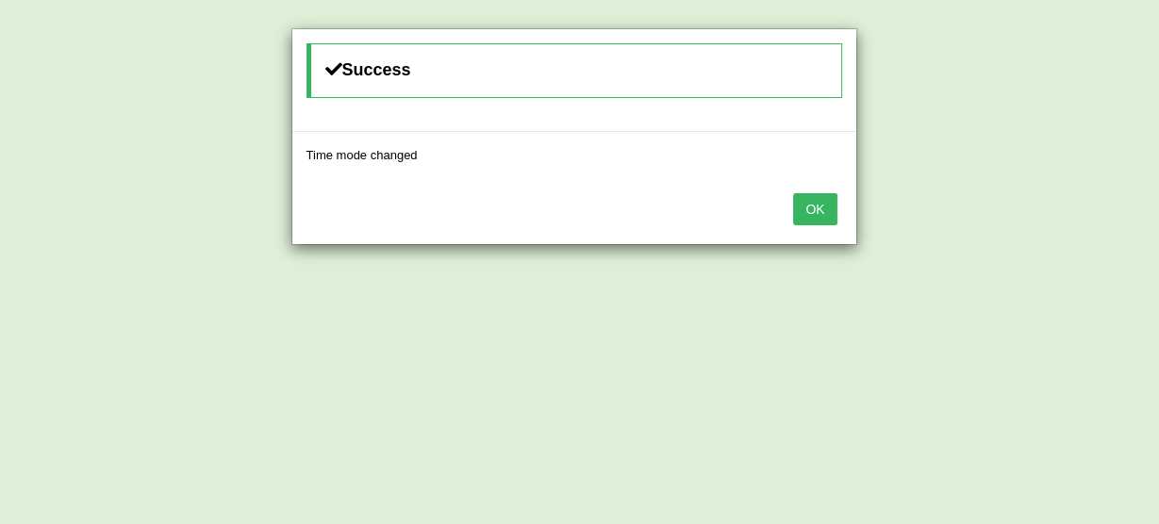
click at [815, 208] on button "OK" at bounding box center [814, 209] width 43 height 32
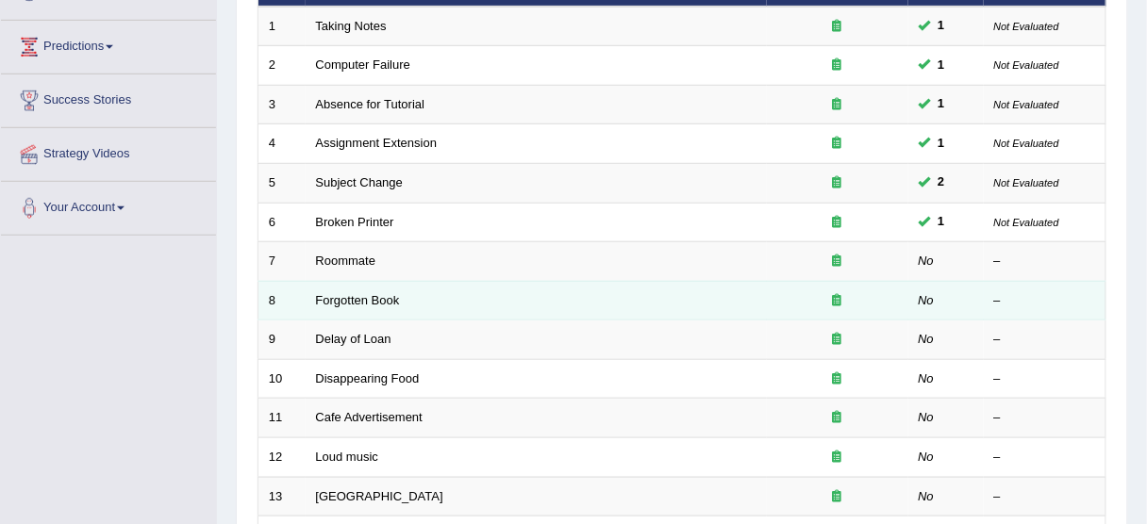
scroll to position [302, 0]
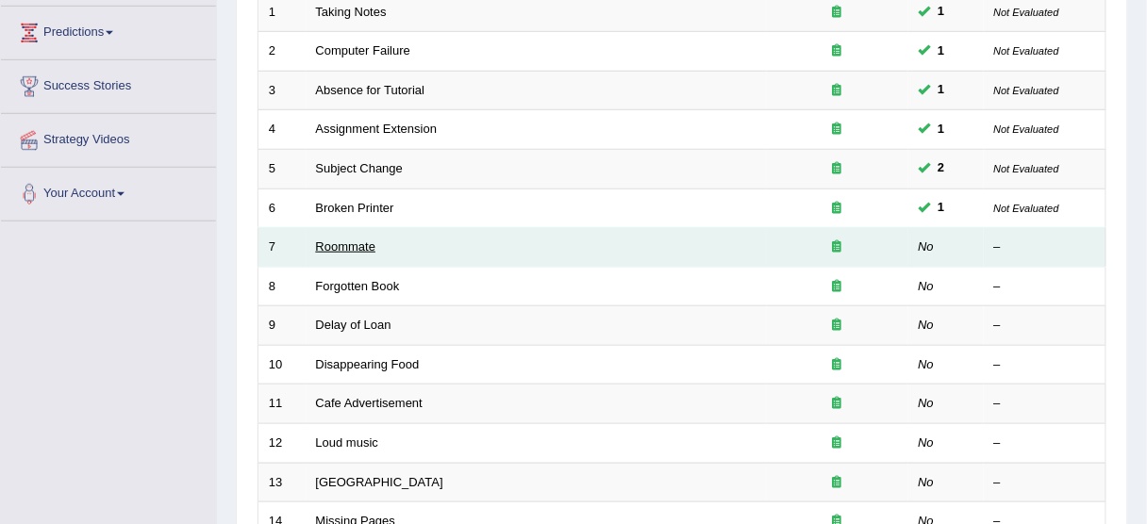
click at [365, 241] on link "Roommate" at bounding box center [346, 247] width 60 height 14
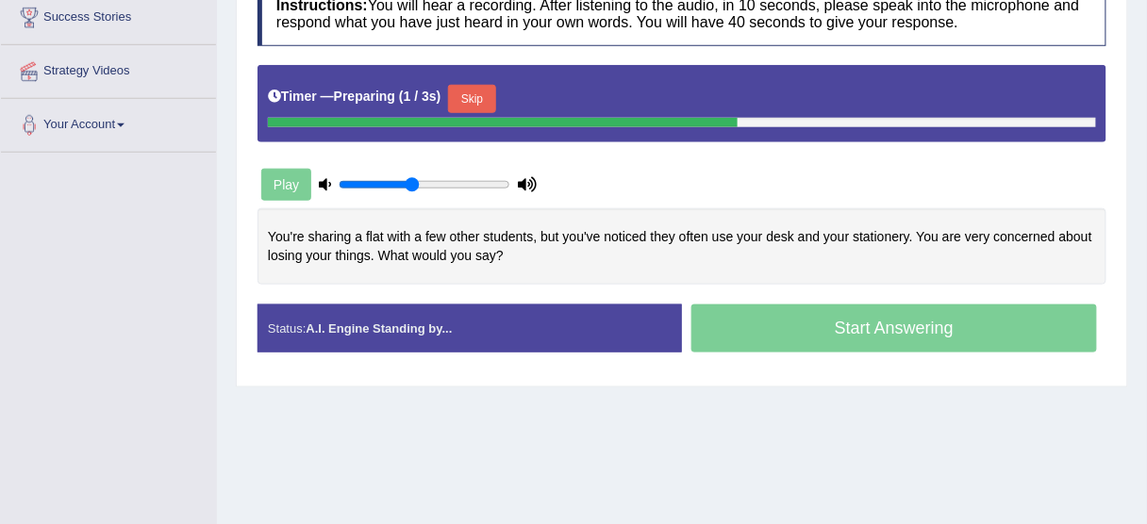
scroll to position [377, 0]
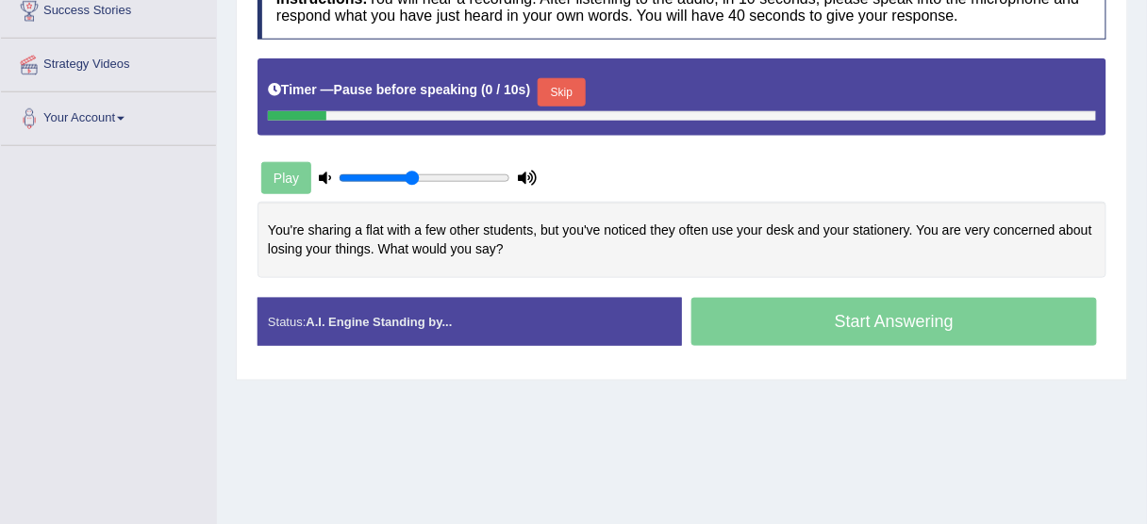
click at [551, 93] on button "Skip" at bounding box center [561, 92] width 47 height 28
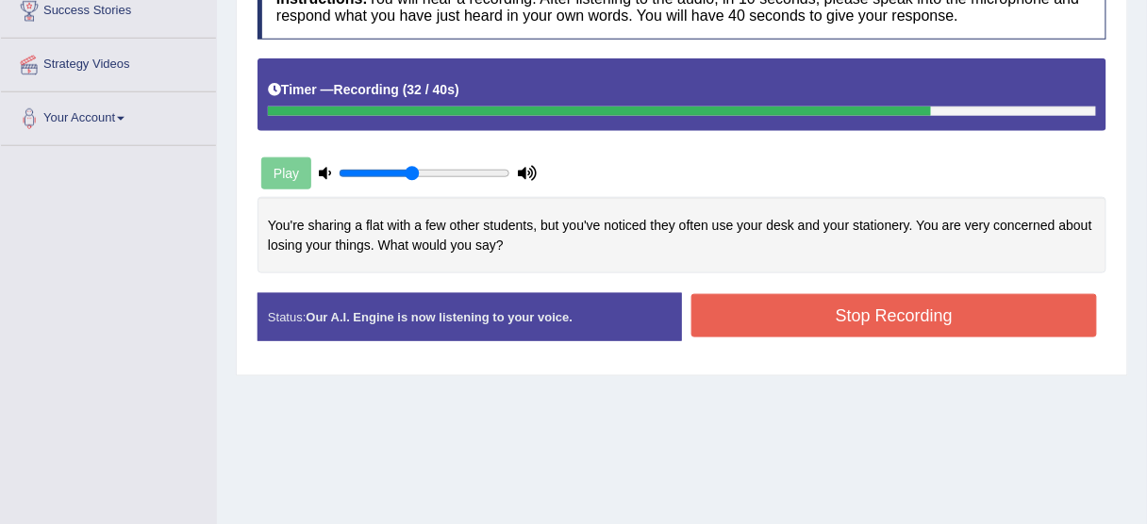
click at [824, 318] on button "Stop Recording" at bounding box center [894, 315] width 406 height 43
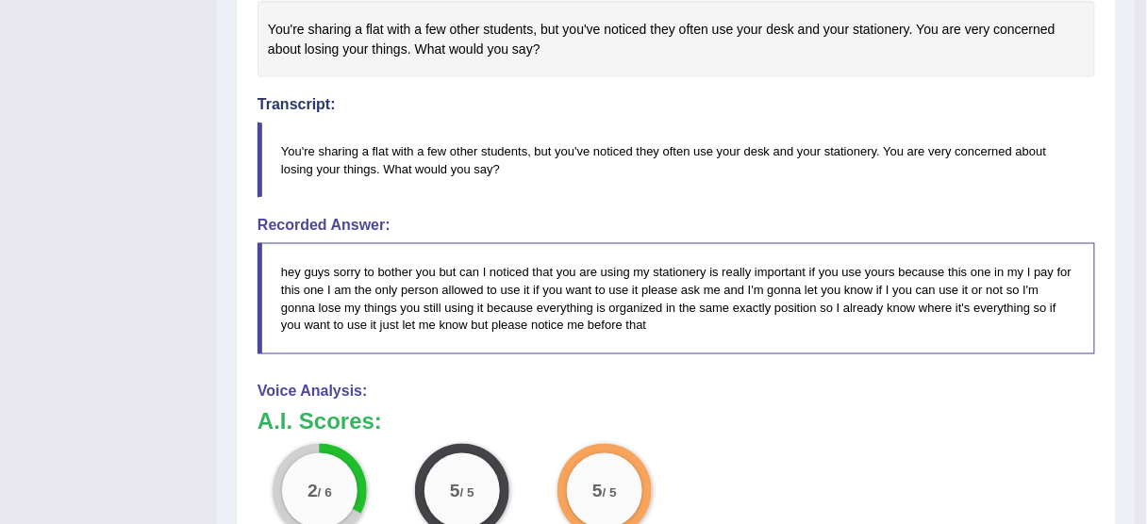
scroll to position [573, 0]
